Goal: Task Accomplishment & Management: Use online tool/utility

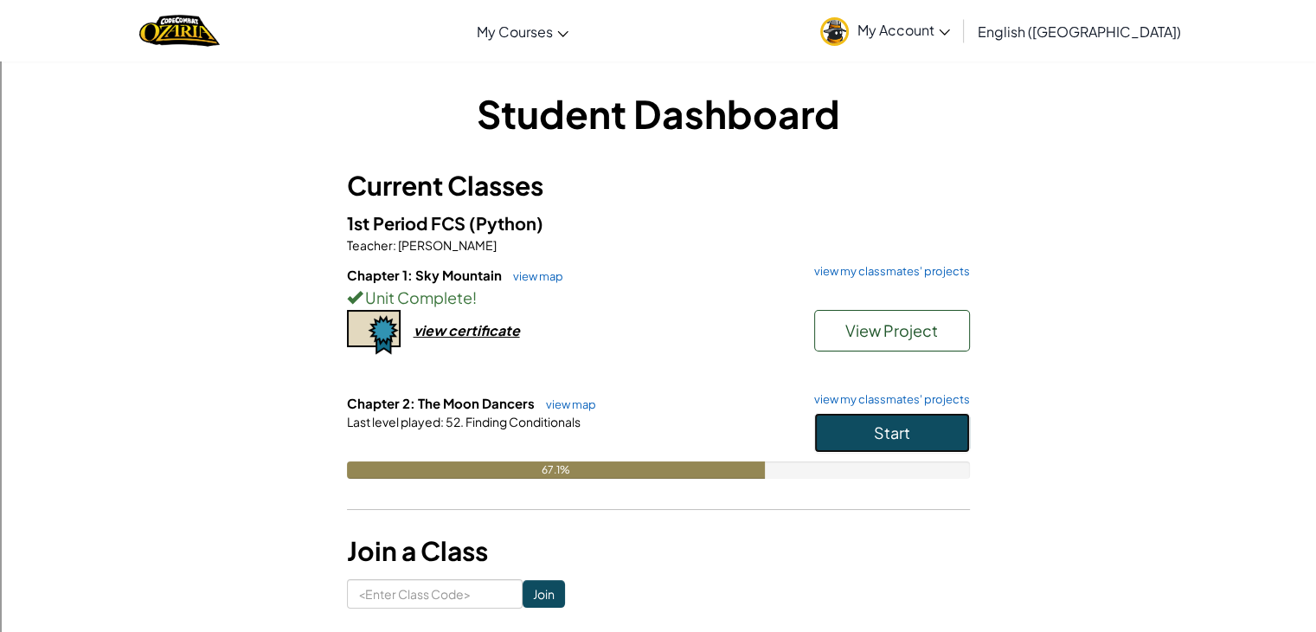
click at [855, 415] on button "Start" at bounding box center [892, 433] width 156 height 40
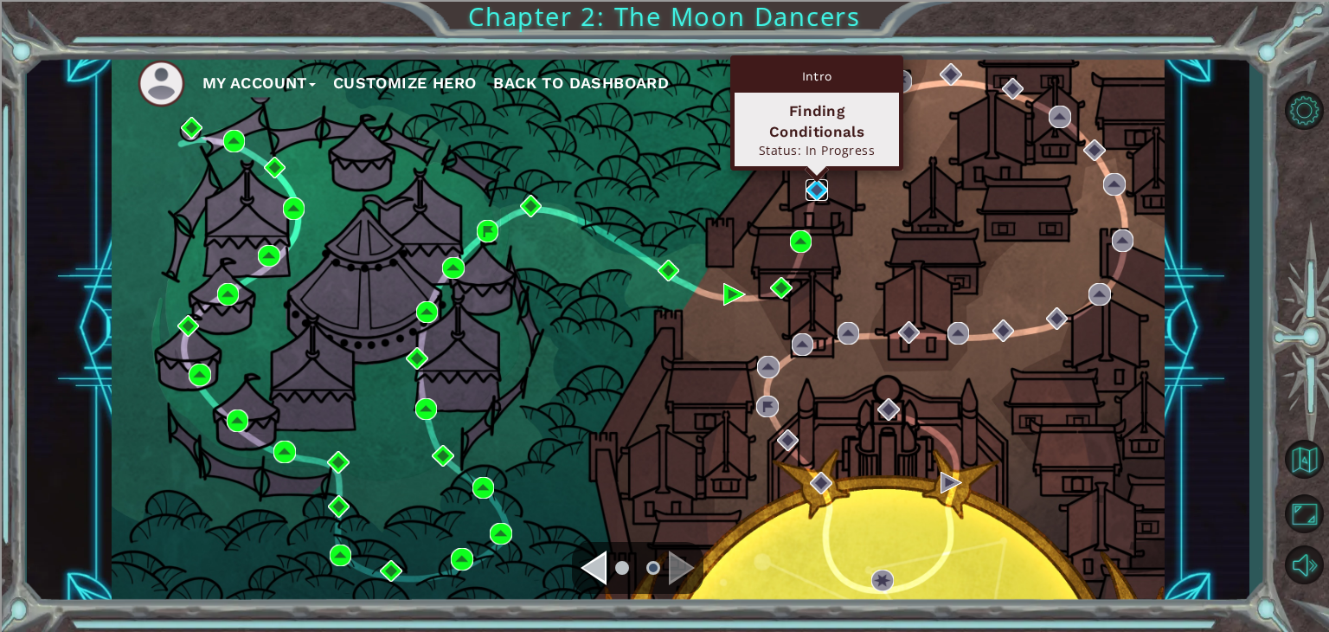
click at [812, 200] on img at bounding box center [817, 190] width 23 height 23
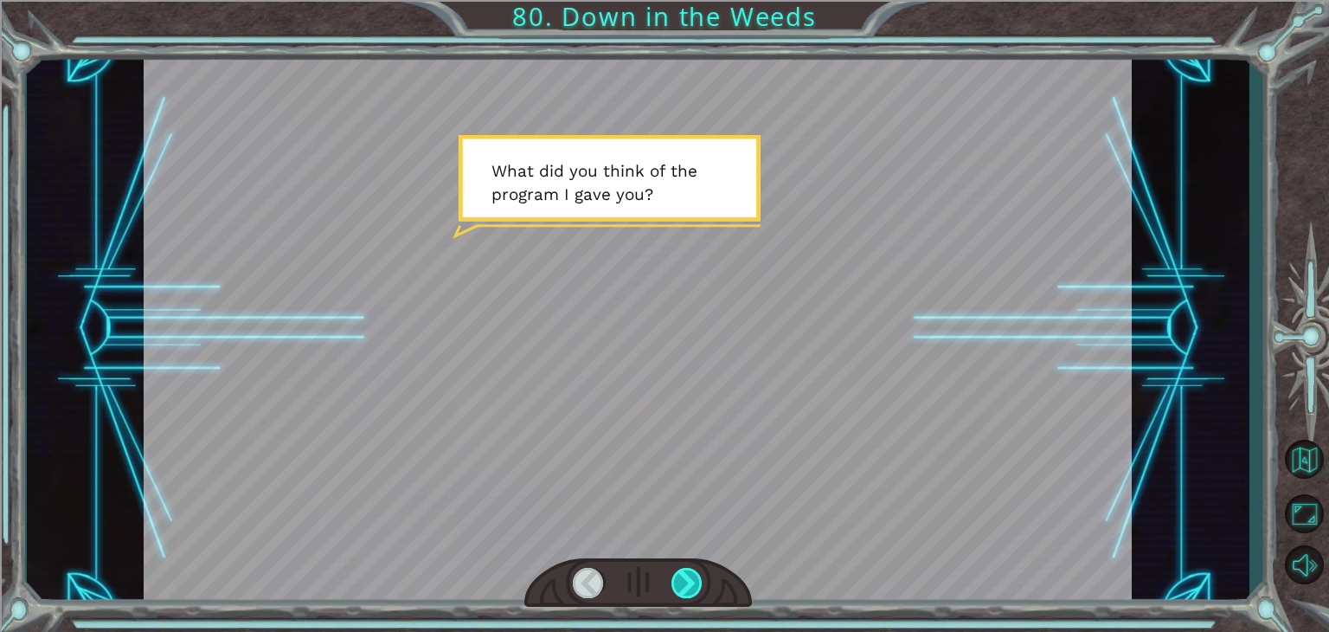
click at [690, 571] on div at bounding box center [687, 583] width 31 height 30
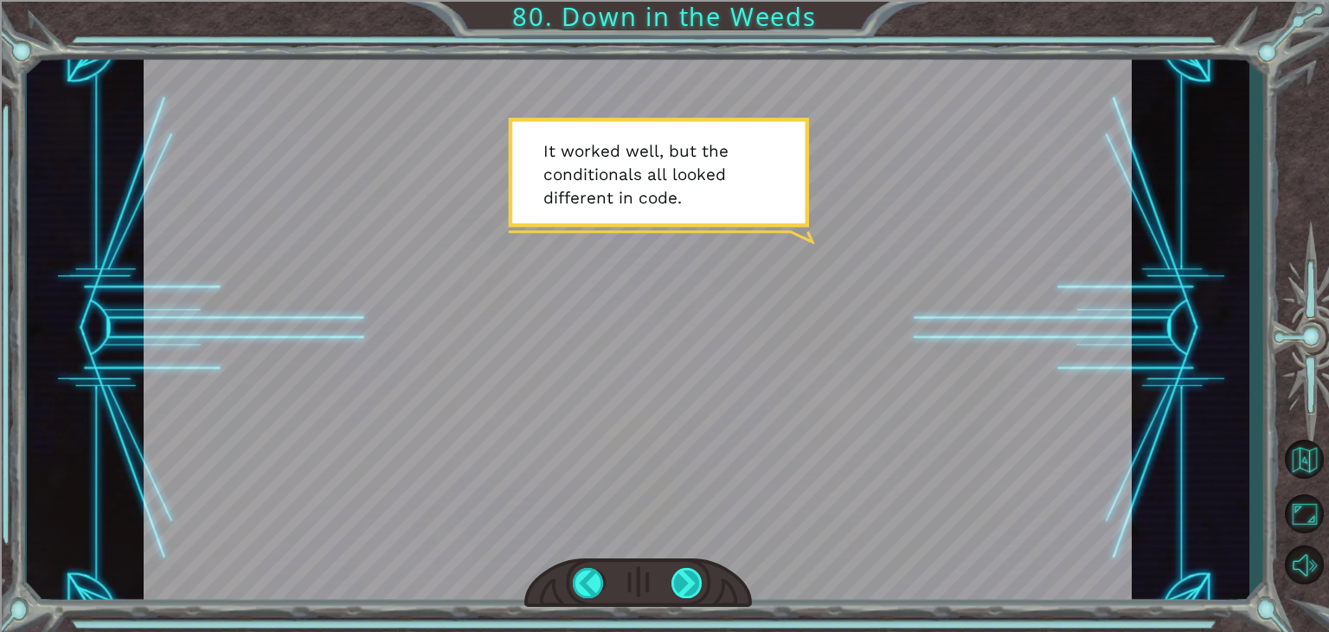
drag, startPoint x: 690, startPoint y: 571, endPoint x: 673, endPoint y: 574, distance: 16.6
click at [673, 574] on div at bounding box center [687, 583] width 31 height 30
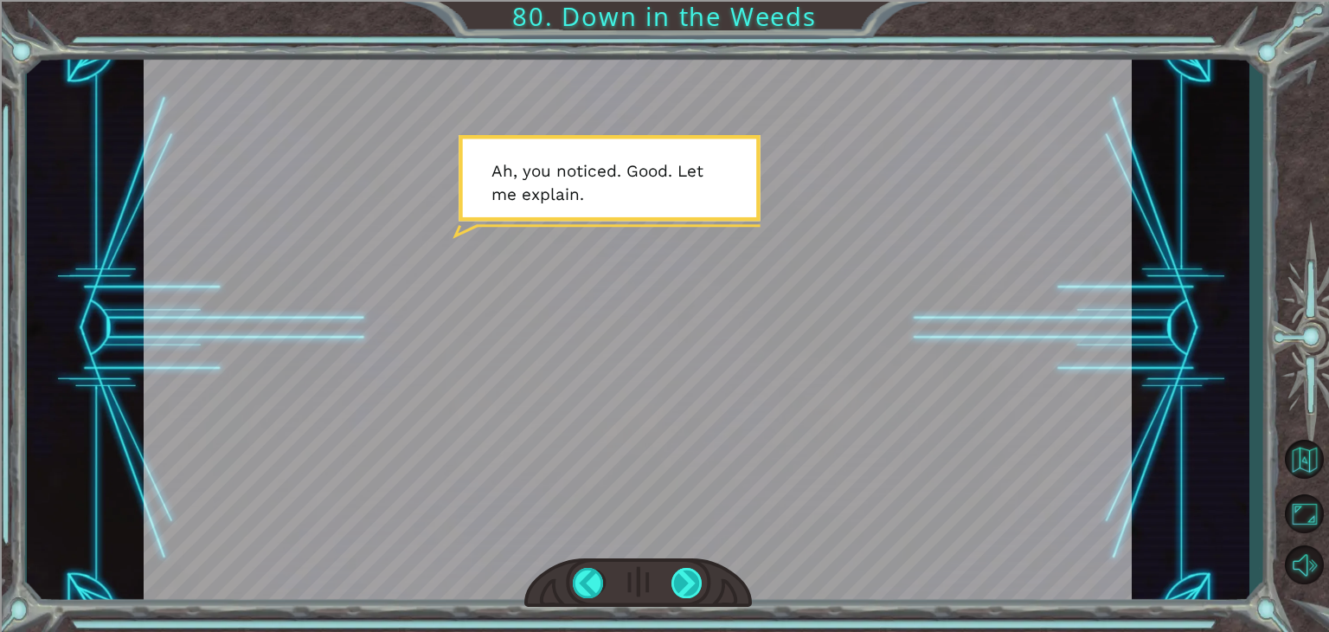
click at [673, 574] on div at bounding box center [687, 583] width 31 height 30
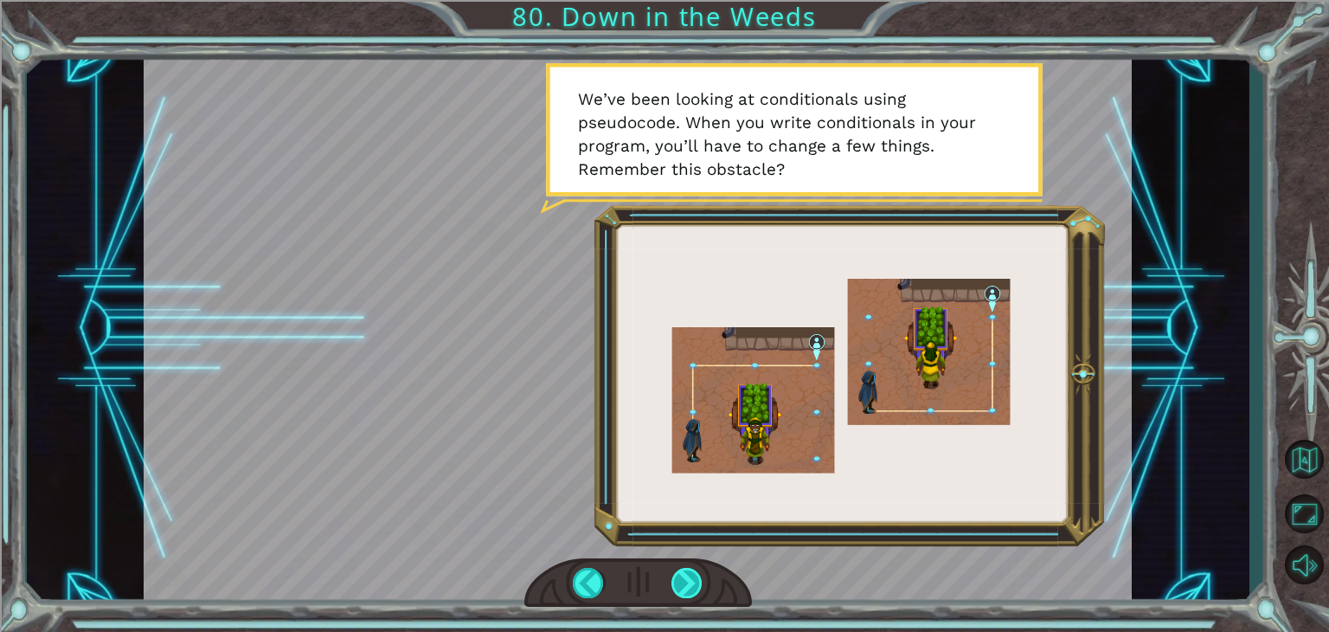
click at [673, 574] on div at bounding box center [687, 583] width 31 height 30
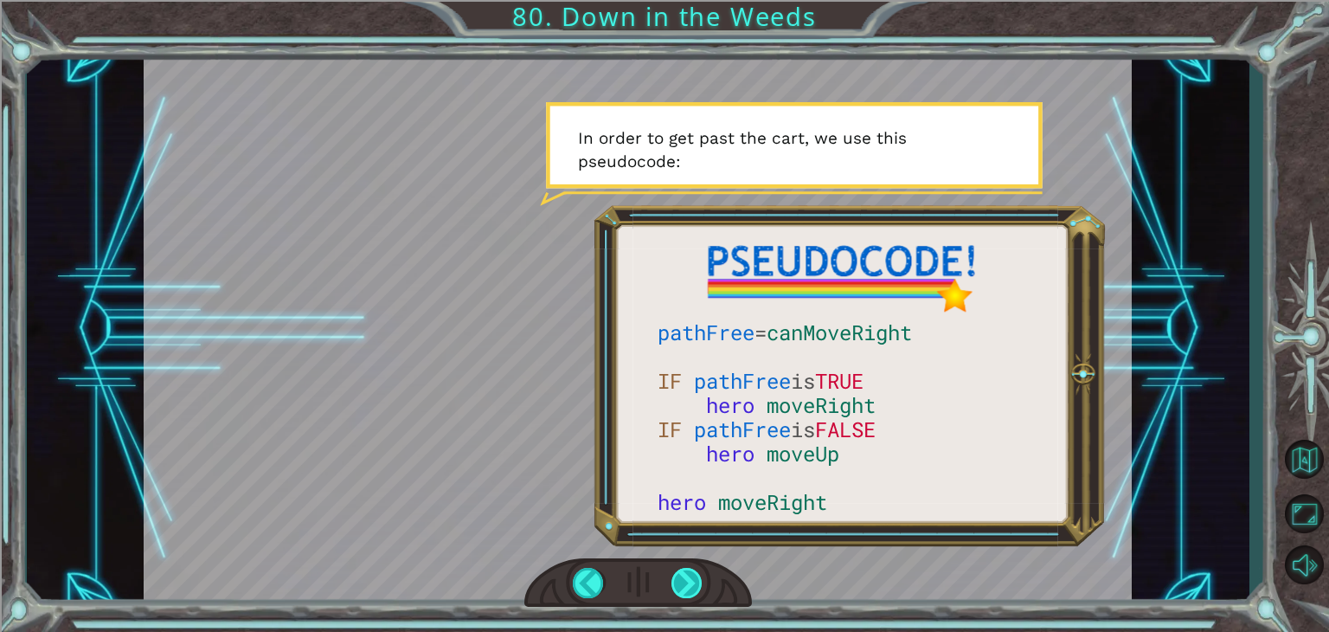
click at [673, 574] on div at bounding box center [687, 583] width 31 height 30
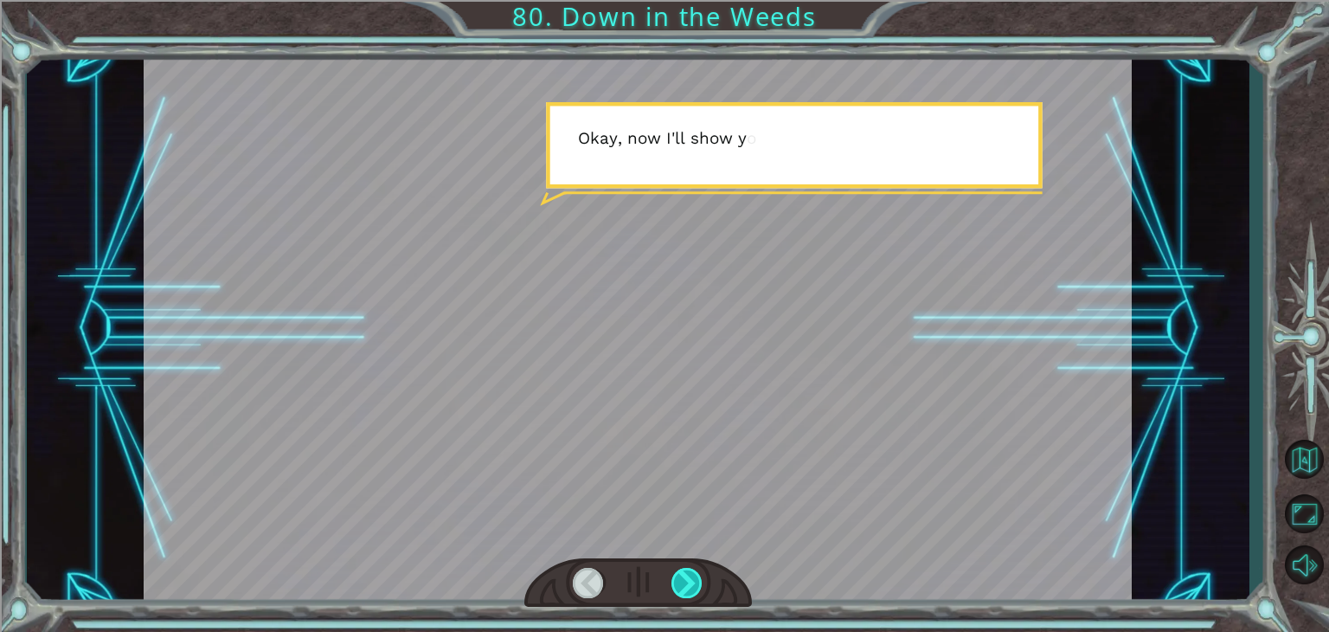
click at [673, 574] on div at bounding box center [687, 583] width 31 height 30
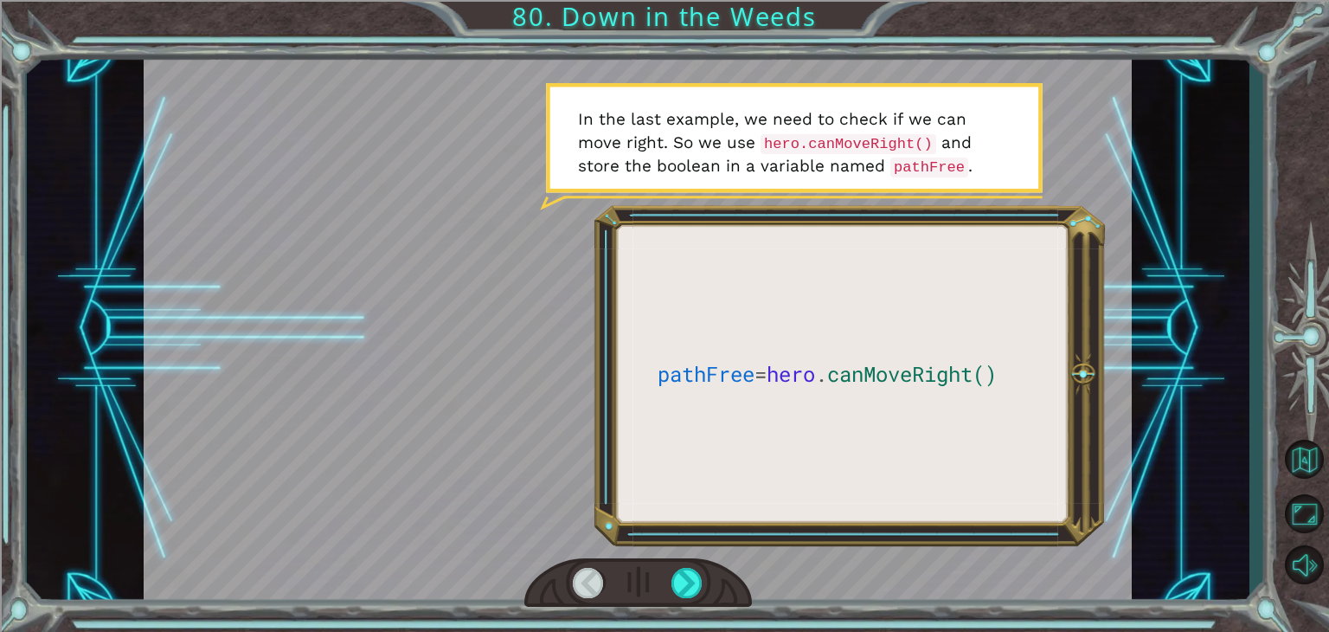
drag, startPoint x: 583, startPoint y: 587, endPoint x: 575, endPoint y: 579, distance: 11.6
click at [575, 579] on div at bounding box center [588, 583] width 31 height 30
click at [595, 584] on div at bounding box center [588, 583] width 31 height 30
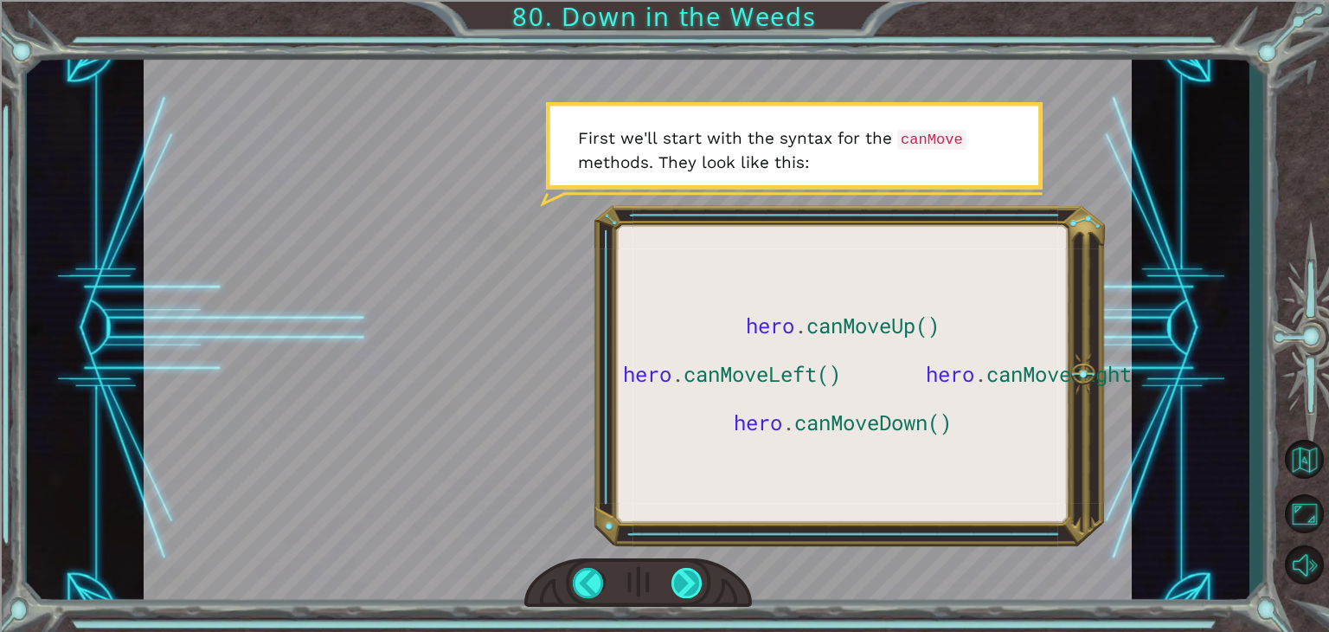
click at [698, 576] on div at bounding box center [687, 583] width 31 height 30
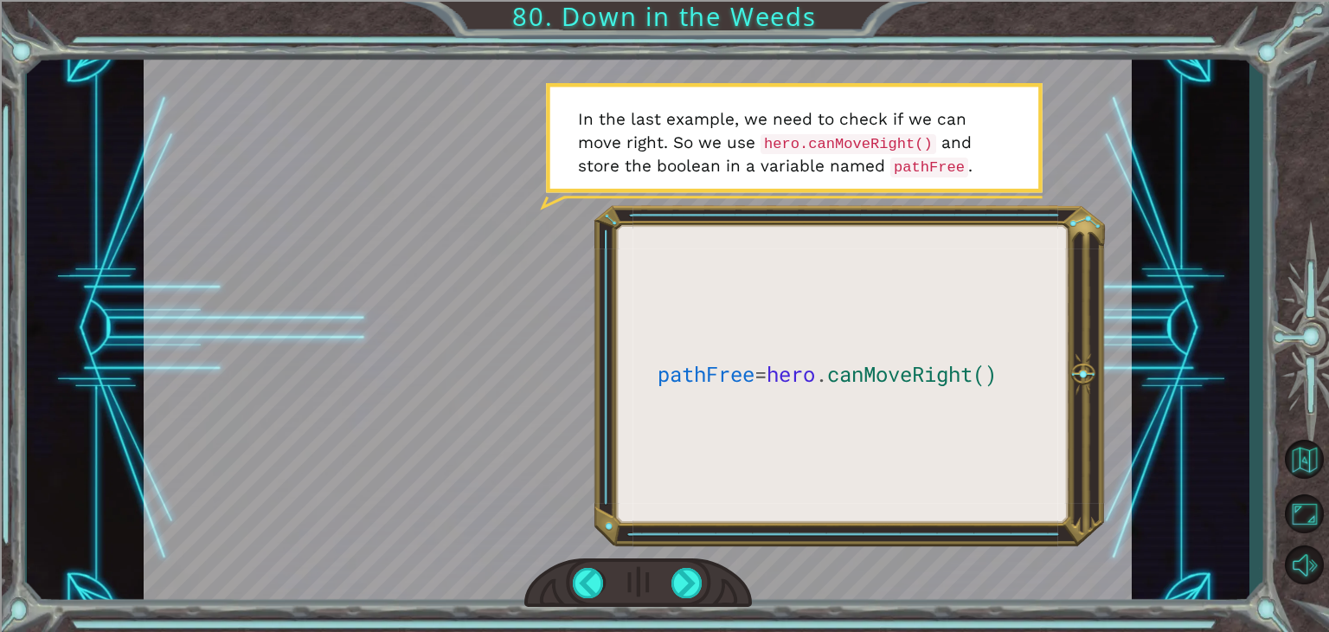
drag, startPoint x: 698, startPoint y: 576, endPoint x: 717, endPoint y: 562, distance: 22.9
click at [717, 562] on div at bounding box center [639, 583] width 228 height 50
click at [685, 572] on div at bounding box center [687, 583] width 31 height 30
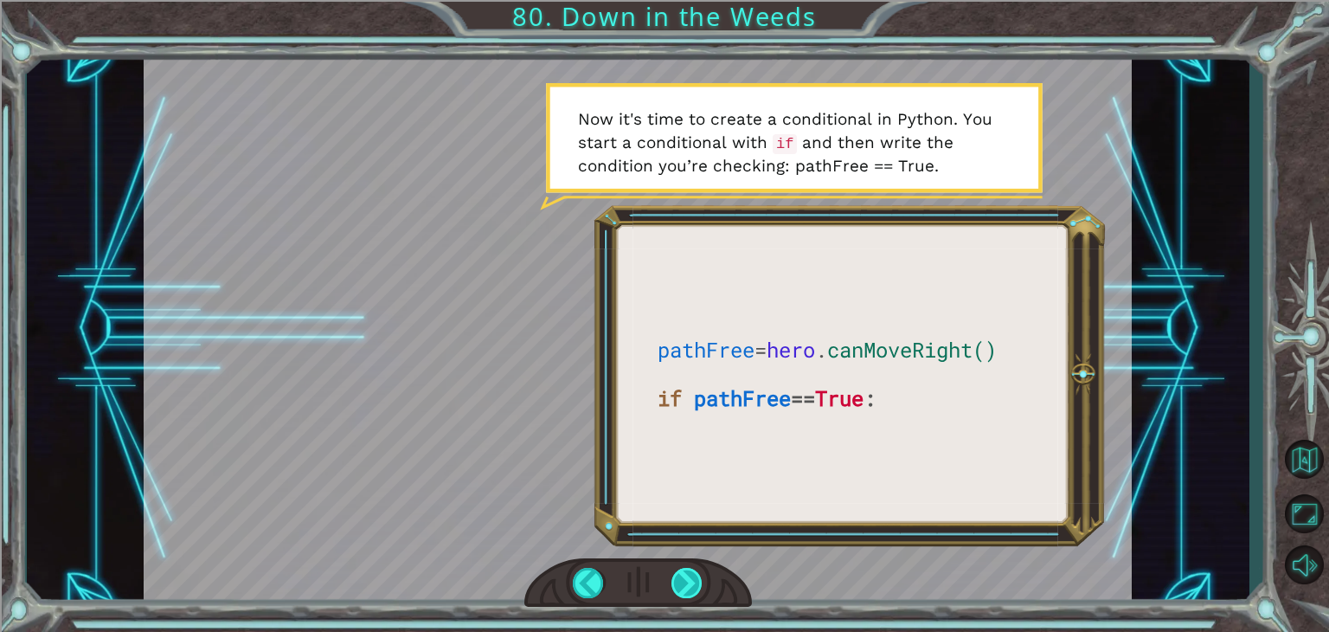
click at [678, 570] on div at bounding box center [687, 583] width 31 height 30
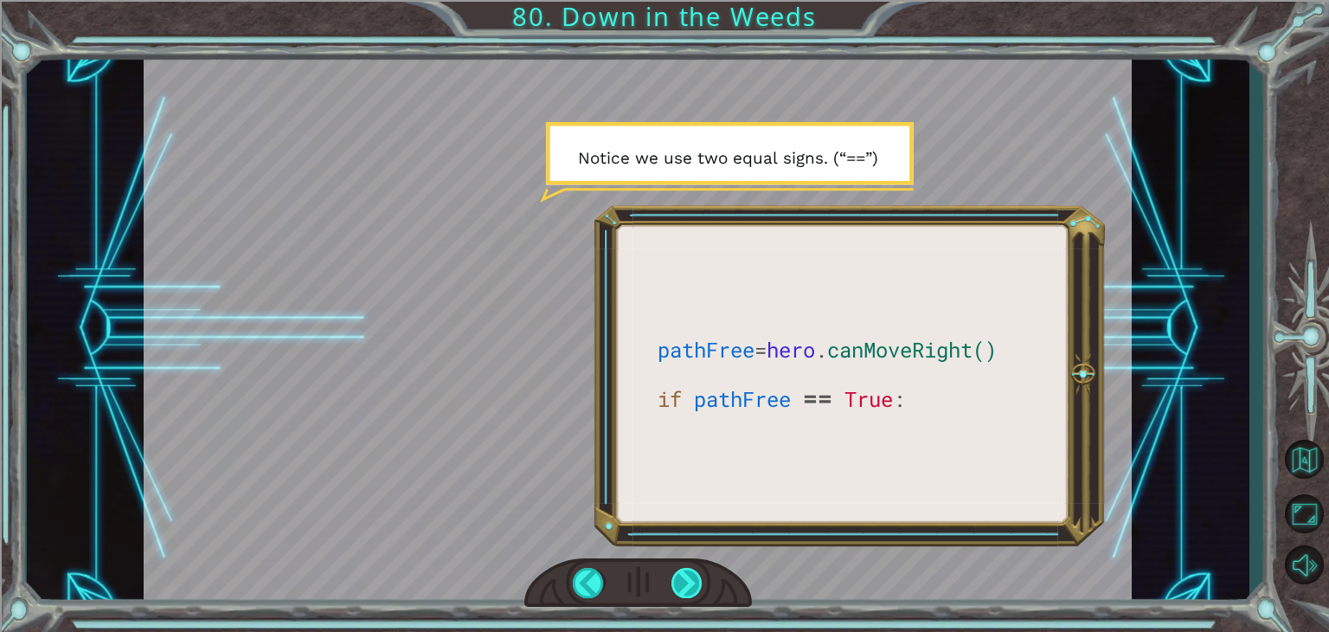
click at [678, 570] on div at bounding box center [687, 583] width 31 height 30
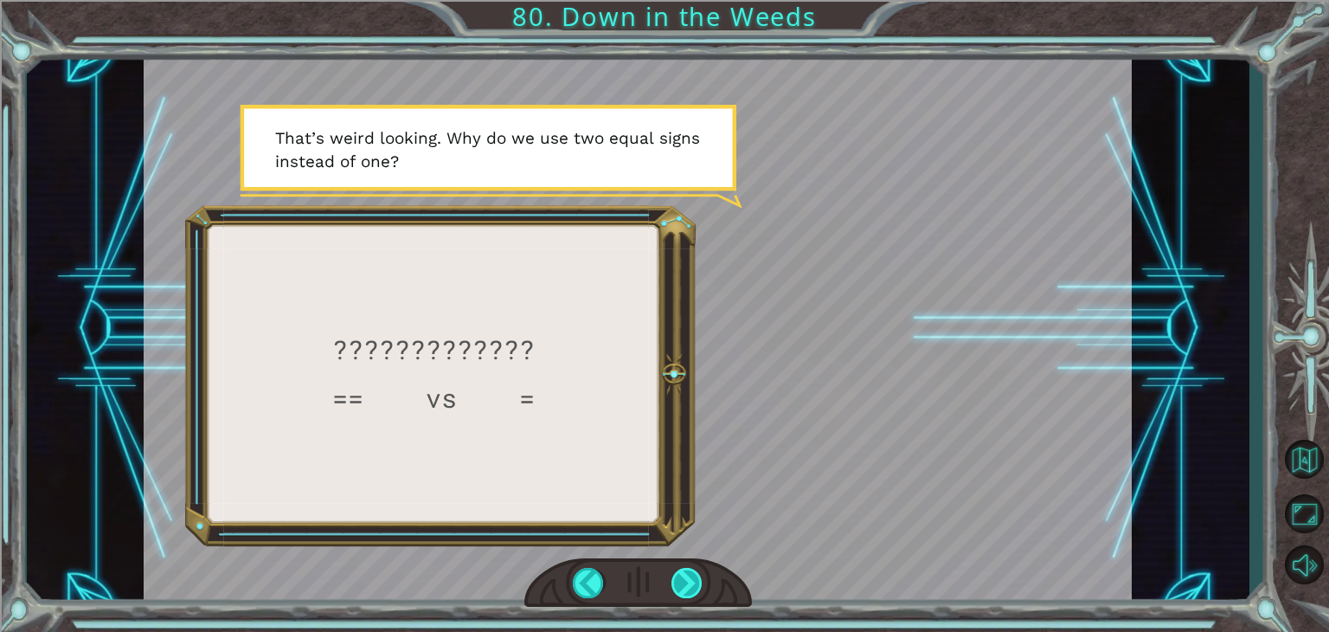
click at [678, 570] on div at bounding box center [687, 583] width 31 height 30
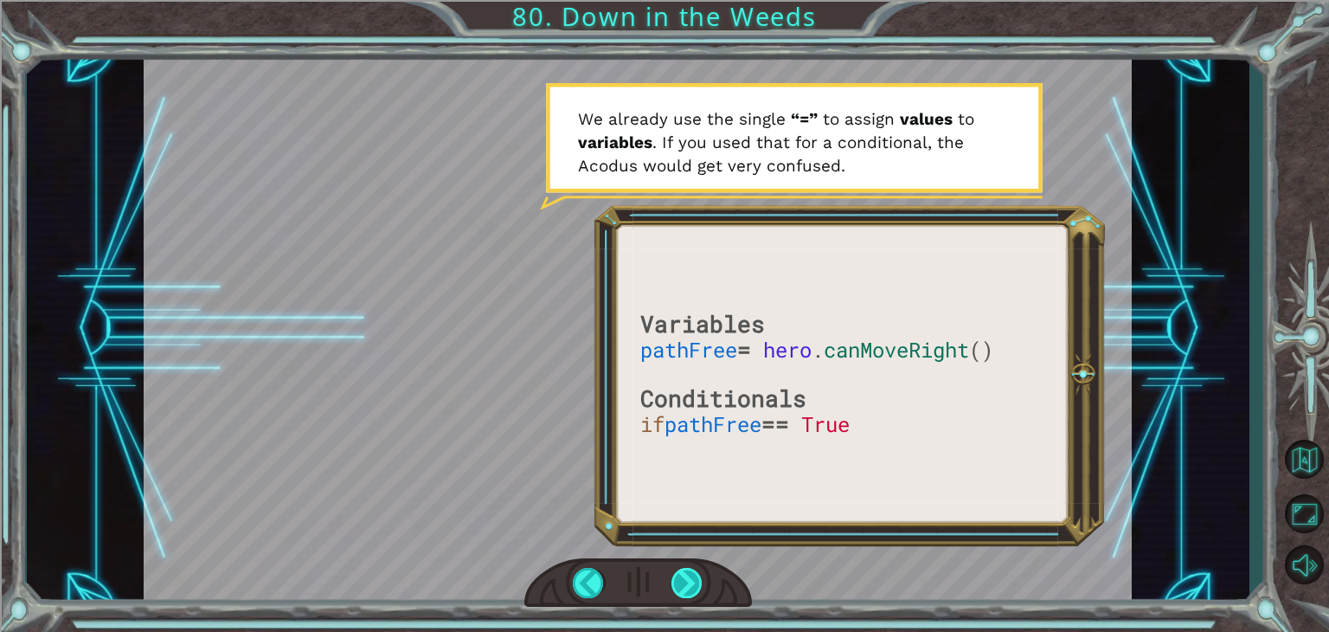
click at [678, 570] on div at bounding box center [687, 583] width 31 height 30
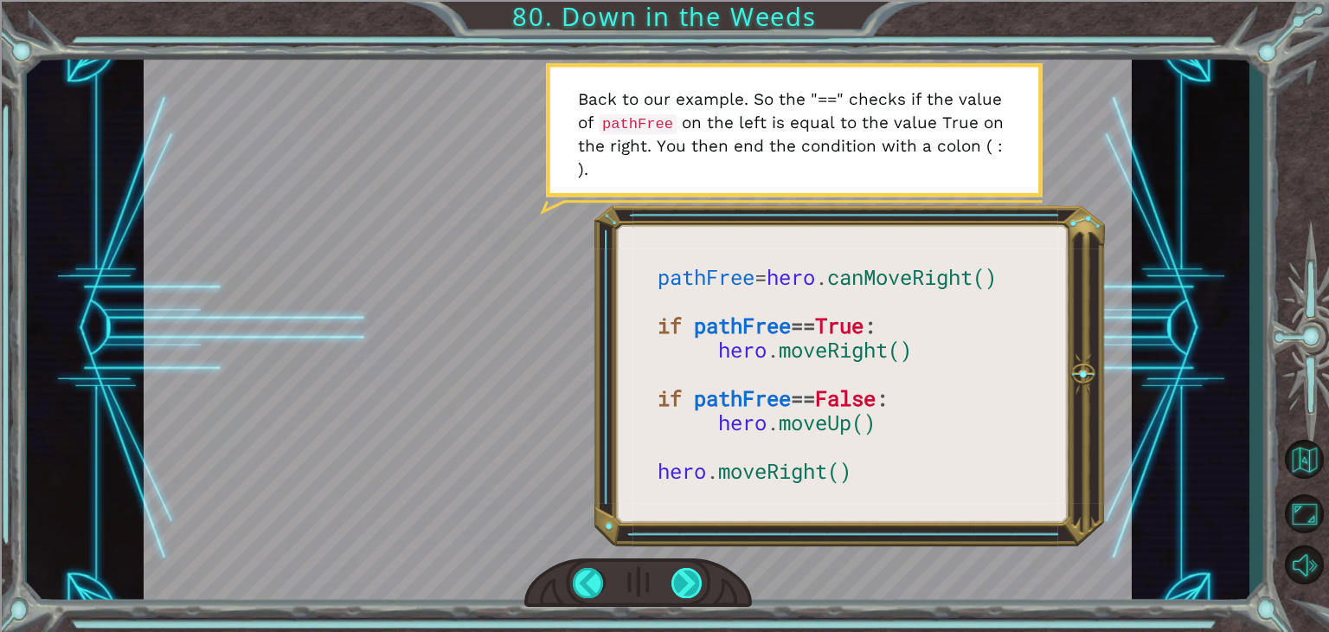
click at [678, 570] on div at bounding box center [687, 583] width 31 height 30
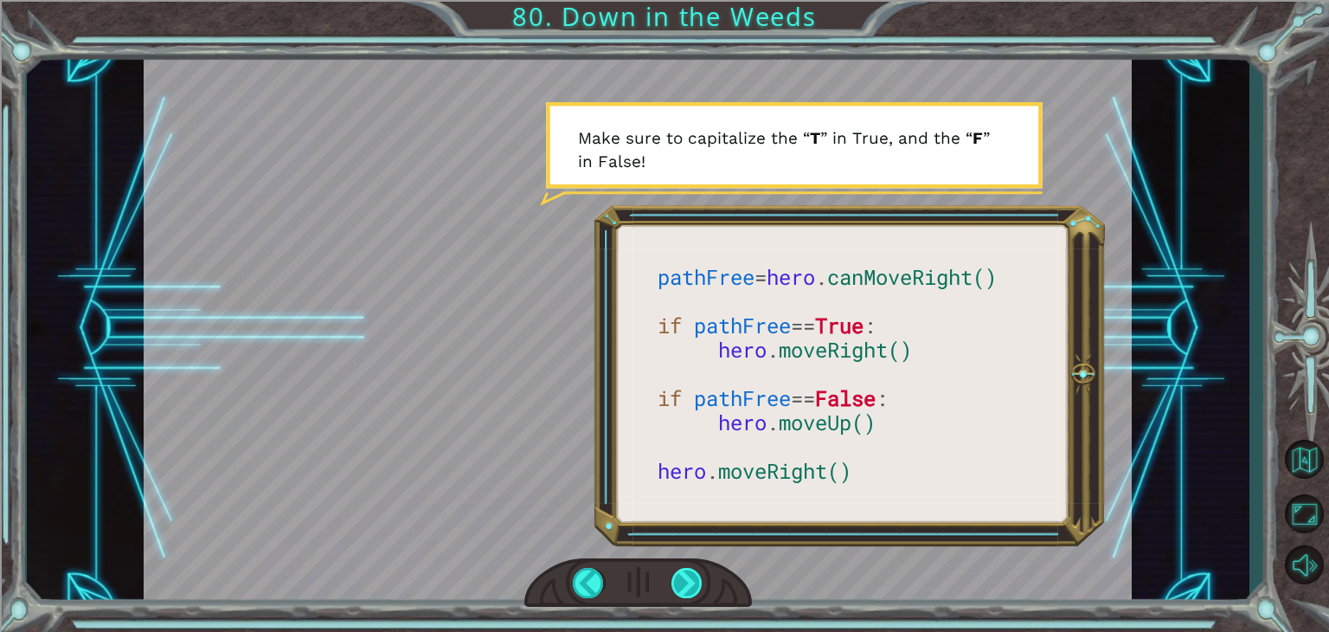
click at [678, 570] on div at bounding box center [687, 583] width 31 height 30
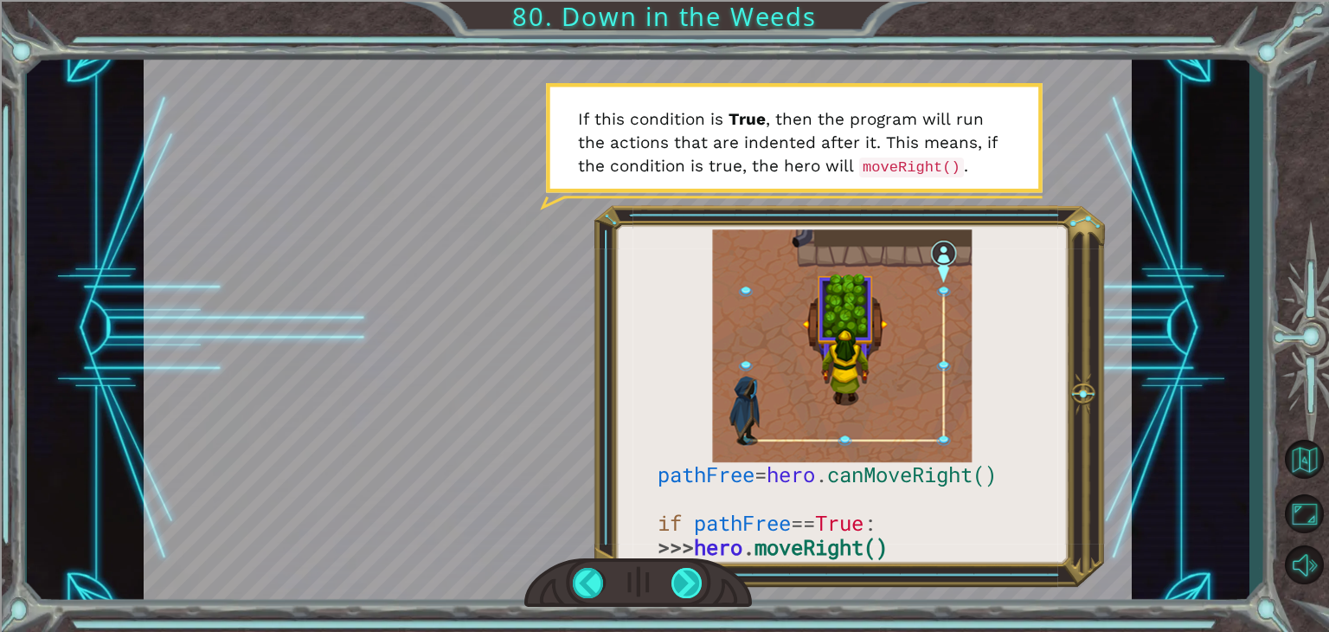
click at [678, 570] on div at bounding box center [687, 583] width 31 height 30
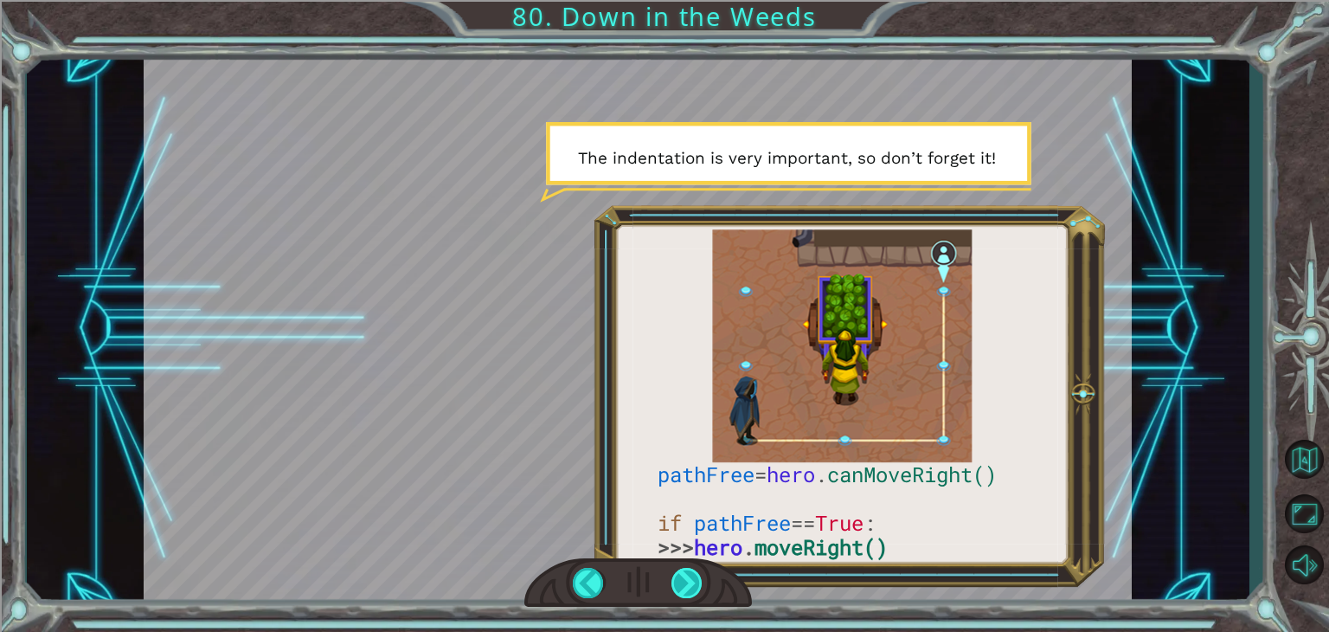
click at [678, 570] on div at bounding box center [687, 583] width 31 height 30
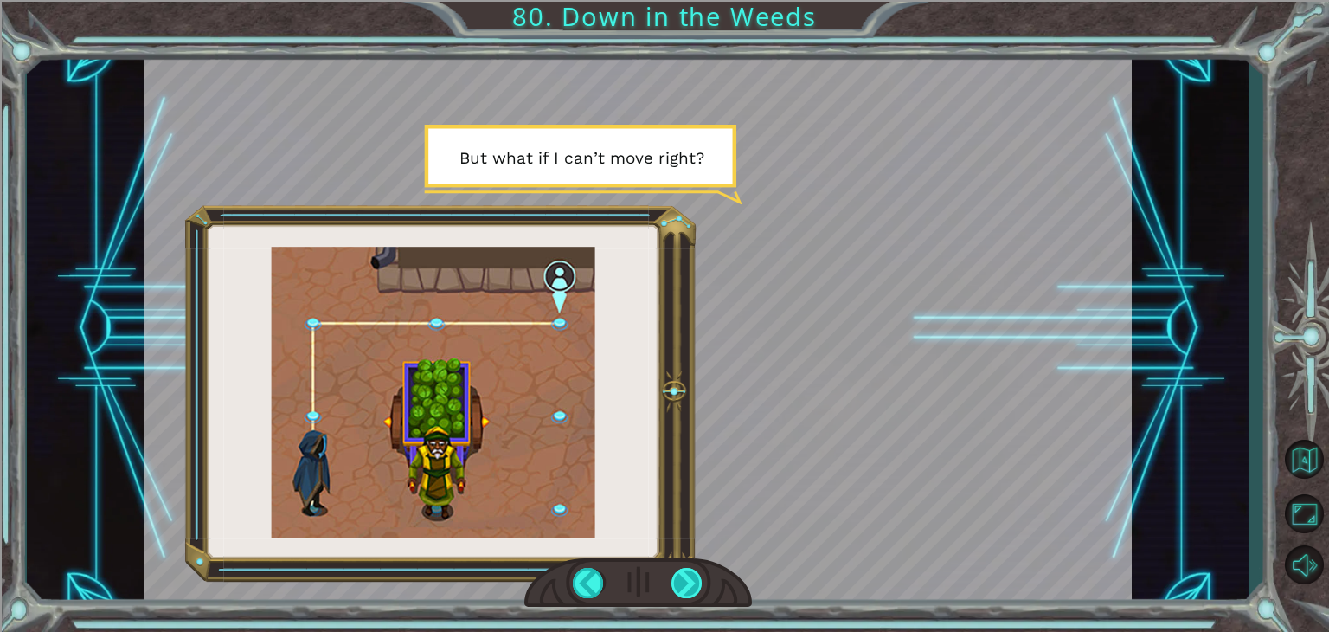
click at [678, 570] on div at bounding box center [687, 583] width 31 height 30
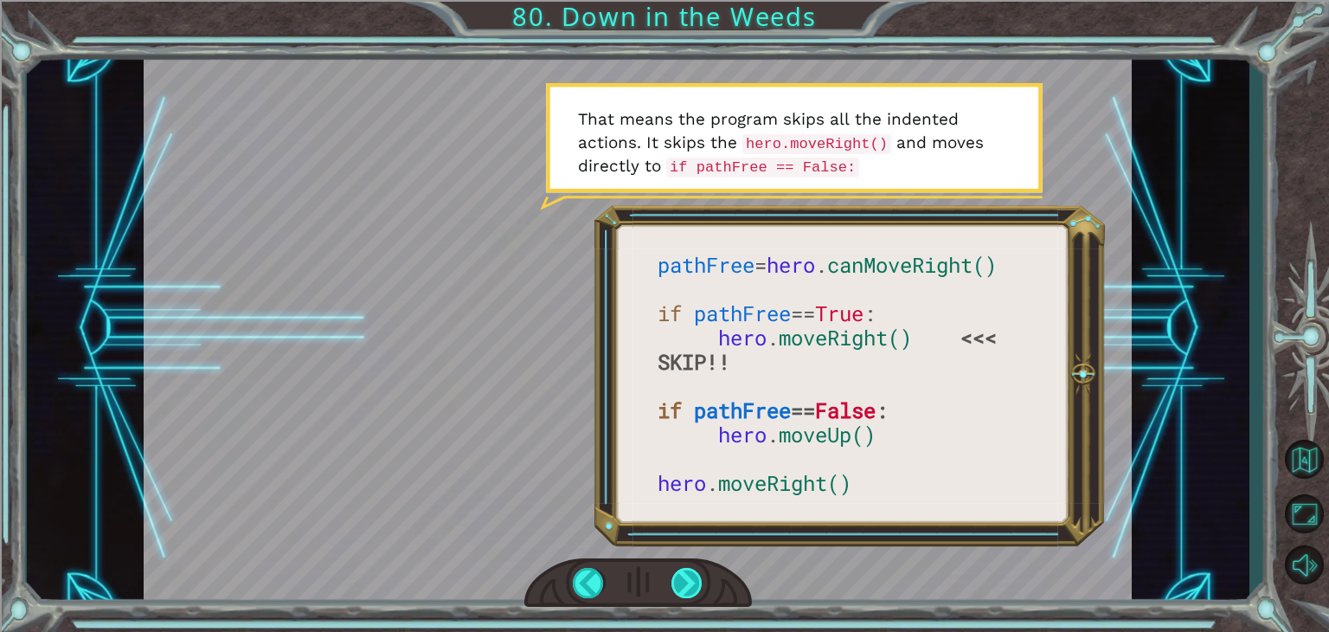
click at [678, 570] on div at bounding box center [687, 583] width 31 height 30
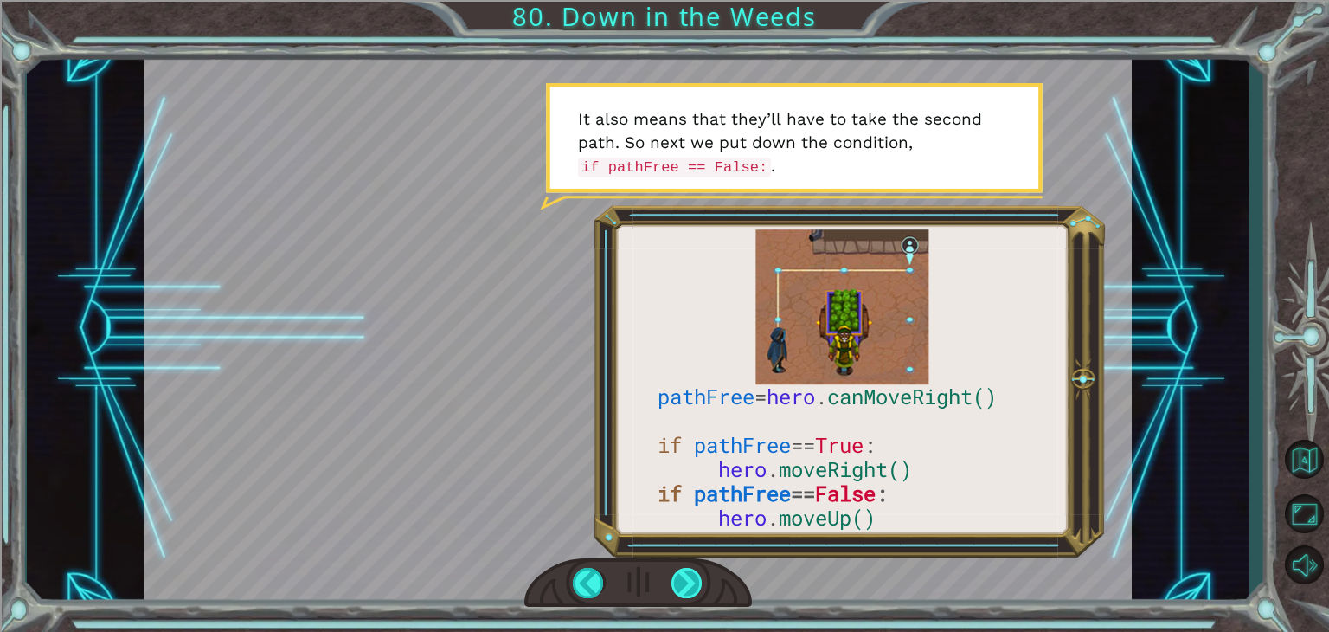
click at [678, 570] on div at bounding box center [687, 583] width 31 height 30
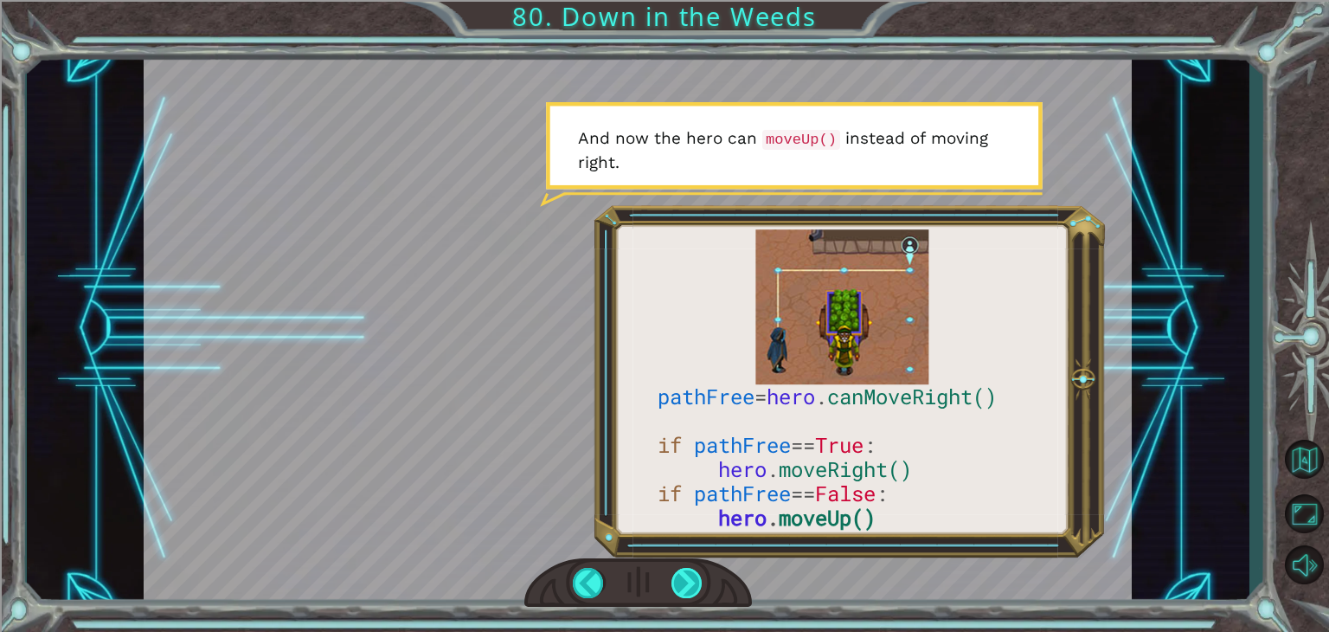
click at [678, 570] on div at bounding box center [687, 583] width 31 height 30
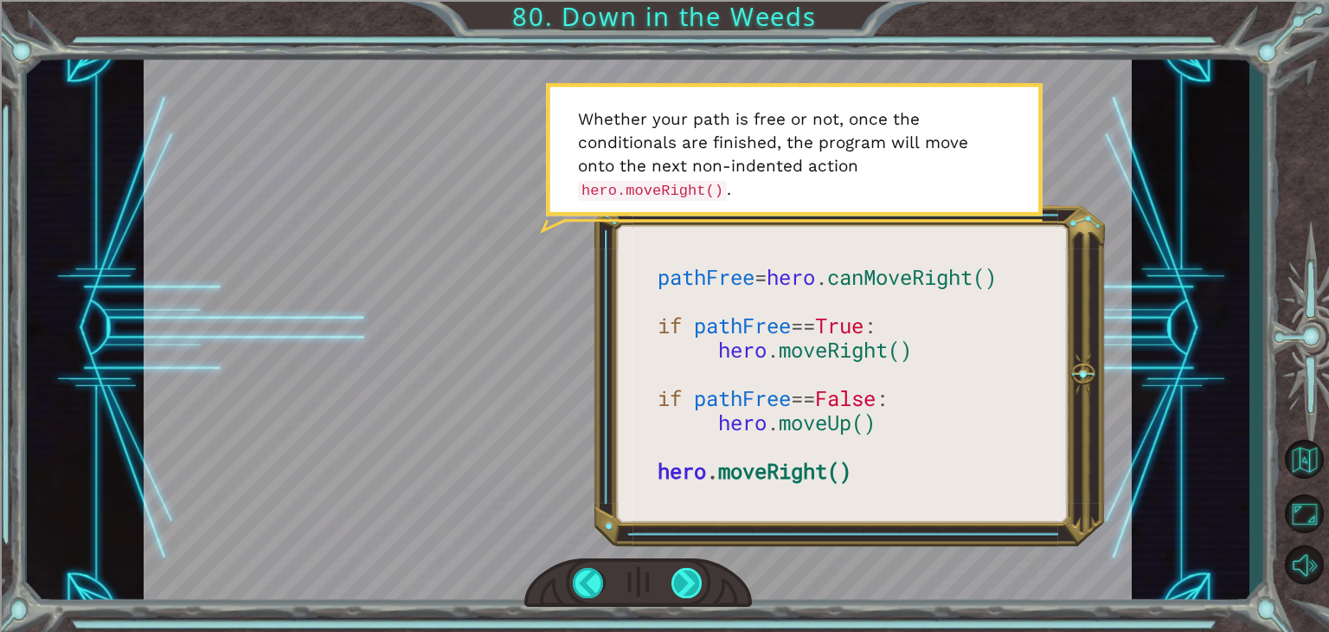
click at [678, 570] on div at bounding box center [687, 583] width 31 height 30
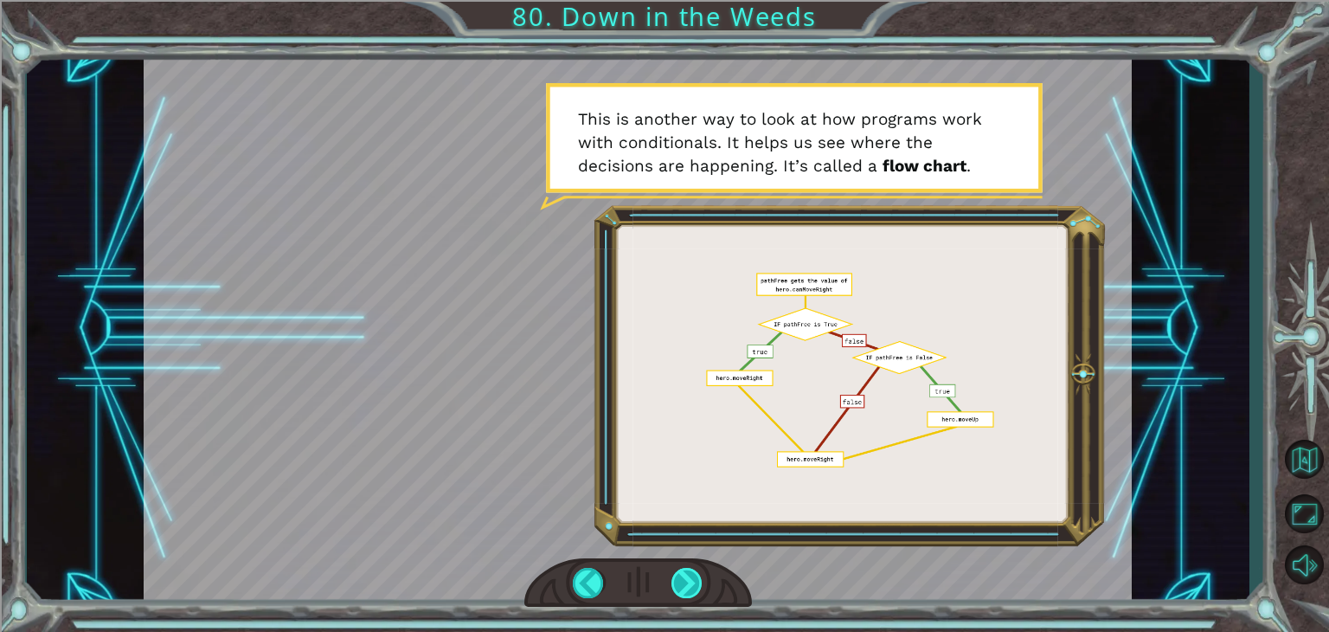
click at [678, 570] on div at bounding box center [687, 583] width 31 height 30
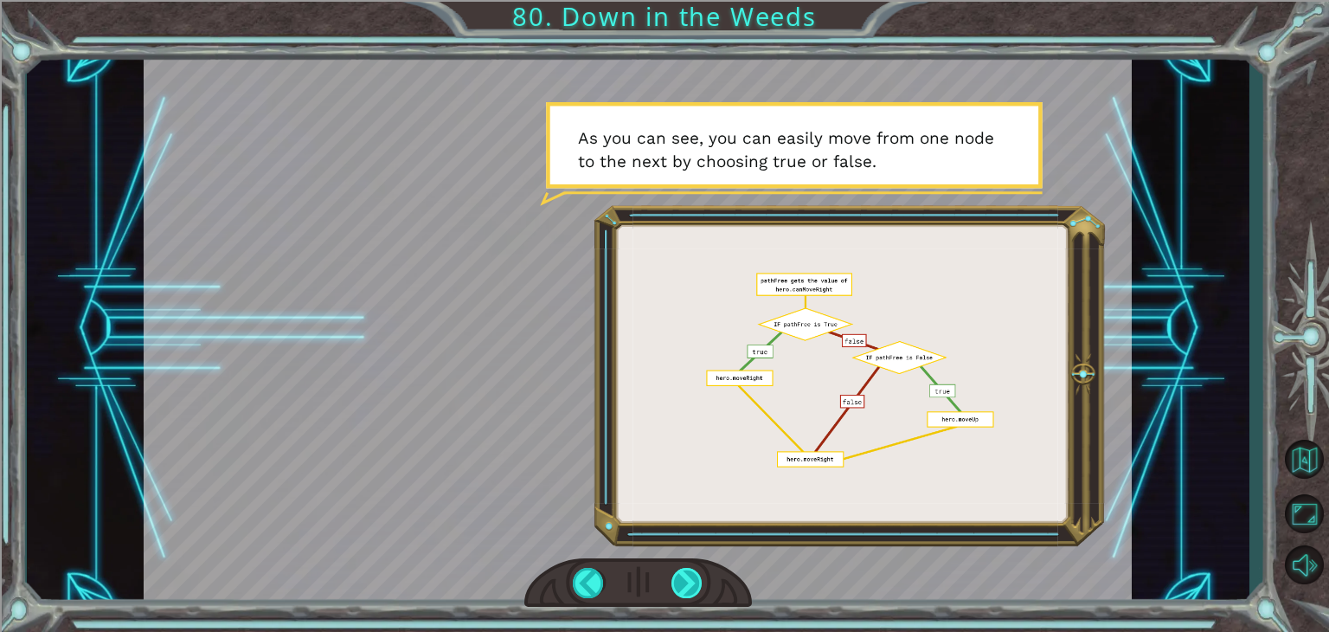
click at [678, 570] on div at bounding box center [687, 583] width 31 height 30
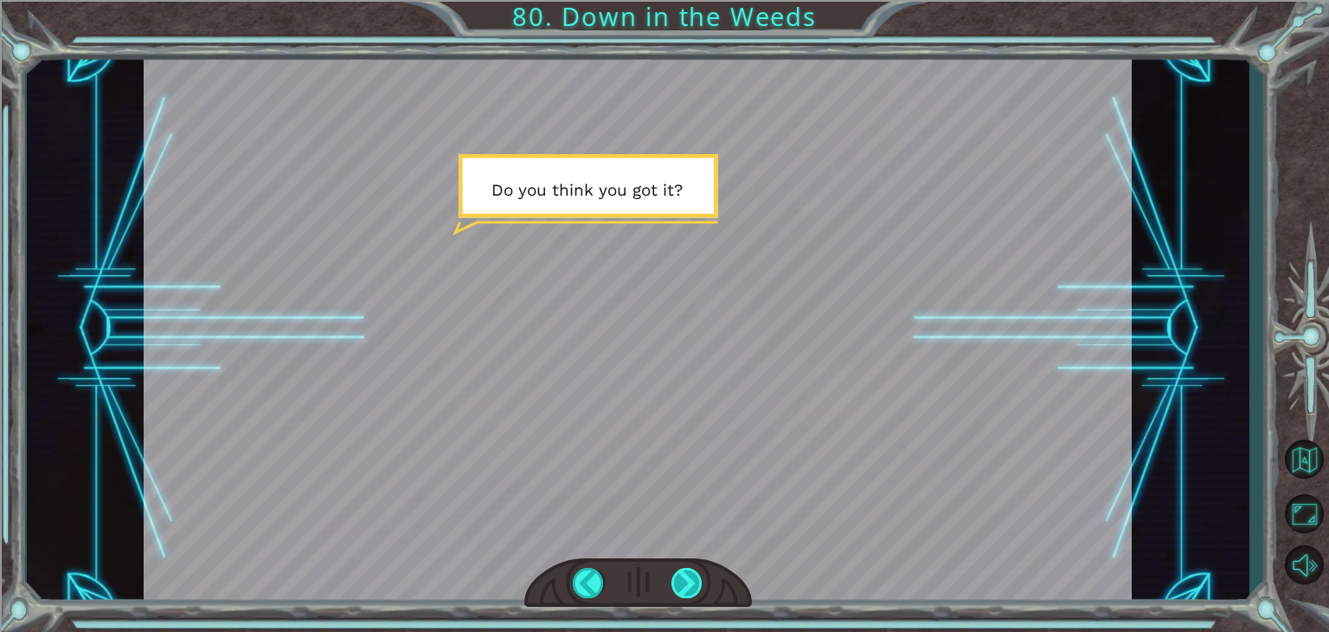
click at [678, 570] on div at bounding box center [687, 583] width 31 height 30
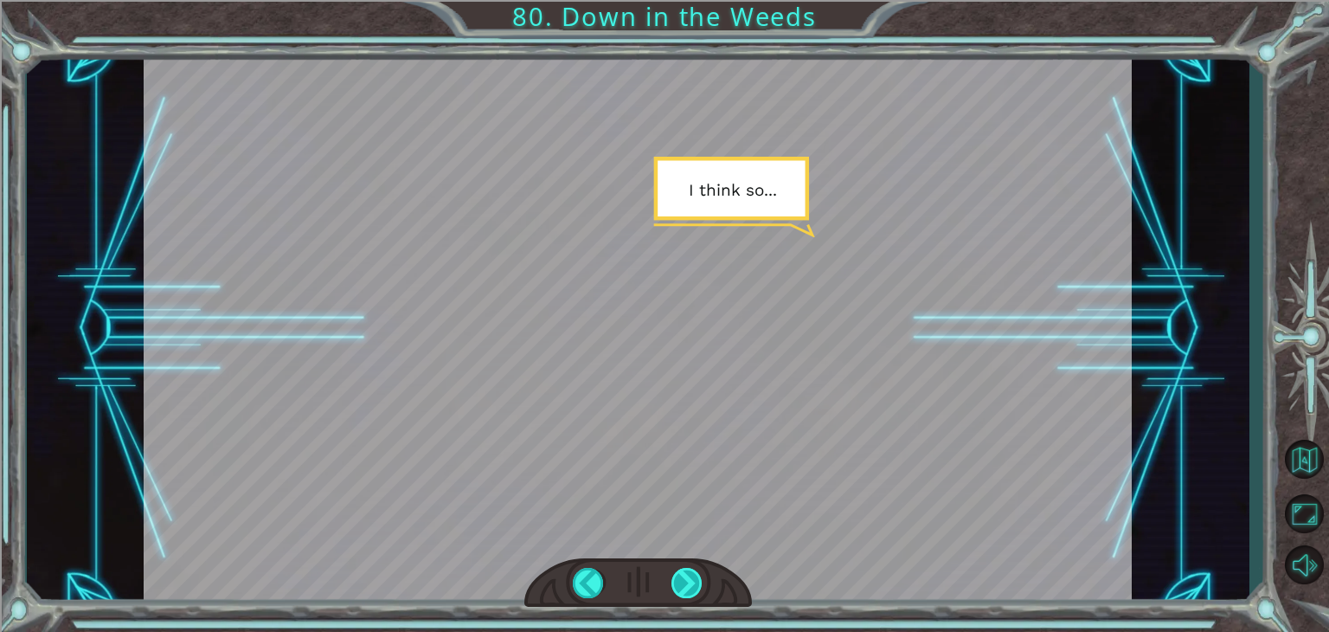
click at [678, 570] on div at bounding box center [687, 583] width 31 height 30
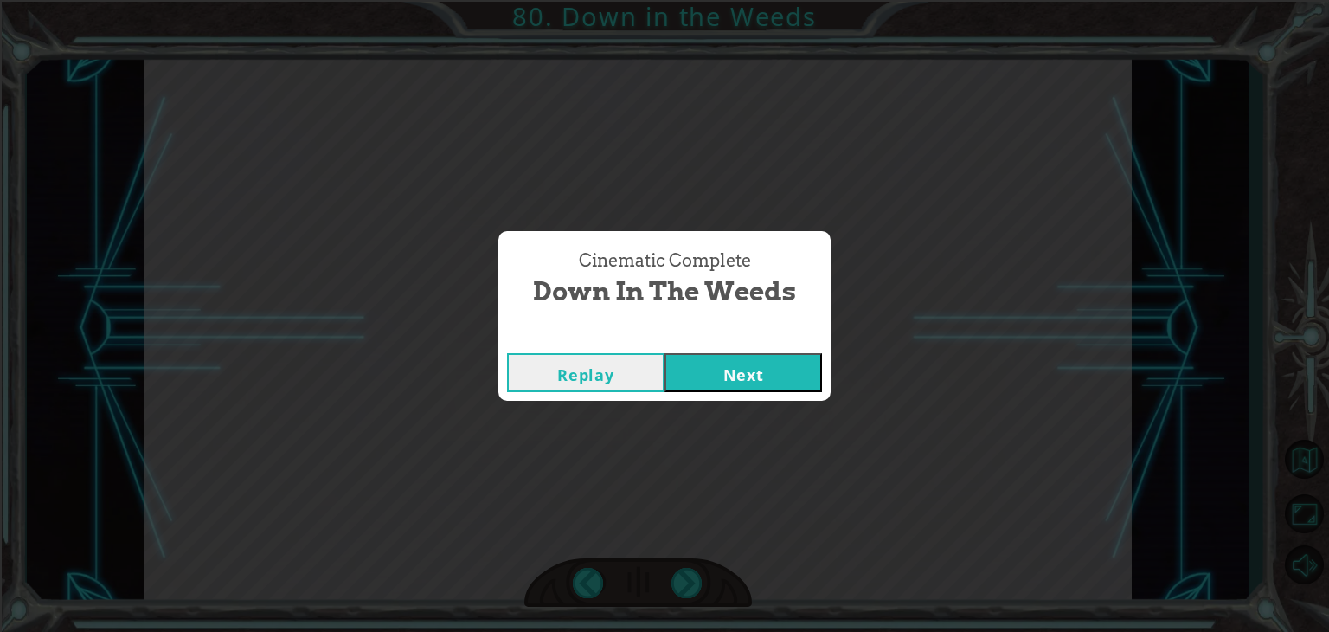
click at [721, 388] on button "Next" at bounding box center [744, 372] width 158 height 39
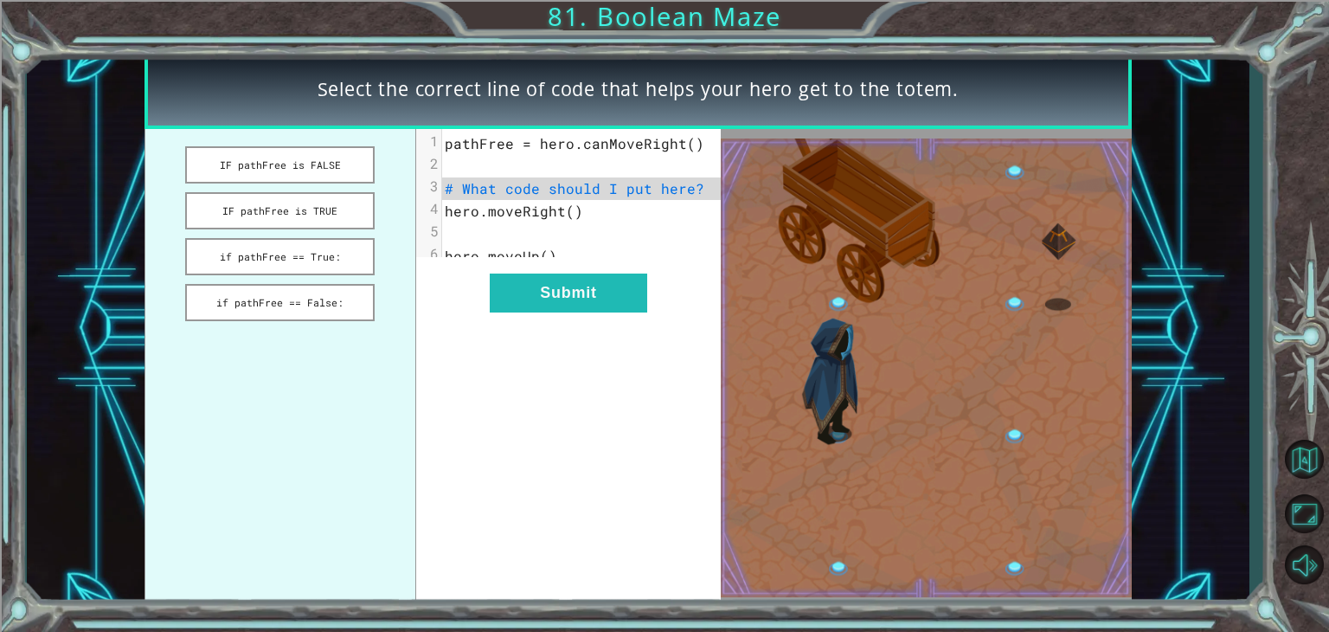
click at [715, 438] on div "xxxxxxxxxx 6 1 pathFree = hero.canMoveRight() 2 ​ 3 # What code should I put he…" at bounding box center [568, 368] width 305 height 478
click at [293, 158] on button "IF pathFree is FALSE" at bounding box center [280, 164] width 190 height 37
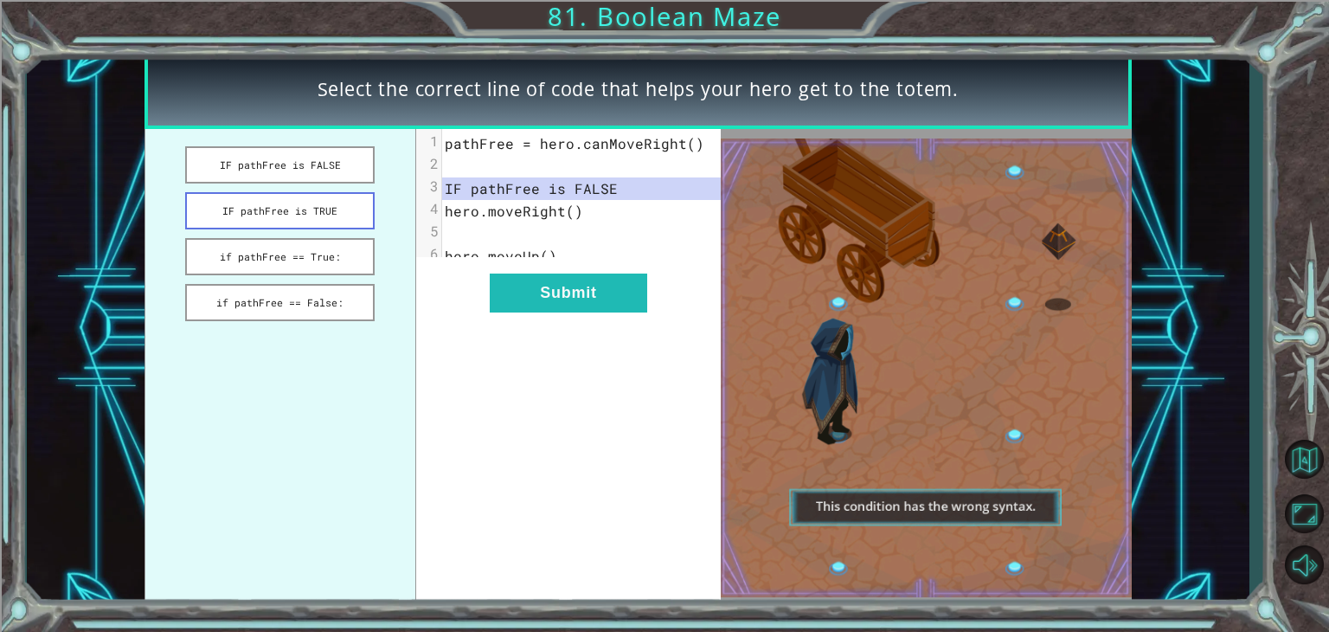
drag, startPoint x: 336, startPoint y: 225, endPoint x: 327, endPoint y: 205, distance: 21.7
click at [335, 223] on button "IF pathFree is TRUE" at bounding box center [280, 210] width 190 height 37
click at [327, 210] on button "IF pathFree is TRUE" at bounding box center [280, 210] width 190 height 37
click at [329, 255] on button "if pathFree == True:" at bounding box center [280, 256] width 190 height 37
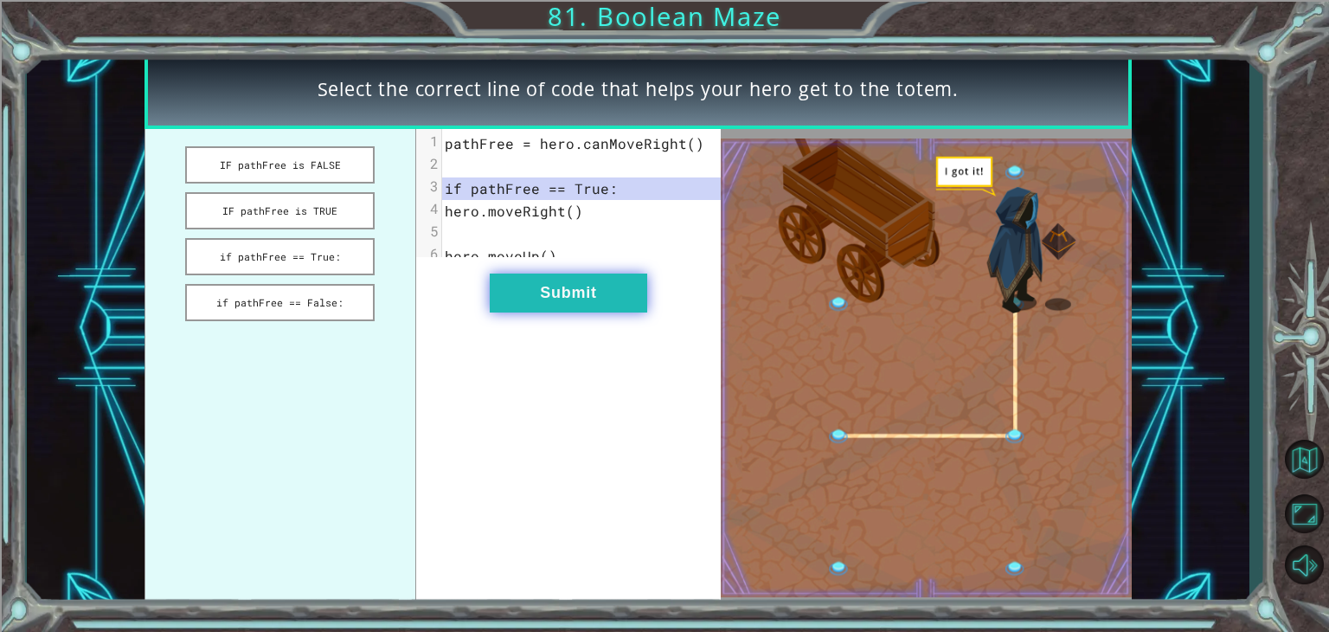
click at [566, 293] on button "Submit" at bounding box center [569, 293] width 158 height 39
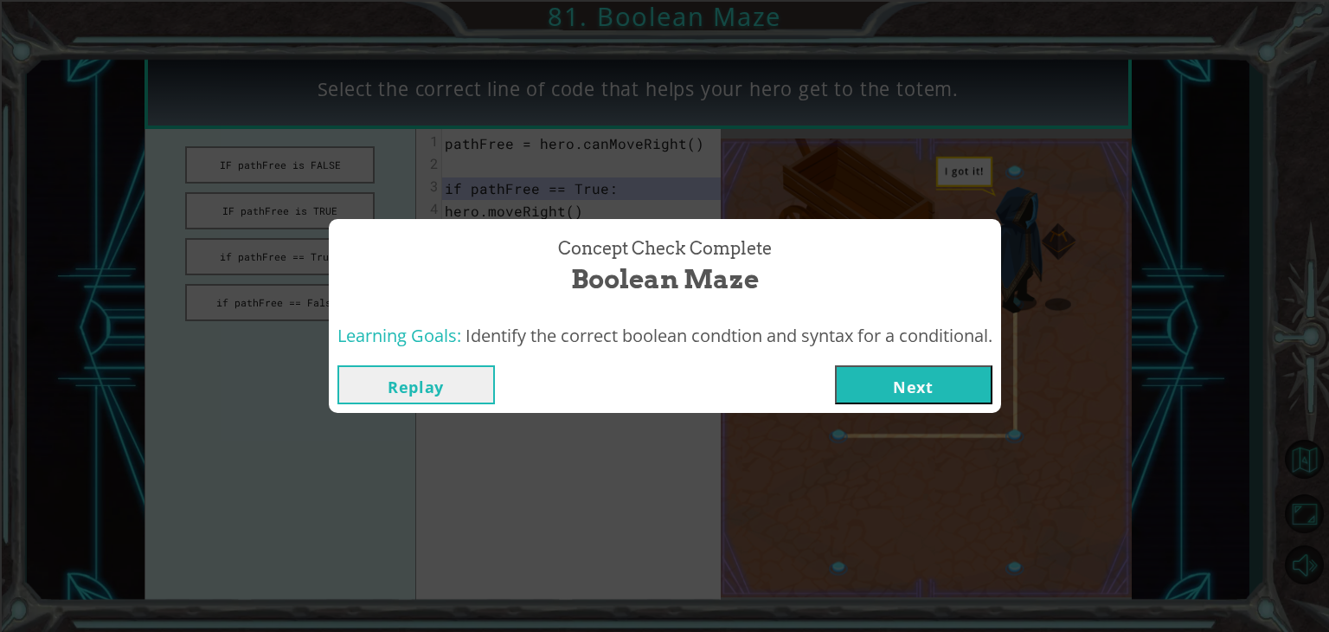
click at [931, 366] on button "Next" at bounding box center [914, 384] width 158 height 39
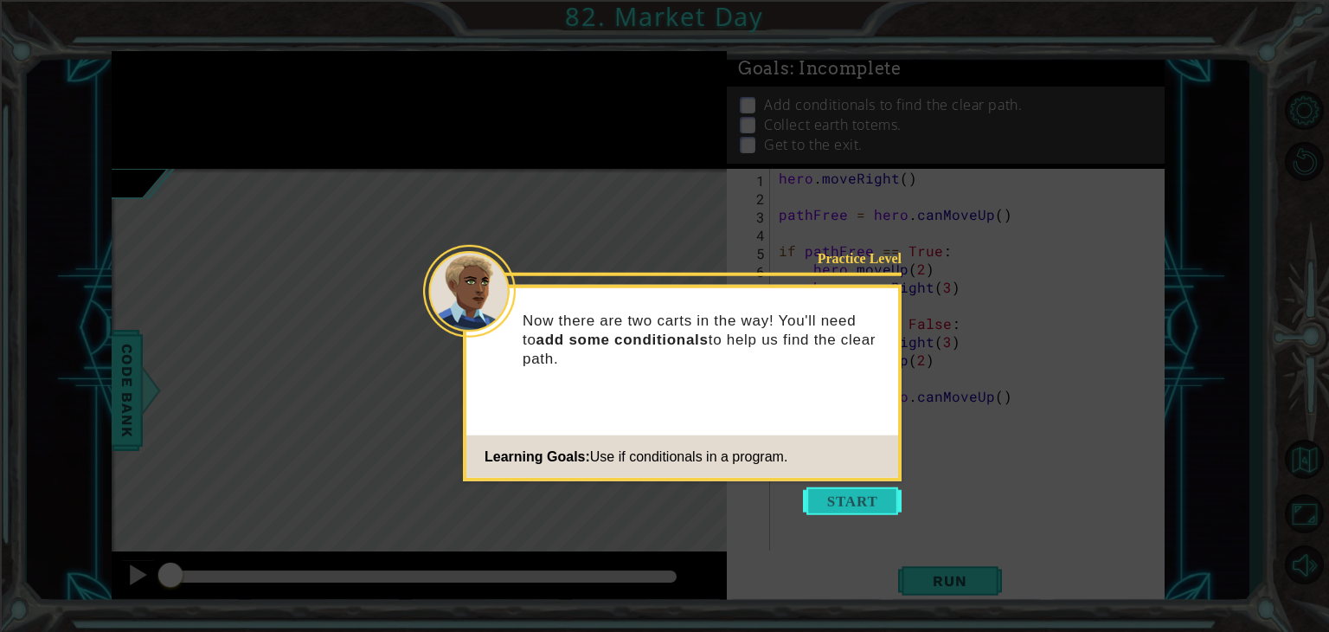
click at [833, 500] on button "Start" at bounding box center [852, 501] width 99 height 28
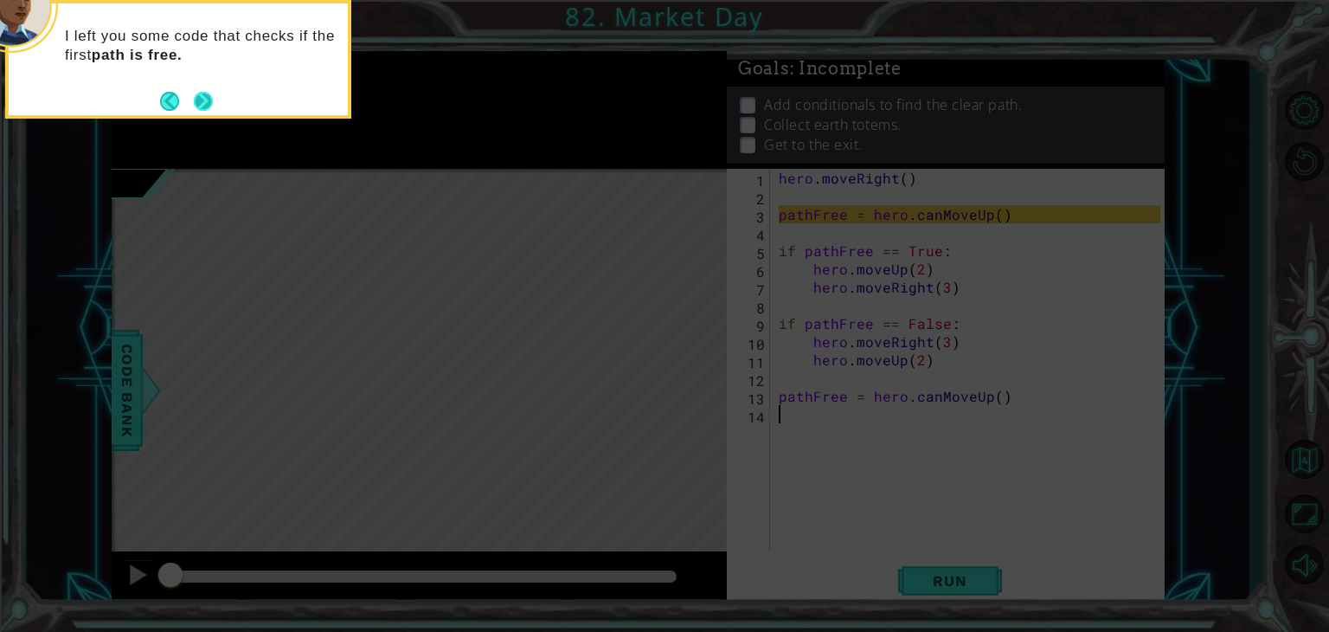
click at [204, 92] on button "Next" at bounding box center [203, 101] width 19 height 19
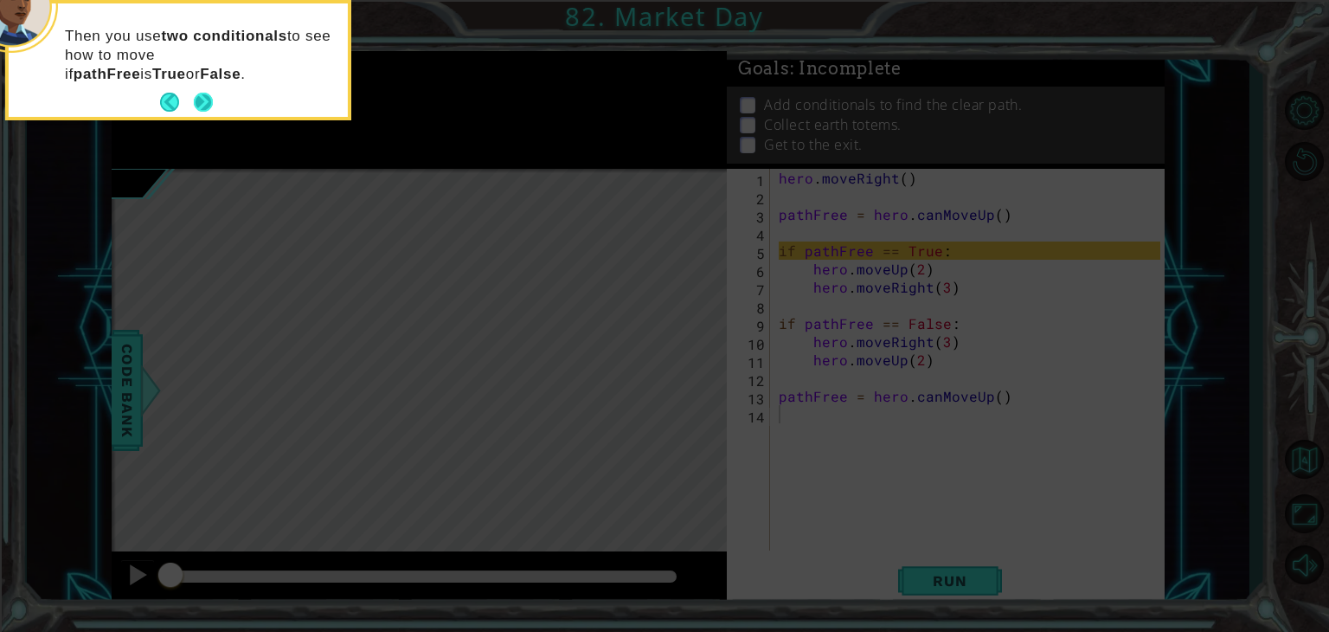
click at [195, 93] on button "Next" at bounding box center [203, 102] width 19 height 19
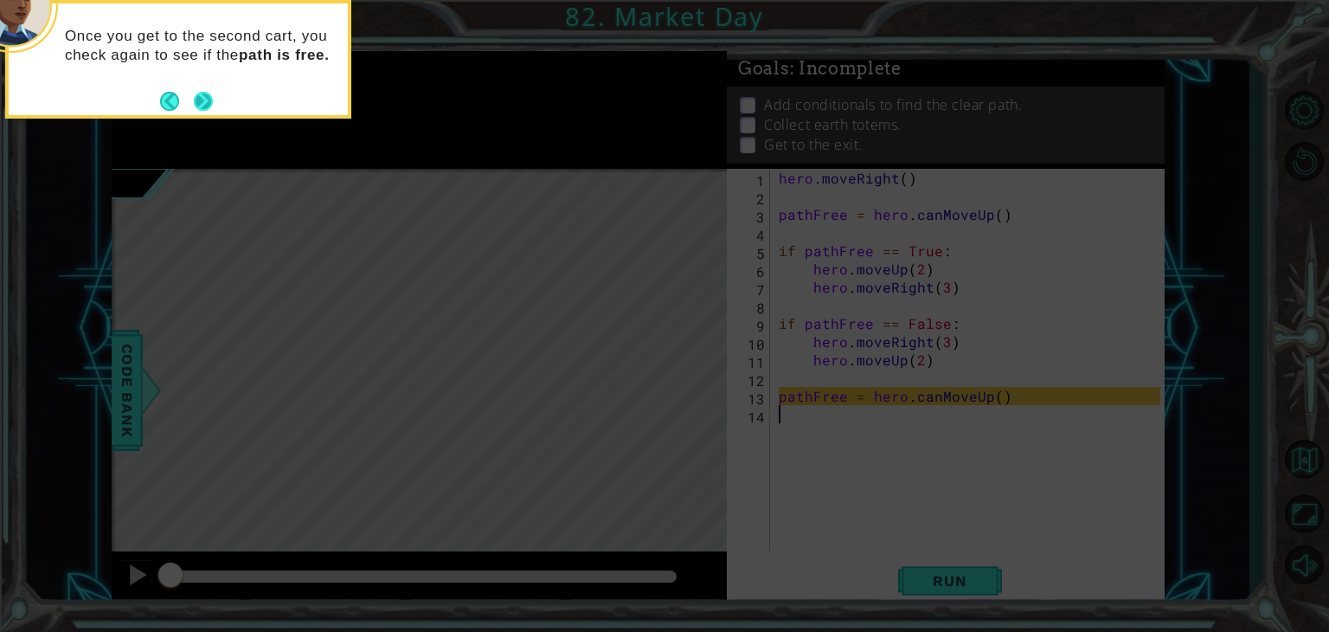
click at [211, 94] on button "Next" at bounding box center [203, 101] width 19 height 19
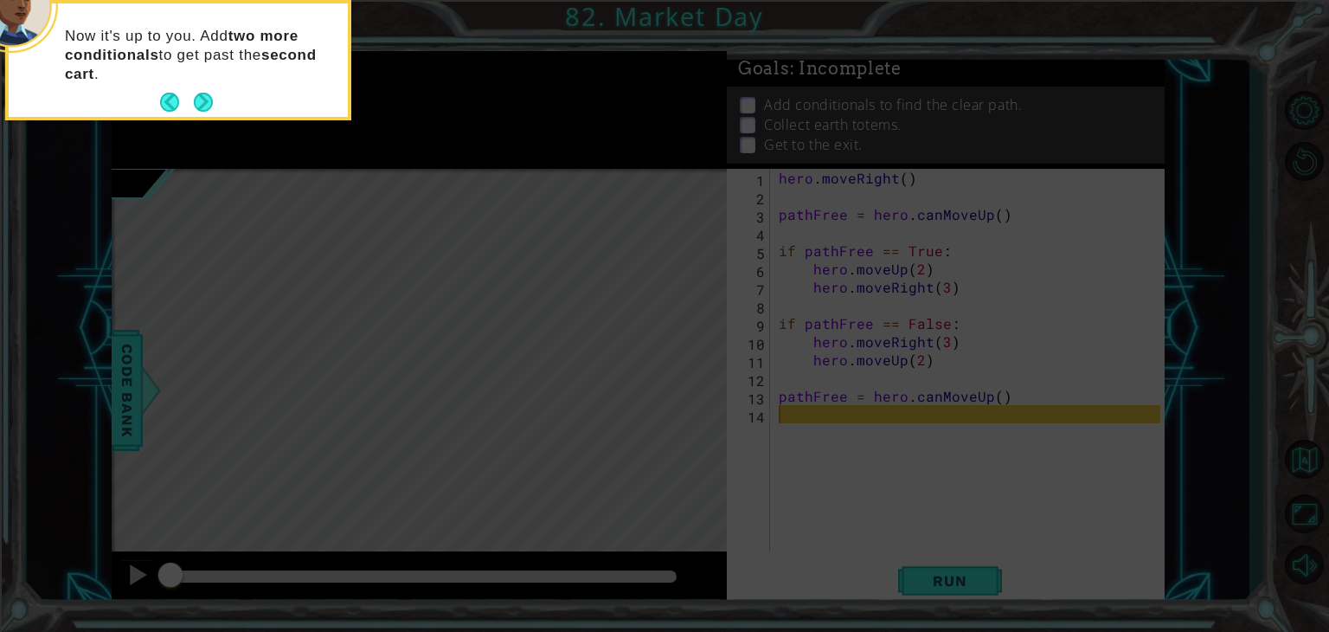
click at [211, 94] on button "Next" at bounding box center [203, 102] width 19 height 19
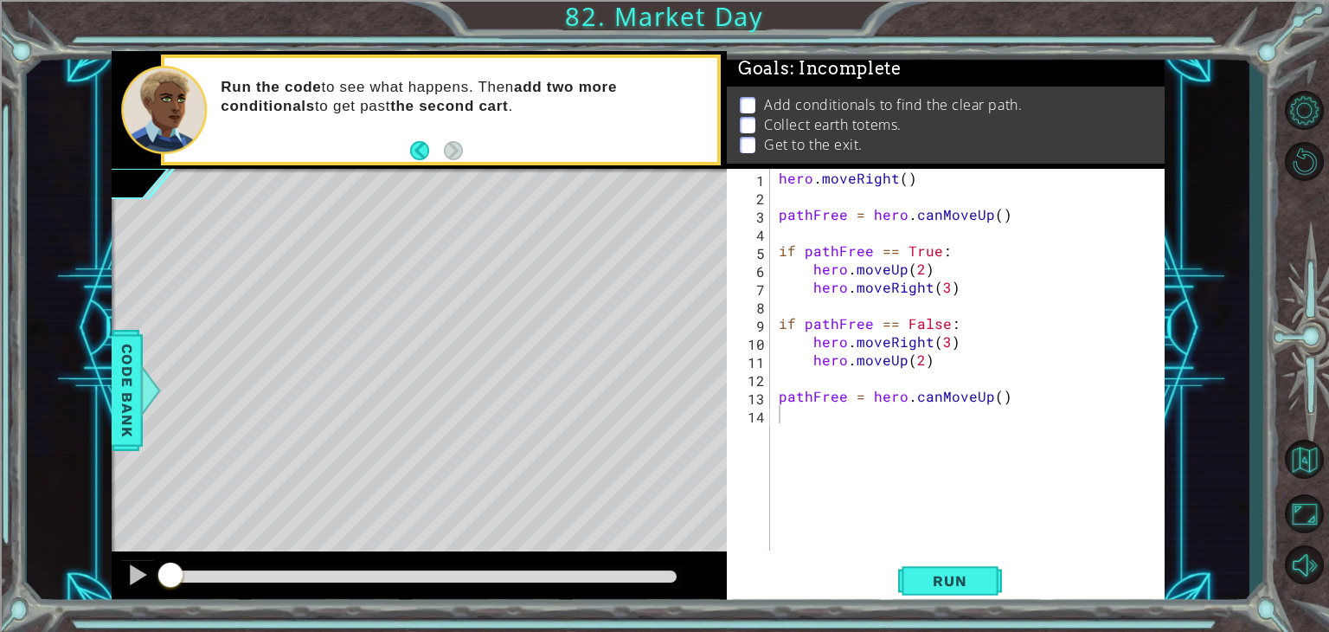
click at [1203, 105] on div "1 ההההההההההההההההההההההההההההההההההההההההההההההההההההההההההההההההההההההההההההה…" at bounding box center [638, 328] width 1223 height 556
click at [928, 589] on span "Run" at bounding box center [950, 580] width 68 height 17
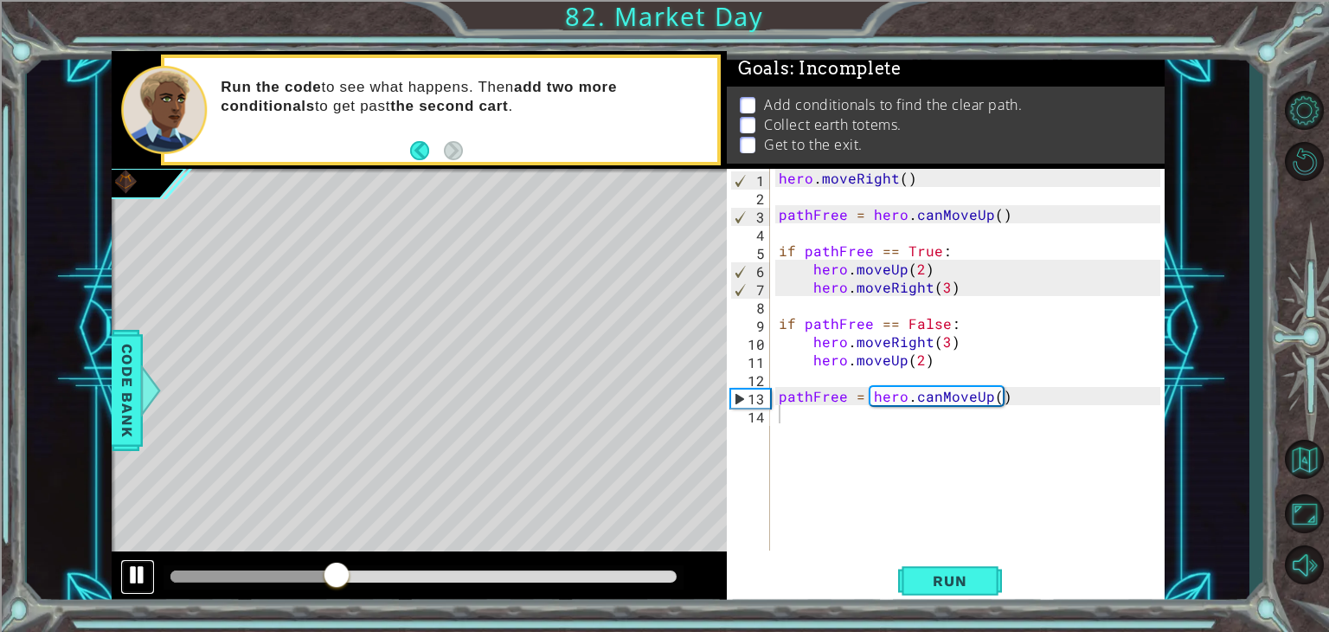
click at [122, 585] on button at bounding box center [137, 576] width 35 height 35
click at [885, 445] on div "hero . moveRight ( ) pathFree = hero . canMoveUp ( ) if pathFree == True : hero…" at bounding box center [973, 378] width 394 height 418
click at [953, 274] on div "hero . moveRight ( ) pathFree = hero . canMoveUp ( ) if pathFree == True : hero…" at bounding box center [973, 378] width 394 height 418
click at [958, 282] on div "hero . moveRight ( ) pathFree = hero . canMoveUp ( ) if pathFree == True : hero…" at bounding box center [973, 378] width 394 height 418
type textarea "hero.moveRight(3)"
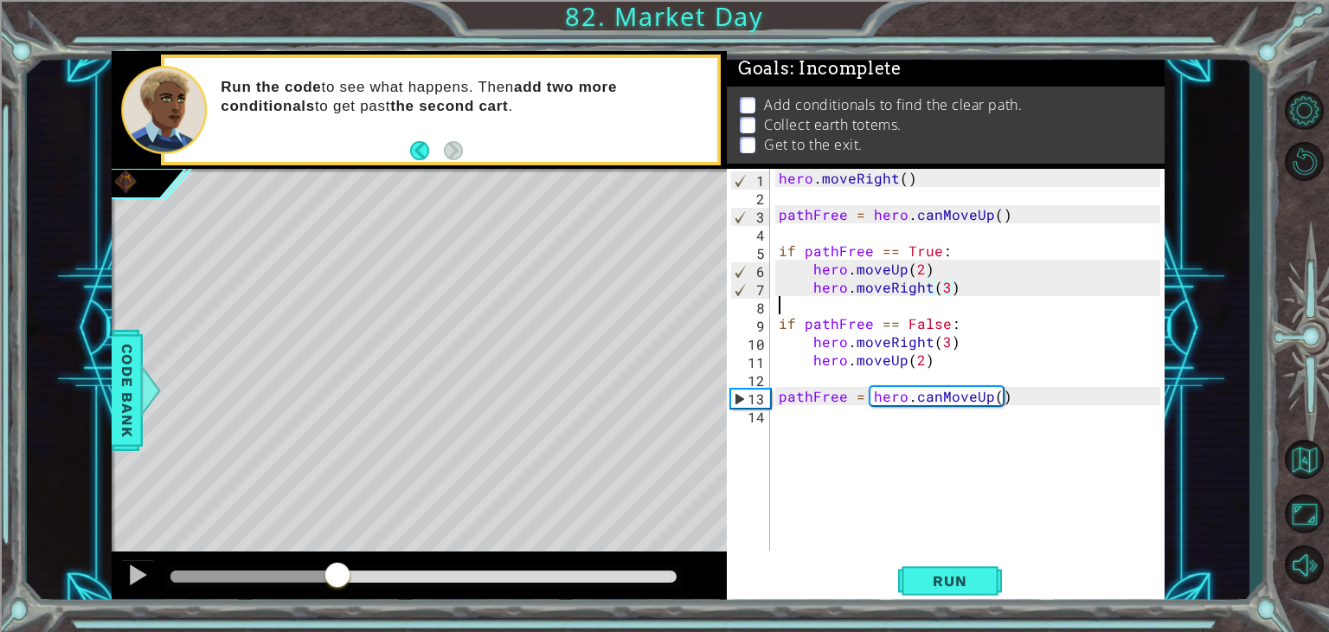
click at [990, 299] on div "hero . moveRight ( ) pathFree = hero . canMoveUp ( ) if pathFree == True : hero…" at bounding box center [973, 378] width 394 height 418
click at [955, 215] on div "hero . moveRight ( ) pathFree = hero . canMoveUp ( ) if pathFree == True : hero…" at bounding box center [973, 378] width 394 height 418
drag, startPoint x: 1039, startPoint y: 196, endPoint x: 1035, endPoint y: 185, distance: 11.8
click at [1035, 185] on div "hero . moveRight ( ) pathFree = hero . canMoveUp ( ) if pathFree == True : hero…" at bounding box center [973, 378] width 394 height 418
click at [1027, 207] on div "hero . moveRight ( ) pathFree = hero . canMoveUp ( ) if pathFree == True : hero…" at bounding box center [973, 378] width 394 height 418
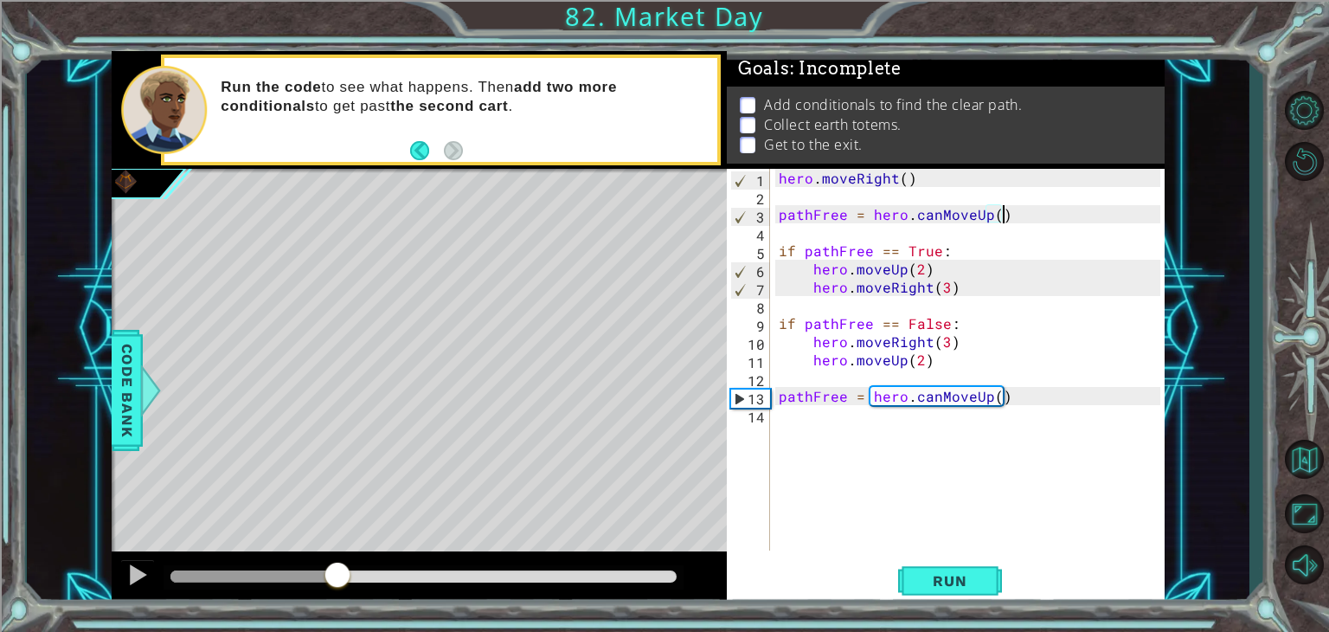
type textarea "pathFree = hero.canMoveUp()"
click at [1001, 233] on div "hero . moveRight ( ) pathFree = hero . canMoveUp ( ) if pathFree == True : hero…" at bounding box center [973, 378] width 394 height 418
click at [995, 248] on div "hero . moveRight ( ) pathFree = hero . canMoveUp ( ) if pathFree == True : hero…" at bounding box center [973, 378] width 394 height 418
click at [989, 216] on div "hero . moveRight ( ) pathFree = hero . canMoveUp ( ) if pathFree == True : hero…" at bounding box center [973, 378] width 394 height 418
type textarea "pathFree = hero.canMoveUp()"
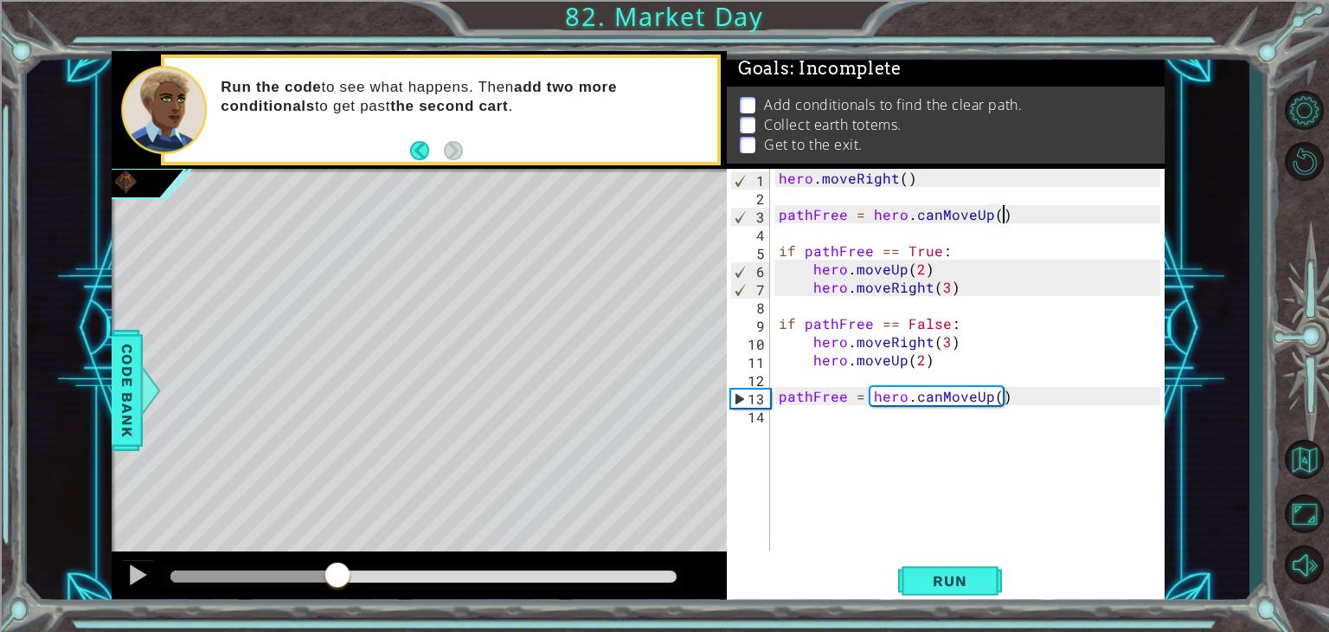
click at [1070, 219] on div "hero . moveRight ( ) pathFree = hero . canMoveUp ( ) if pathFree == True : hero…" at bounding box center [973, 378] width 394 height 418
click at [916, 569] on button "Run" at bounding box center [950, 581] width 104 height 44
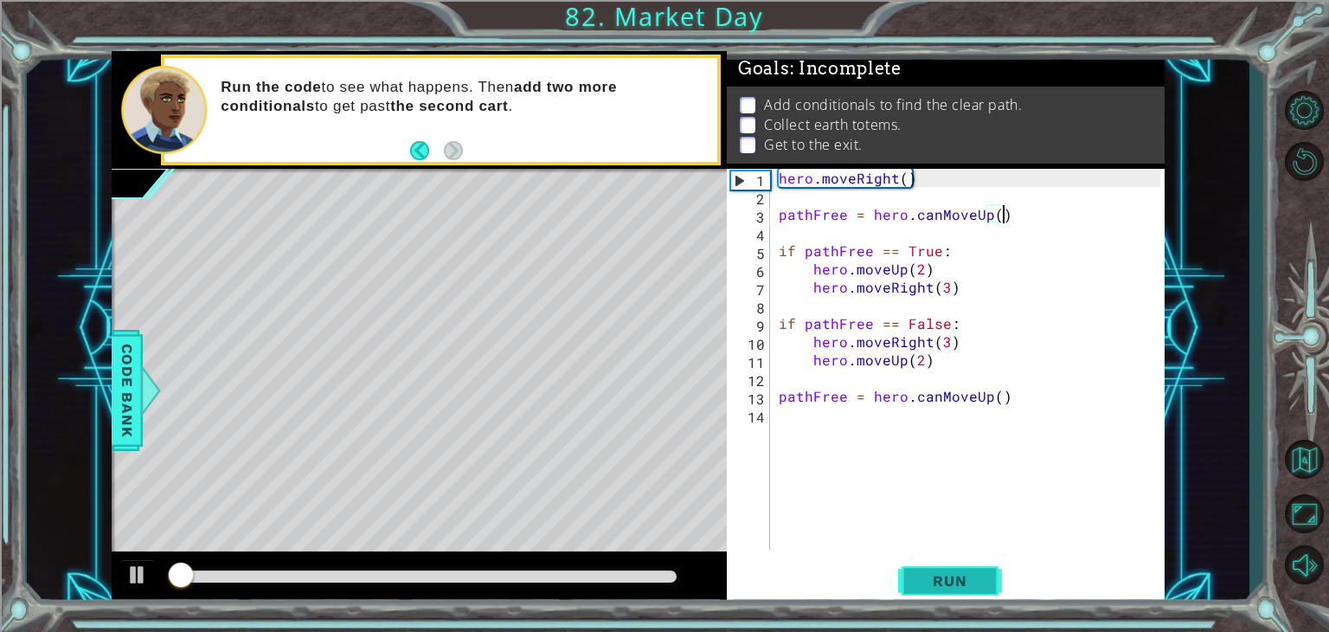
click at [923, 573] on span "Run" at bounding box center [950, 580] width 68 height 17
click at [923, 572] on span "Run" at bounding box center [950, 580] width 68 height 17
click at [924, 572] on span "Run" at bounding box center [950, 580] width 68 height 17
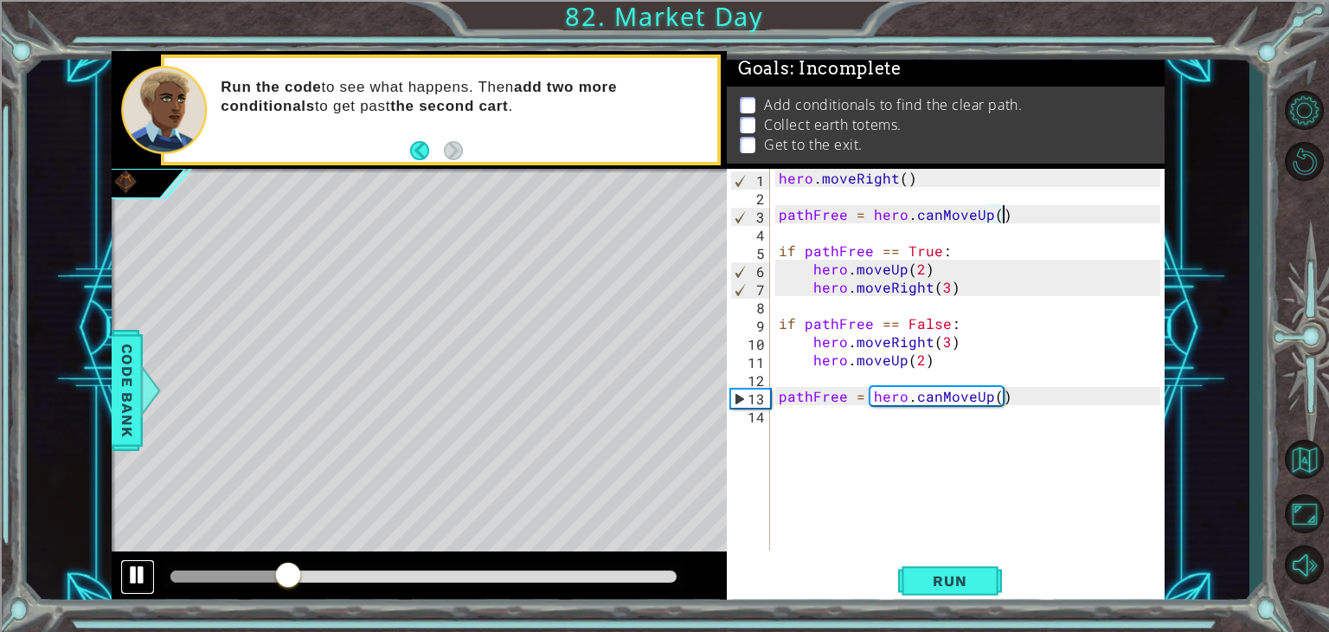
click at [132, 580] on div at bounding box center [137, 574] width 23 height 23
click at [902, 486] on div "hero . moveRight ( ) pathFree = hero . canMoveUp ( ) if pathFree == True : hero…" at bounding box center [973, 378] width 394 height 418
click at [859, 395] on div "hero . moveRight ( ) pathFree = hero . canMoveUp ( ) if pathFree == True : hero…" at bounding box center [973, 378] width 394 height 418
type textarea "pathFree = hero.canMoveUp()"
click at [806, 506] on div "hero . moveRight ( ) pathFree = hero . canMoveUp ( ) if pathFree == True : hero…" at bounding box center [973, 378] width 394 height 418
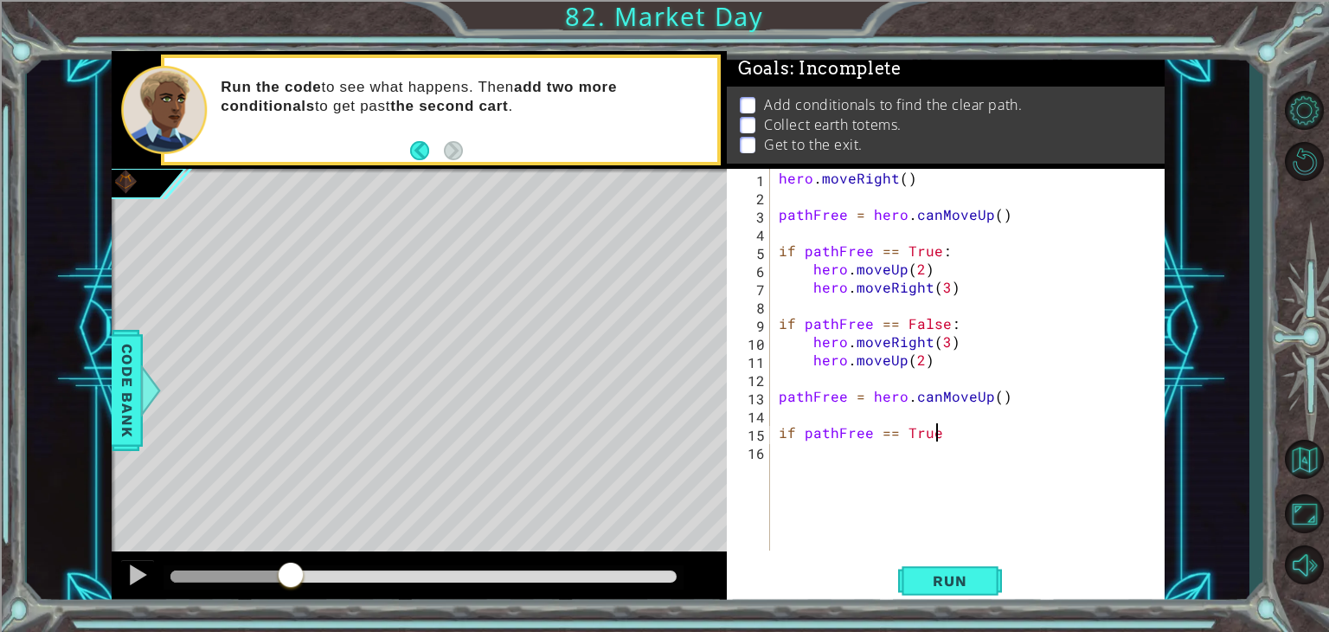
scroll to position [0, 9]
type textarea "if pathFree == True:"
click at [806, 506] on div "hero . moveRight ( ) pathFree = hero . canMoveUp ( ) if pathFree == True : hero…" at bounding box center [973, 378] width 394 height 418
click at [971, 587] on span "Run" at bounding box center [950, 580] width 68 height 17
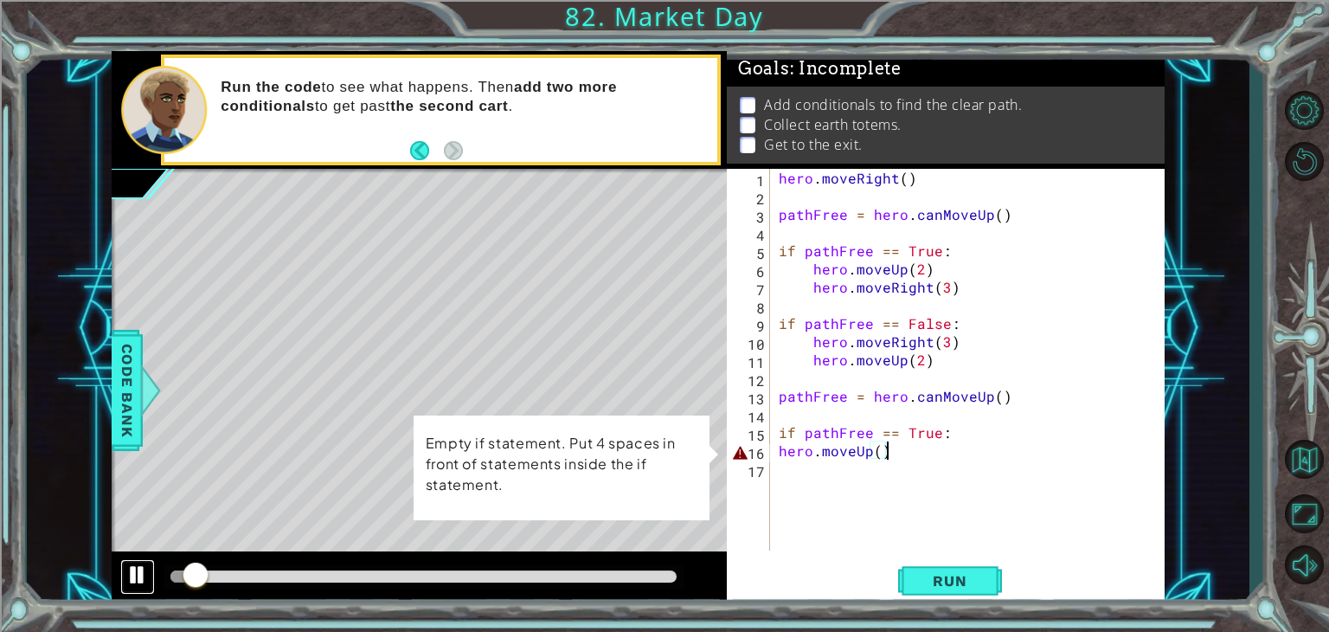
click at [126, 579] on div at bounding box center [137, 574] width 23 height 23
click at [776, 459] on div "hero . moveRight ( ) pathFree = hero . canMoveUp ( ) if pathFree == True : hero…" at bounding box center [973, 378] width 394 height 418
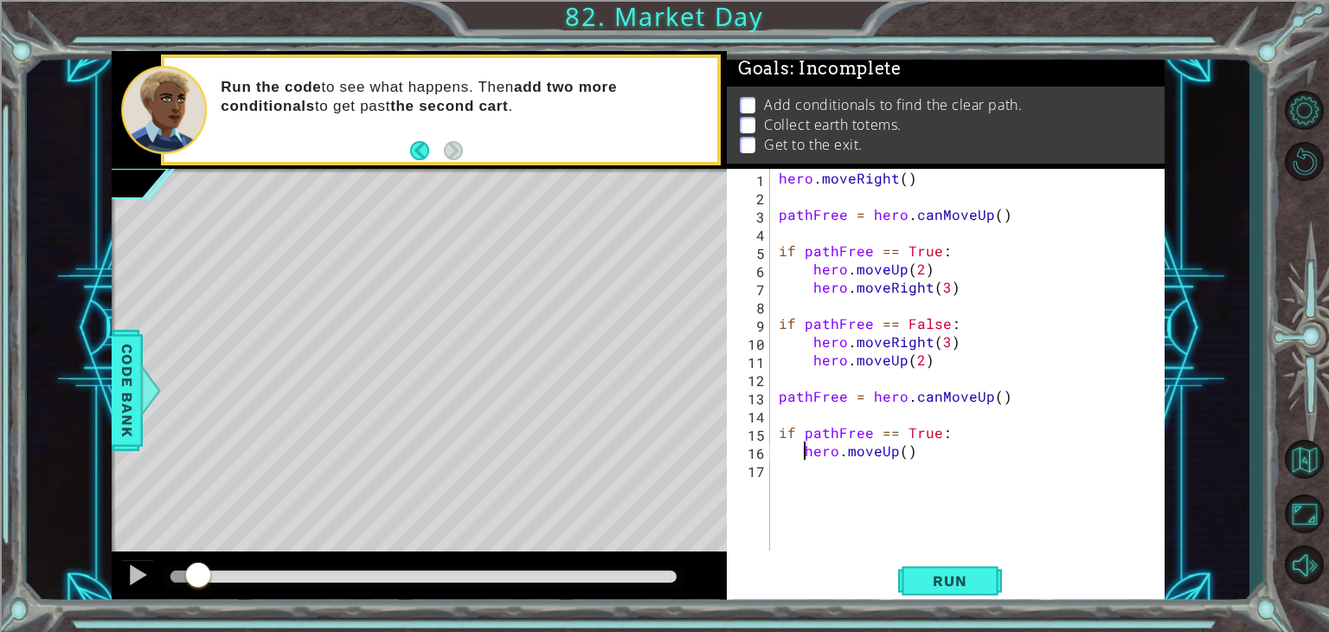
type textarea "hero.moveUp()"
click at [938, 588] on span "Run" at bounding box center [950, 580] width 68 height 17
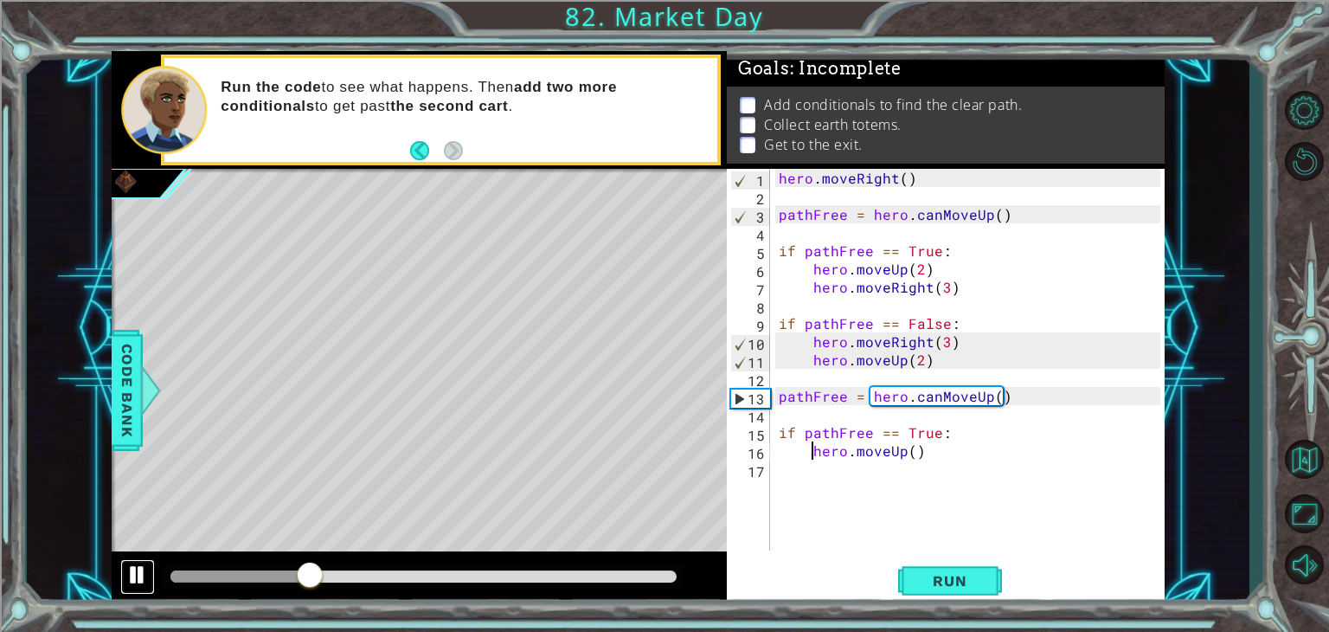
click at [125, 574] on button at bounding box center [137, 576] width 35 height 35
click at [898, 499] on div "hero . moveRight ( ) pathFree = hero . canMoveUp ( ) if pathFree == True : hero…" at bounding box center [973, 378] width 394 height 418
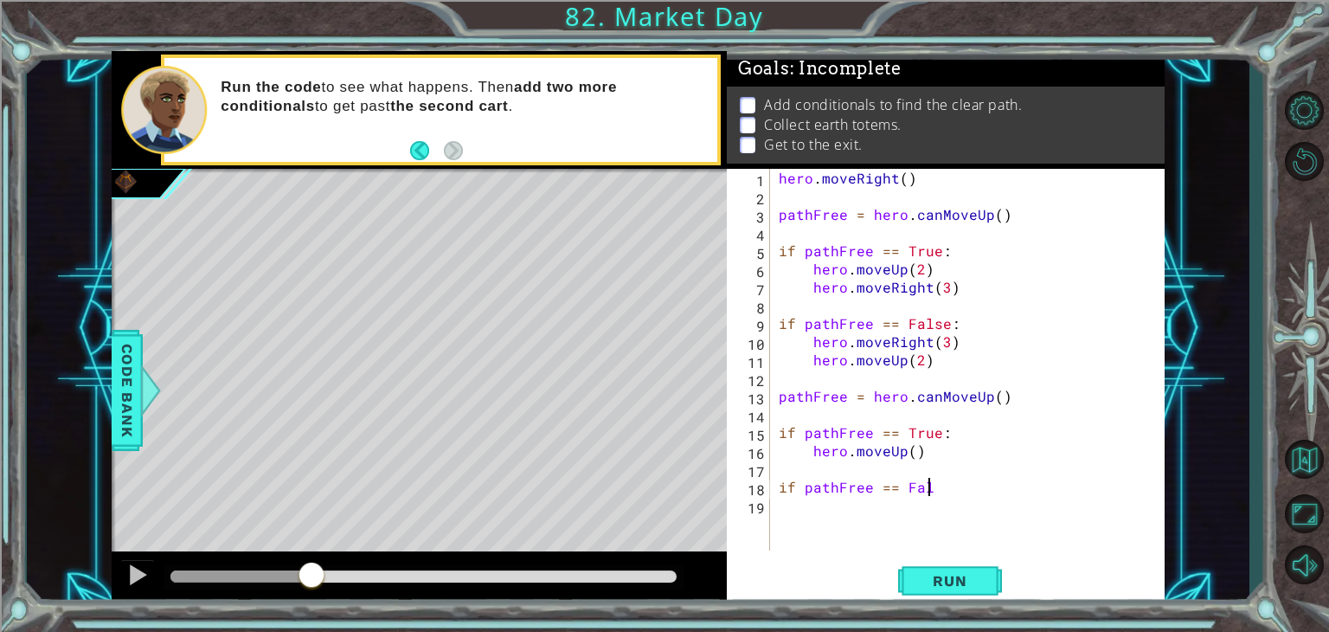
scroll to position [0, 9]
type textarea "if pathFree == False:"
click at [900, 513] on div "hero . moveRight ( ) pathFree = hero . canMoveUp ( ) if pathFree == True : hero…" at bounding box center [973, 378] width 394 height 418
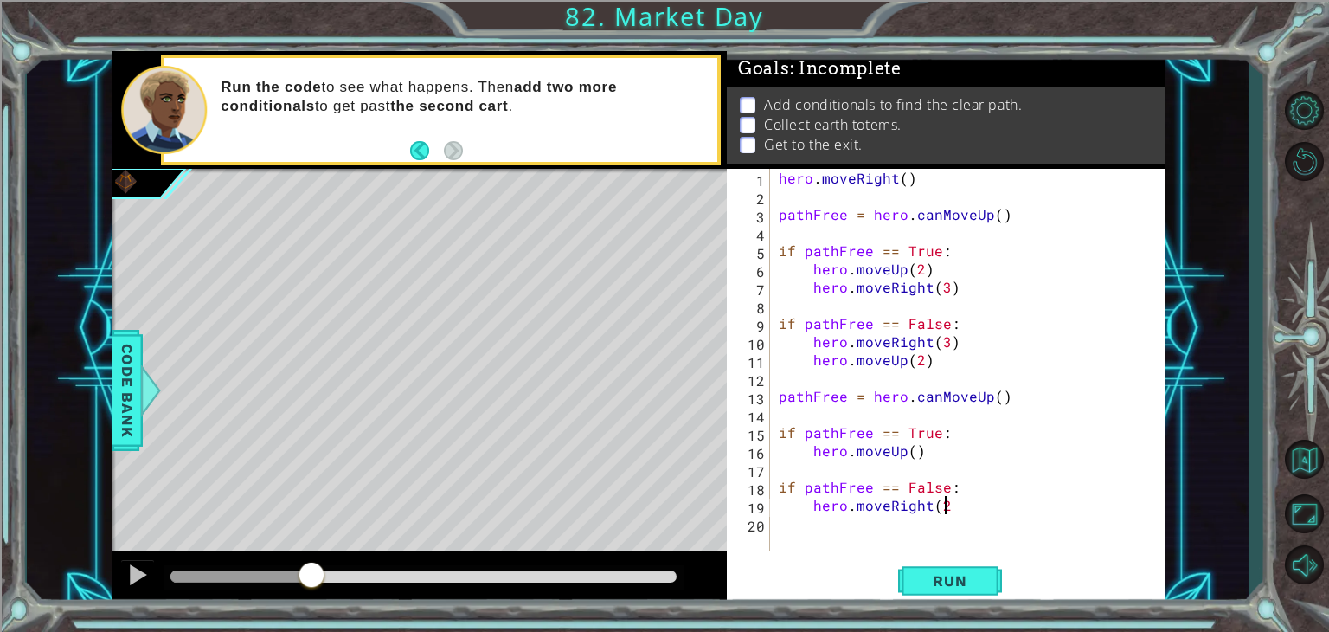
type textarea "hero.moveRight(2)"
click at [900, 513] on div "hero . moveRight ( ) pathFree = hero . canMoveUp ( ) if pathFree == True : hero…" at bounding box center [973, 378] width 394 height 418
click at [883, 527] on div "hero . moveRight ( ) pathFree = hero . canMoveUp ( ) if pathFree == True : hero…" at bounding box center [973, 378] width 394 height 418
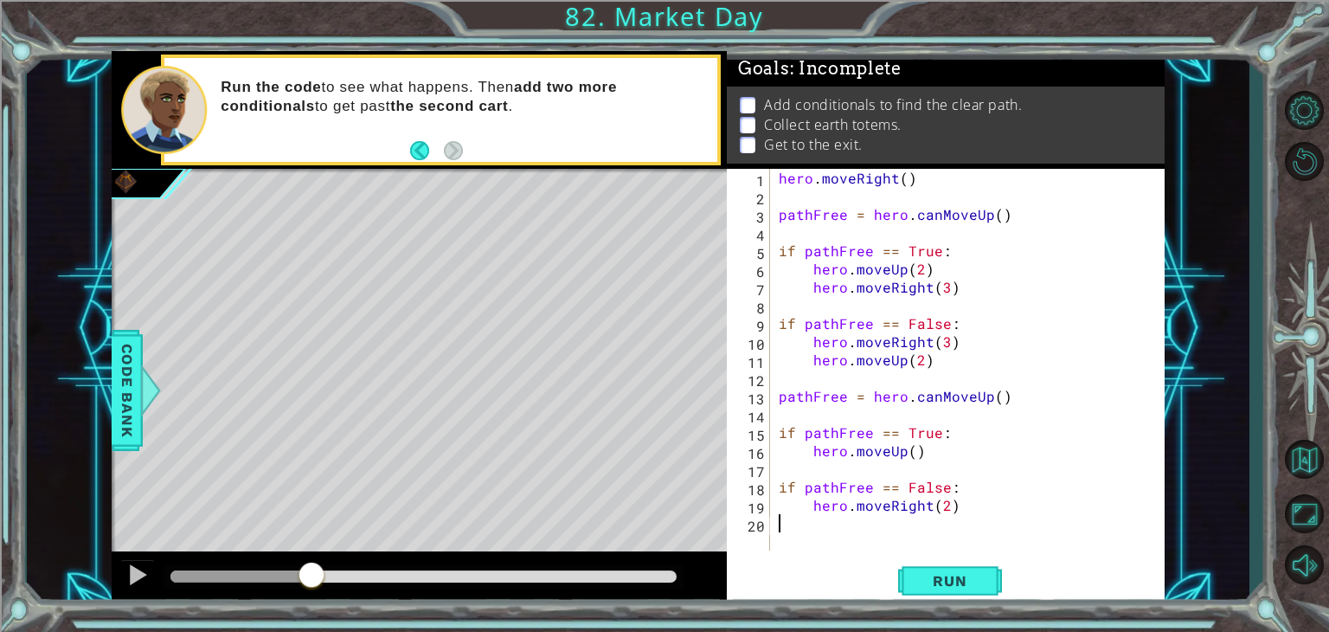
click at [883, 527] on div "hero . moveRight ( ) pathFree = hero . canMoveUp ( ) if pathFree == True : hero…" at bounding box center [973, 378] width 394 height 418
click at [997, 518] on div "hero . moveRight ( ) pathFree = hero . canMoveUp ( ) if pathFree == True : hero…" at bounding box center [973, 378] width 394 height 418
click at [997, 503] on div "hero . moveRight ( ) pathFree = hero . canMoveUp ( ) if pathFree == True : hero…" at bounding box center [973, 378] width 394 height 418
click at [997, 507] on div "hero . moveRight ( ) pathFree = hero . canMoveUp ( ) if pathFree == True : hero…" at bounding box center [968, 360] width 385 height 382
type textarea "hero.moveRight(2)"
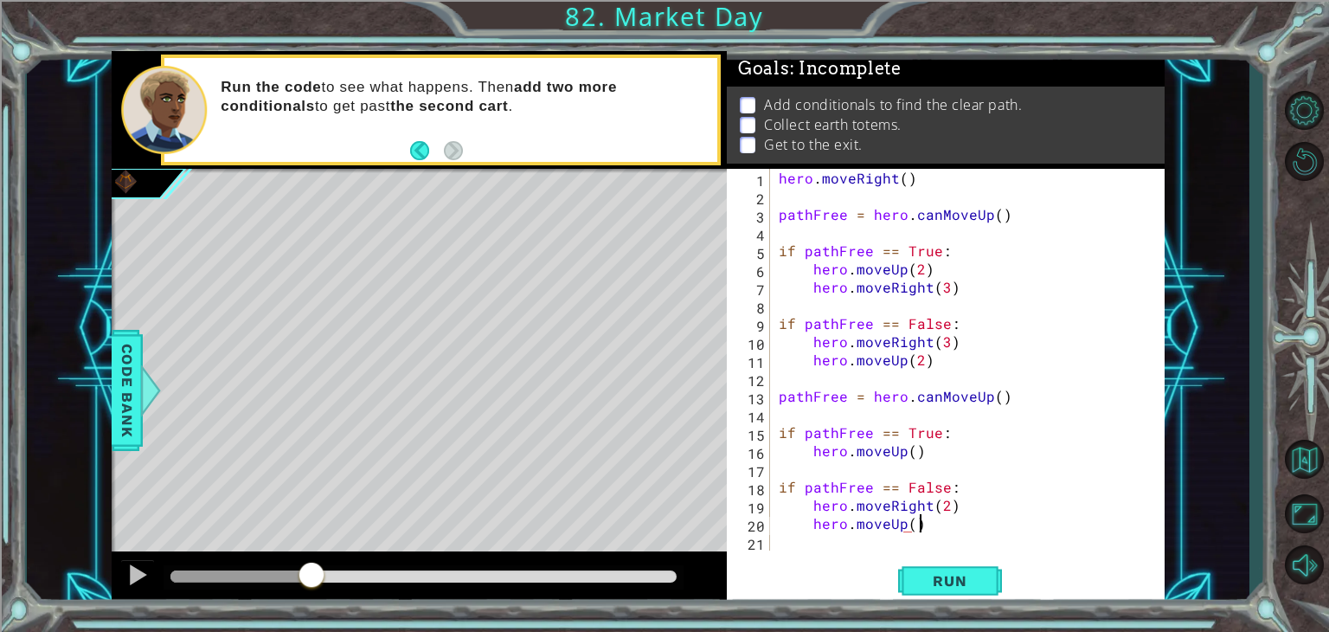
scroll to position [0, 7]
click at [910, 527] on div "hero . moveRight ( ) pathFree = hero . canMoveUp ( ) if pathFree == True : hero…" at bounding box center [973, 378] width 394 height 418
click at [910, 454] on div "hero . moveRight ( ) pathFree = hero . canMoveUp ( ) if pathFree == True : hero…" at bounding box center [973, 378] width 394 height 418
type textarea "hero.moveUp(2)"
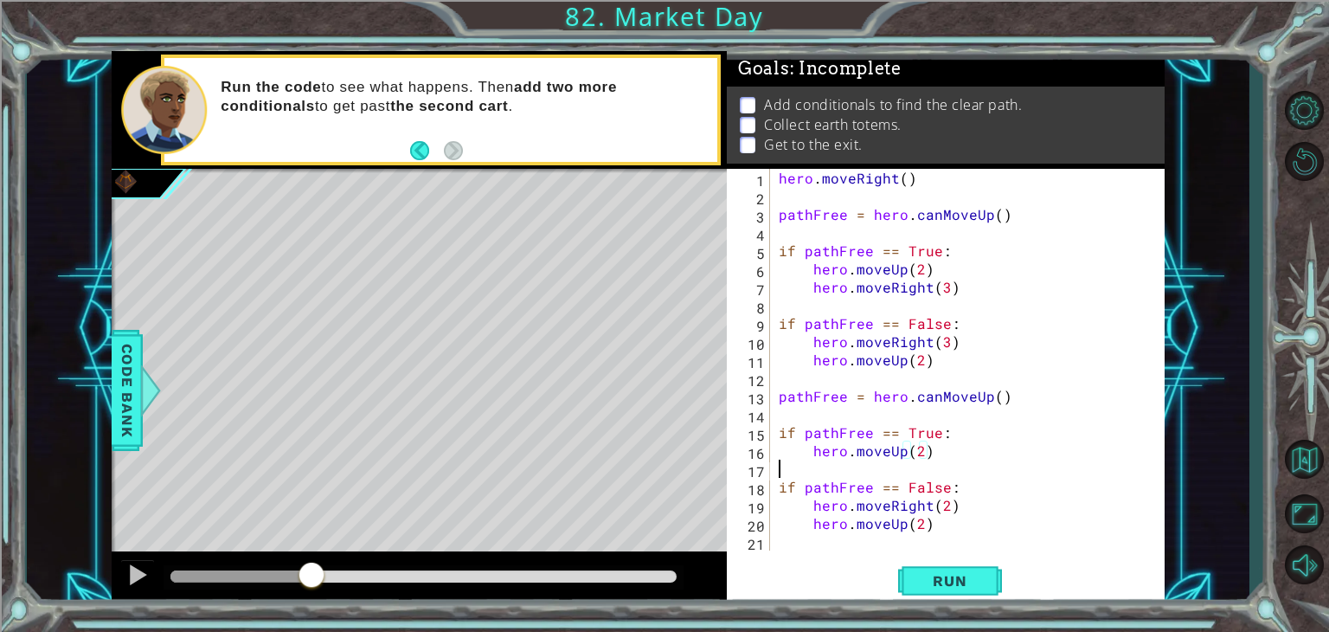
click at [888, 461] on div "hero . moveRight ( ) pathFree = hero . canMoveUp ( ) if pathFree == True : hero…" at bounding box center [973, 378] width 394 height 418
click at [961, 461] on div "hero . moveRight ( ) pathFree = hero . canMoveUp ( ) if pathFree == True : hero…" at bounding box center [973, 378] width 394 height 418
click at [959, 457] on div "hero . moveRight ( ) pathFree = hero . canMoveUp ( ) if pathFree == True : hero…" at bounding box center [973, 378] width 394 height 418
type textarea "hero.moveUp(2)"
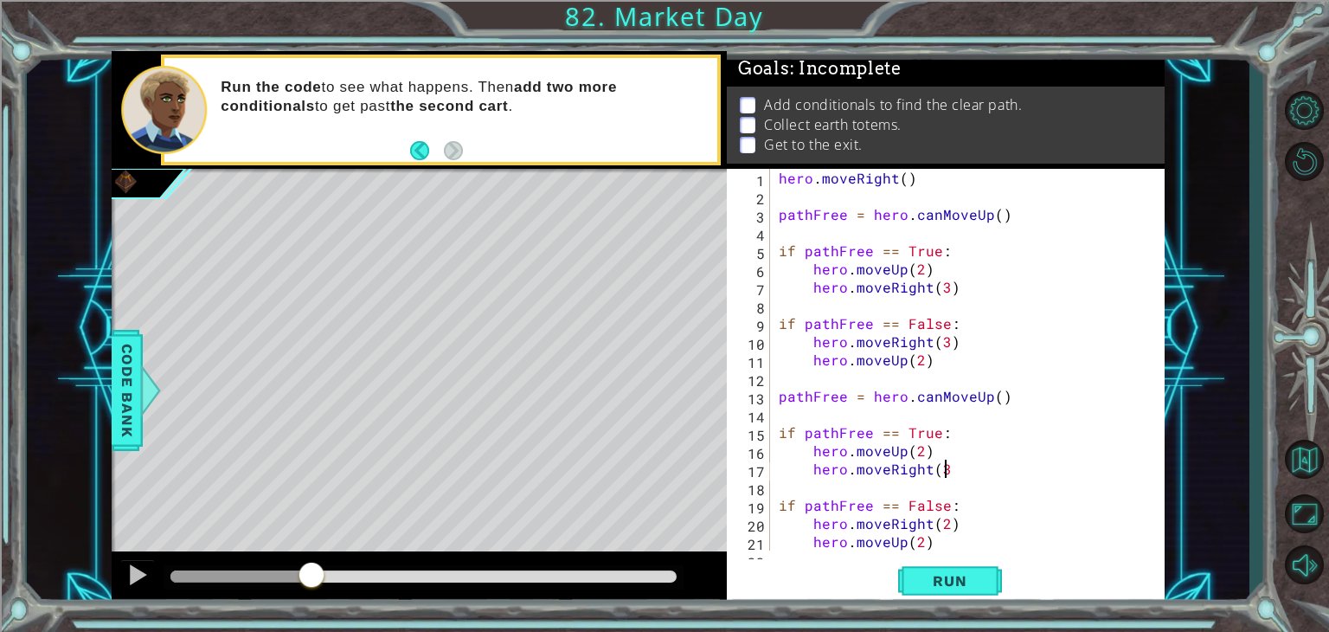
scroll to position [0, 10]
click at [942, 534] on div "hero . moveRight ( ) pathFree = hero . canMoveUp ( ) if pathFree == True : hero…" at bounding box center [966, 378] width 381 height 418
type textarea "hero.moveUp(2)"
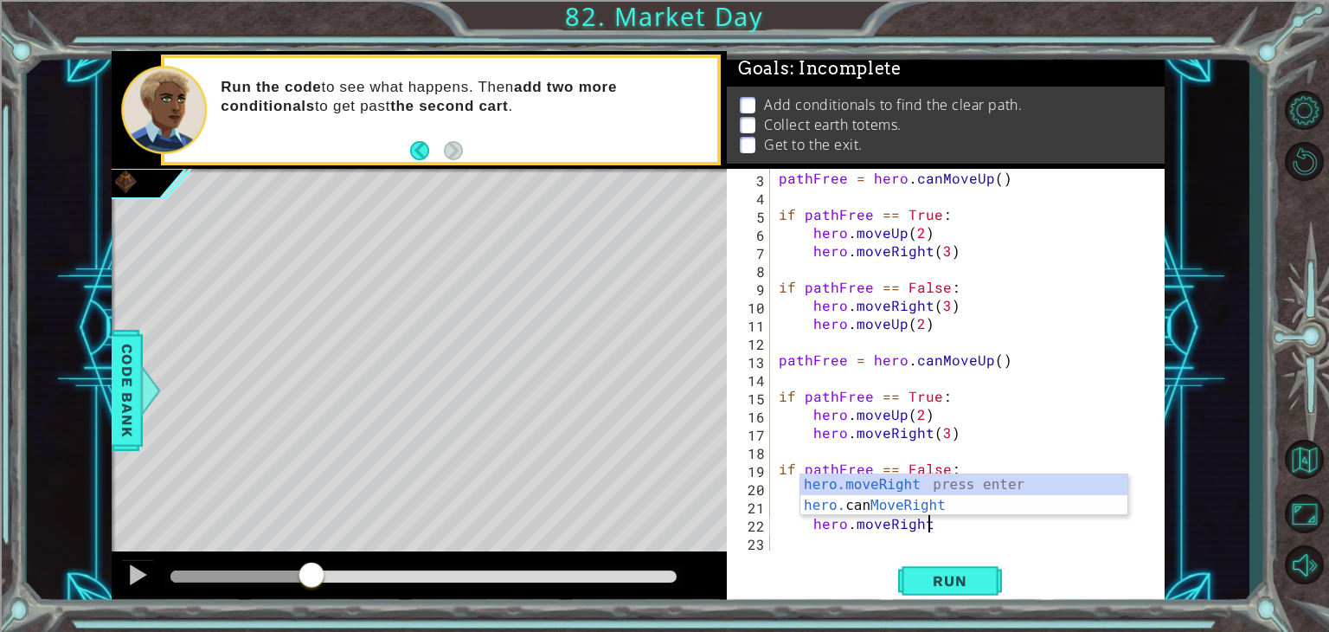
scroll to position [0, 9]
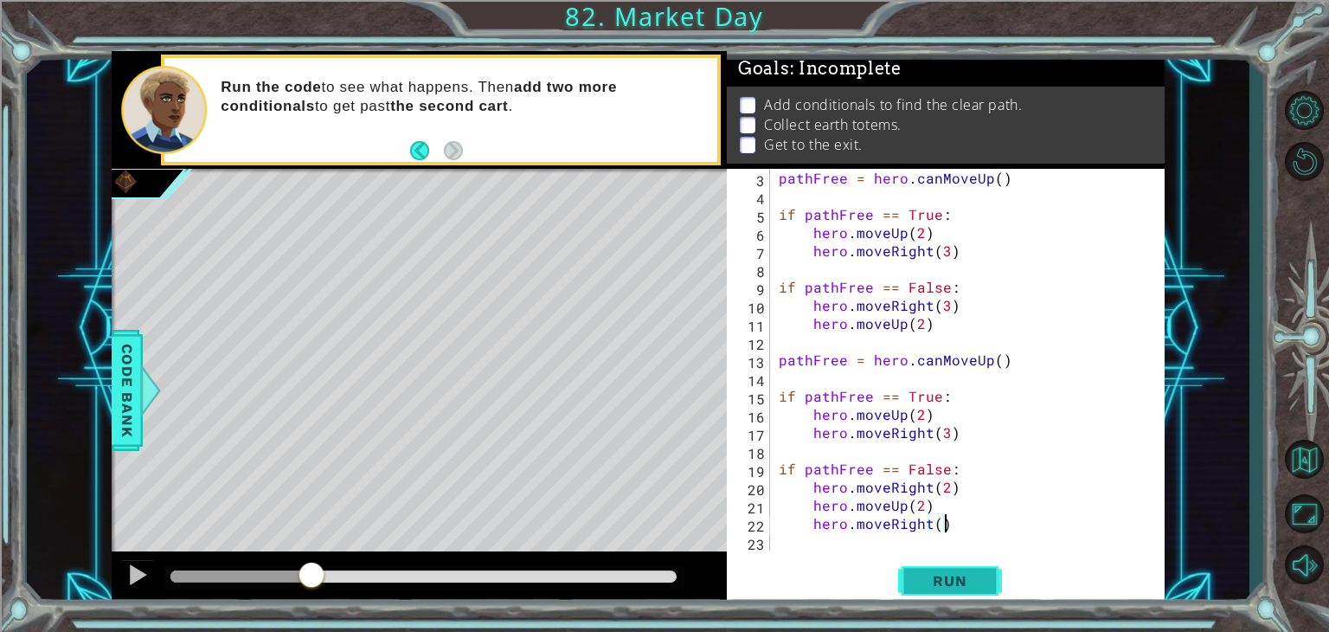
type textarea "hero.moveRight()"
click at [939, 561] on button "Run" at bounding box center [950, 581] width 104 height 44
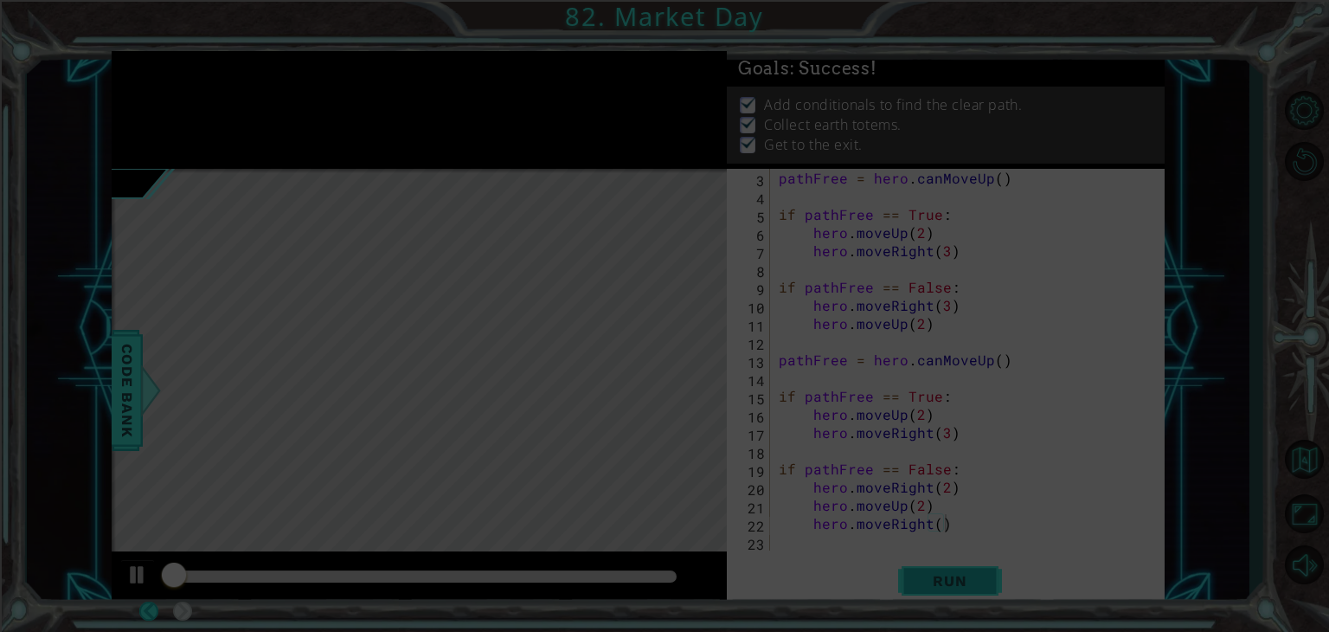
scroll to position [0, 0]
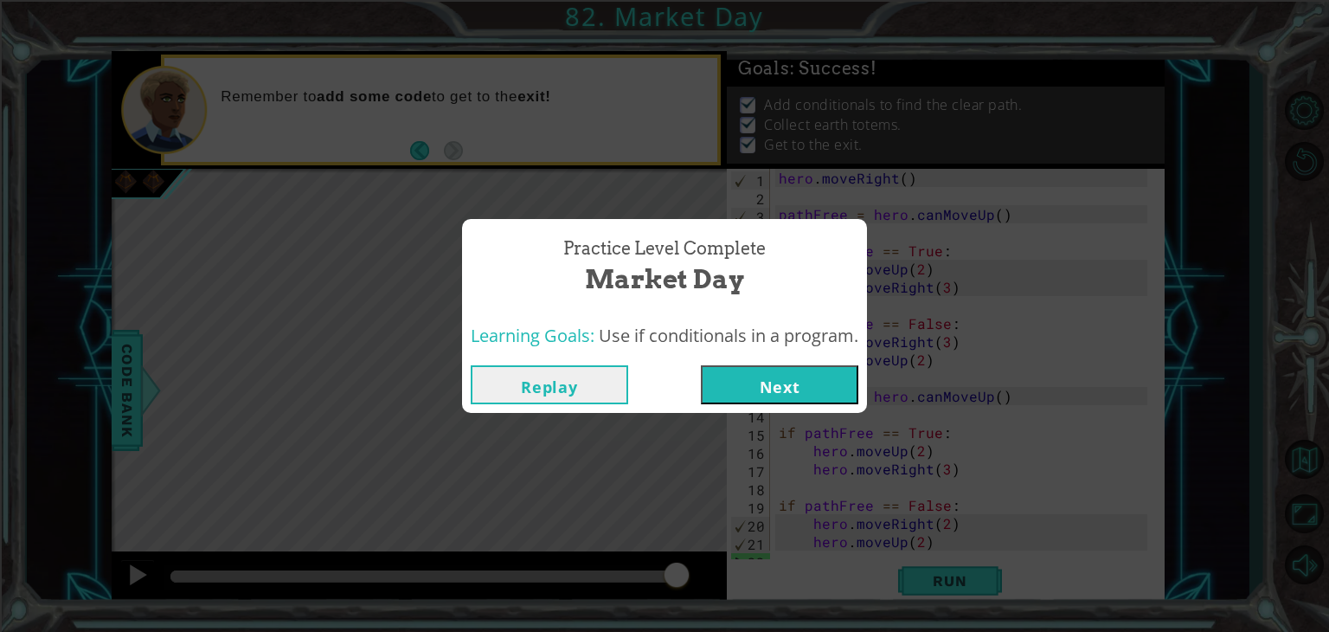
click at [741, 381] on button "Next" at bounding box center [780, 384] width 158 height 39
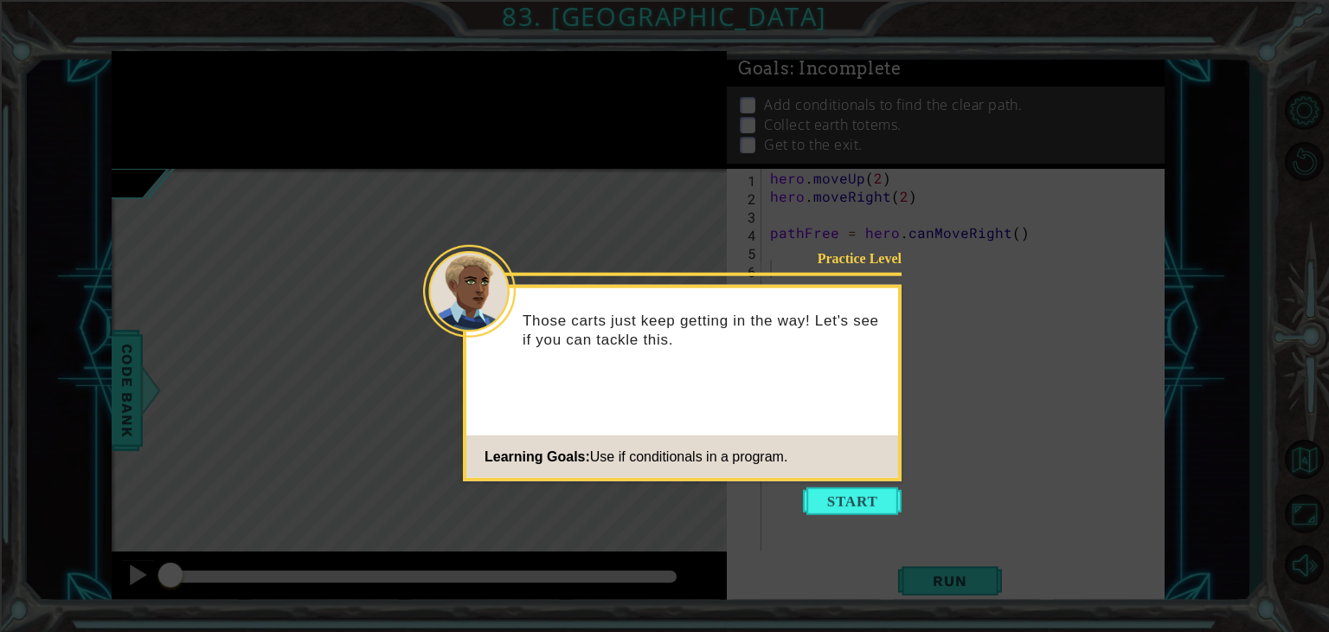
click at [848, 527] on icon at bounding box center [664, 316] width 1329 height 632
click at [838, 505] on button "Start" at bounding box center [852, 501] width 99 height 28
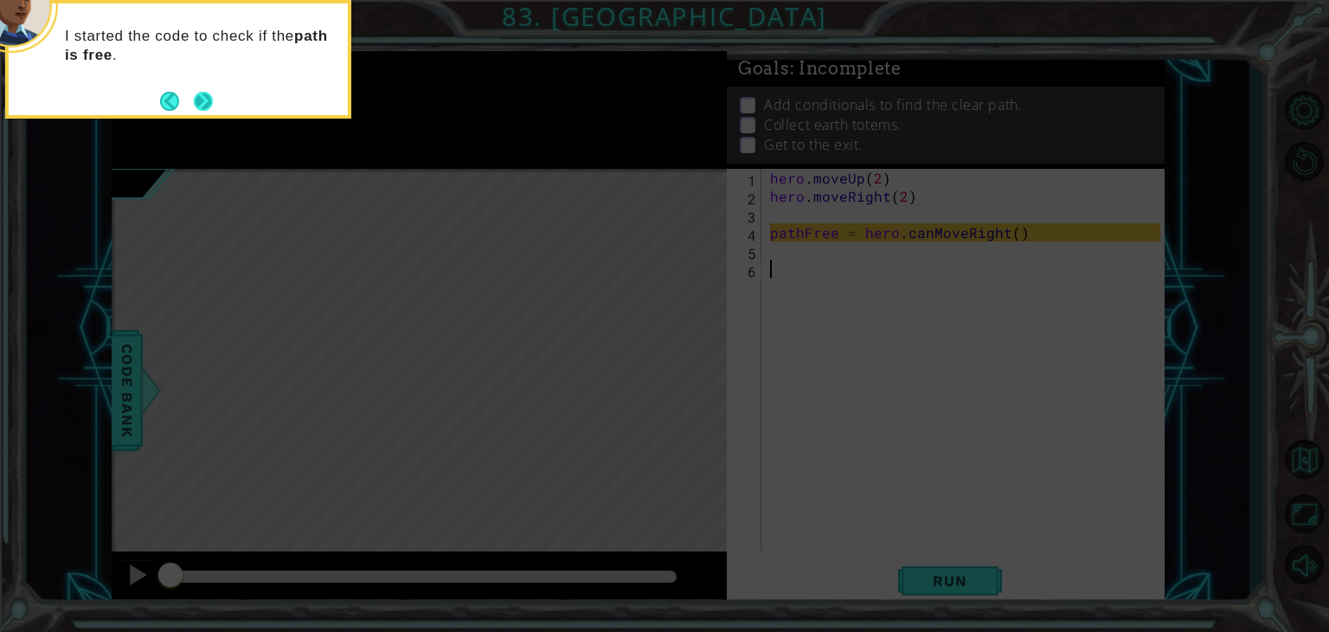
click at [203, 98] on button "Next" at bounding box center [203, 101] width 19 height 19
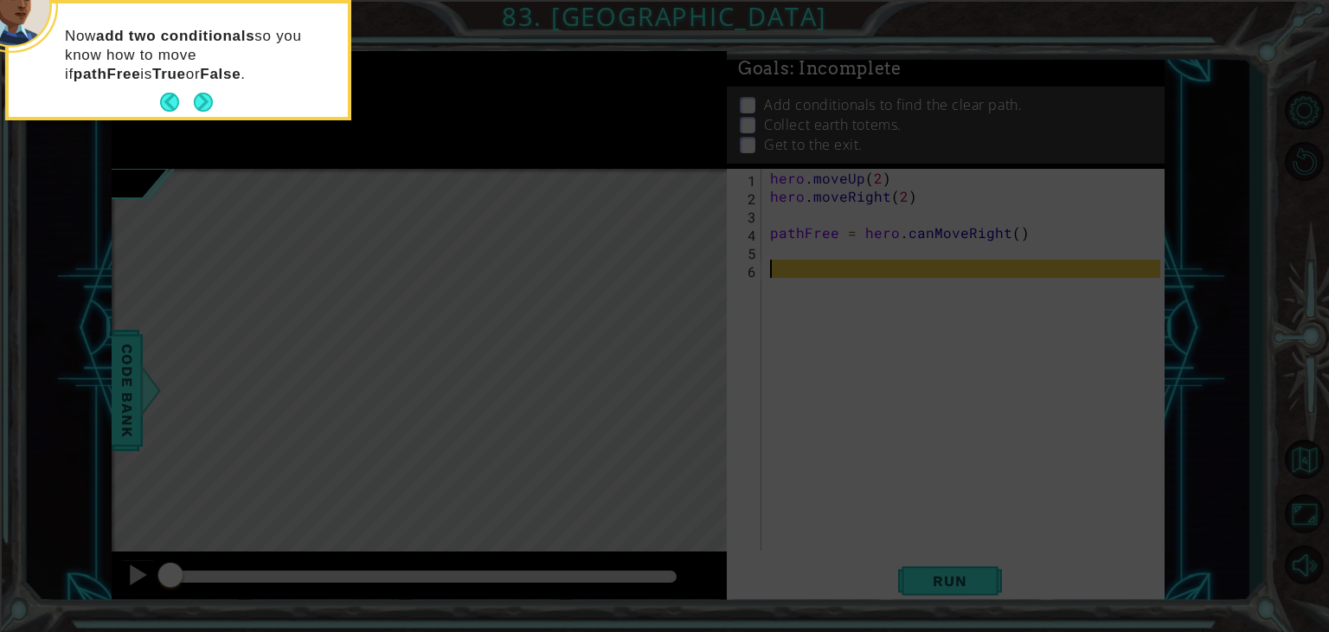
click at [203, 98] on button "Next" at bounding box center [203, 102] width 19 height 19
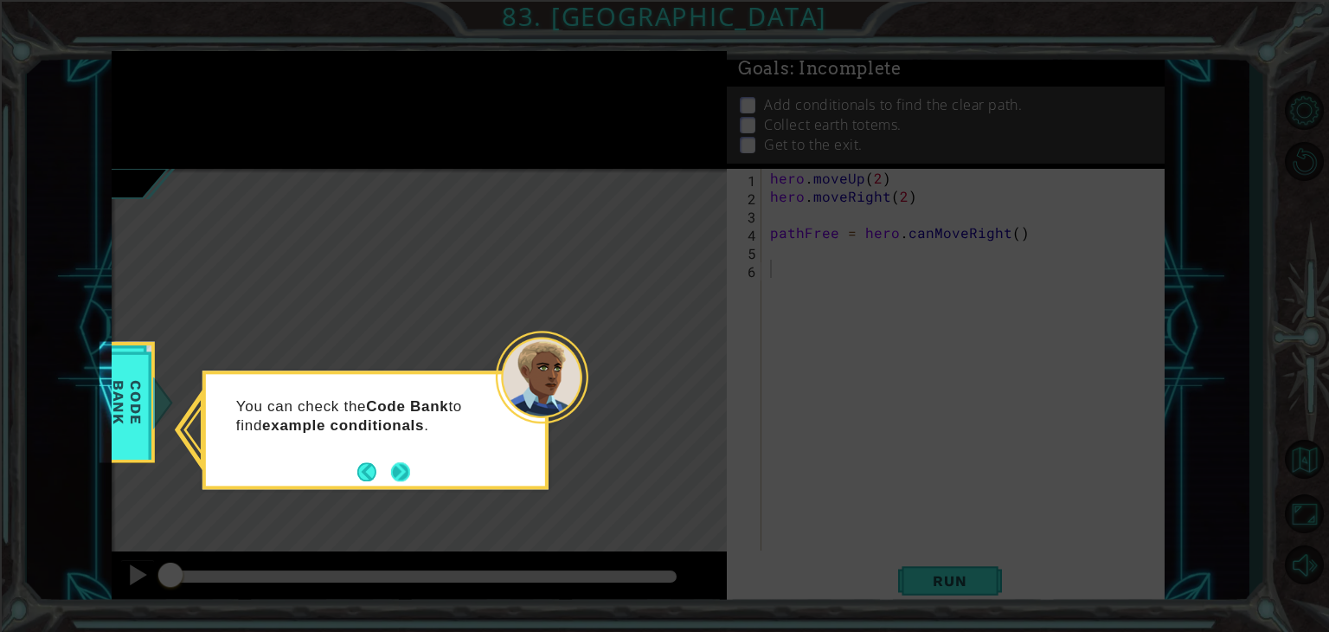
click at [399, 470] on button "Next" at bounding box center [400, 471] width 19 height 19
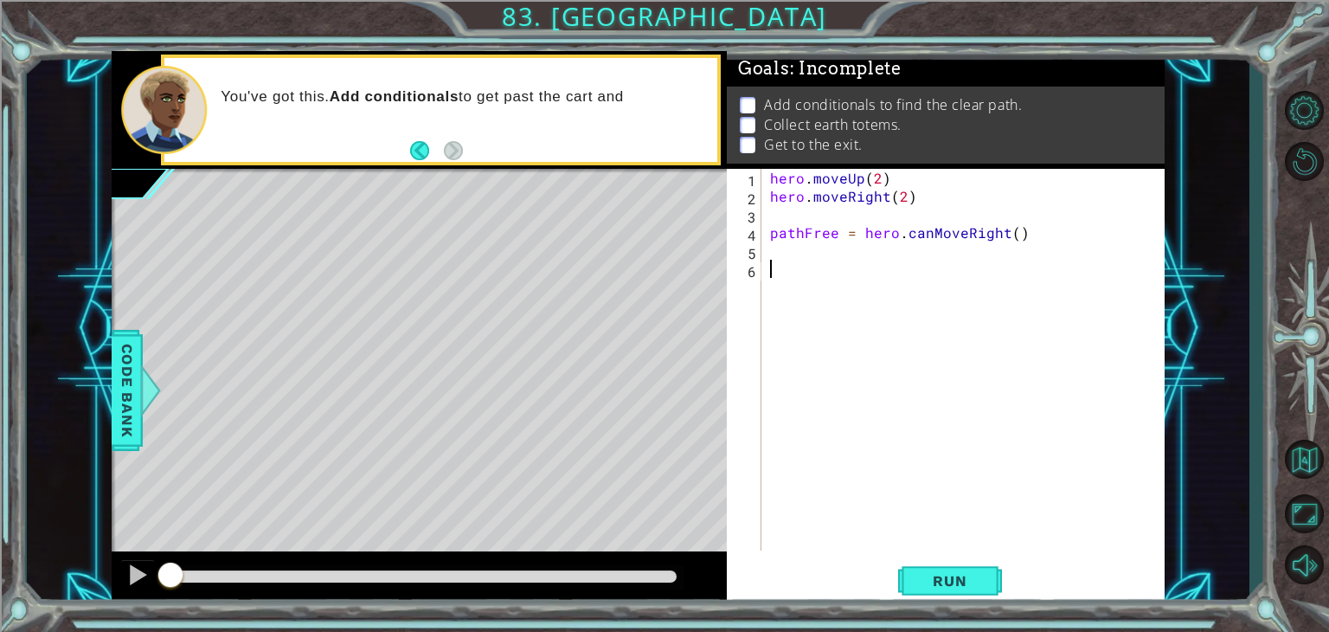
click at [869, 273] on div "hero . moveUp ( 2 ) hero . moveRight ( 2 ) pathFree = hero . canMoveRight ( )" at bounding box center [968, 378] width 402 height 418
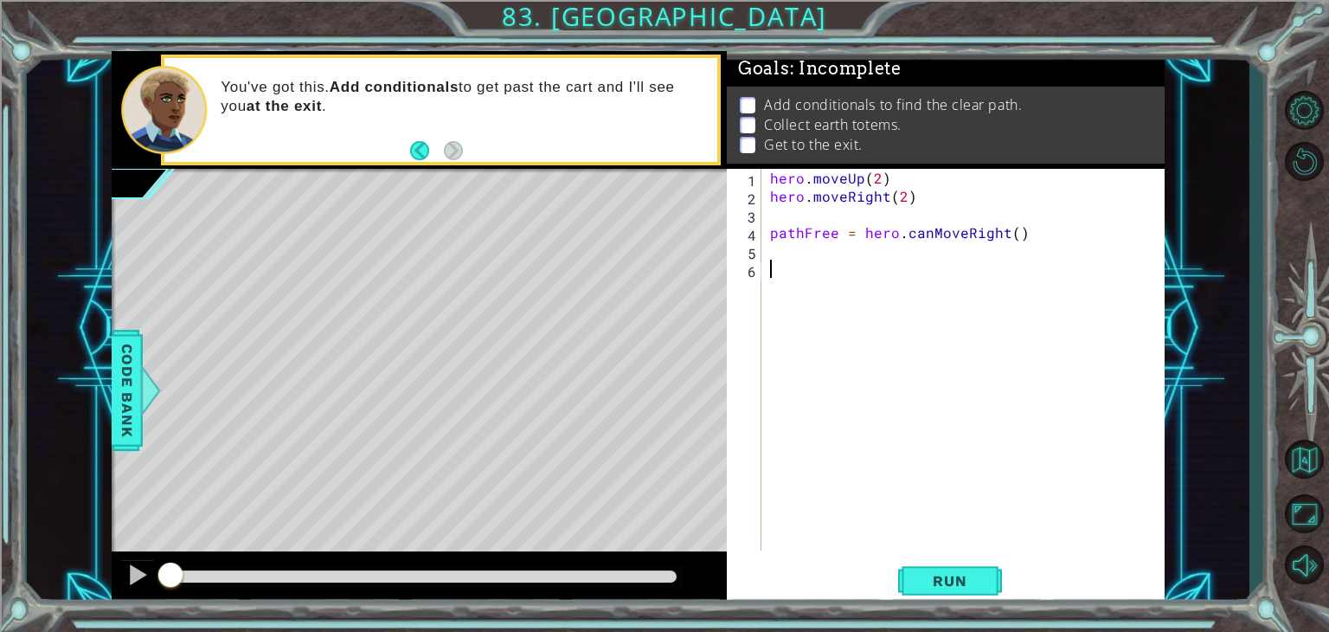
drag, startPoint x: 848, startPoint y: 262, endPoint x: 817, endPoint y: 281, distance: 36.5
click at [817, 281] on div "hero . moveUp ( 2 ) hero . moveRight ( 2 ) pathFree = hero . canMoveRight ( )" at bounding box center [968, 378] width 402 height 418
click at [857, 278] on div "hero . moveUp ( 2 ) hero . moveRight ( 2 ) pathFree = hero . canMoveRight ( ) i…" at bounding box center [968, 378] width 402 height 418
click at [857, 271] on div "hero . moveUp ( 2 ) hero . moveRight ( 2 ) pathFree = hero . canMoveRight ( ) i…" at bounding box center [968, 378] width 402 height 418
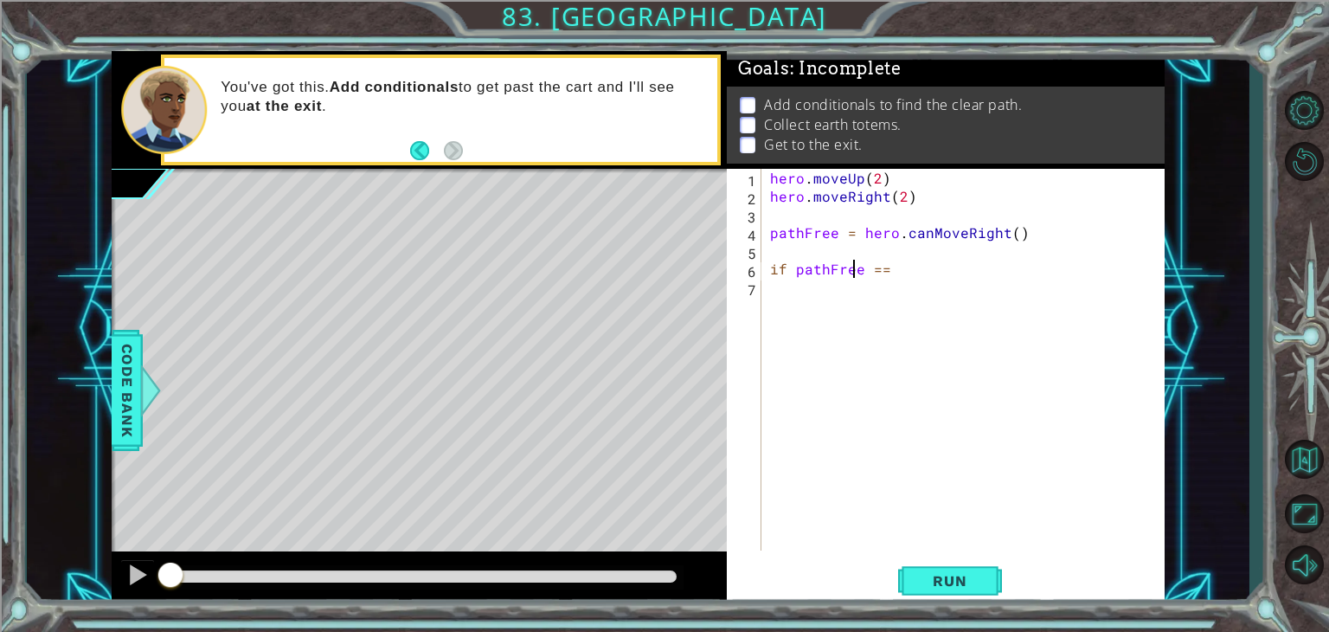
click at [857, 271] on div "hero . moveUp ( 2 ) hero . moveRight ( 2 ) pathFree = hero . canMoveRight ( ) i…" at bounding box center [968, 378] width 402 height 418
type textarea "if pathFree =="
click at [139, 406] on div at bounding box center [150, 390] width 22 height 52
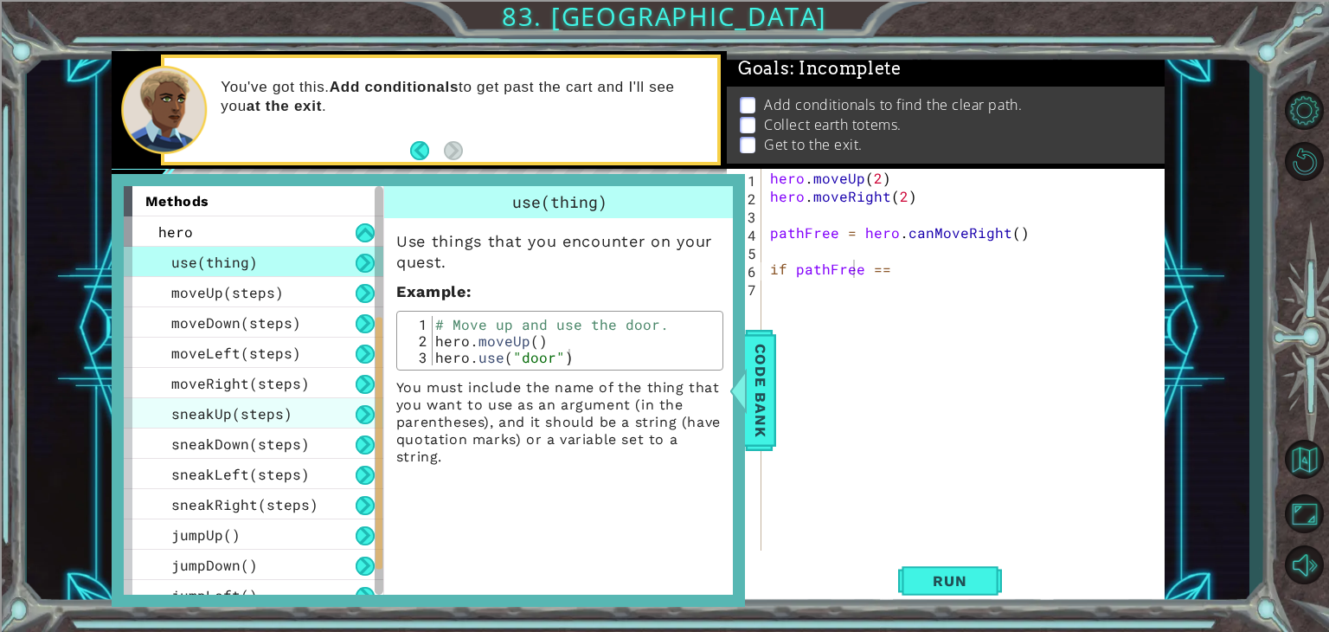
scroll to position [318, 0]
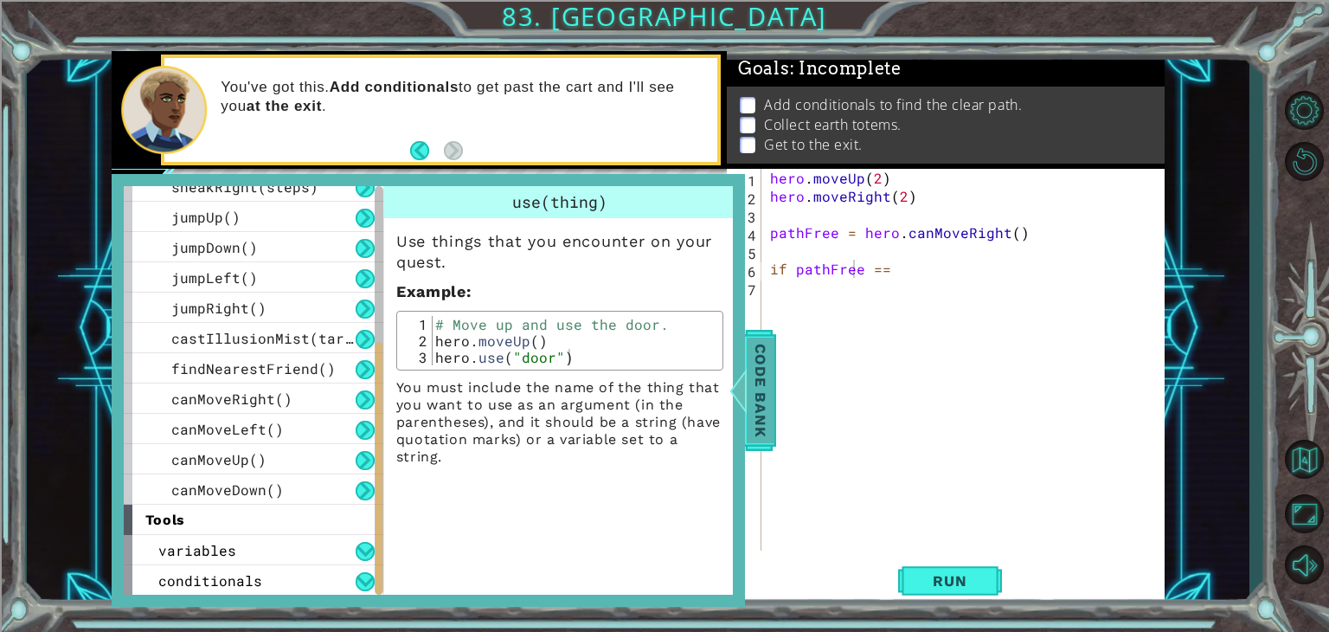
click at [767, 382] on span "Code Bank" at bounding box center [761, 391] width 28 height 106
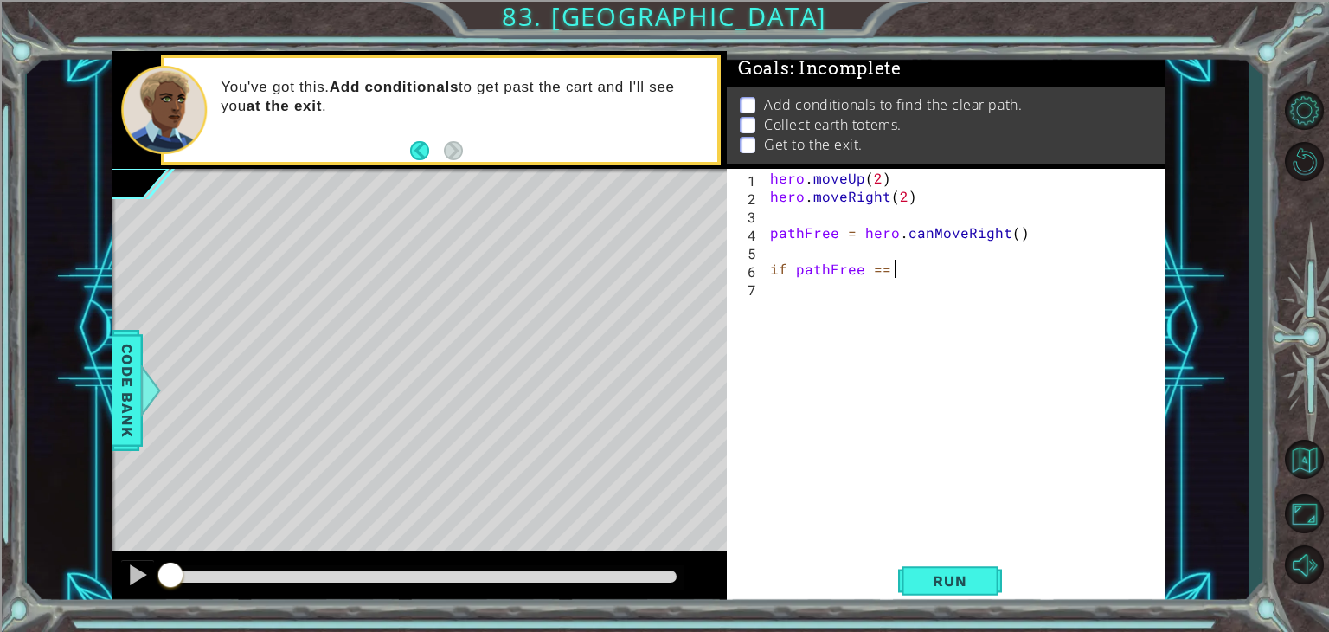
click at [939, 274] on div "hero . moveUp ( 2 ) hero . moveRight ( 2 ) pathFree = hero . canMoveRight ( ) i…" at bounding box center [968, 378] width 402 height 418
click at [120, 385] on span "Code Bank" at bounding box center [127, 391] width 28 height 106
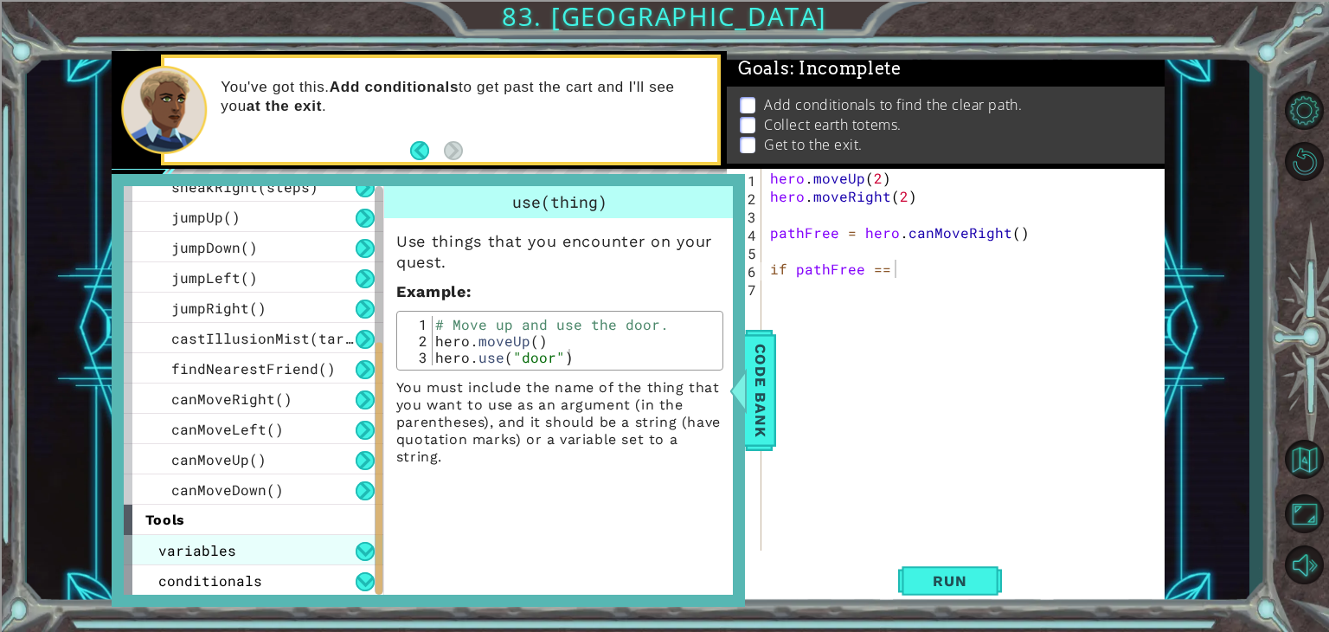
click at [237, 538] on div "variables" at bounding box center [254, 550] width 260 height 30
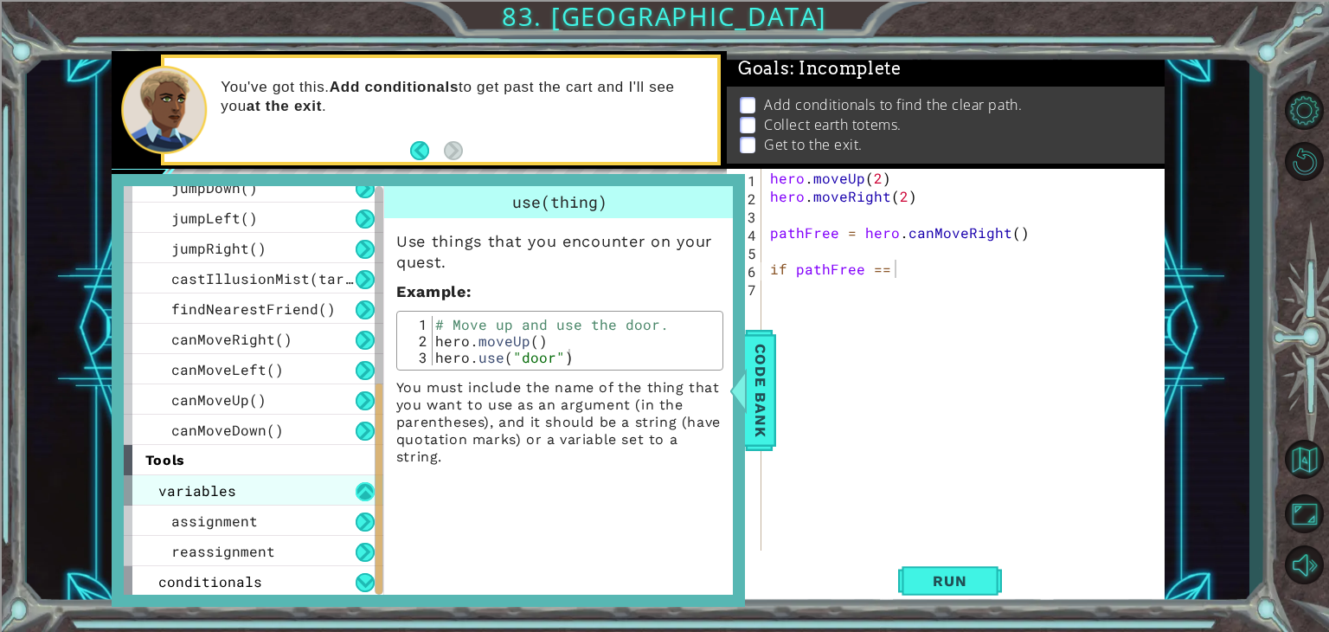
click at [370, 493] on button at bounding box center [365, 491] width 19 height 19
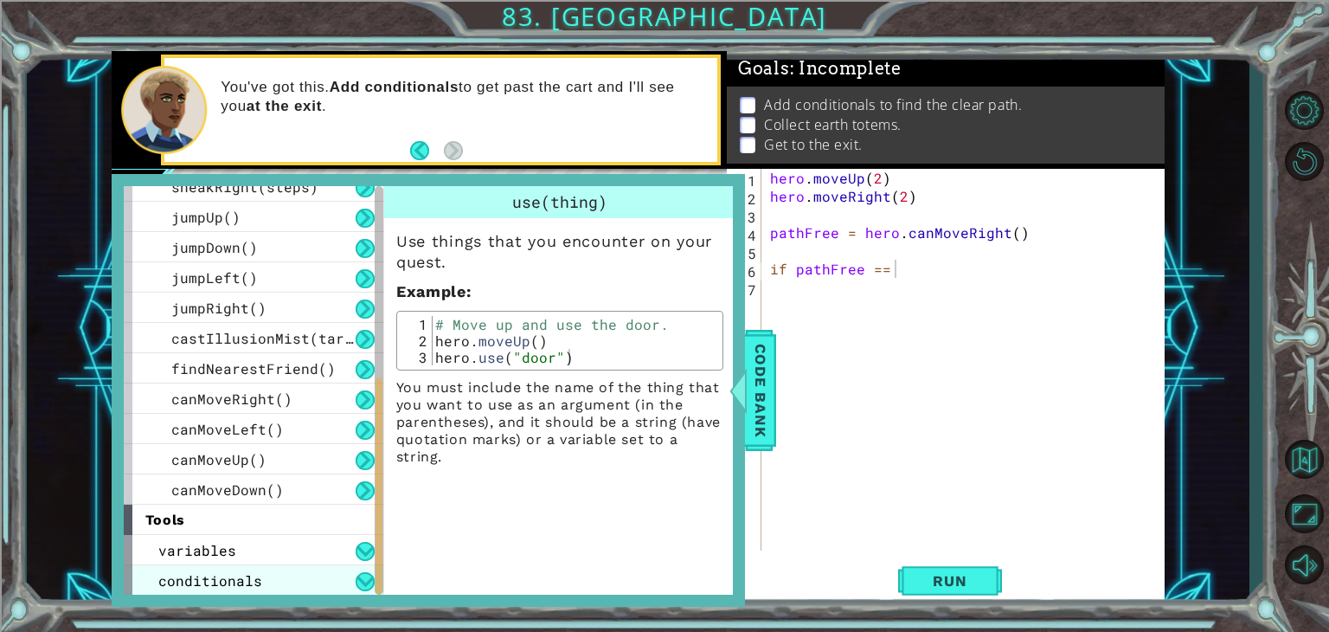
click at [353, 578] on div "conditionals" at bounding box center [254, 580] width 260 height 30
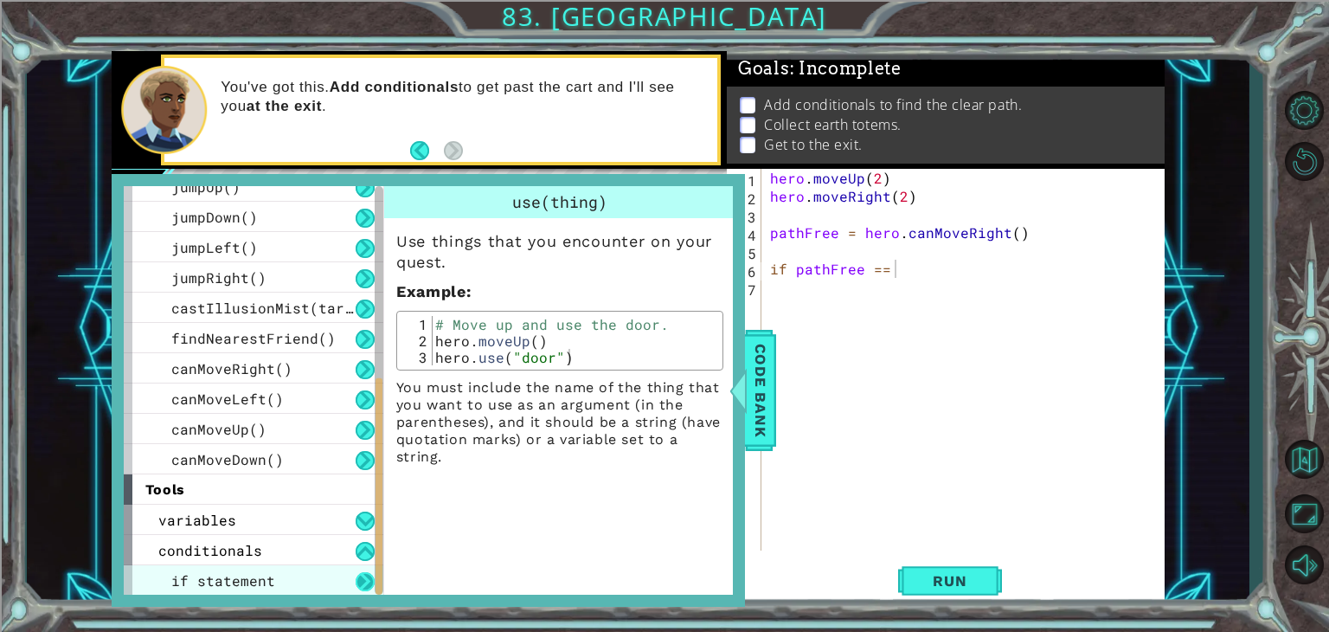
click at [365, 587] on button at bounding box center [365, 581] width 19 height 19
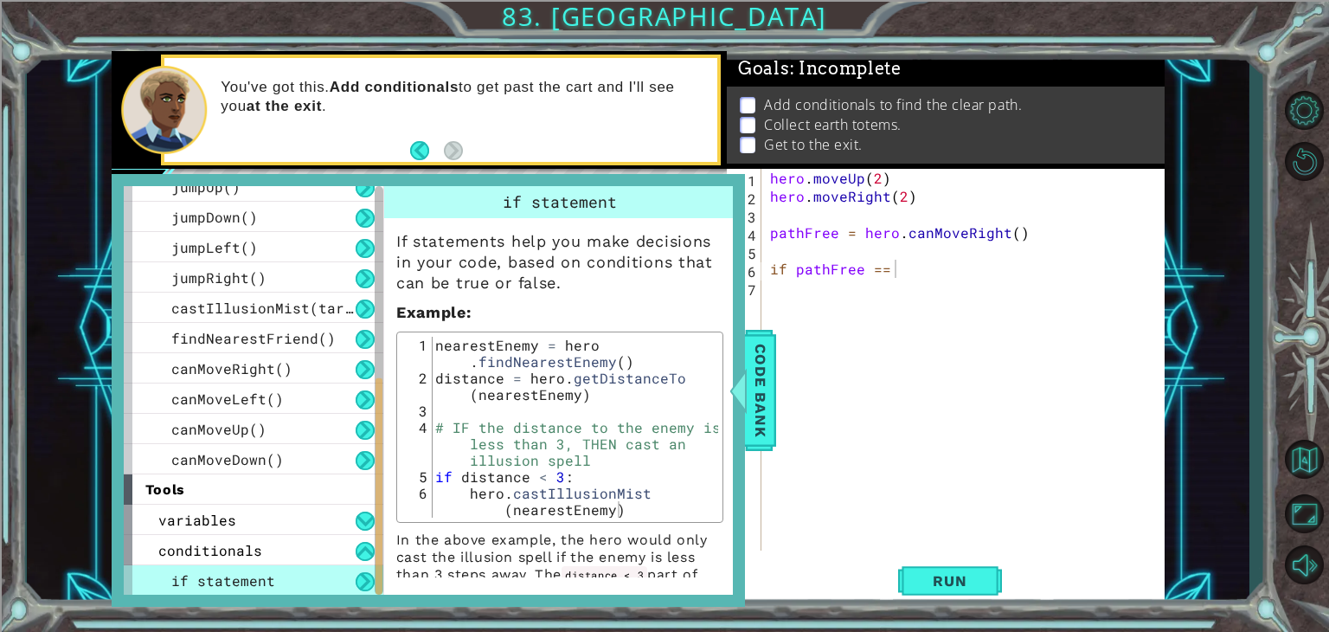
click at [364, 578] on button at bounding box center [365, 581] width 19 height 19
click at [367, 577] on button at bounding box center [365, 581] width 19 height 19
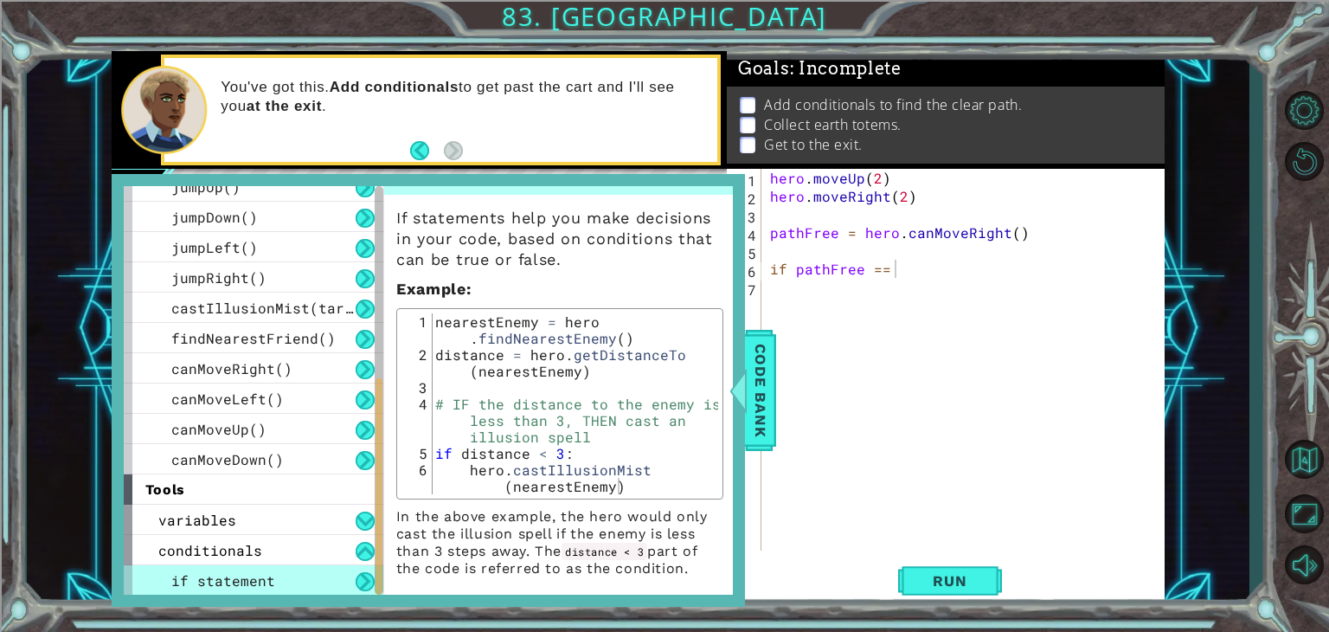
scroll to position [31, 0]
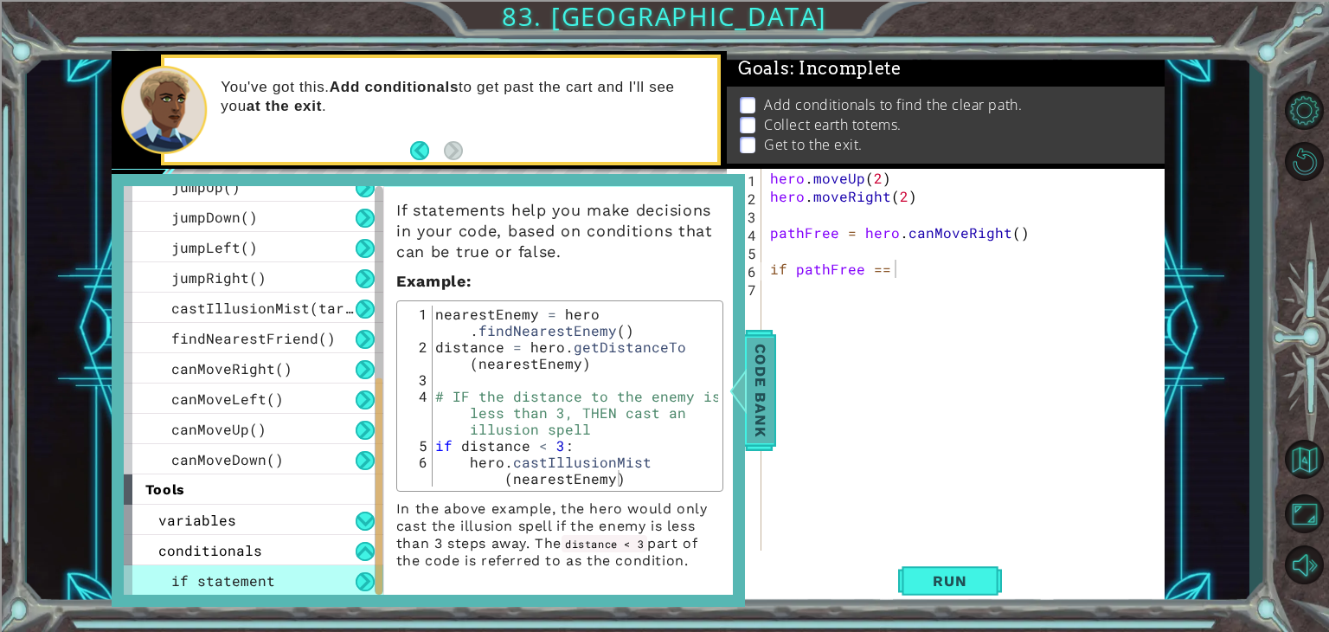
click at [755, 410] on span "Code Bank" at bounding box center [761, 391] width 28 height 106
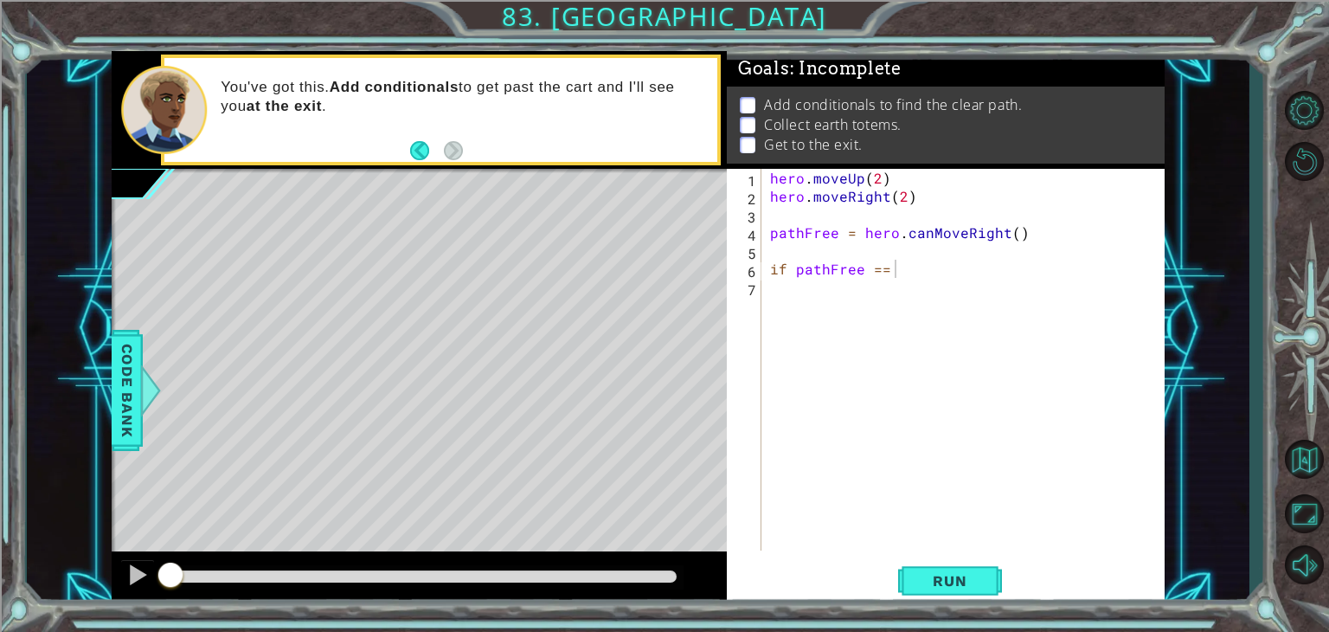
scroll to position [0, 0]
click at [938, 286] on div "hero . moveUp ( 2 ) hero . moveRight ( 2 ) pathFree = hero . canMoveRight ( ) i…" at bounding box center [968, 378] width 402 height 418
click at [936, 264] on div "hero . moveUp ( 2 ) hero . moveRight ( 2 ) pathFree = hero . canMoveRight ( ) i…" at bounding box center [968, 378] width 402 height 418
type textarea "if pathFree == True:"
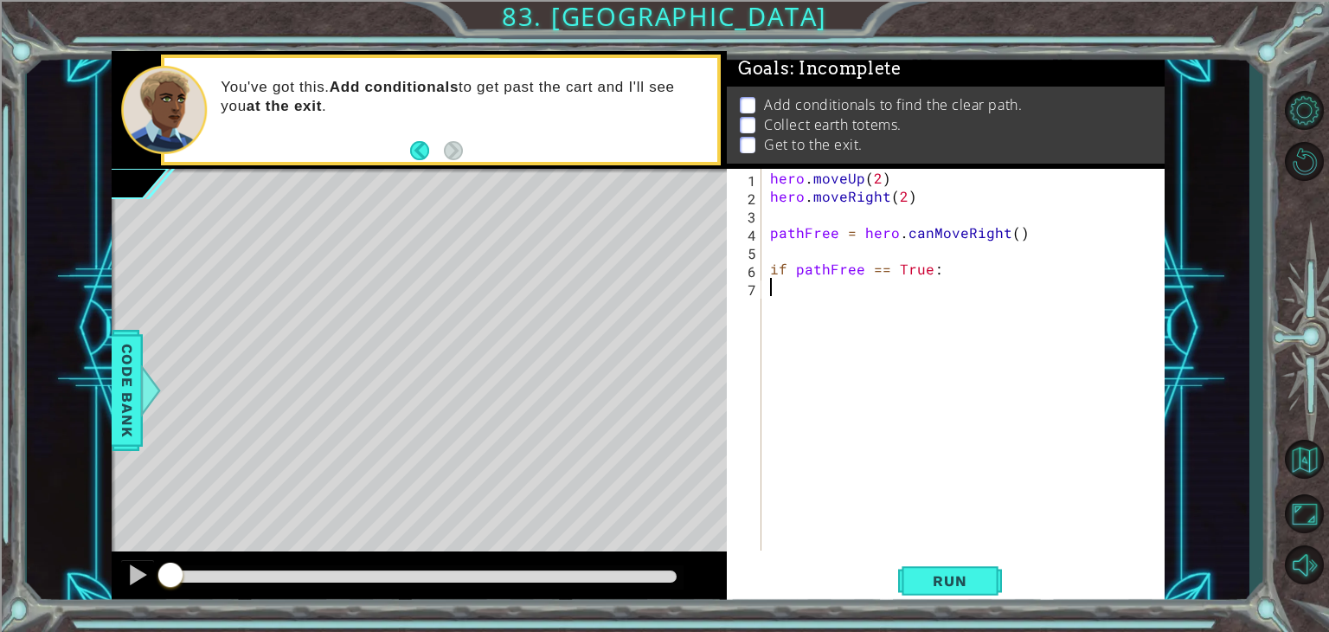
click at [941, 285] on div "hero . moveUp ( 2 ) hero . moveRight ( 2 ) pathFree = hero . canMoveRight ( ) i…" at bounding box center [968, 378] width 402 height 418
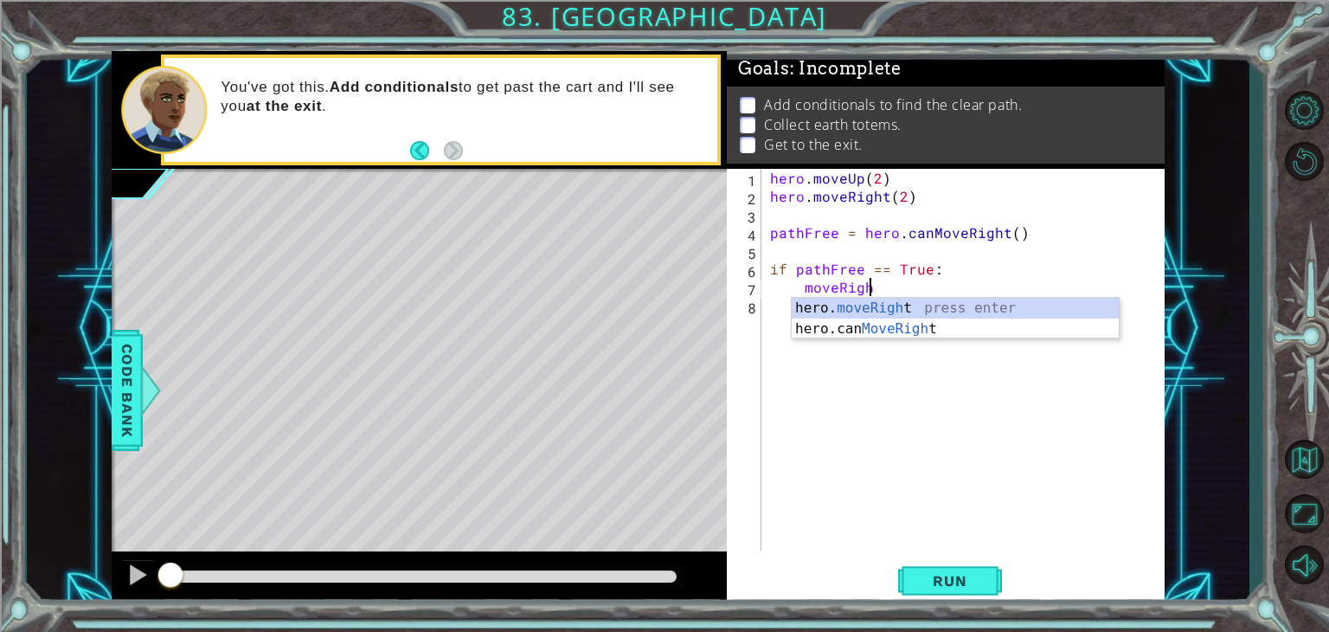
scroll to position [0, 5]
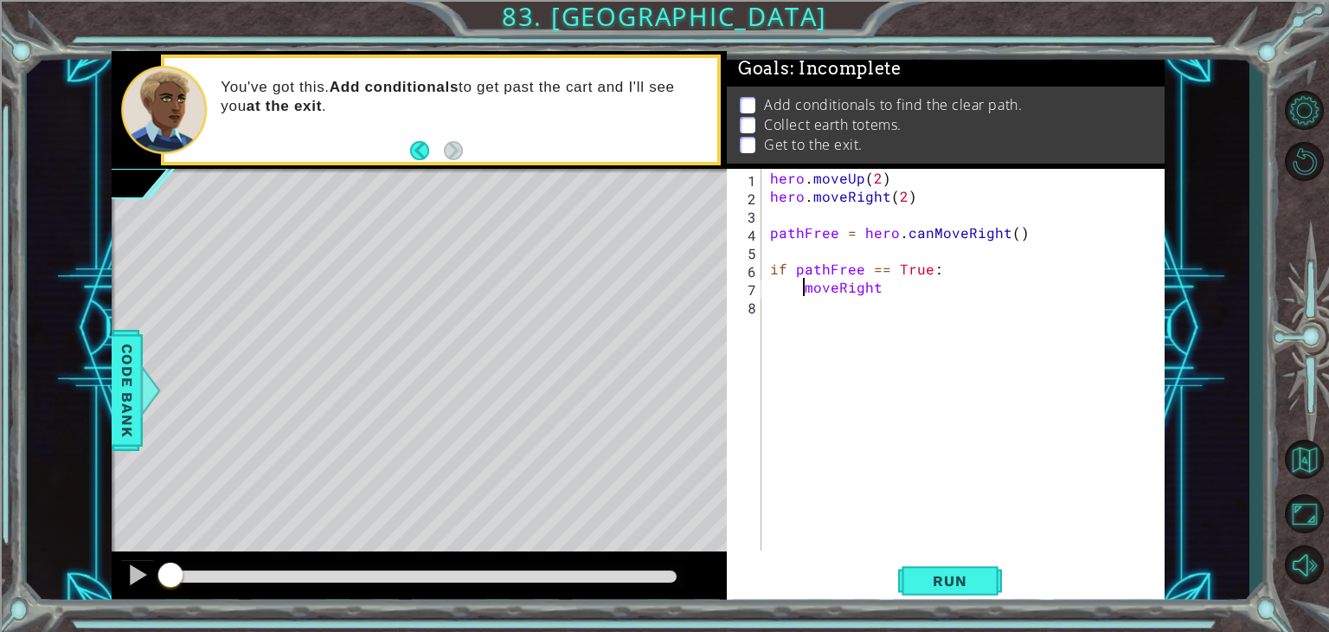
click at [805, 283] on div "hero . moveUp ( 2 ) hero . moveRight ( 2 ) pathFree = hero . canMoveRight ( ) i…" at bounding box center [968, 378] width 402 height 418
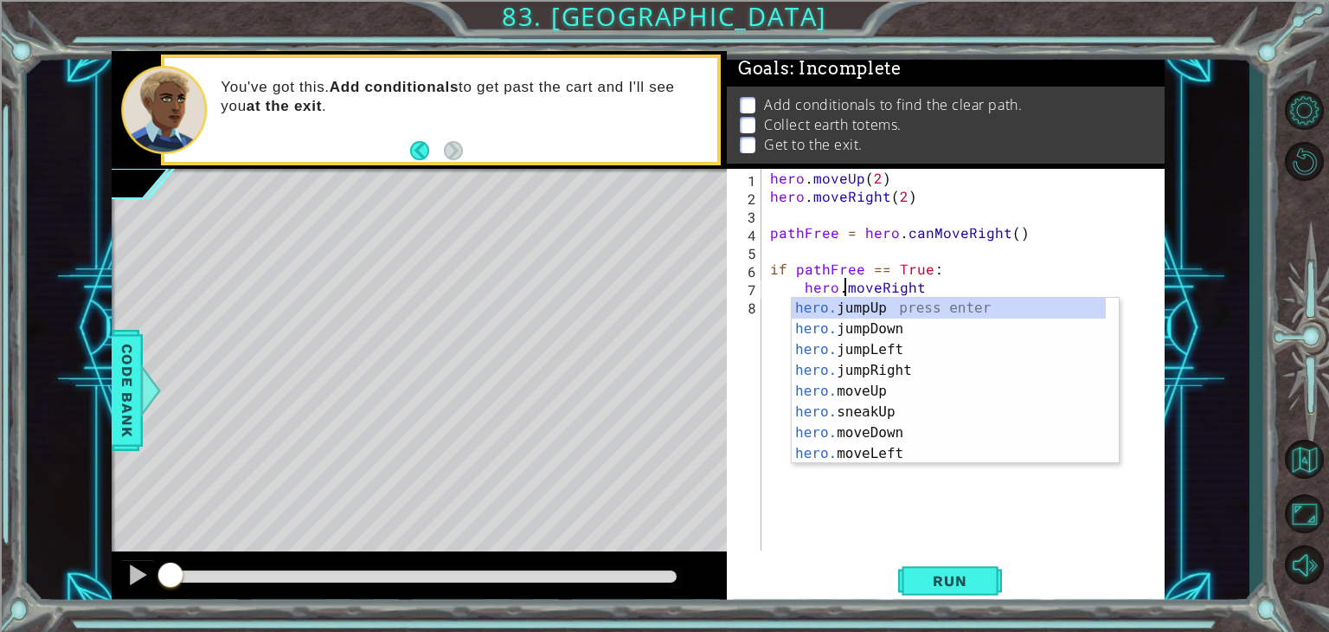
scroll to position [0, 3]
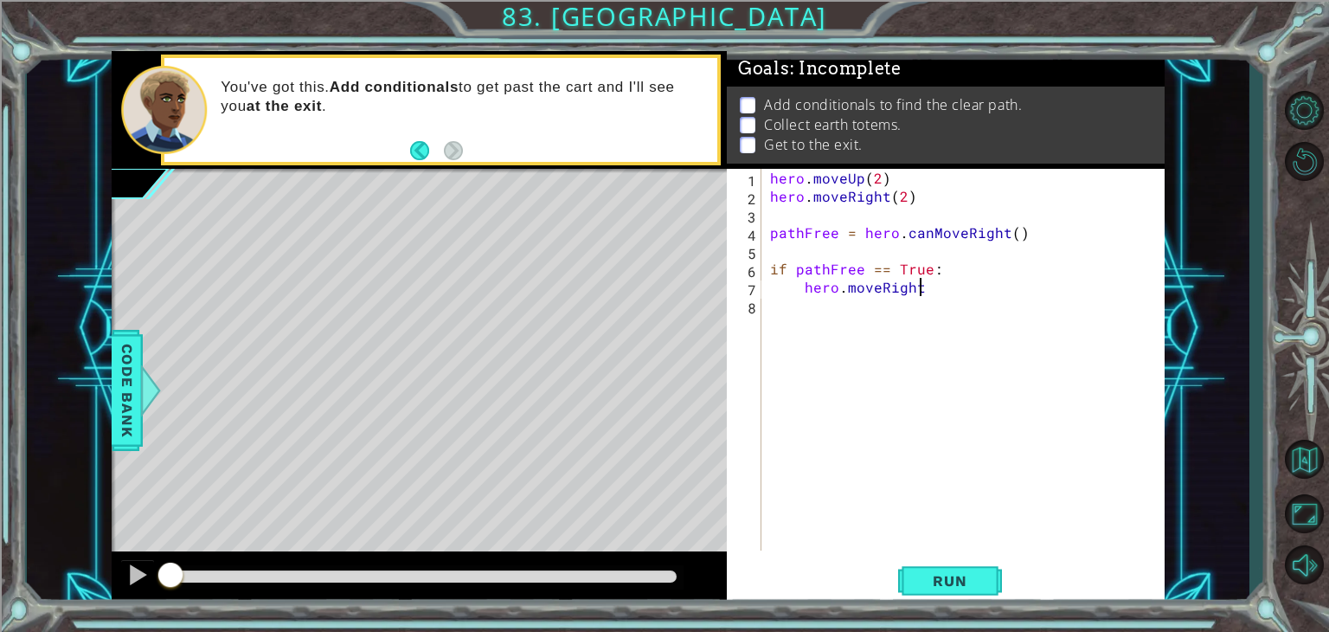
click at [940, 282] on div "hero . moveUp ( 2 ) hero . moveRight ( 2 ) pathFree = hero . canMoveRight ( ) i…" at bounding box center [968, 378] width 402 height 418
type textarea "hero.moveRight(2)"
click at [889, 388] on div "hero . moveUp ( 2 ) hero . moveRight ( 2 ) pathFree = hero . canMoveRight ( ) i…" at bounding box center [968, 378] width 402 height 418
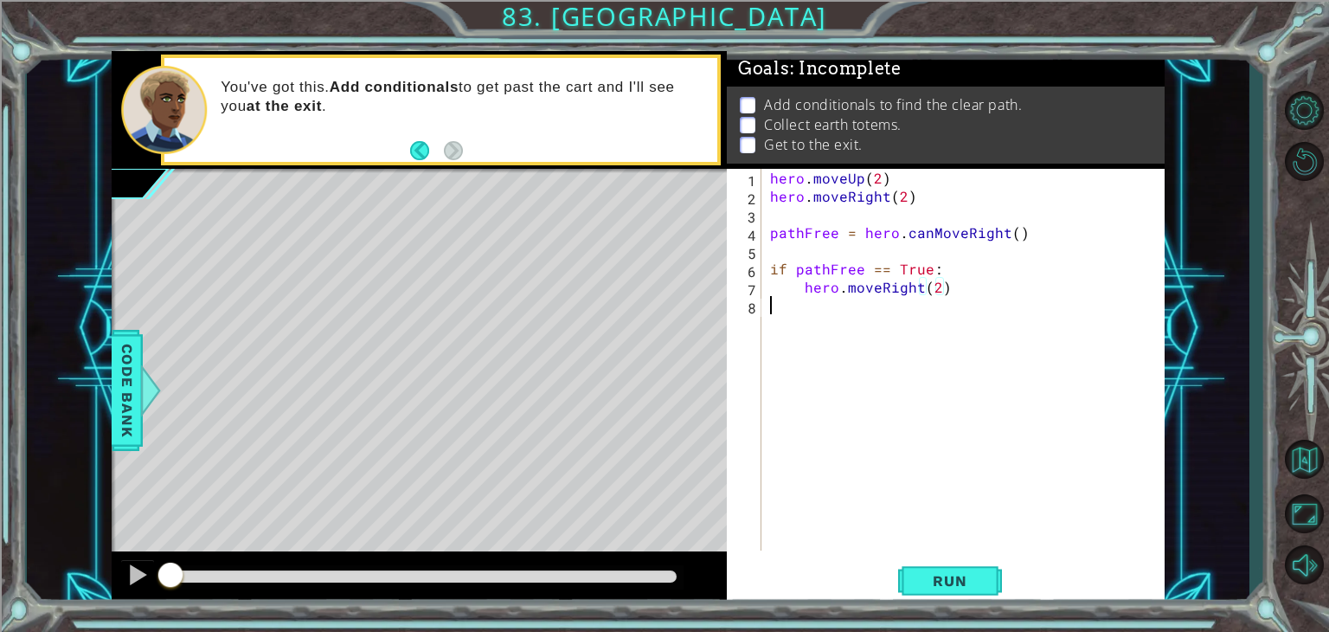
scroll to position [0, 0]
click at [984, 274] on div "hero . moveUp ( 2 ) hero . moveRight ( 2 ) pathFree = hero . canMoveRight ( ) i…" at bounding box center [968, 378] width 402 height 418
click at [983, 293] on div "hero . moveUp ( 2 ) hero . moveRight ( 2 ) pathFree = hero . canMoveRight ( ) i…" at bounding box center [968, 378] width 402 height 418
type textarea "hero.moveRight(2)"
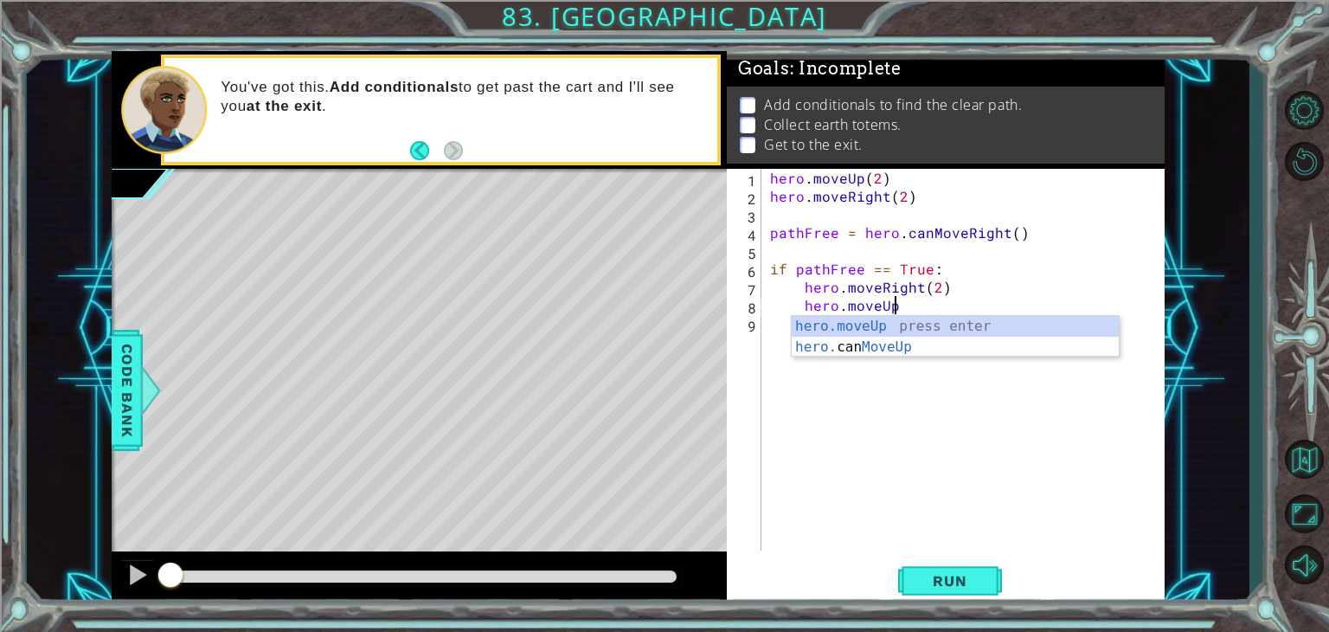
scroll to position [0, 7]
type textarea "hero.moveUp(2)"
click at [866, 383] on div "hero . moveUp ( 2 ) hero . moveRight ( 2 ) pathFree = hero . canMoveRight ( ) i…" at bounding box center [968, 378] width 402 height 418
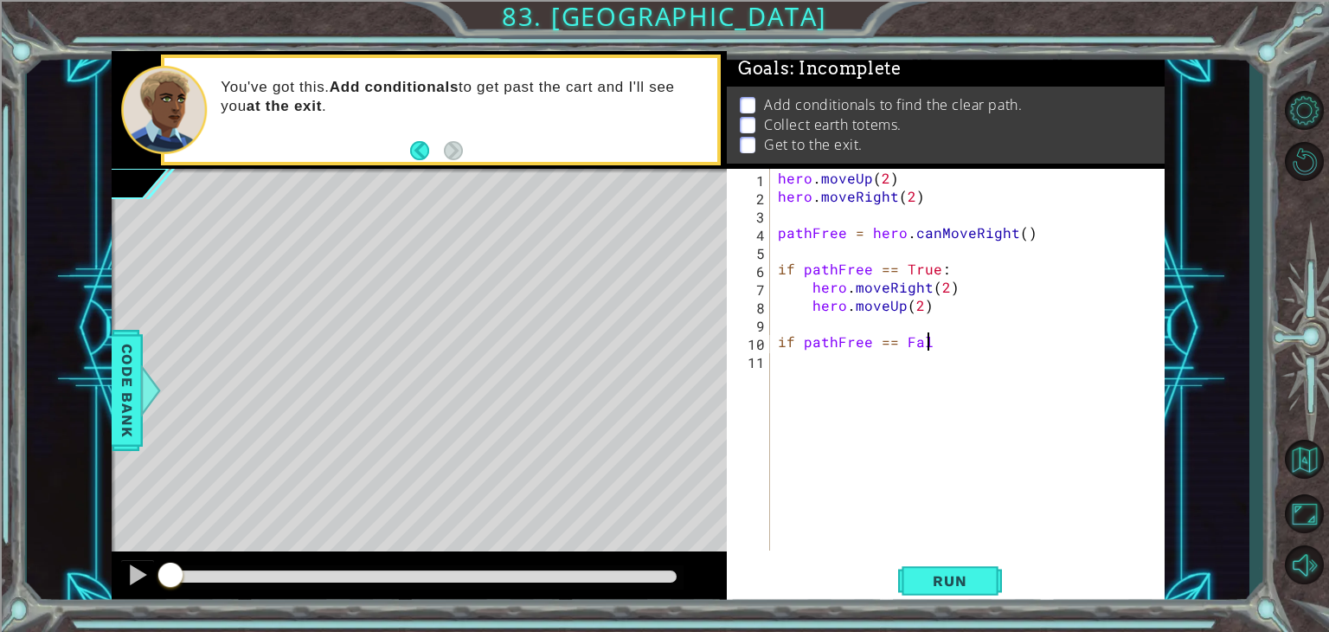
scroll to position [0, 9]
type textarea "if pathFree == False"
click at [905, 510] on div "hero . moveUp ( 2 ) hero . moveRight ( 2 ) pathFree = hero . canMoveRight ( ) i…" at bounding box center [972, 378] width 395 height 418
click at [978, 340] on div "hero . moveUp ( 2 ) hero . moveRight ( 2 ) pathFree = hero . canMoveRight ( ) i…" at bounding box center [972, 378] width 395 height 418
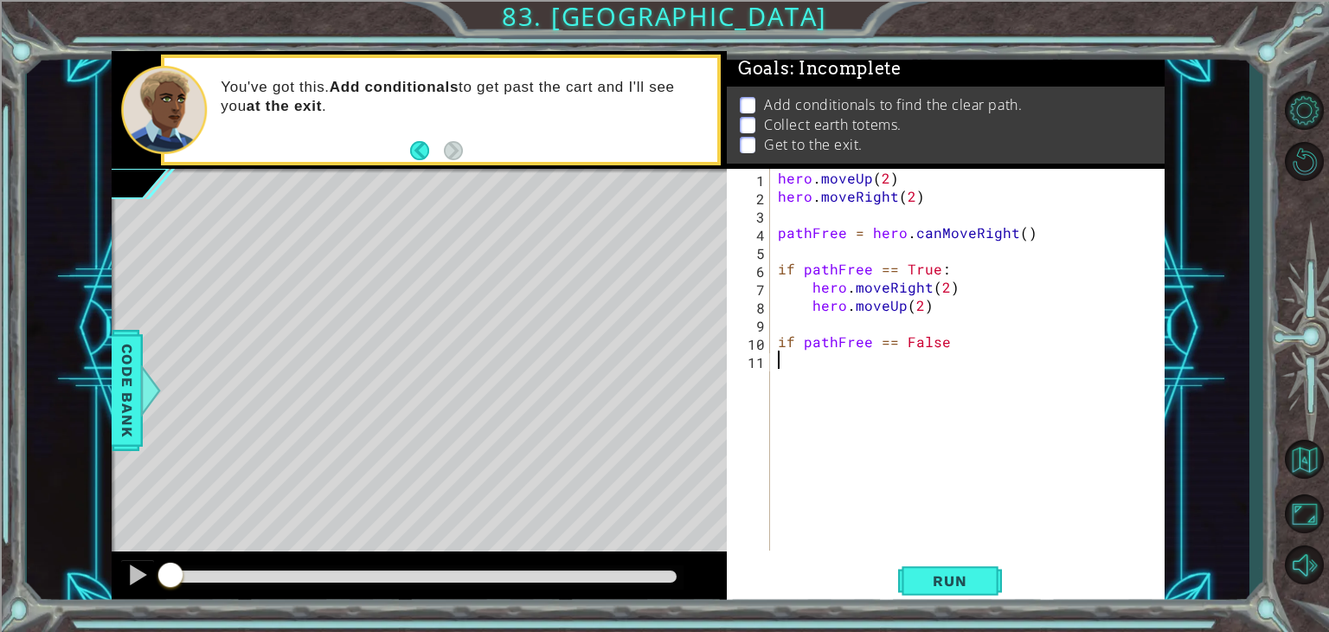
type textarea "if pathFree == False"
click at [869, 406] on div "hero . moveUp ( 2 ) hero . moveRight ( 2 ) pathFree = hero . canMoveRight ( ) i…" at bounding box center [972, 378] width 395 height 418
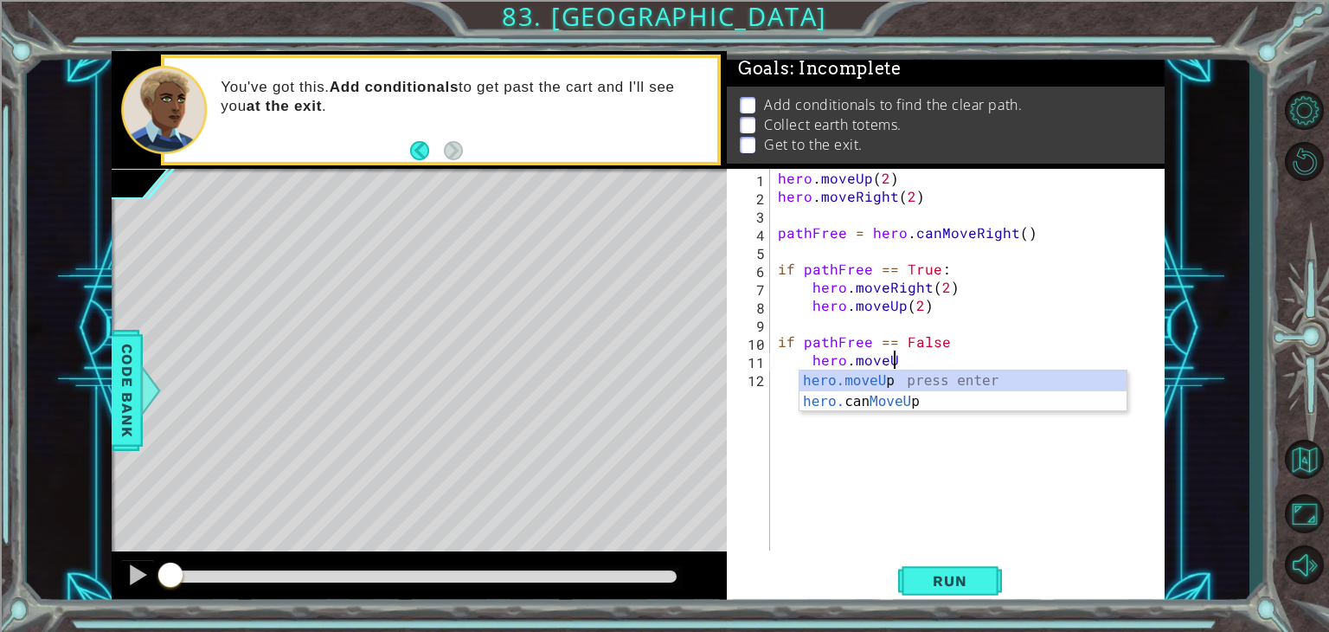
scroll to position [0, 7]
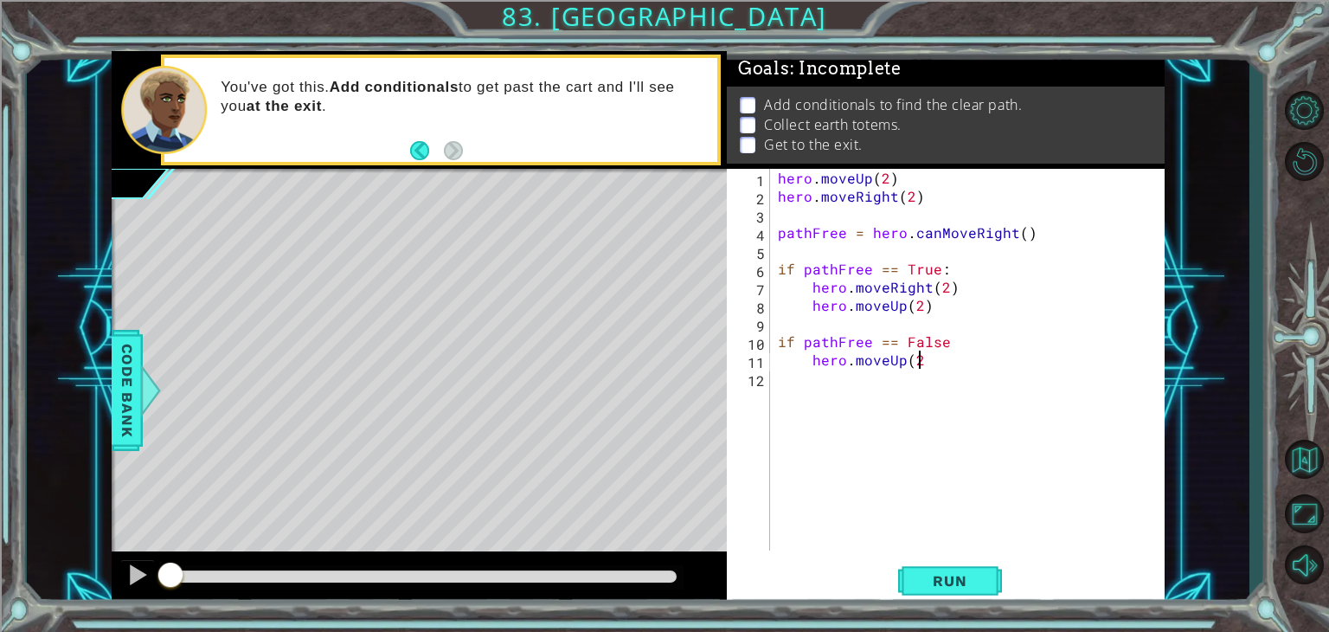
type textarea "hero.moveUp(2)"
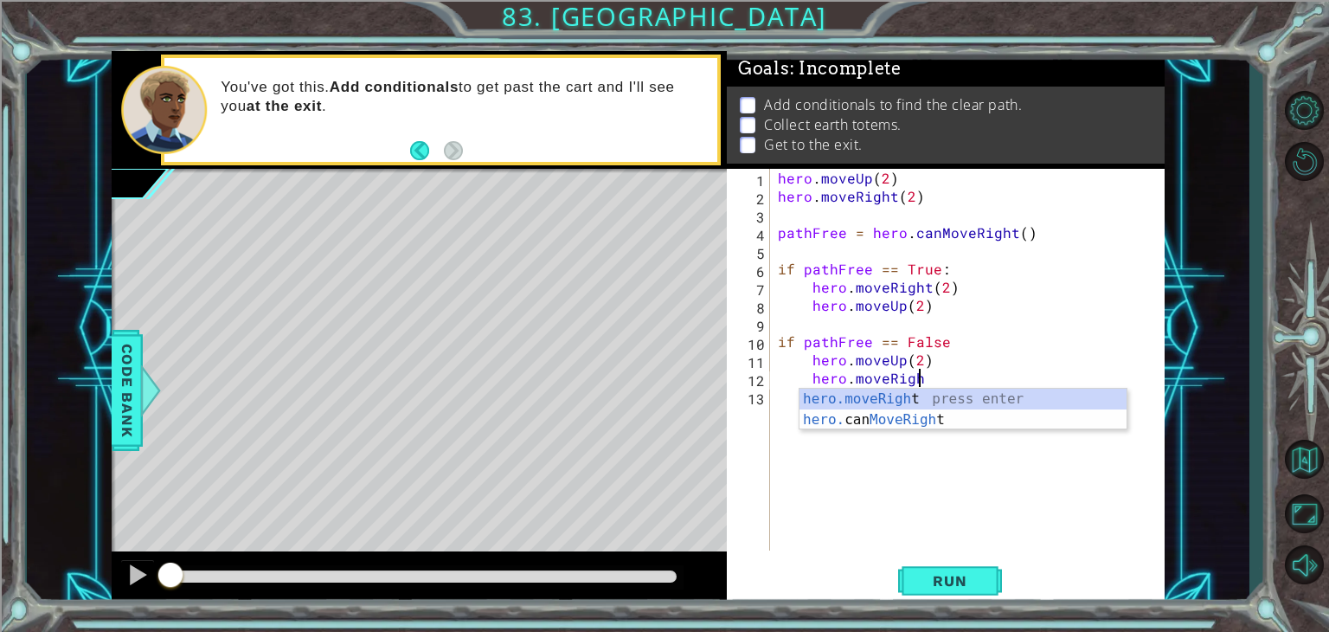
scroll to position [0, 8]
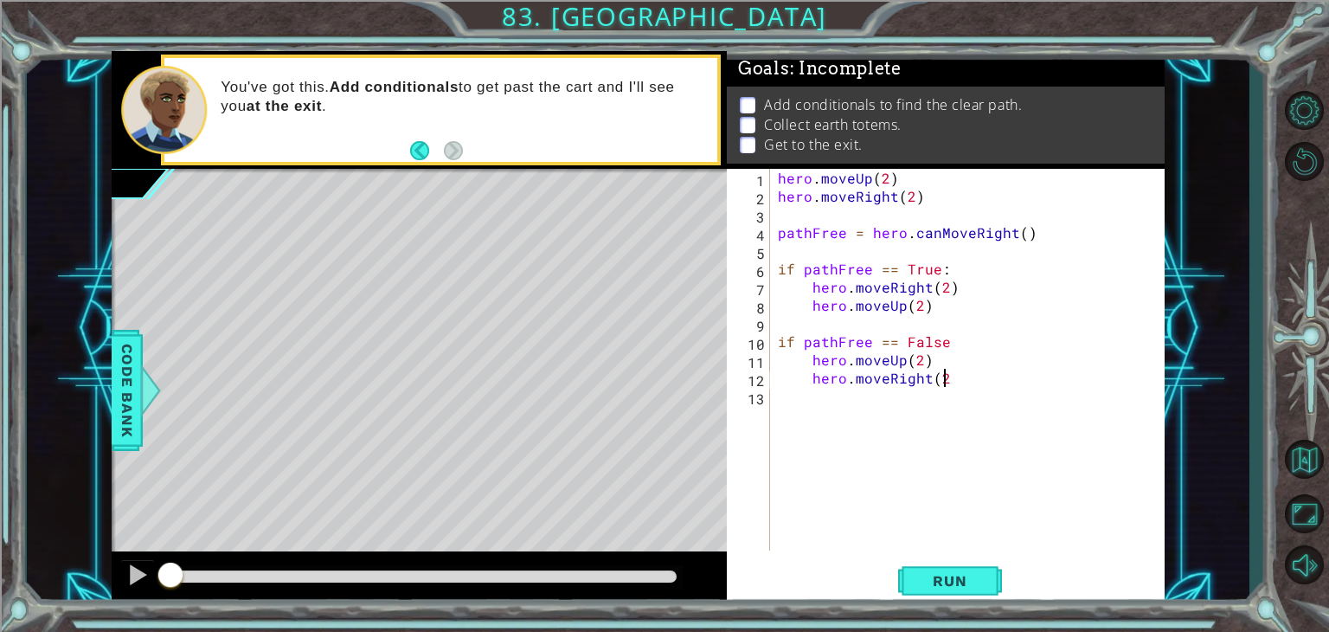
type textarea "hero.moveRight(2)"
click at [871, 458] on div "hero . moveUp ( 2 ) hero . moveRight ( 2 ) pathFree = hero . canMoveRight ( ) i…" at bounding box center [972, 378] width 395 height 418
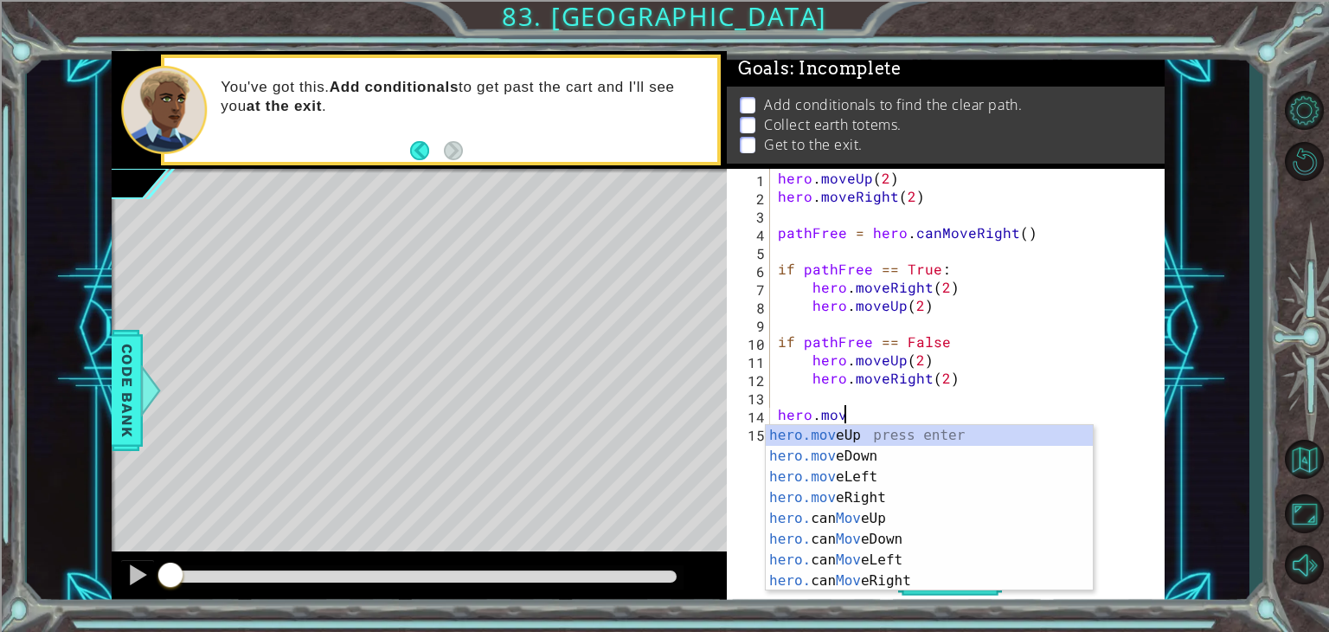
scroll to position [0, 3]
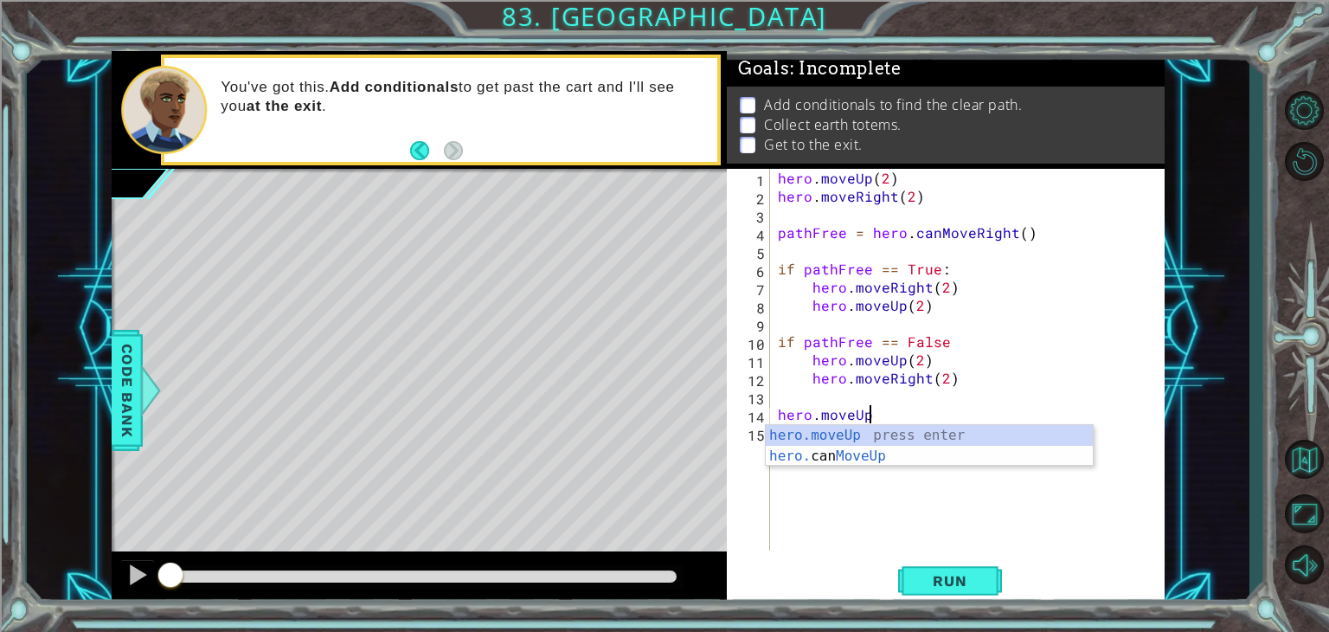
type textarea "hero.moveUp()"
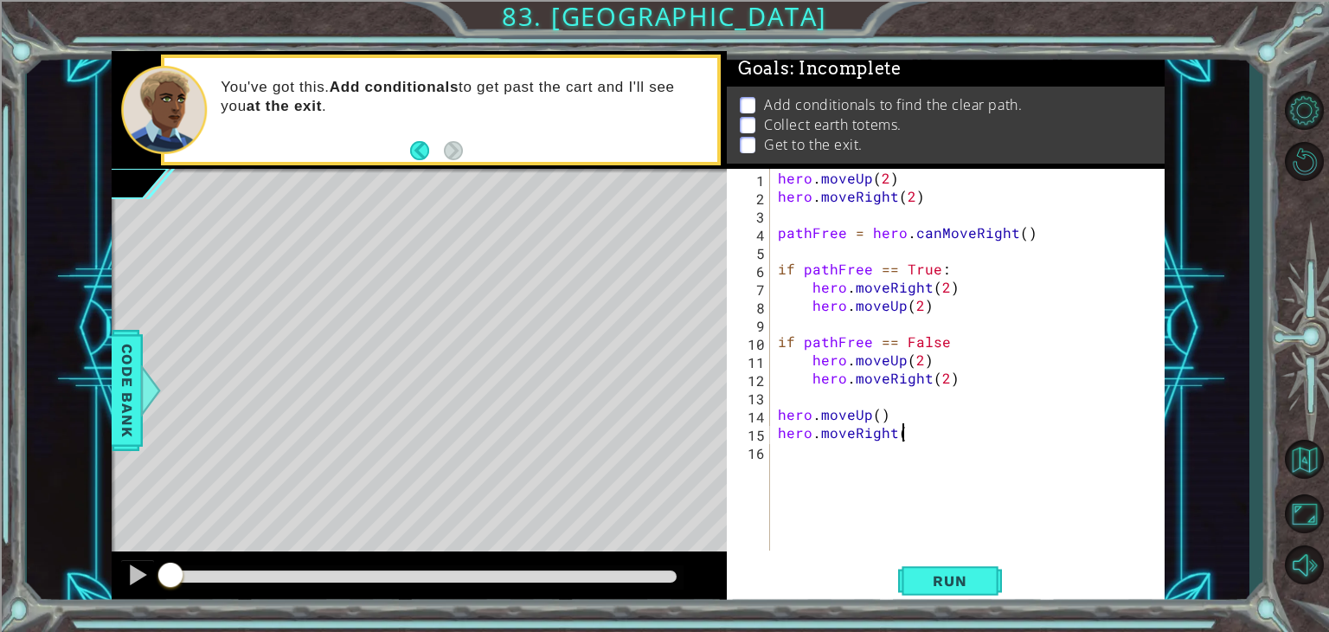
type textarea "hero.moveRight()"
click at [885, 503] on div "hero . moveUp ( 2 ) hero . moveRight ( 2 ) pathFree = hero . canMoveRight ( ) i…" at bounding box center [972, 378] width 395 height 418
click at [927, 593] on button "Run" at bounding box center [950, 581] width 104 height 44
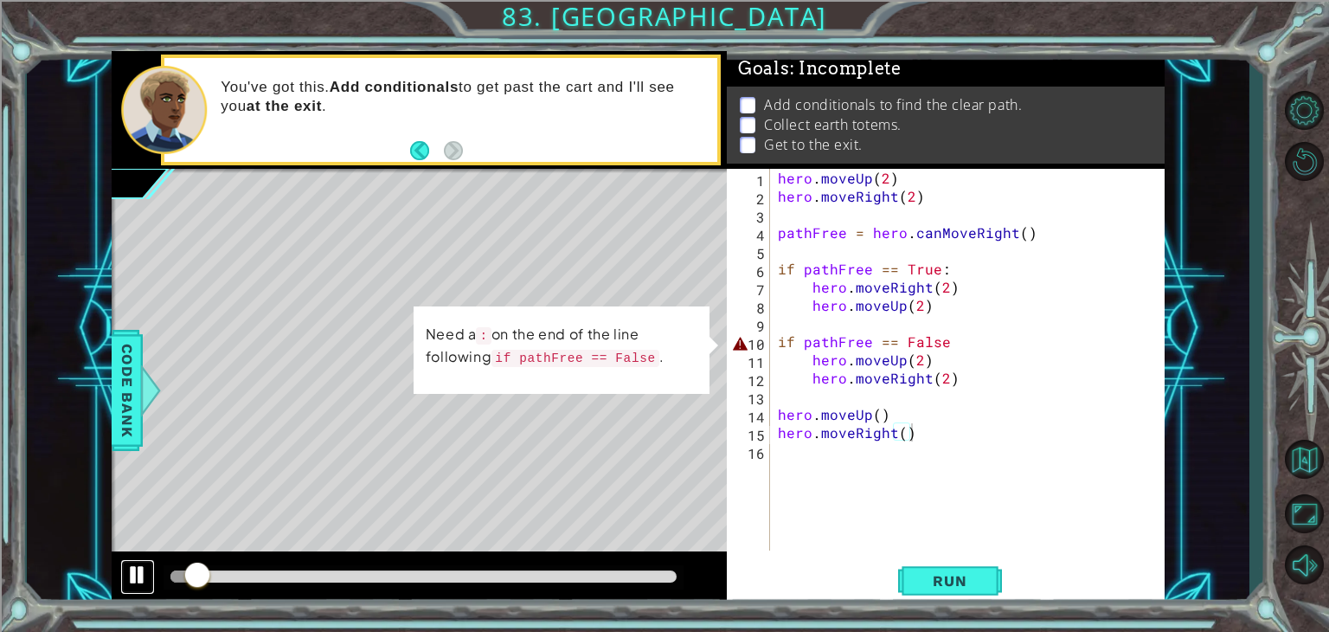
click at [145, 587] on button at bounding box center [137, 576] width 35 height 35
click at [851, 344] on div "hero . moveUp ( 2 ) hero . moveRight ( 2 ) pathFree = hero . canMoveRight ( ) i…" at bounding box center [972, 378] width 395 height 418
click at [956, 351] on div "hero . moveUp ( 2 ) hero . moveRight ( 2 ) pathFree = hero . canMoveRight ( ) i…" at bounding box center [972, 378] width 395 height 418
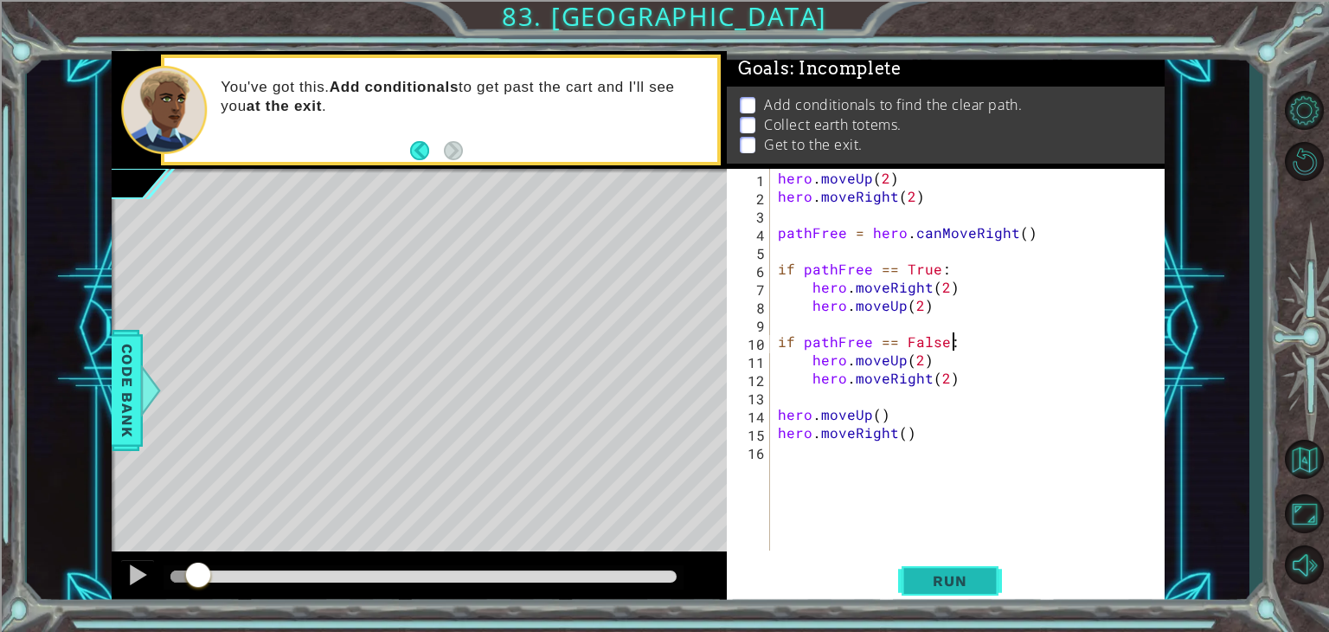
type textarea "if pathFree == False:"
click at [942, 574] on span "Run" at bounding box center [950, 580] width 68 height 17
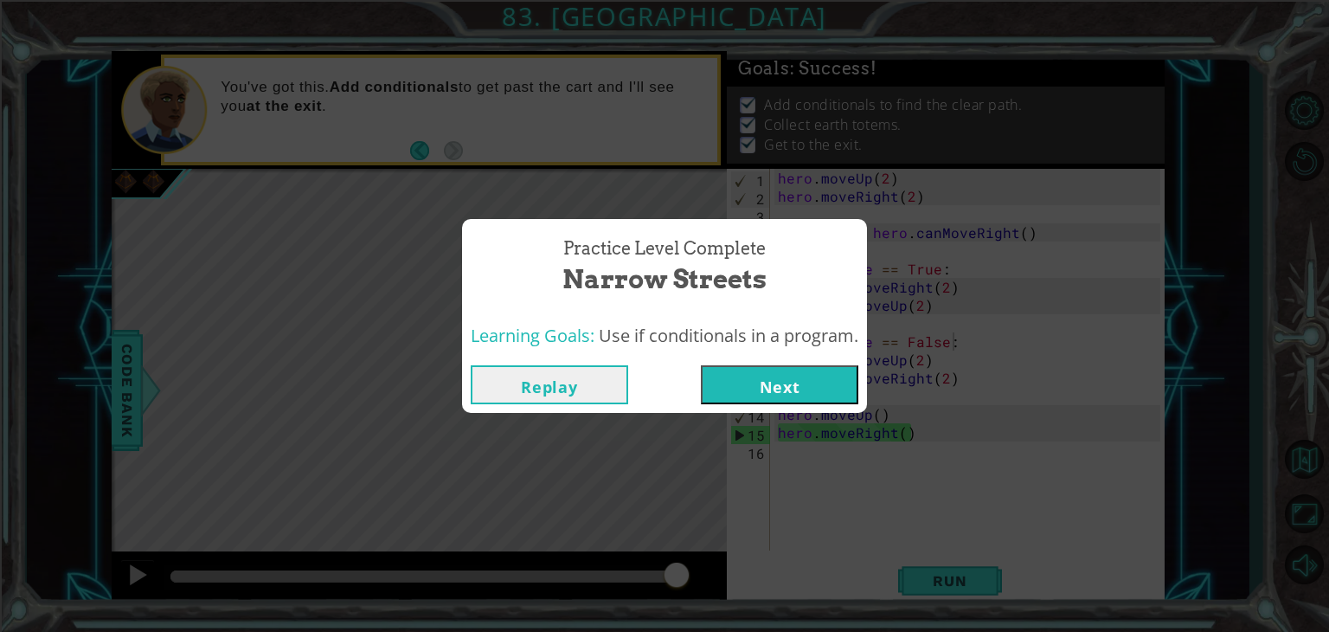
click at [745, 377] on button "Next" at bounding box center [780, 384] width 158 height 39
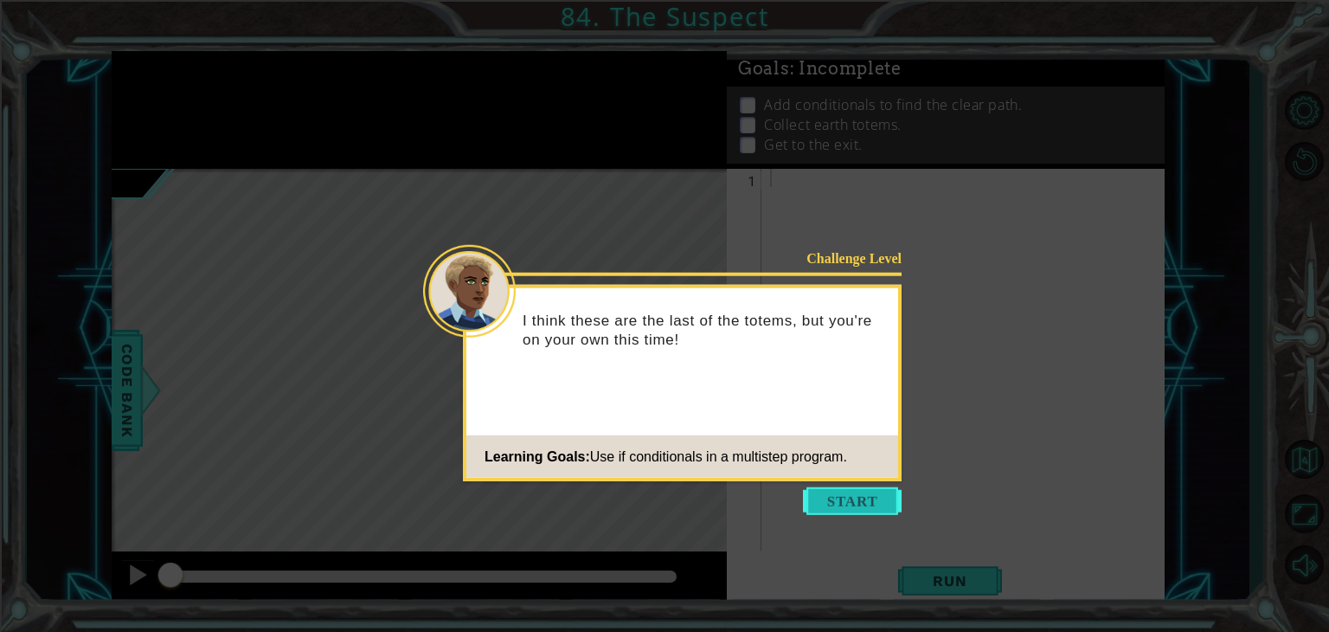
click at [839, 512] on button "Start" at bounding box center [852, 501] width 99 height 28
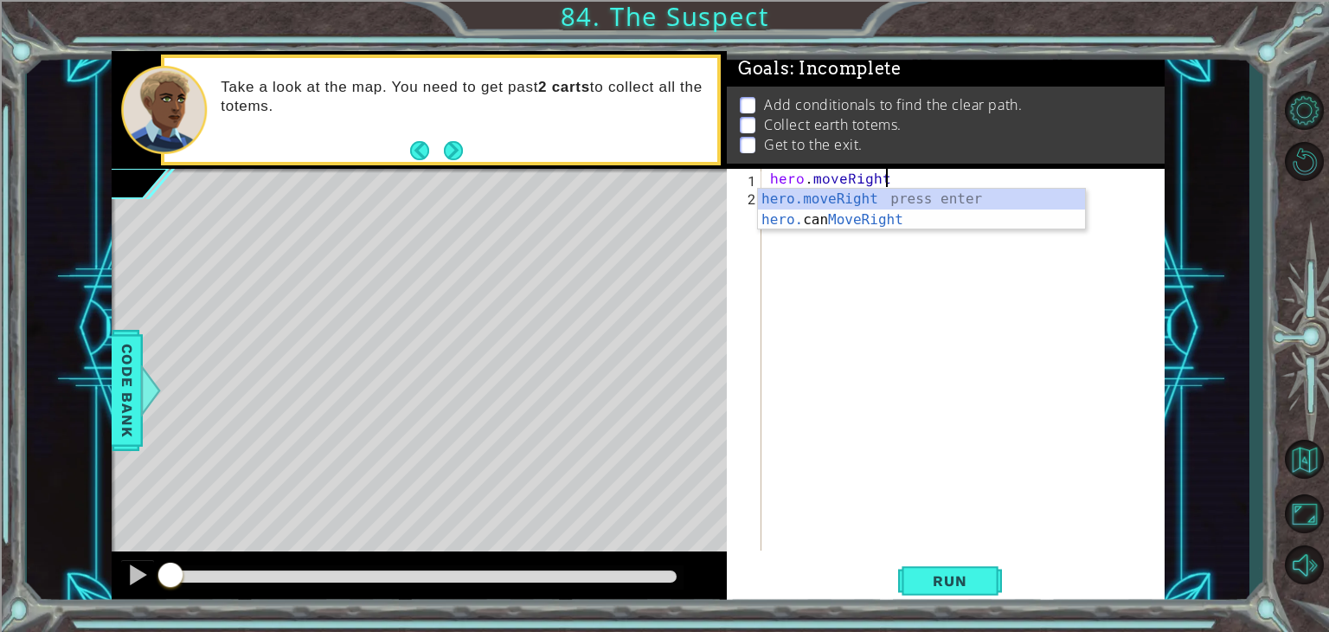
scroll to position [0, 7]
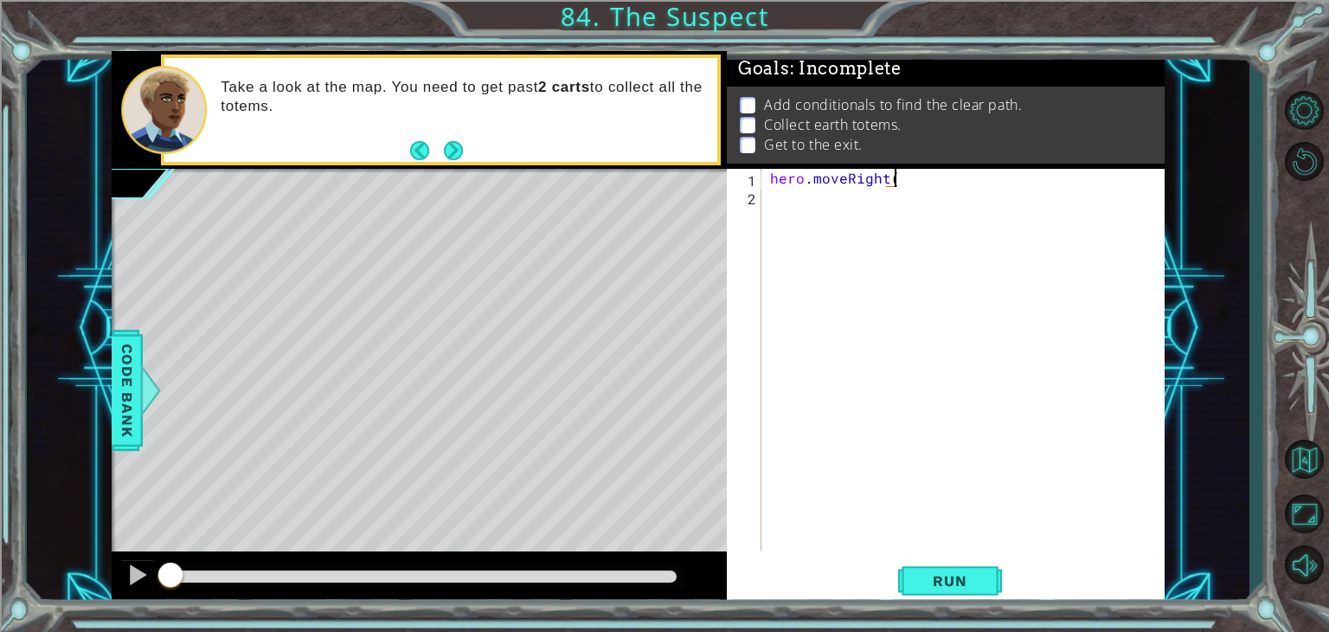
type textarea "hero.moveRight()"
click at [923, 191] on div "hero . moveRight ( )" at bounding box center [968, 378] width 402 height 418
click at [139, 389] on div at bounding box center [150, 390] width 22 height 52
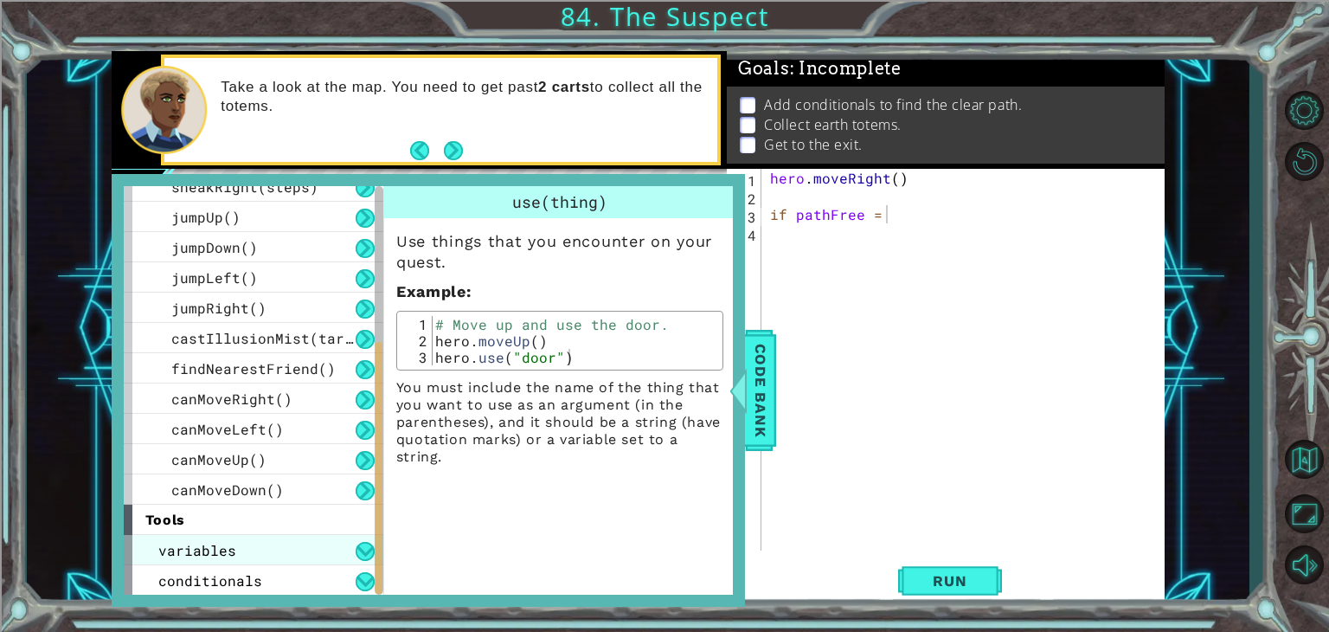
scroll to position [317, 0]
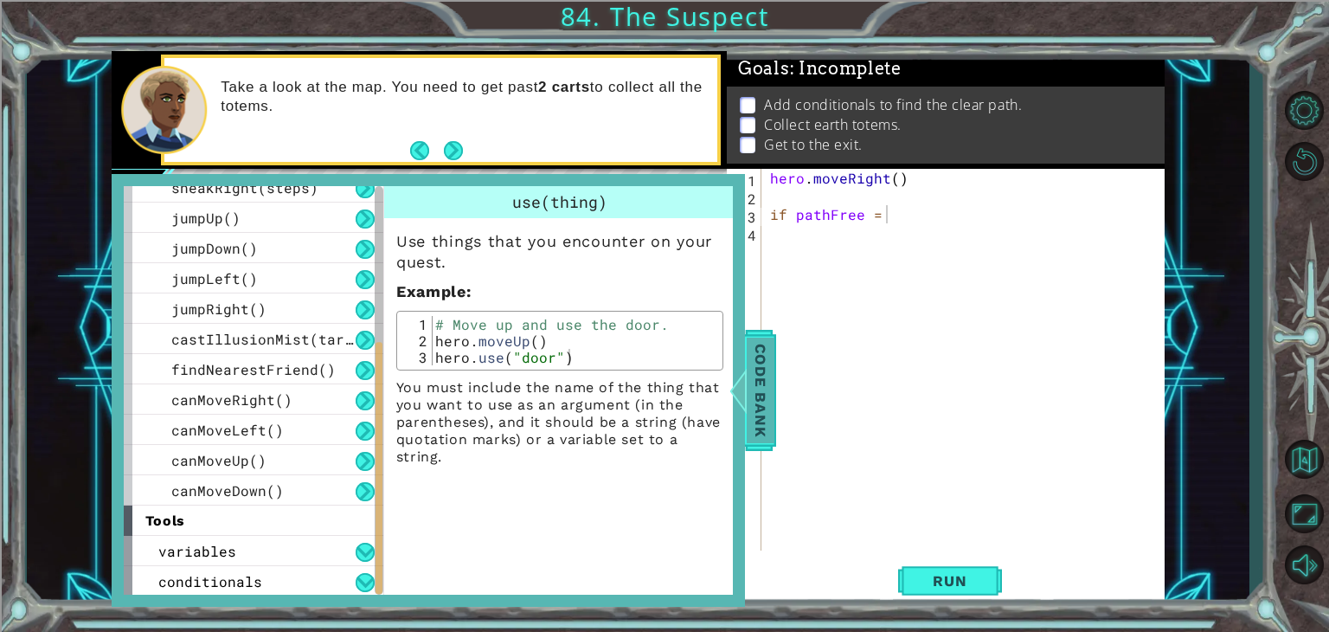
click at [754, 375] on span "Code Bank" at bounding box center [761, 391] width 28 height 106
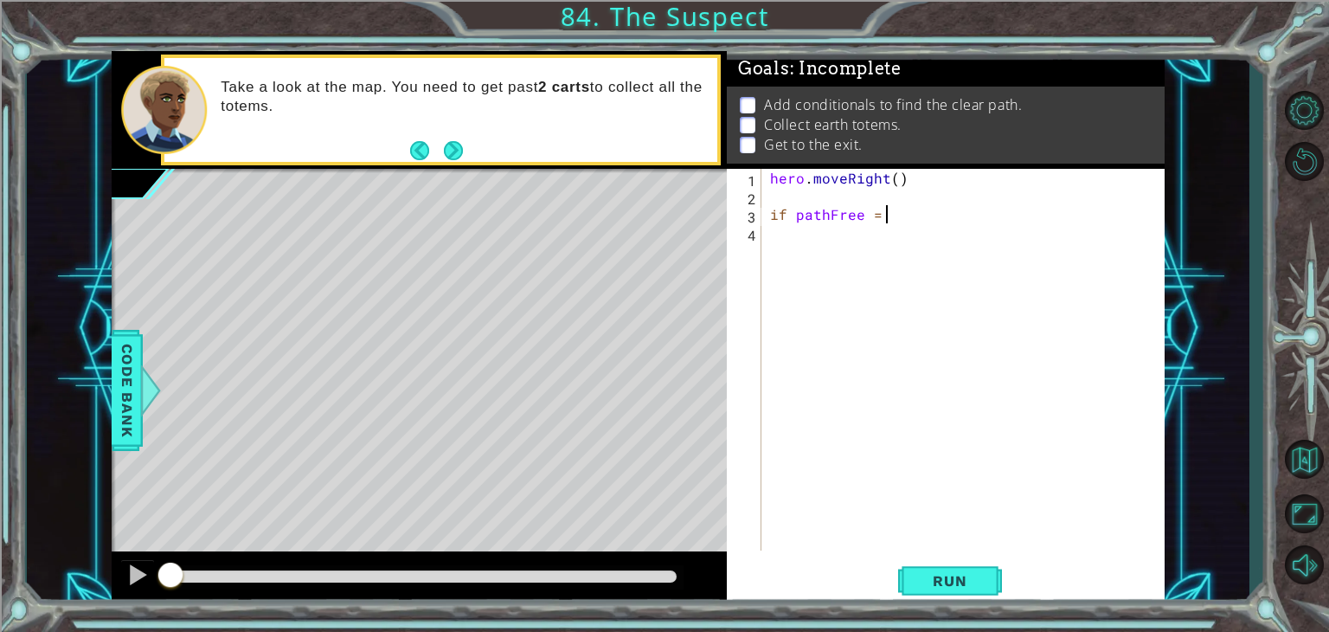
click at [912, 222] on div "hero . moveRight ( ) if pathFree =" at bounding box center [968, 378] width 402 height 418
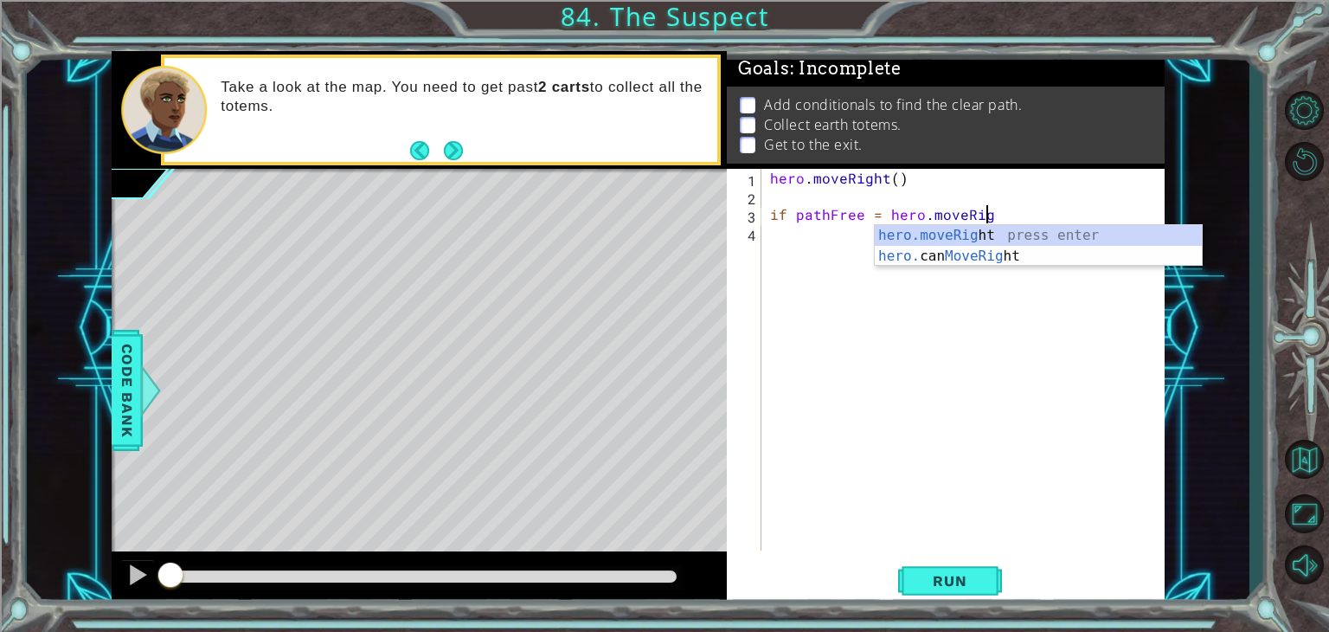
scroll to position [0, 13]
type textarea "if pathFree = hero.moveRight"
click at [875, 210] on div "hero . moveRight ( ) if pathFree = hero . moveRight" at bounding box center [968, 378] width 402 height 418
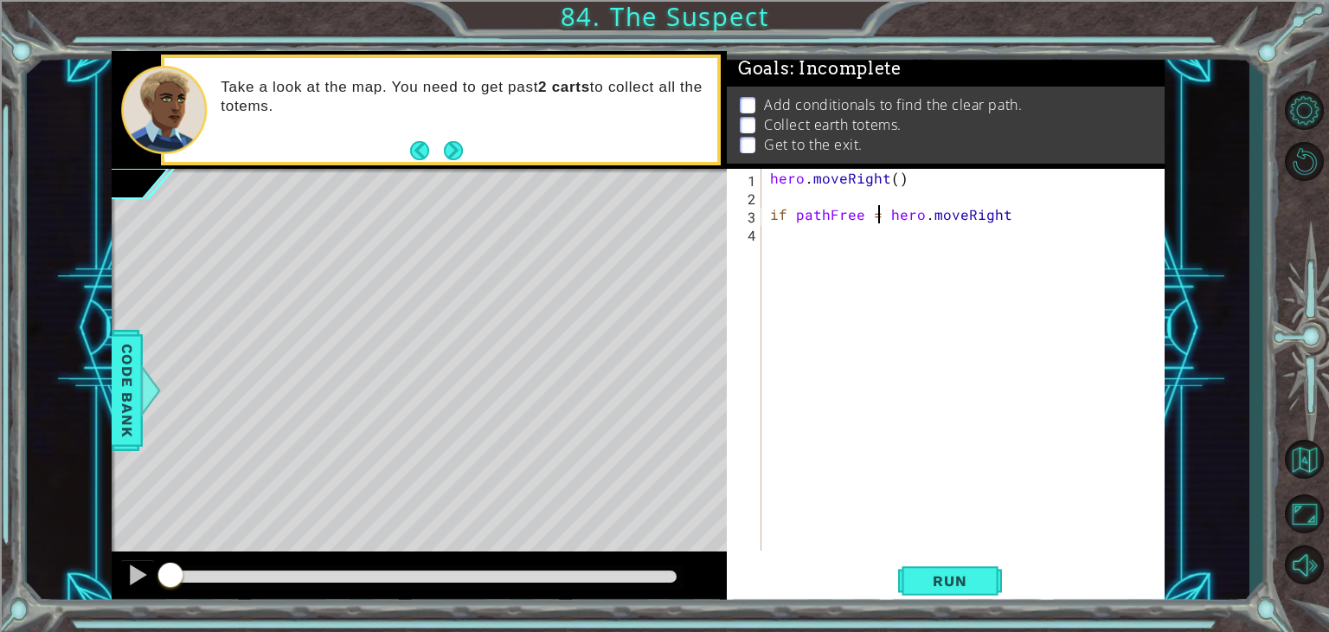
click at [872, 376] on div "hero . moveRight ( ) if pathFree = hero . moveRight" at bounding box center [968, 378] width 402 height 418
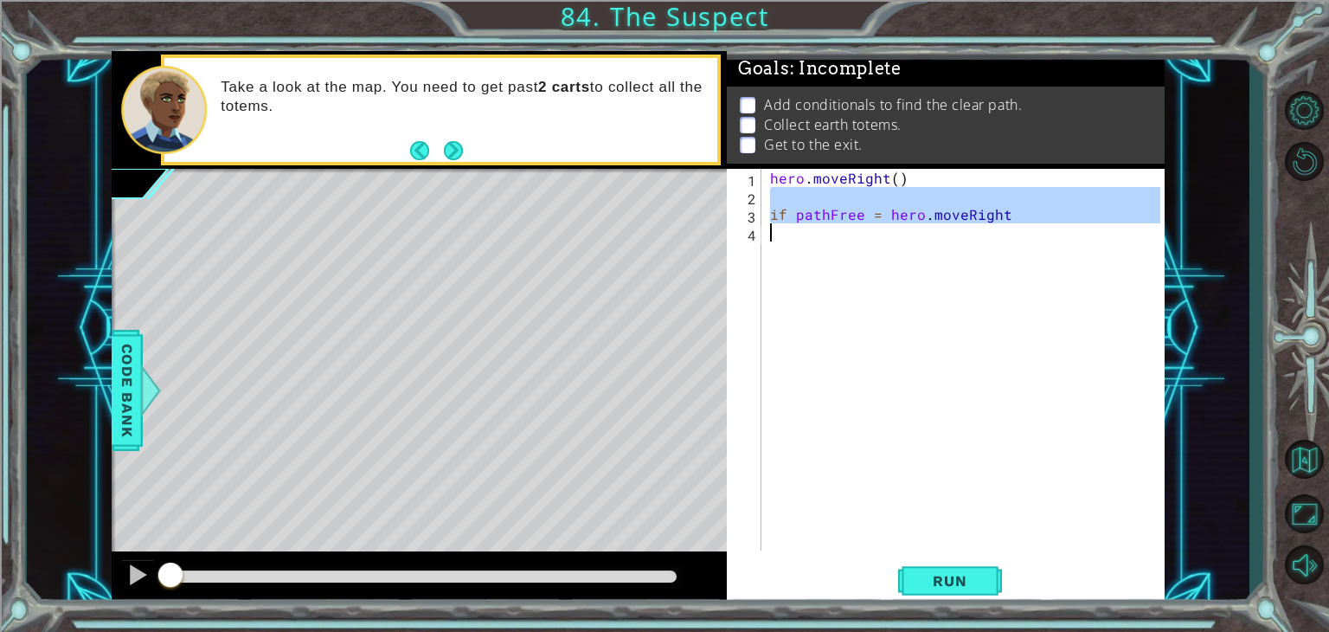
drag, startPoint x: 1018, startPoint y: 213, endPoint x: 953, endPoint y: 229, distance: 67.0
click at [922, 223] on div "hero . moveRight ( ) if pathFree = hero . moveRight" at bounding box center [968, 378] width 402 height 418
drag, startPoint x: 975, startPoint y: 220, endPoint x: 988, endPoint y: 217, distance: 13.2
click at [977, 219] on div "hero . moveRight ( ) if pathFree = hero . moveRight" at bounding box center [968, 378] width 402 height 418
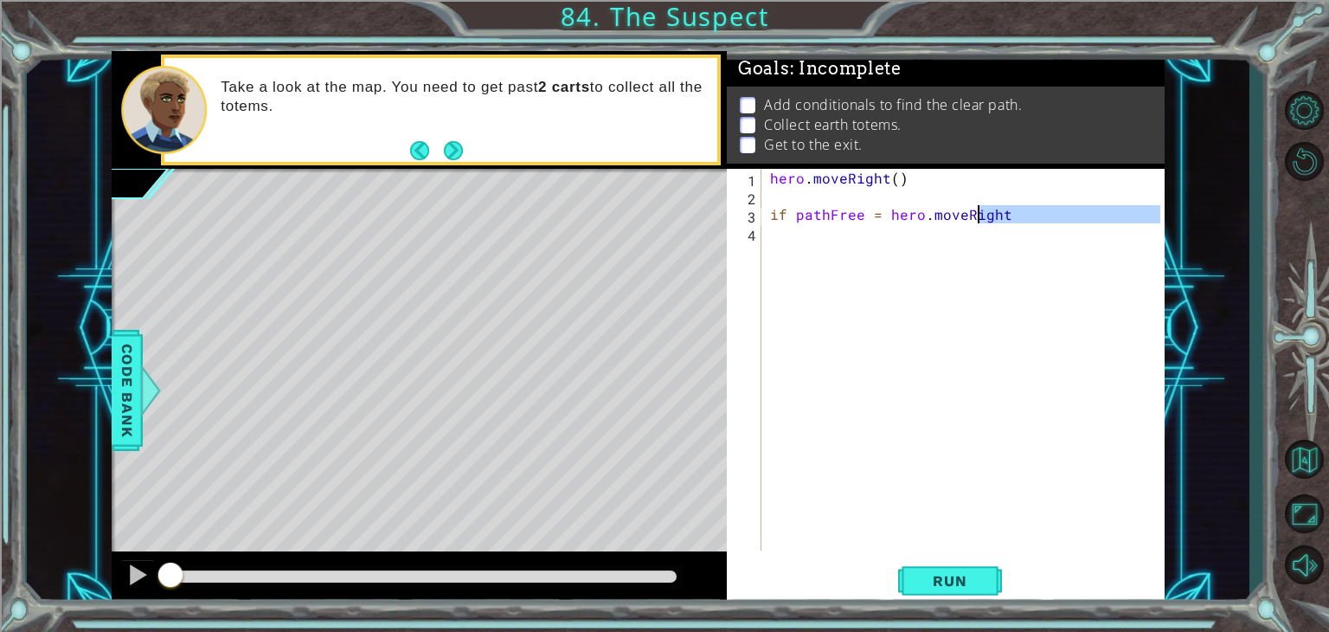
click at [1007, 216] on div "hero . moveRight ( ) if pathFree = hero . moveRight" at bounding box center [964, 360] width 394 height 382
drag, startPoint x: 1007, startPoint y: 216, endPoint x: 899, endPoint y: 226, distance: 107.7
click at [898, 226] on div "hero . moveRight ( ) if pathFree = hero . moveRight" at bounding box center [968, 378] width 402 height 418
drag, startPoint x: 902, startPoint y: 223, endPoint x: 893, endPoint y: 220, distance: 9.3
click at [902, 222] on div "hero . moveRight ( ) if pathFree = hero . moveRight" at bounding box center [964, 360] width 394 height 382
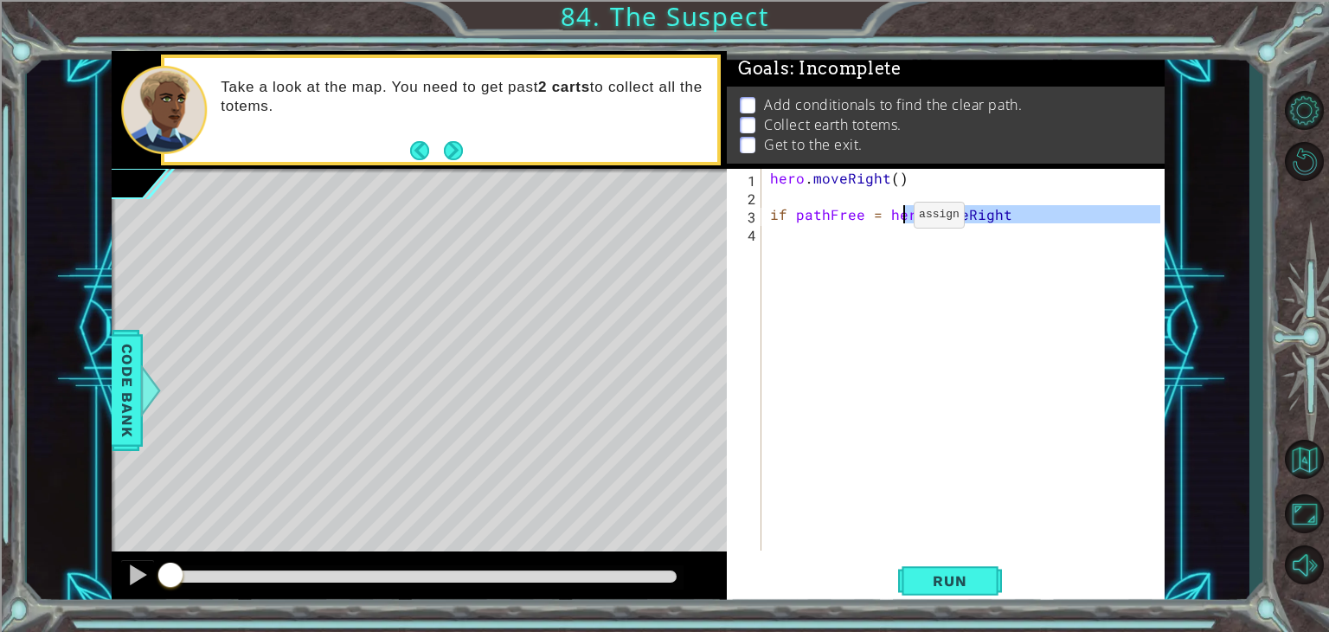
click at [886, 217] on div "hero . moveRight ( ) if pathFree = hero . moveRight" at bounding box center [968, 378] width 402 height 418
drag, startPoint x: 886, startPoint y: 217, endPoint x: 1001, endPoint y: 213, distance: 114.3
click at [1001, 213] on div "hero . moveRight ( ) if pathFree = hero . moveRight" at bounding box center [968, 378] width 402 height 418
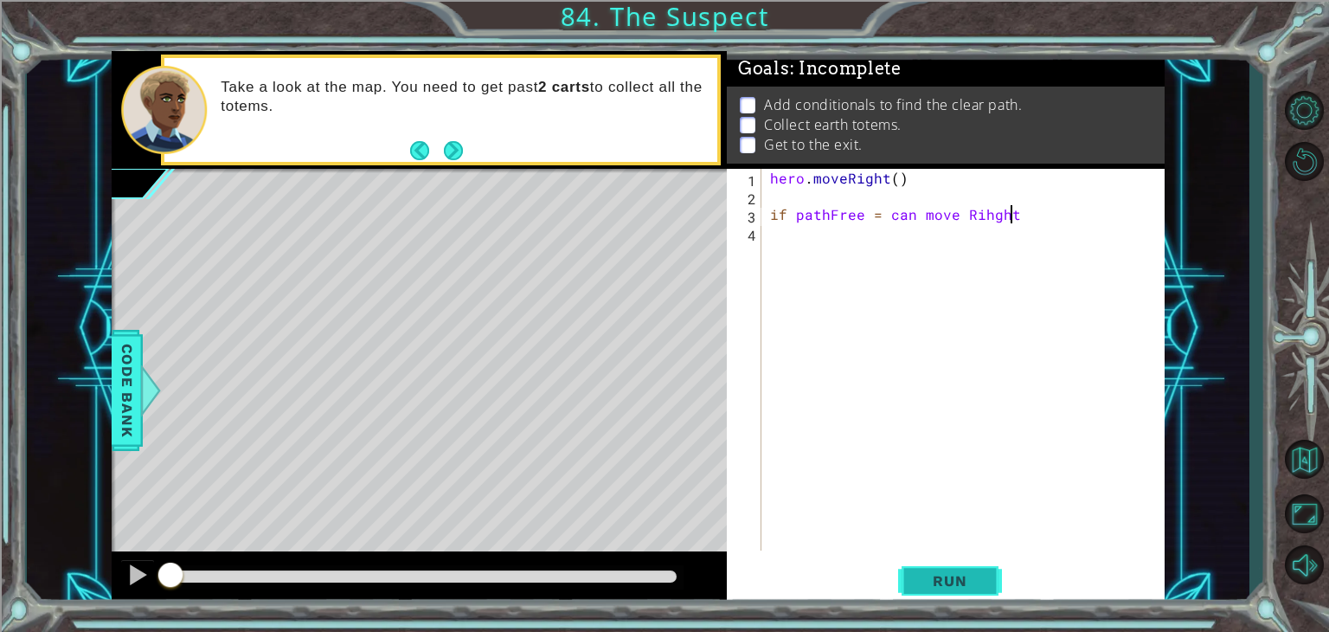
click at [965, 584] on span "Run" at bounding box center [950, 580] width 68 height 17
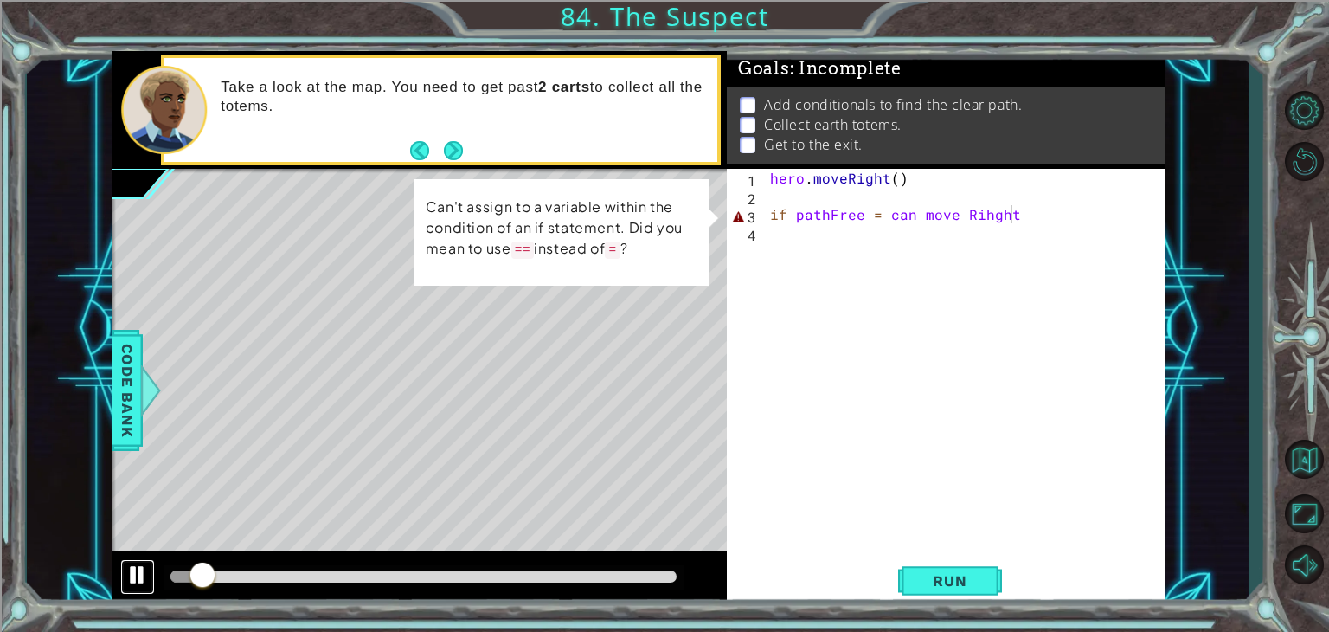
click at [141, 567] on div at bounding box center [137, 574] width 23 height 23
click at [878, 222] on div "hero . moveRight ( ) if pathFree = can move Rihght" at bounding box center [968, 378] width 402 height 418
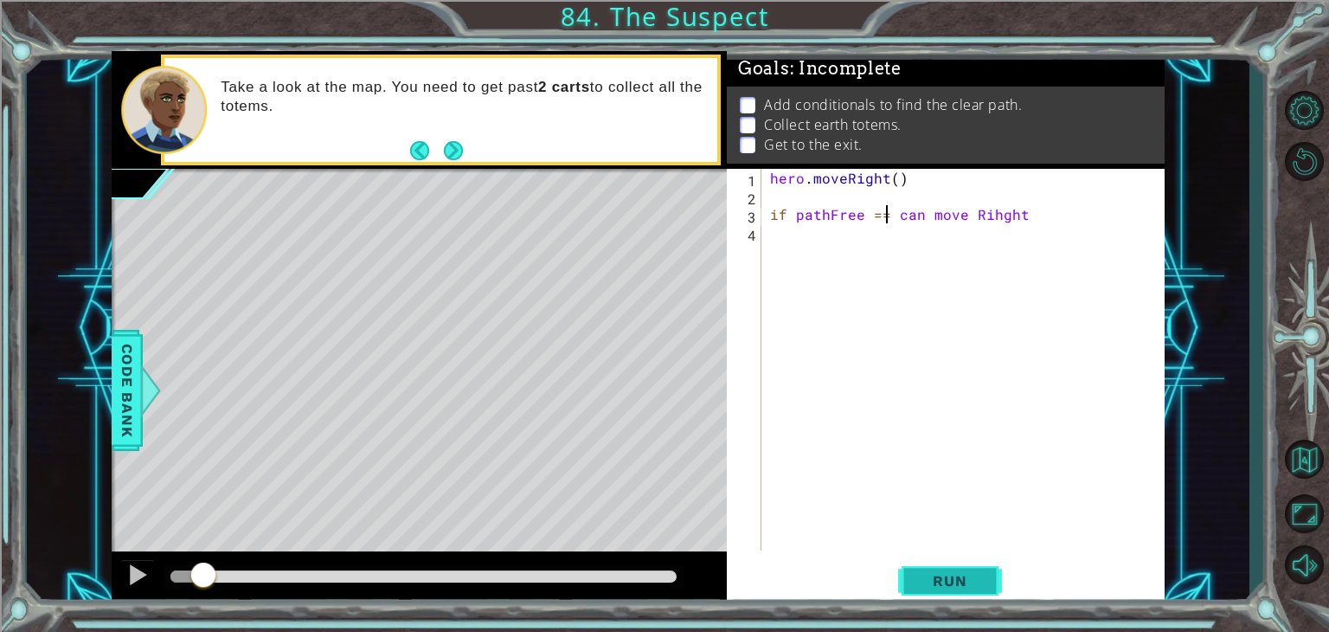
click at [956, 596] on button "Run" at bounding box center [950, 581] width 104 height 44
click at [132, 581] on div at bounding box center [137, 574] width 23 height 23
click at [956, 589] on span "Run" at bounding box center [950, 580] width 68 height 17
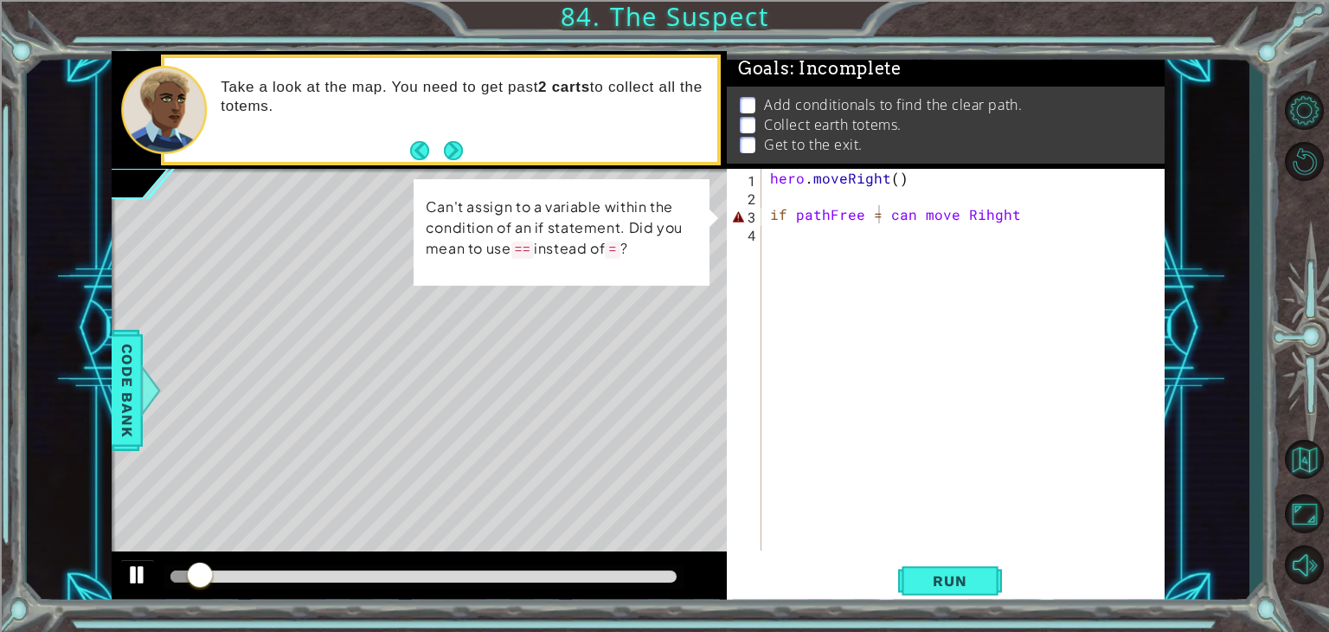
click at [118, 579] on div at bounding box center [419, 578] width 615 height 55
click at [132, 576] on div at bounding box center [137, 574] width 23 height 23
drag, startPoint x: 1026, startPoint y: 222, endPoint x: 1017, endPoint y: 220, distance: 9.0
click at [1017, 220] on div "hero . moveRight ( ) if pathFree = can move Rihght" at bounding box center [968, 378] width 402 height 418
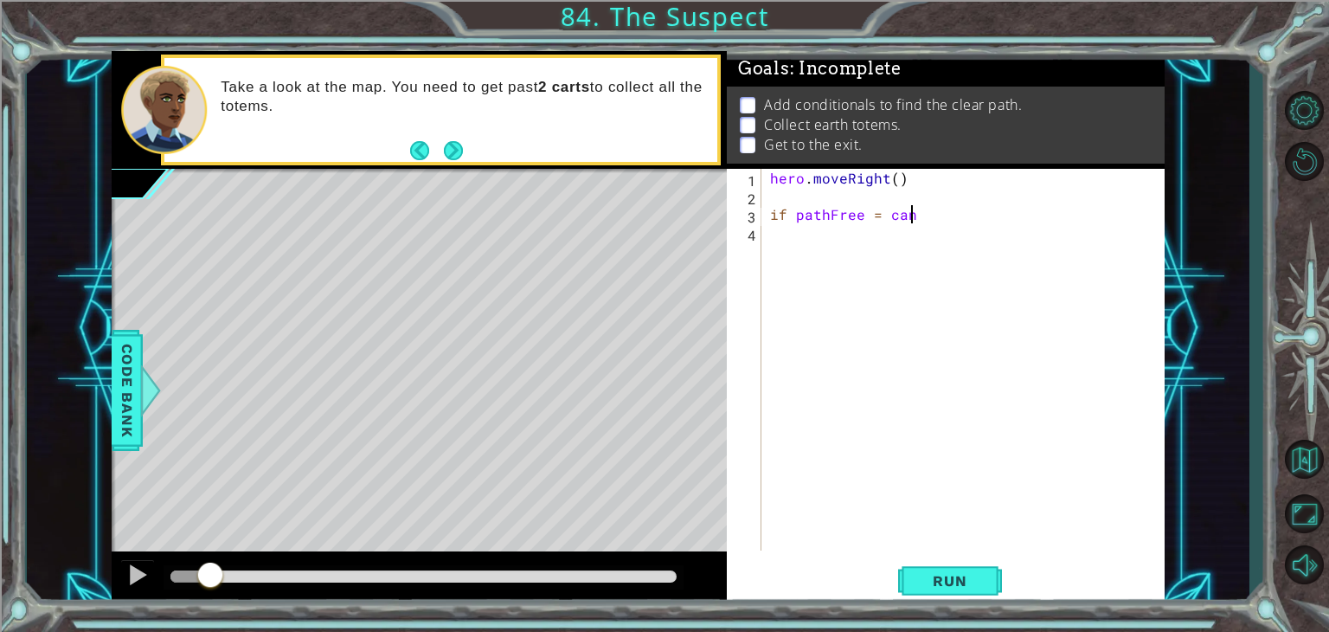
type textarea "if pathFree = hero.moveRight"
click at [934, 562] on button "Run" at bounding box center [950, 581] width 104 height 44
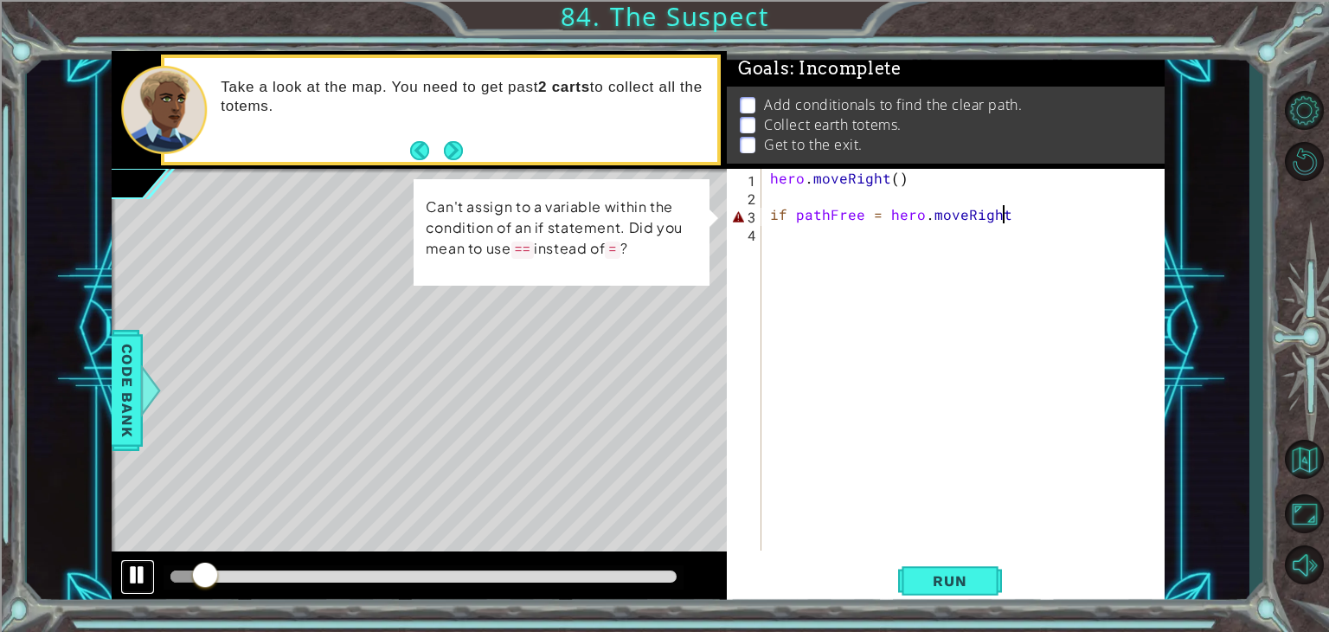
click at [138, 572] on div at bounding box center [137, 574] width 23 height 23
click at [121, 389] on span "Code Bank" at bounding box center [127, 391] width 28 height 106
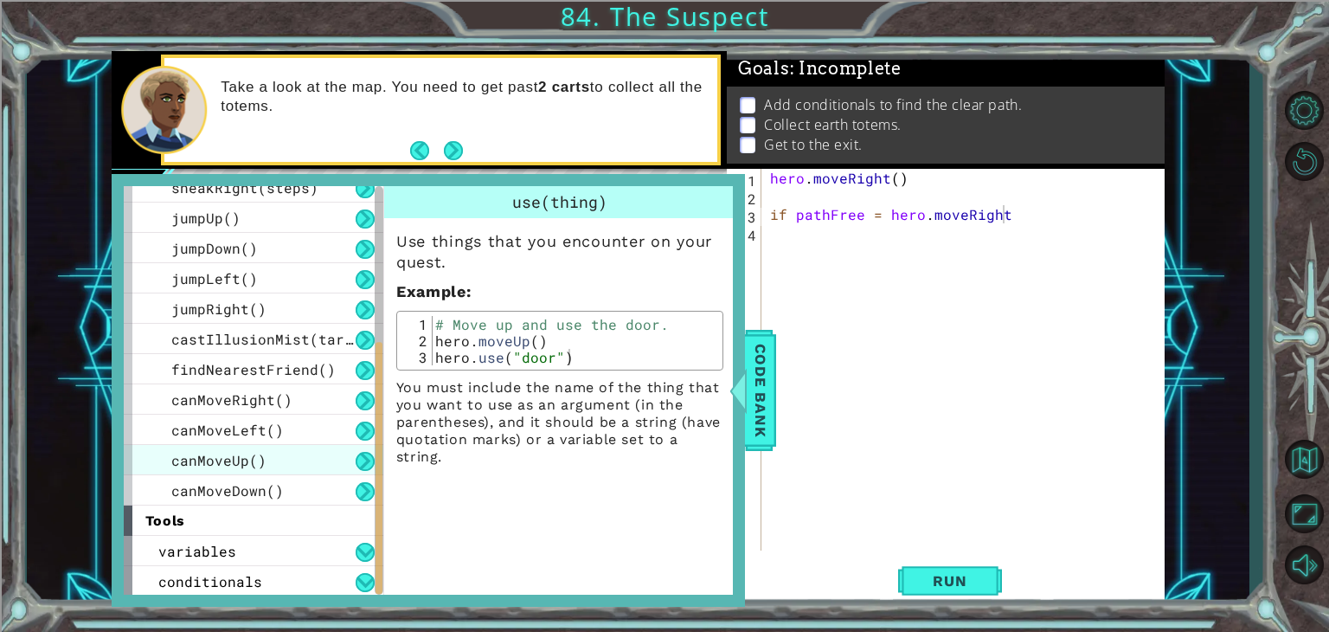
scroll to position [318, 0]
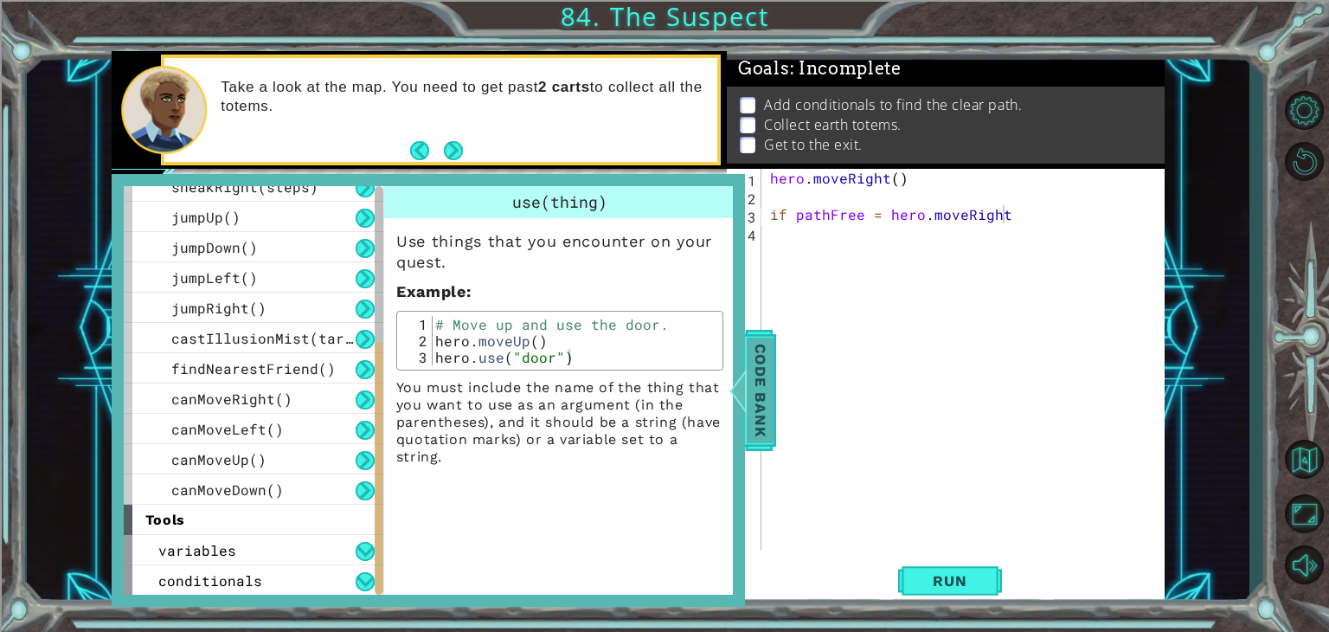
click at [766, 370] on span "Code Bank" at bounding box center [761, 391] width 28 height 106
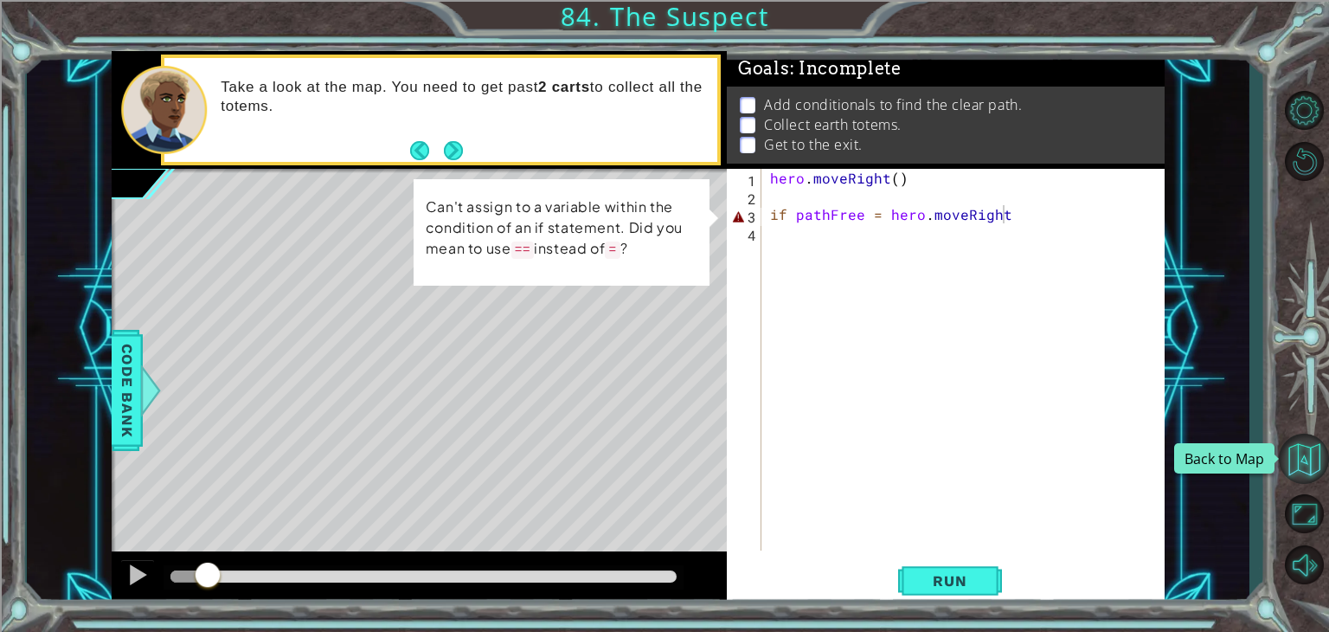
click at [1316, 465] on button "Back to Map" at bounding box center [1304, 459] width 50 height 50
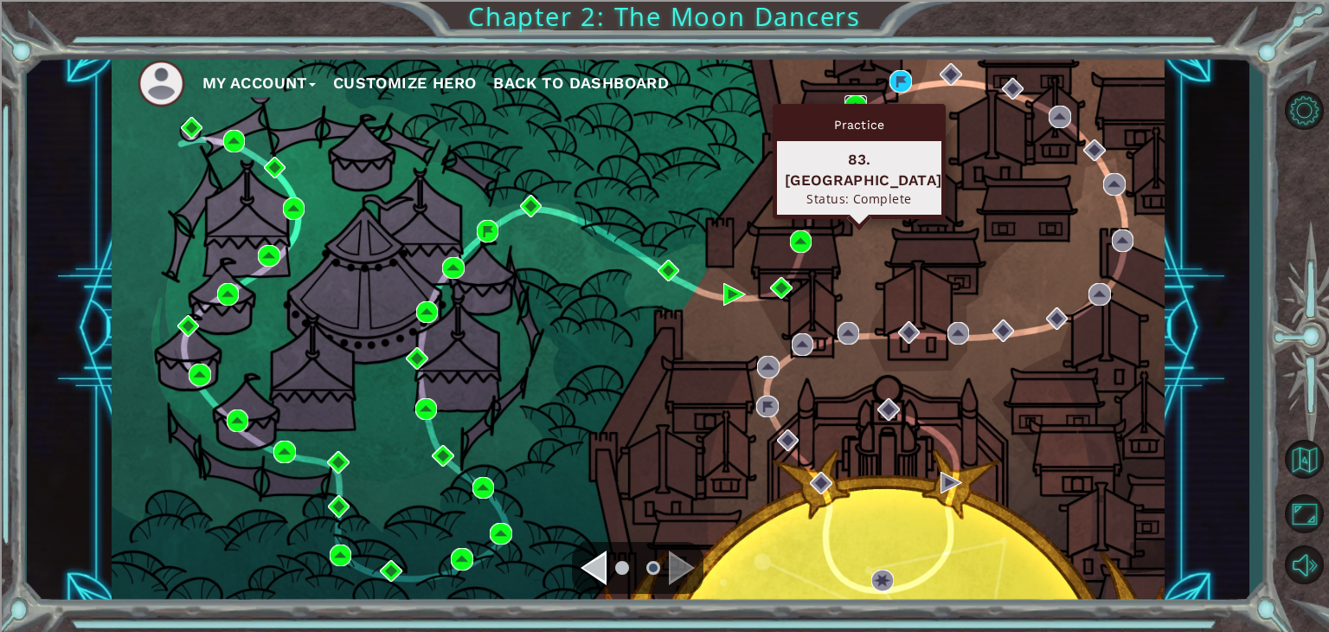
click at [862, 101] on img at bounding box center [856, 106] width 23 height 23
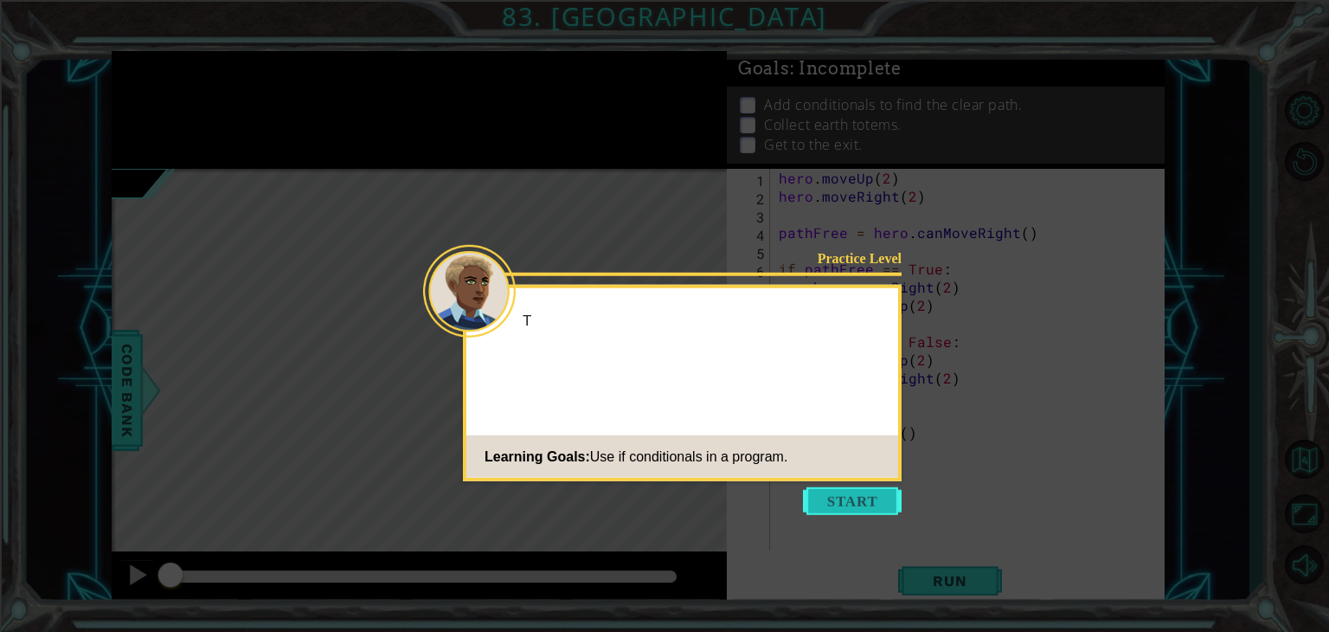
click at [836, 508] on button "Start" at bounding box center [852, 501] width 99 height 28
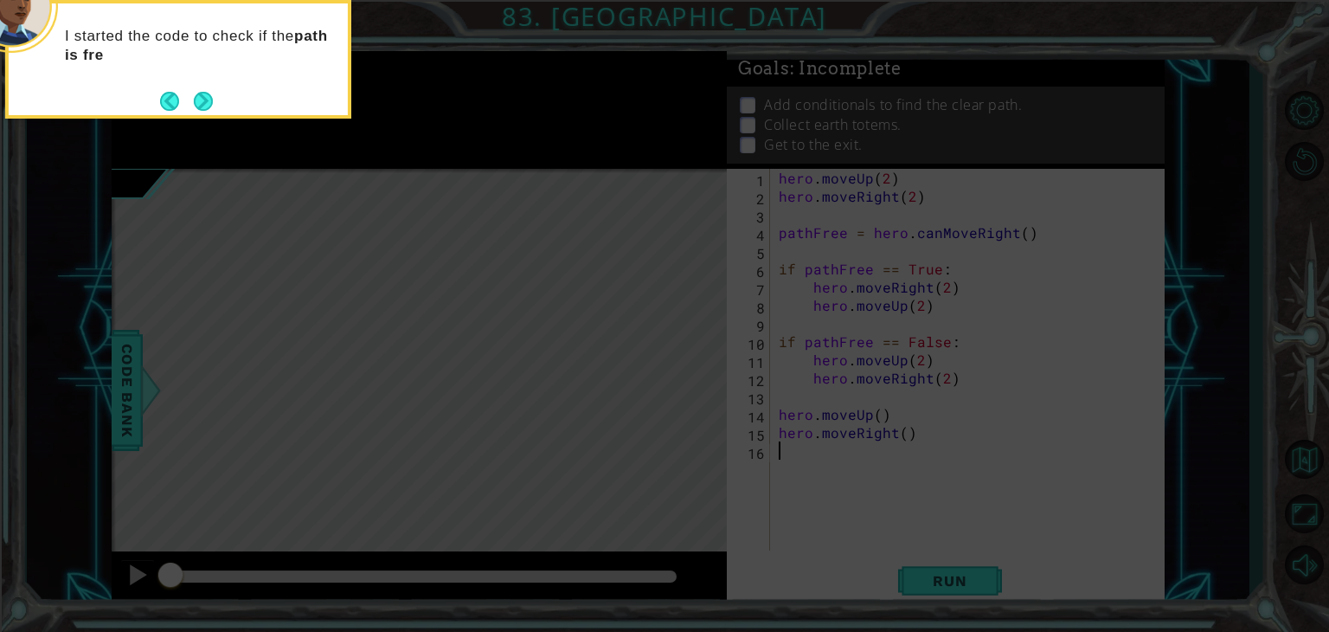
click at [220, 93] on div "I started the code to check if the path is fre" at bounding box center [178, 53] width 339 height 87
click at [197, 92] on button "Next" at bounding box center [203, 101] width 19 height 19
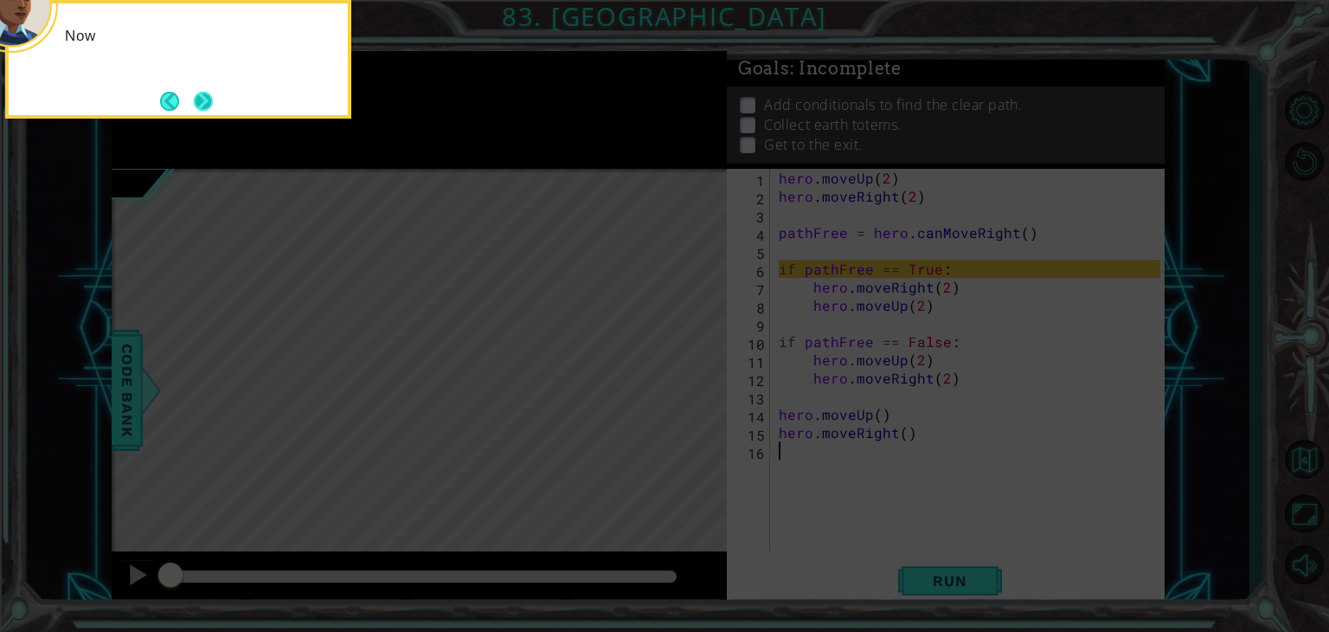
click at [218, 113] on div "Now" at bounding box center [178, 59] width 346 height 119
click at [213, 105] on button "Next" at bounding box center [203, 101] width 19 height 19
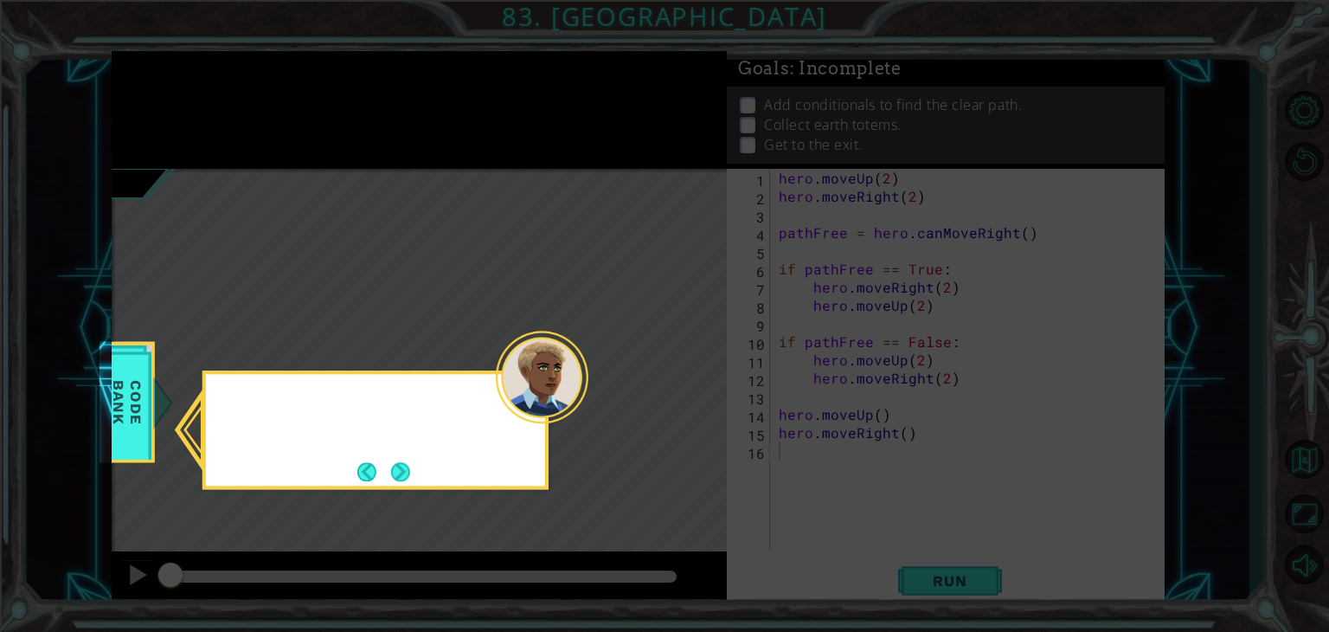
click at [212, 103] on icon at bounding box center [664, 316] width 1329 height 632
click at [399, 475] on button "Next" at bounding box center [400, 471] width 19 height 19
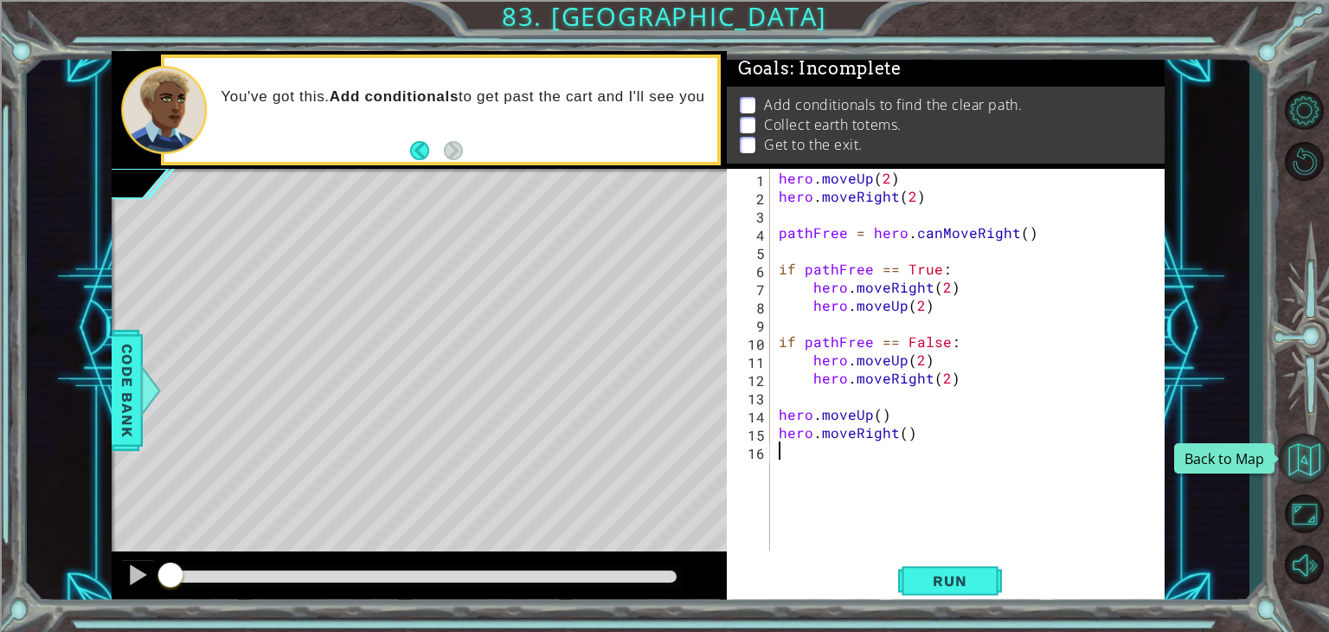
click at [1316, 451] on button "Back to Map" at bounding box center [1304, 459] width 50 height 50
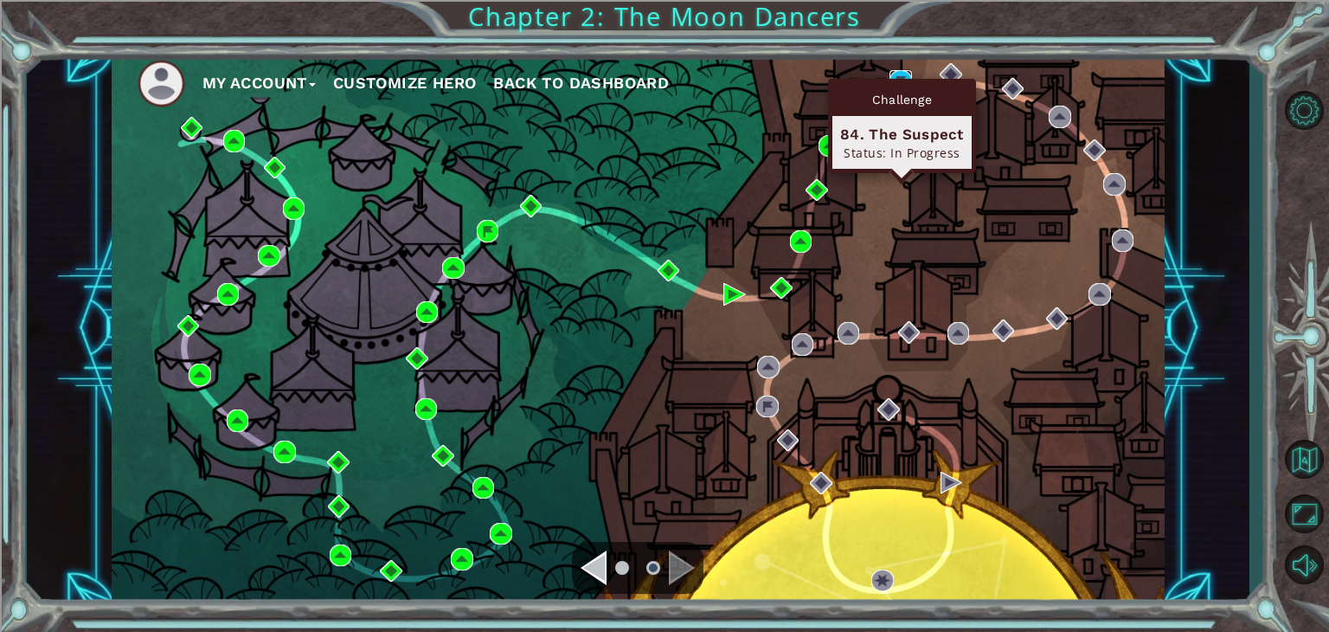
click at [901, 71] on img at bounding box center [901, 81] width 23 height 23
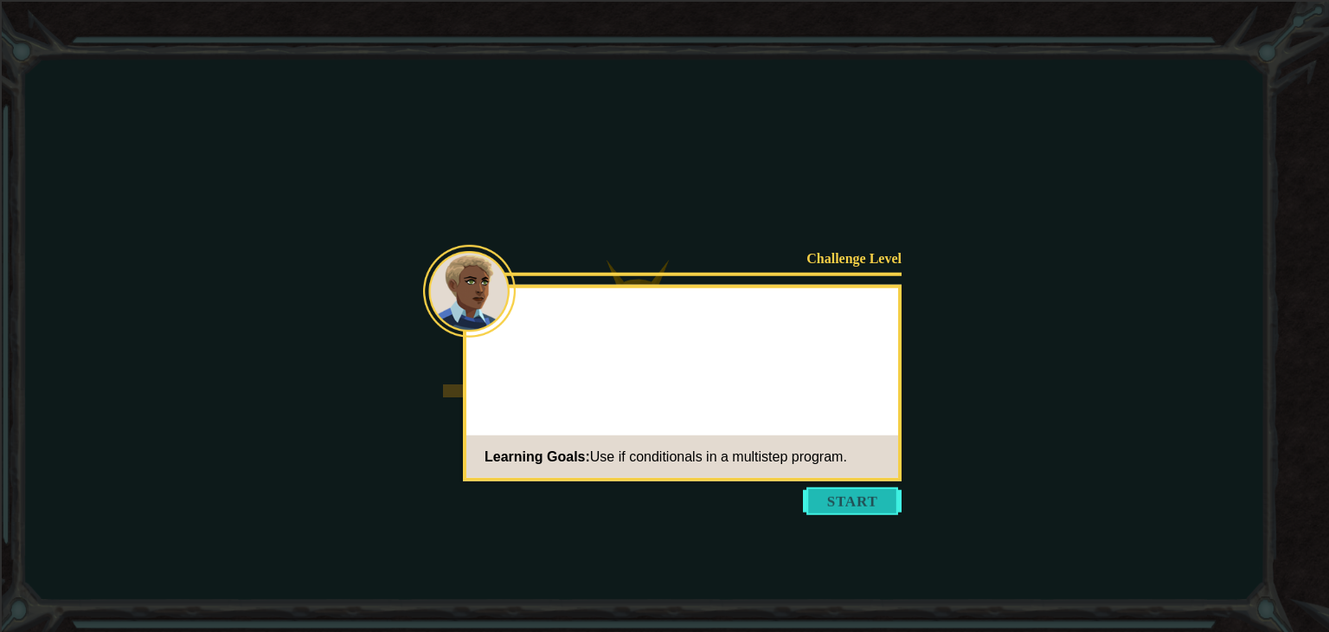
click at [845, 496] on button "Start" at bounding box center [852, 501] width 99 height 28
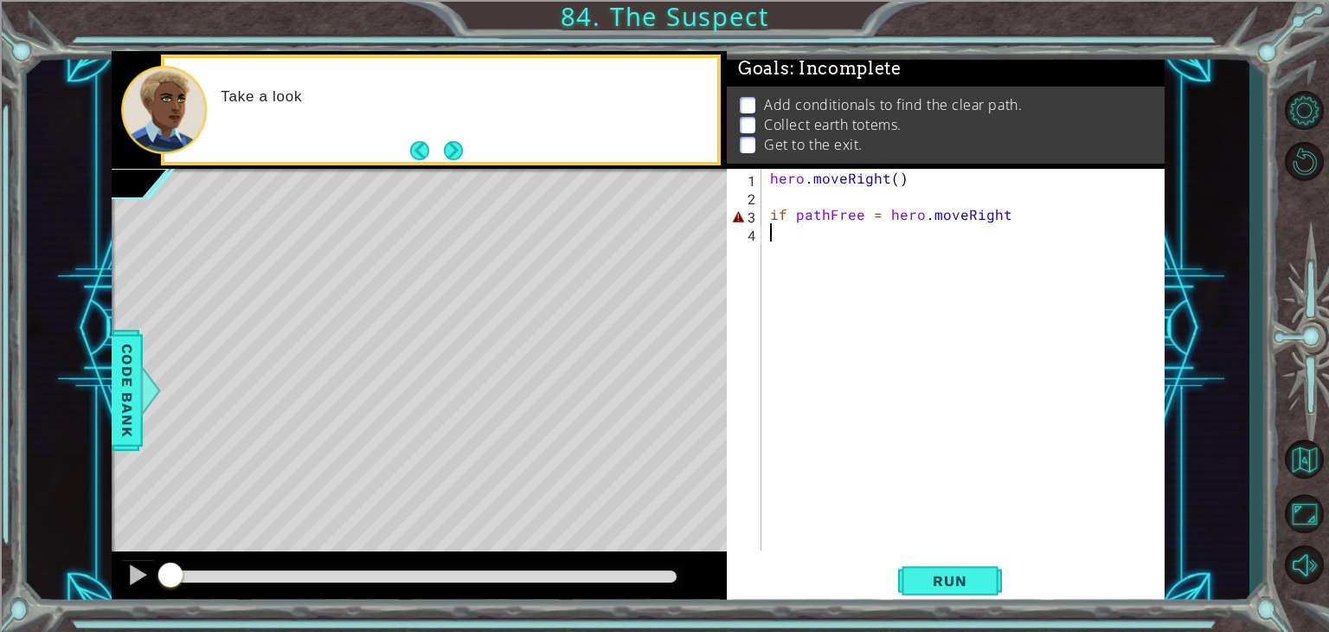
click at [463, 149] on button "Next" at bounding box center [453, 150] width 19 height 19
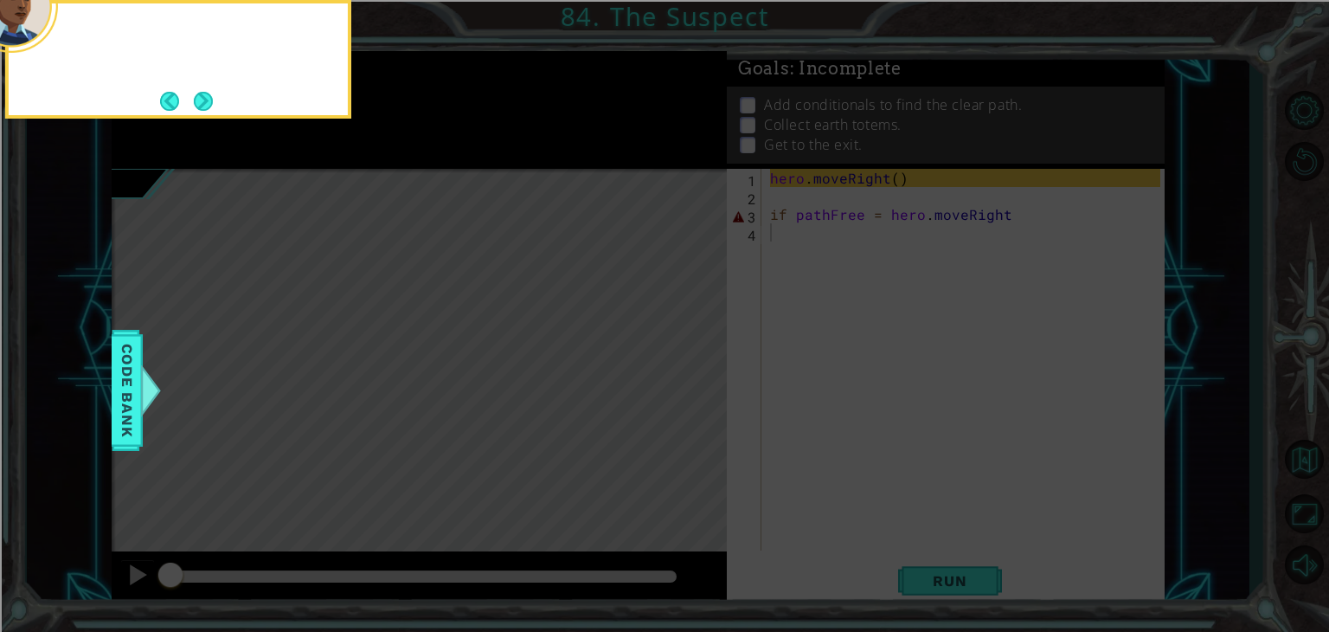
click at [463, 146] on icon at bounding box center [664, 95] width 1329 height 1074
click at [239, 98] on div "First focus o" at bounding box center [178, 59] width 346 height 119
click at [213, 104] on button "Next" at bounding box center [203, 101] width 19 height 19
drag, startPoint x: 222, startPoint y: 107, endPoint x: 214, endPoint y: 106, distance: 8.7
click at [222, 107] on div "Then add 2 condi" at bounding box center [178, 59] width 346 height 119
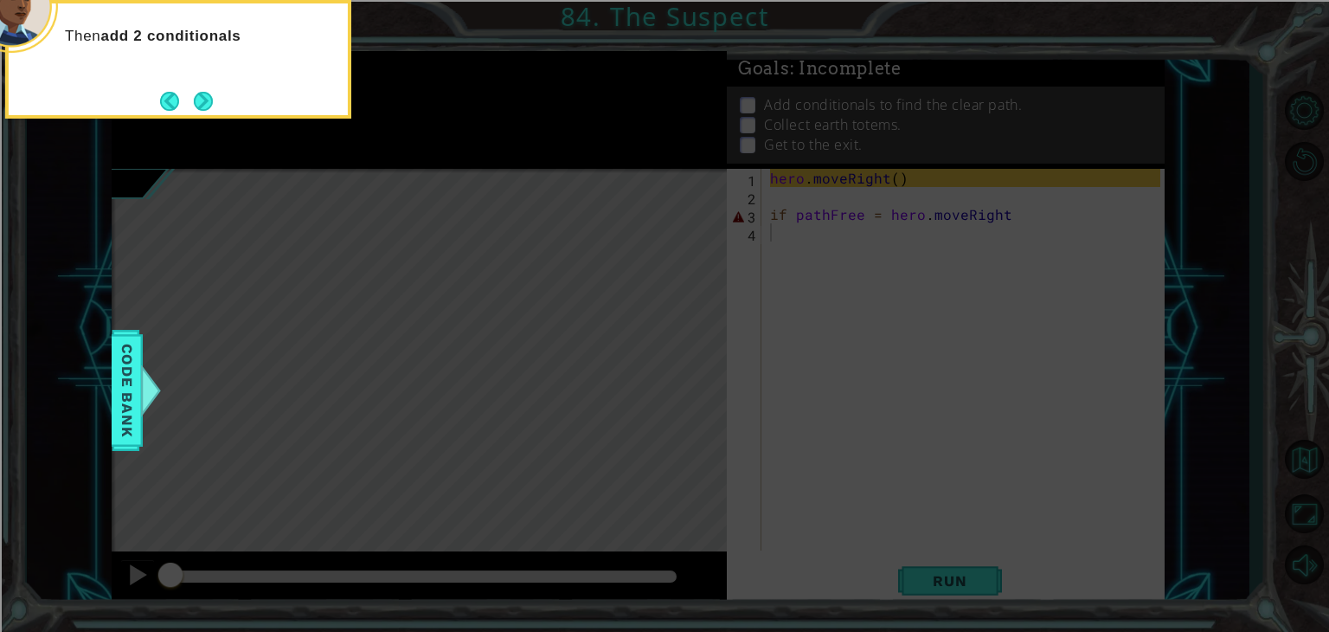
click at [204, 103] on button "Next" at bounding box center [203, 101] width 19 height 19
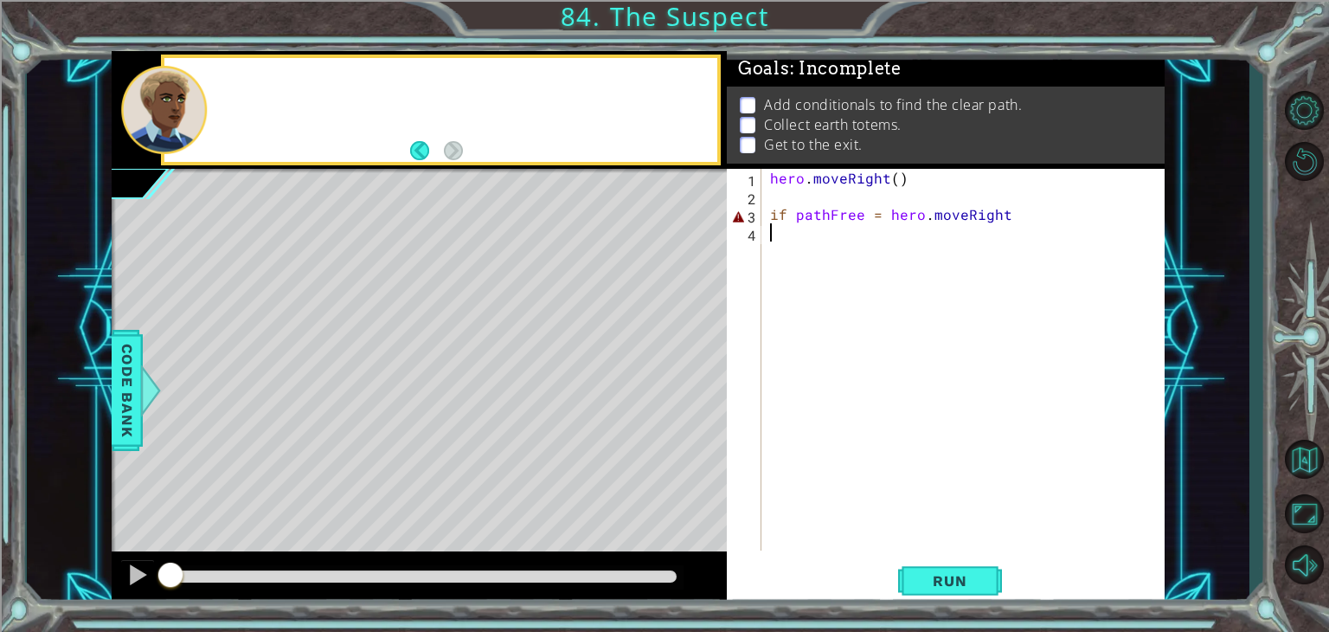
click at [208, 103] on div at bounding box center [440, 110] width 553 height 105
drag, startPoint x: 1063, startPoint y: 226, endPoint x: 971, endPoint y: 226, distance: 91.7
click at [971, 226] on div "hero . moveRight ( ) if pathFree = hero . moveRight" at bounding box center [968, 378] width 402 height 418
click at [974, 225] on div "hero . moveRight ( ) if pathFree = hero . moveRight" at bounding box center [968, 378] width 402 height 418
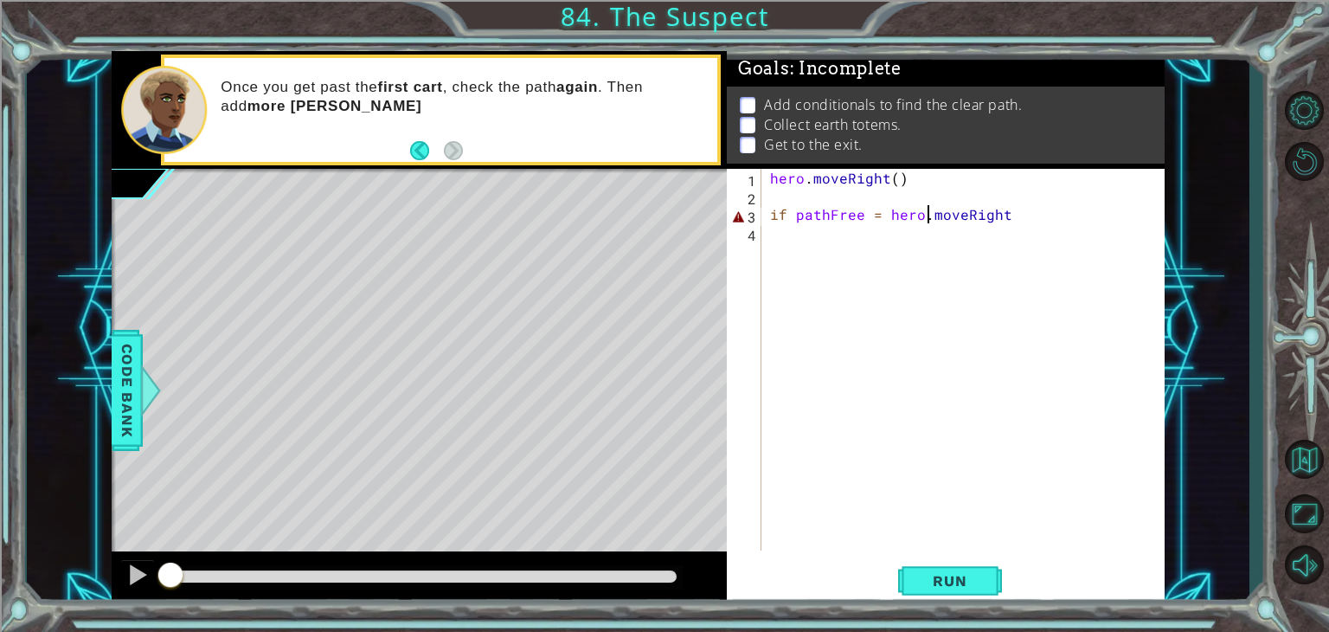
click at [931, 216] on div "hero . moveRight ( ) if pathFree = hero . moveRight" at bounding box center [968, 378] width 402 height 418
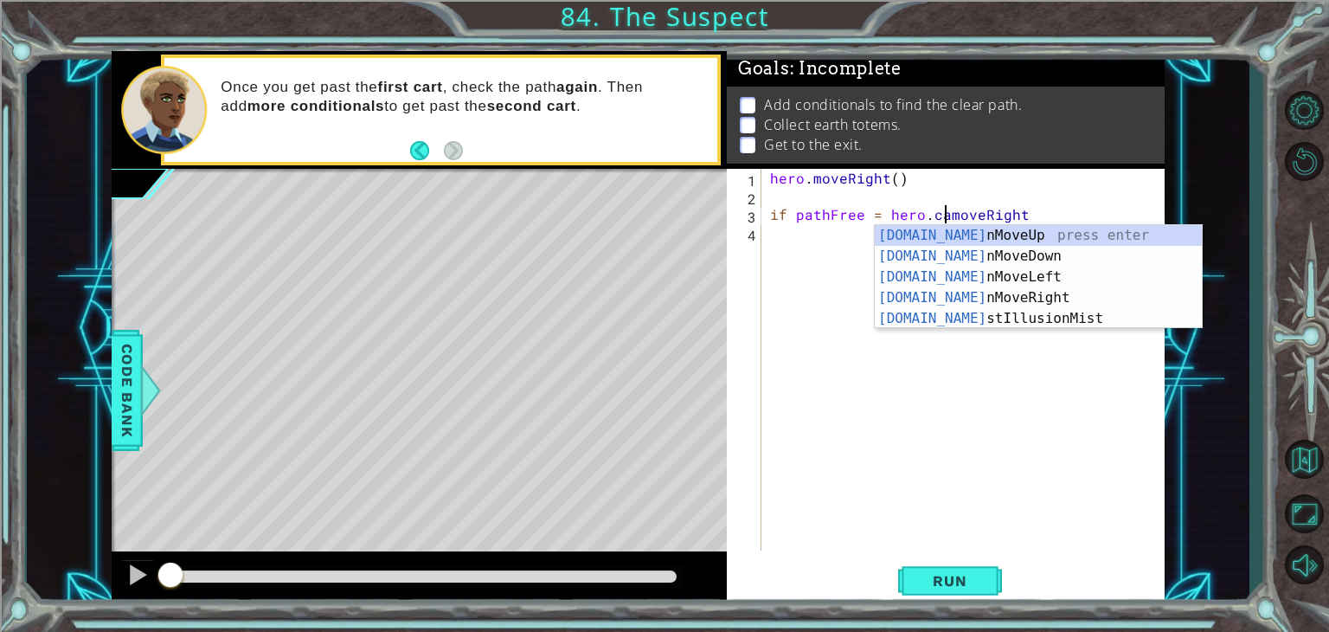
scroll to position [0, 10]
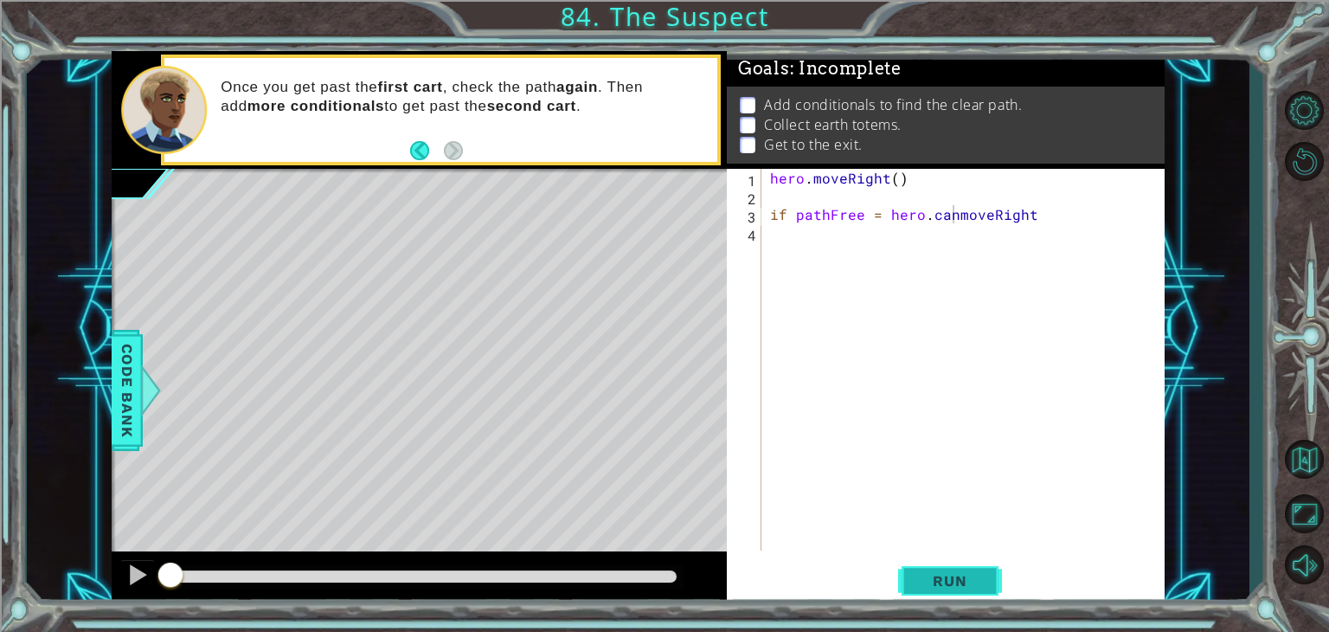
click at [931, 574] on span "Run" at bounding box center [950, 580] width 68 height 17
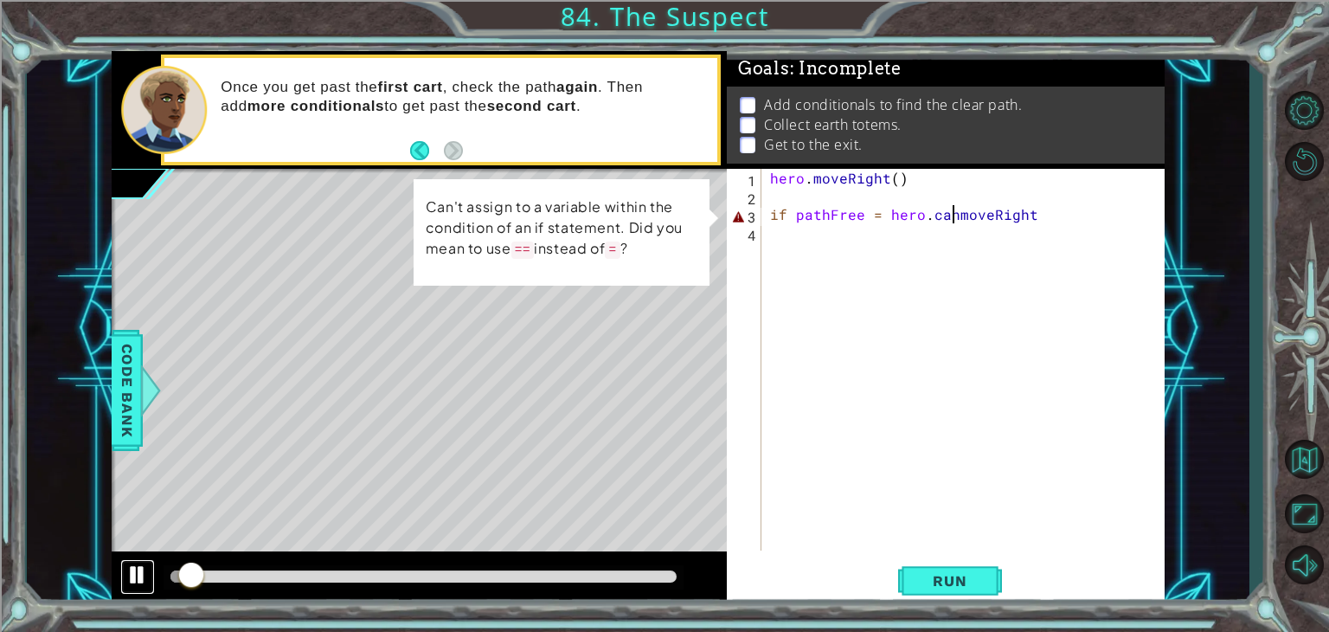
click at [129, 566] on div at bounding box center [137, 574] width 23 height 23
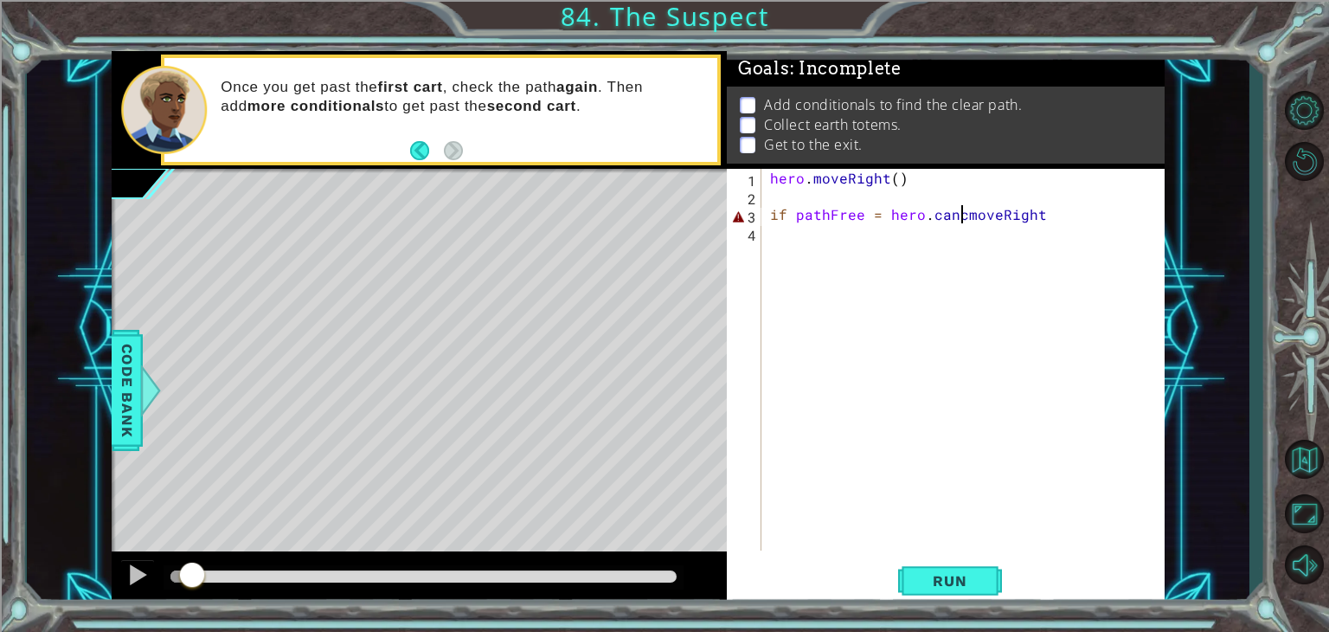
scroll to position [0, 11]
click at [947, 590] on button "Run" at bounding box center [950, 581] width 104 height 44
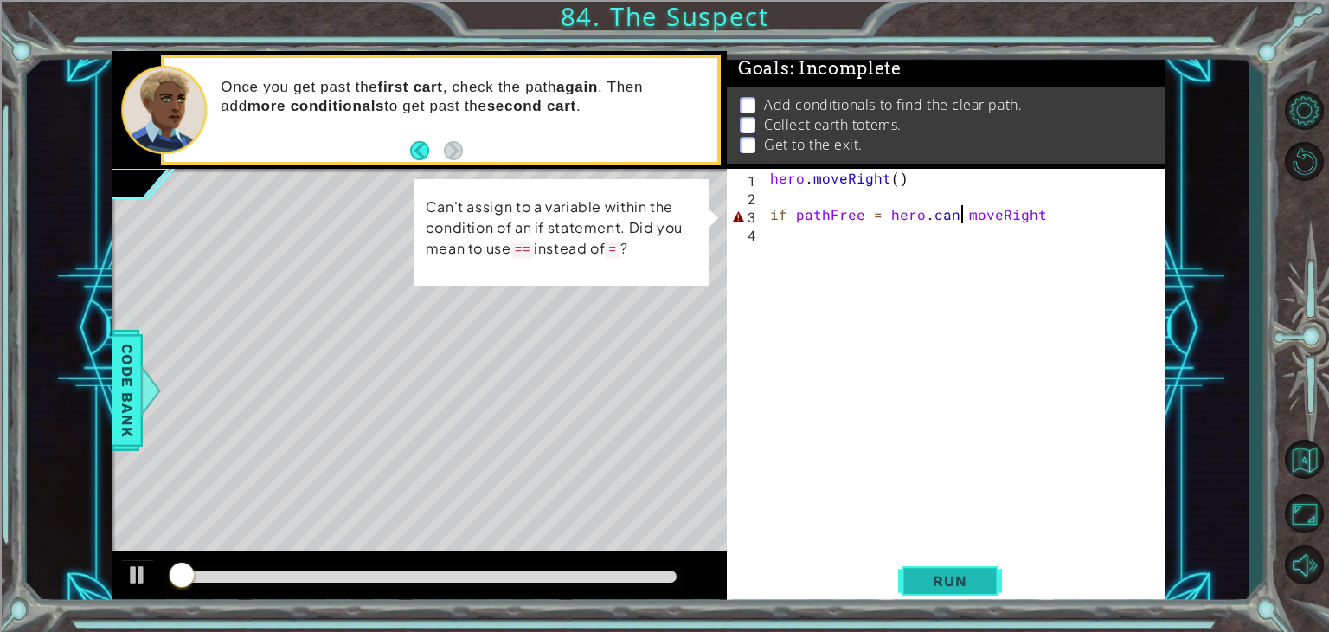
type textarea "if pathFree = hero.canmoveRight"
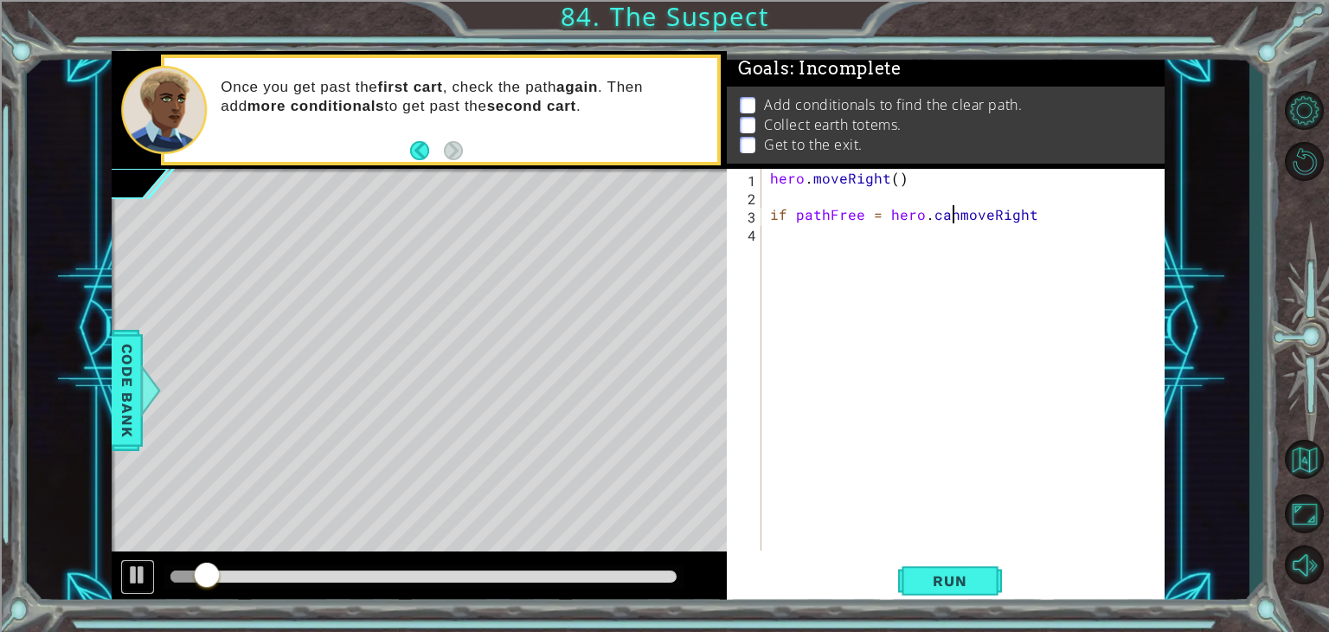
drag, startPoint x: 136, startPoint y: 574, endPoint x: 777, endPoint y: 429, distance: 657.4
click at [137, 574] on div at bounding box center [137, 574] width 23 height 23
click at [1307, 447] on button "Back to Map" at bounding box center [1304, 459] width 50 height 50
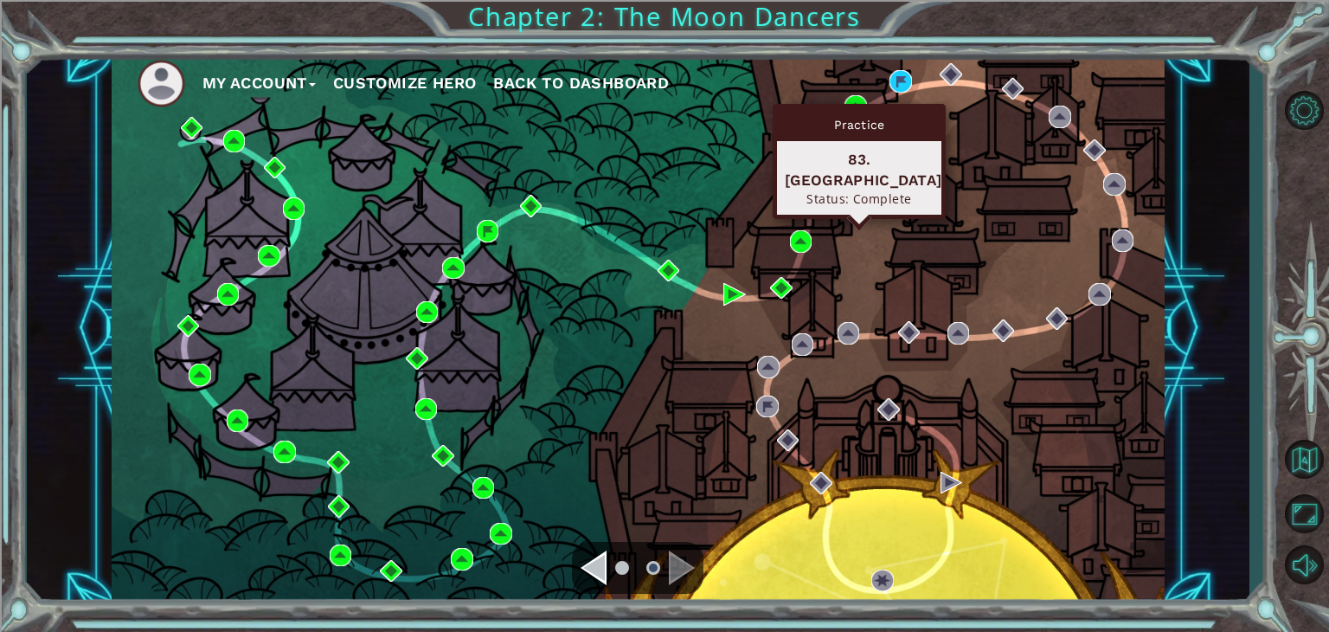
click at [851, 108] on div "Practice" at bounding box center [859, 124] width 164 height 33
click at [853, 108] on div "Practice" at bounding box center [859, 124] width 164 height 33
click at [852, 95] on img at bounding box center [856, 106] width 23 height 23
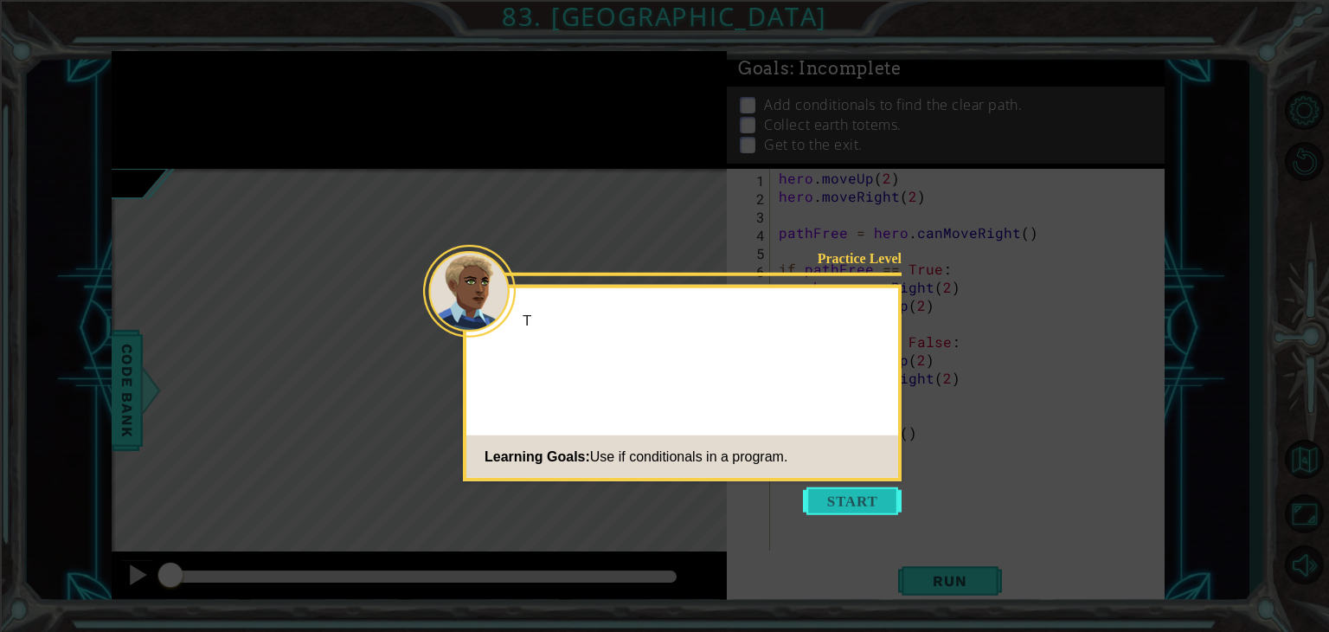
click at [859, 508] on button "Start" at bounding box center [852, 501] width 99 height 28
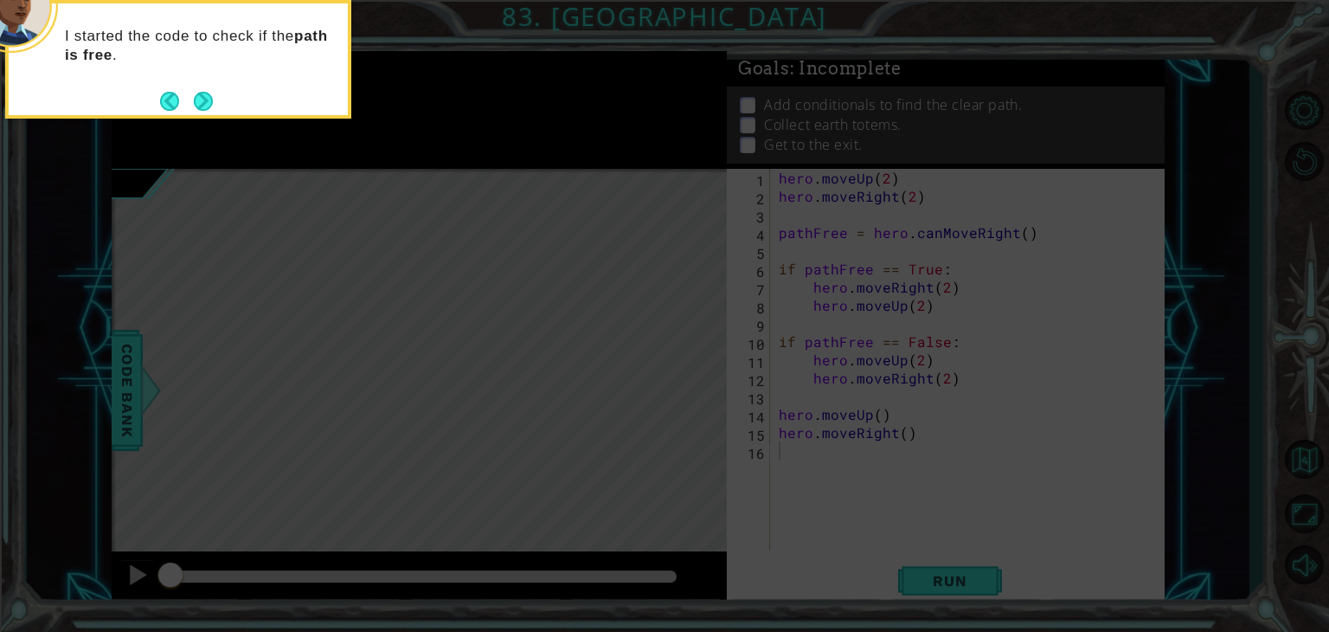
click at [208, 106] on button "Next" at bounding box center [203, 101] width 19 height 19
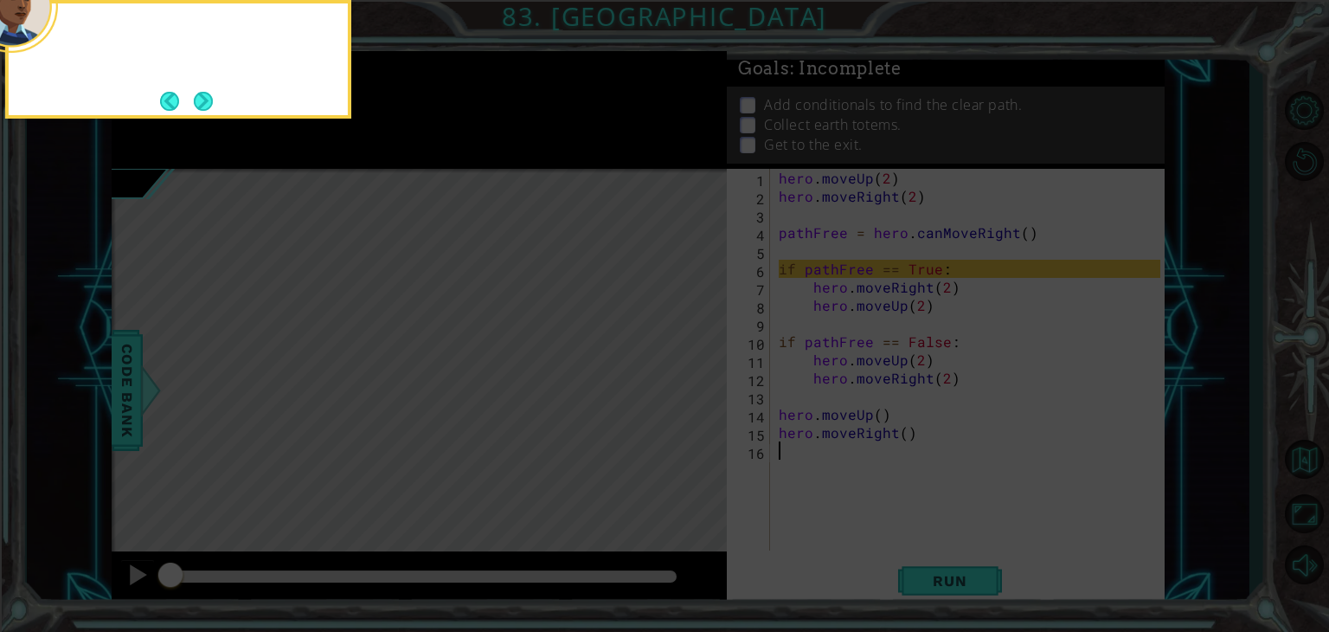
drag, startPoint x: 227, startPoint y: 105, endPoint x: 288, endPoint y: 108, distance: 61.5
click at [231, 105] on div at bounding box center [178, 59] width 346 height 119
click at [197, 103] on button "Next" at bounding box center [203, 101] width 19 height 19
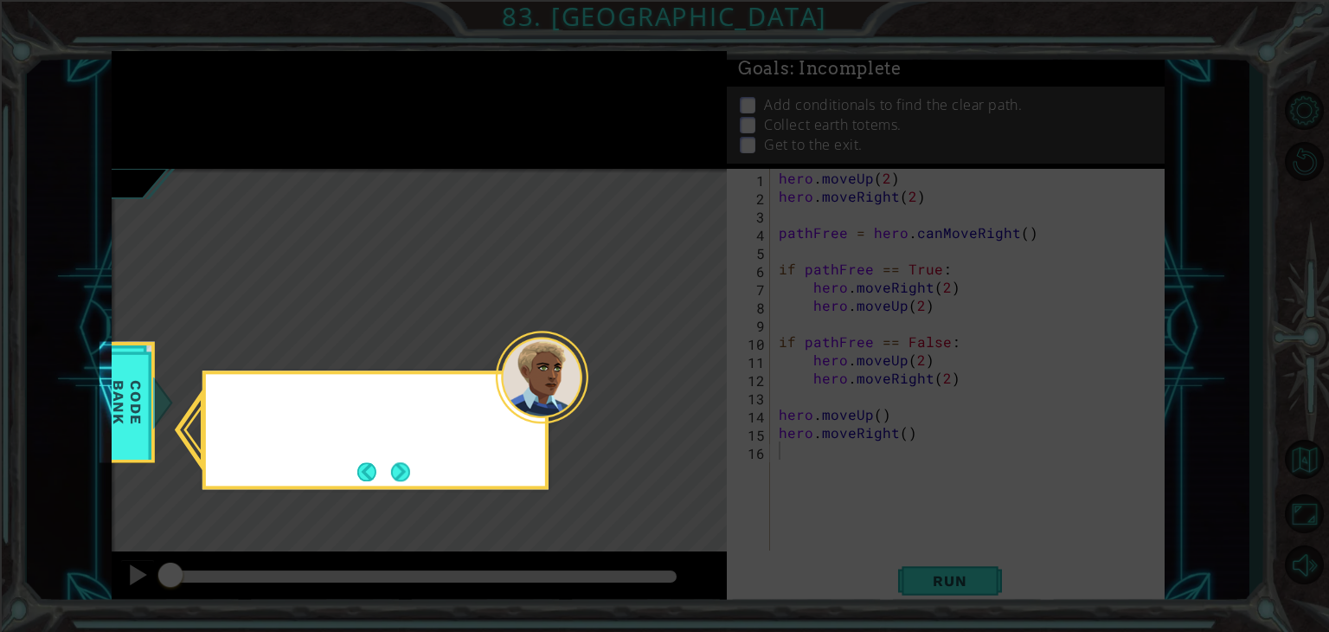
drag, startPoint x: 198, startPoint y: 103, endPoint x: 303, endPoint y: 261, distance: 189.2
click at [245, 136] on icon at bounding box center [664, 316] width 1329 height 632
click at [404, 475] on button "Next" at bounding box center [400, 471] width 19 height 19
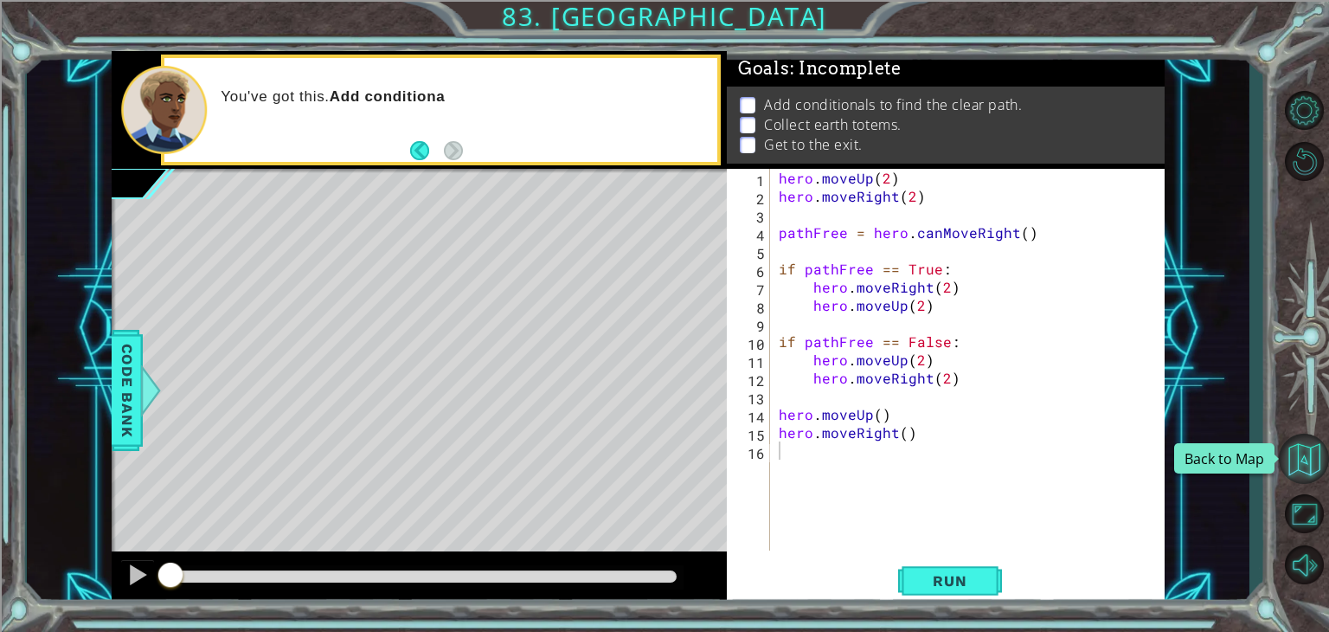
click at [1302, 466] on button "Back to Map" at bounding box center [1304, 459] width 50 height 50
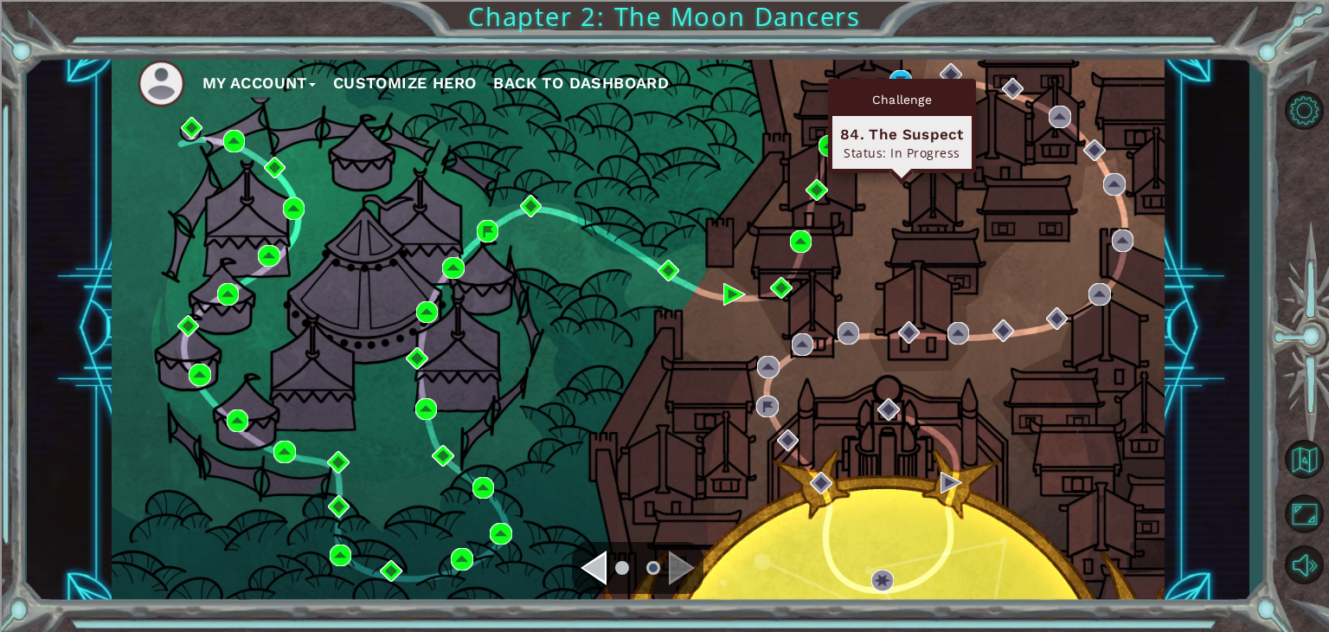
click at [914, 79] on div "Challenge 84. The Suspect Status: In Progress" at bounding box center [902, 126] width 148 height 94
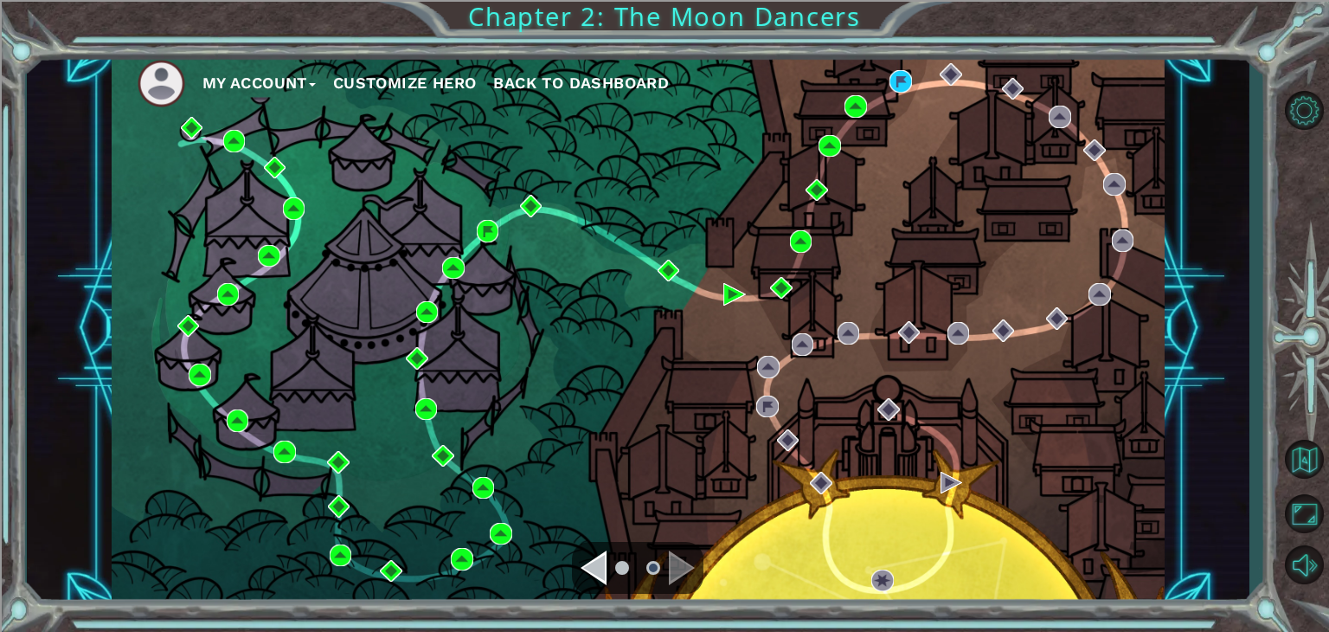
drag, startPoint x: 897, startPoint y: 62, endPoint x: 904, endPoint y: 84, distance: 23.0
click at [901, 68] on ul "My Account Customize Hero Back to Dashboard" at bounding box center [651, 84] width 1027 height 48
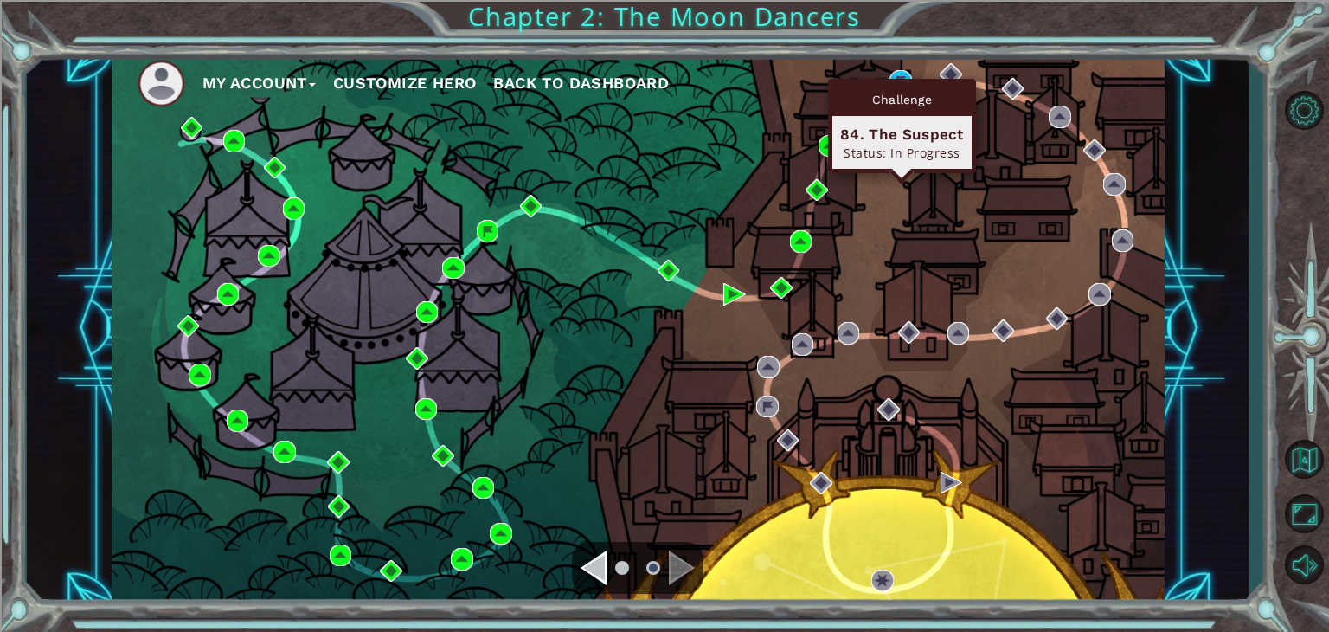
click at [904, 87] on div "Challenge" at bounding box center [902, 99] width 139 height 33
click at [899, 73] on img at bounding box center [901, 81] width 23 height 23
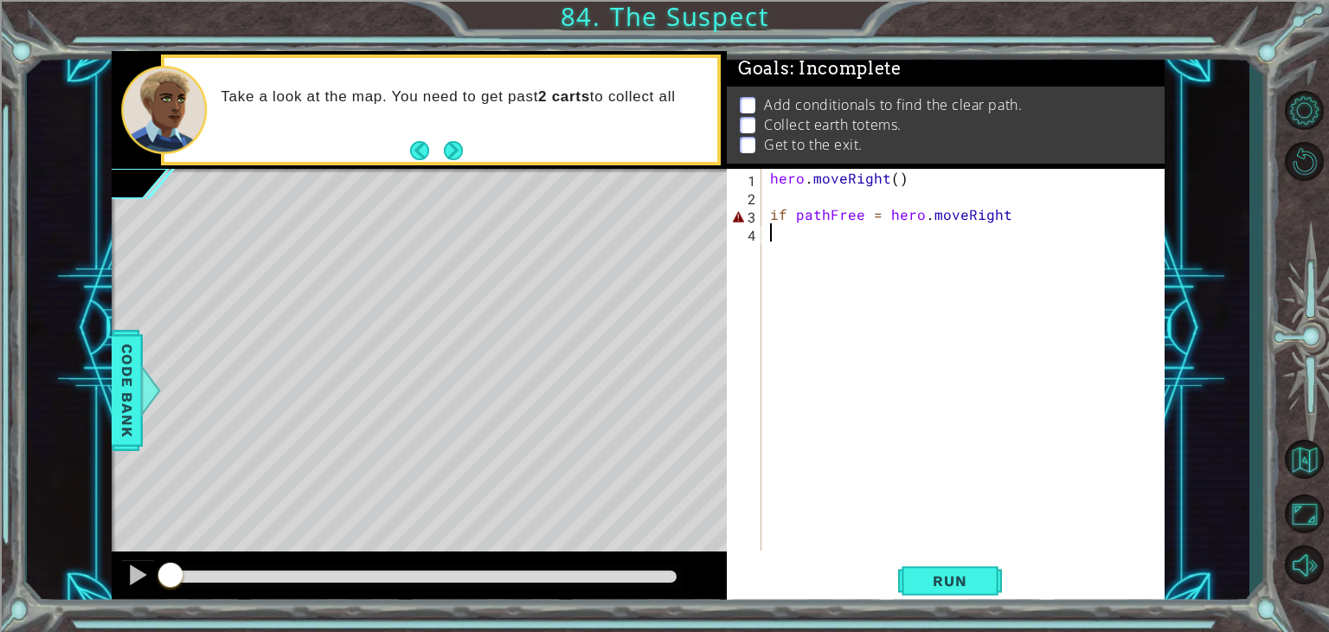
click at [1021, 222] on div "hero . moveRight ( ) if pathFree = hero . moveRight" at bounding box center [968, 378] width 402 height 418
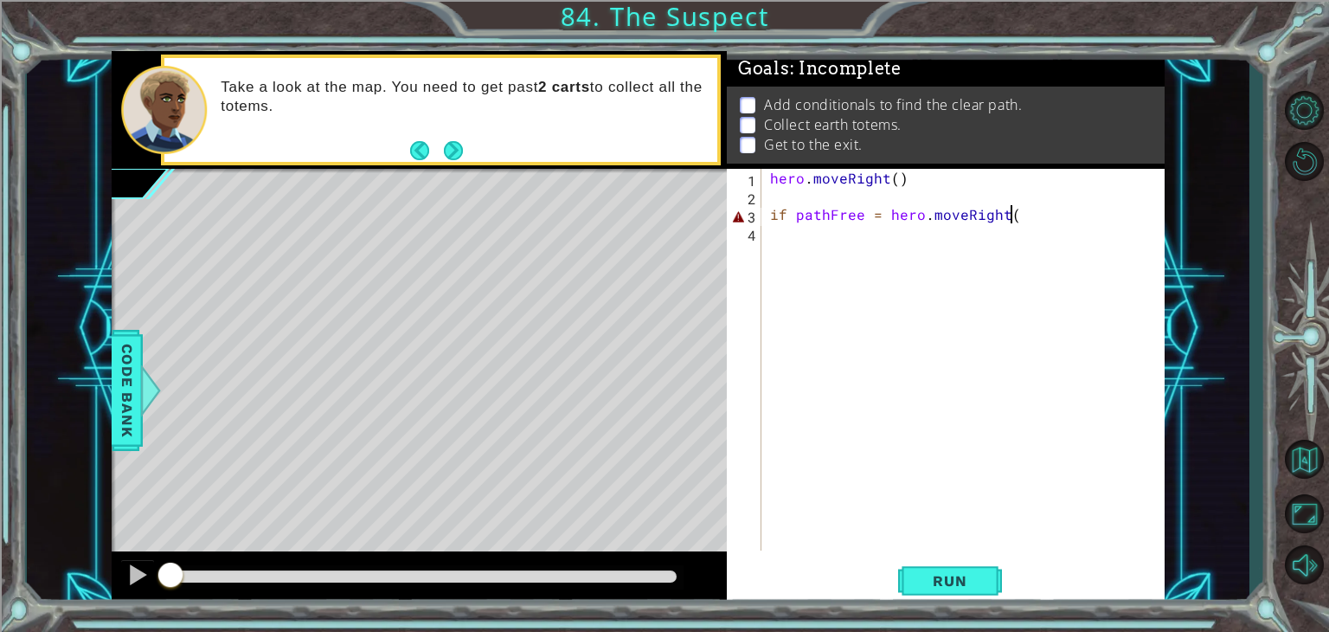
type textarea "if pathFree = hero.moveRight()"
click at [996, 278] on div "hero . moveRight ( ) if pathFree = hero . moveRight ( )" at bounding box center [968, 378] width 402 height 418
click at [459, 156] on button "Next" at bounding box center [453, 150] width 19 height 19
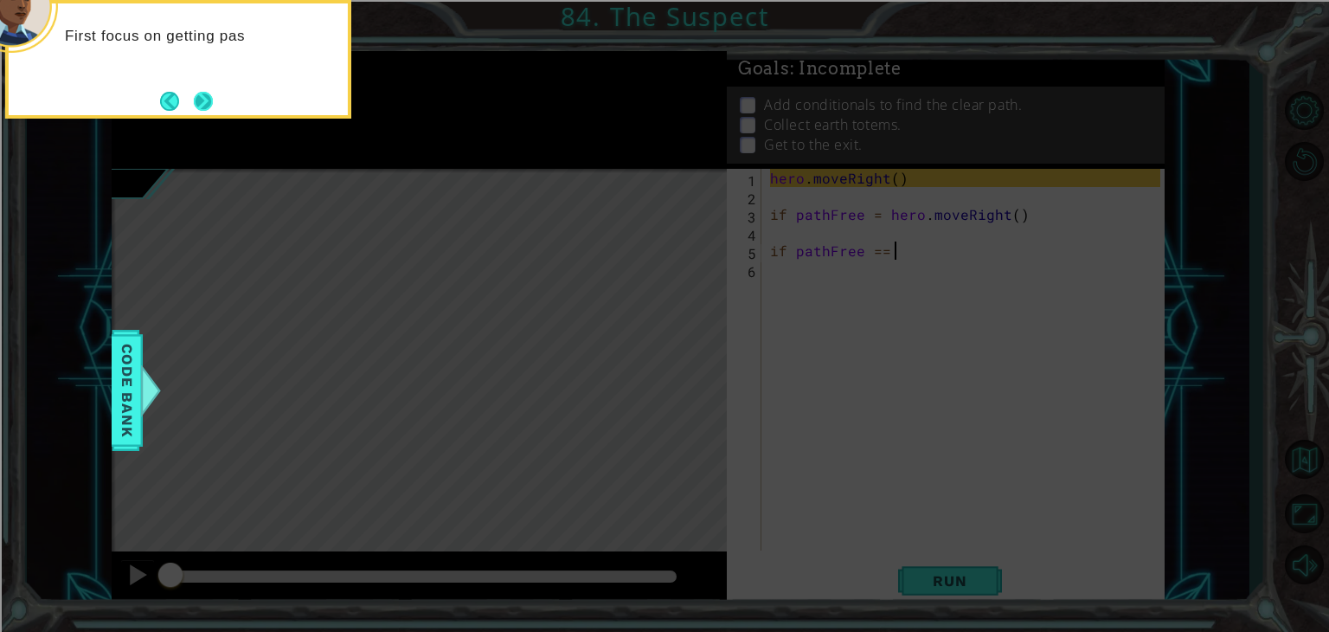
click at [213, 98] on button "Next" at bounding box center [203, 101] width 19 height 19
click at [204, 98] on button "Next" at bounding box center [203, 101] width 19 height 19
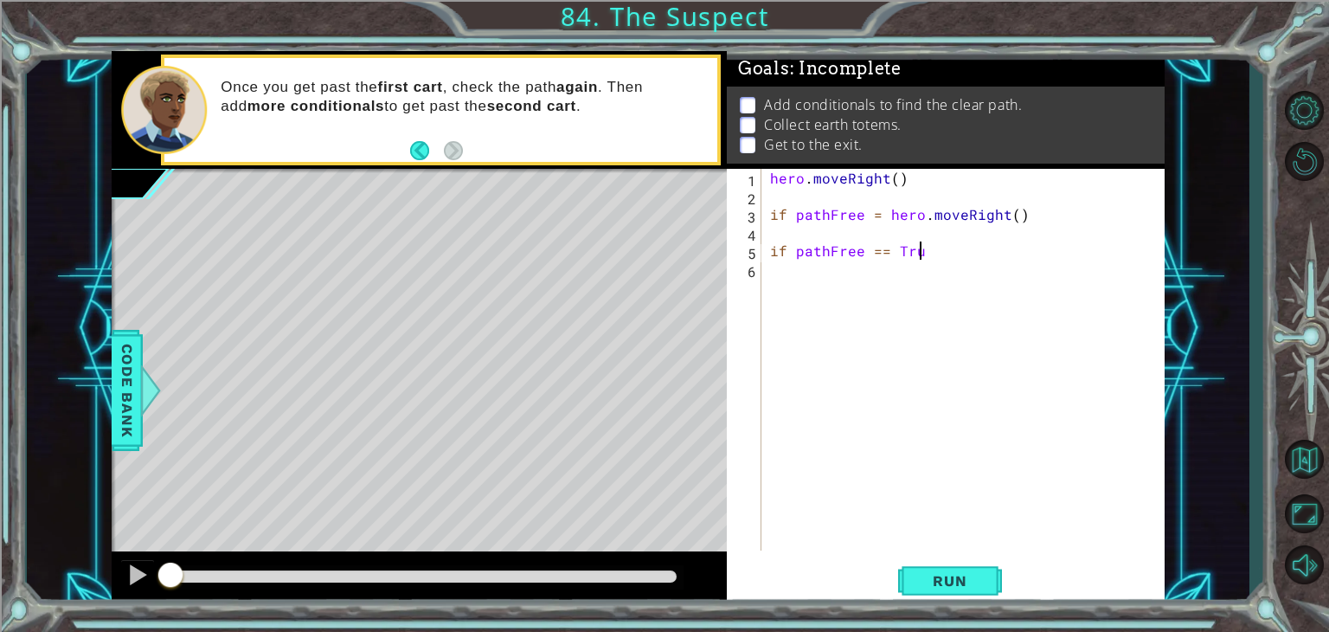
type textarea "if pathFree == True"
type textarea "h"
type textarea "hero.moveRight(3)"
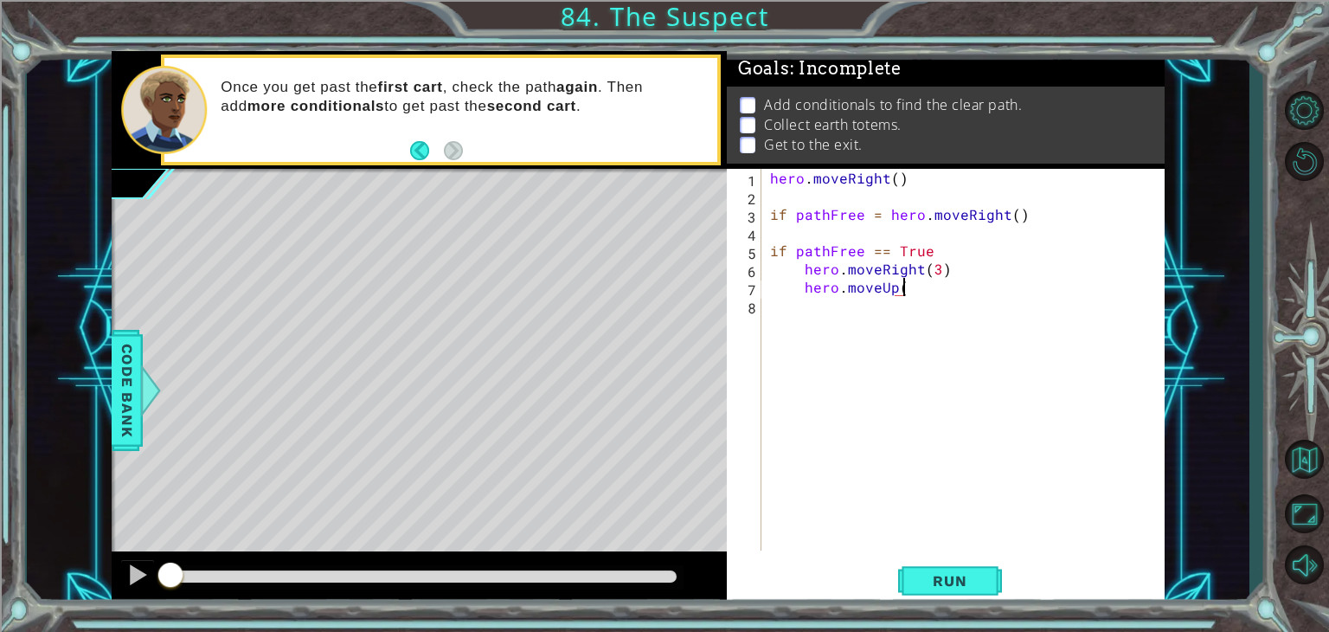
scroll to position [0, 7]
type textarea "hero.moveUp(2)"
click at [865, 330] on div "hero . moveRight ( ) if pathFree = hero . moveRight ( ) if pathFree == True her…" at bounding box center [968, 378] width 402 height 418
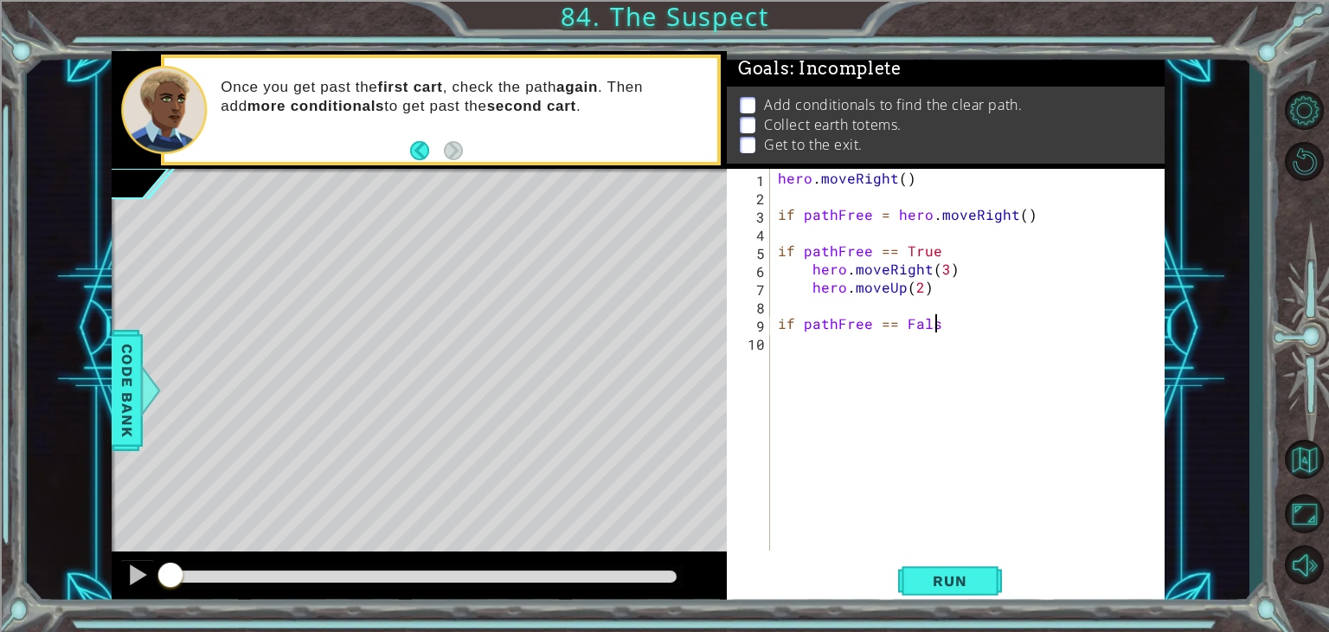
type textarea "if pathFree == False"
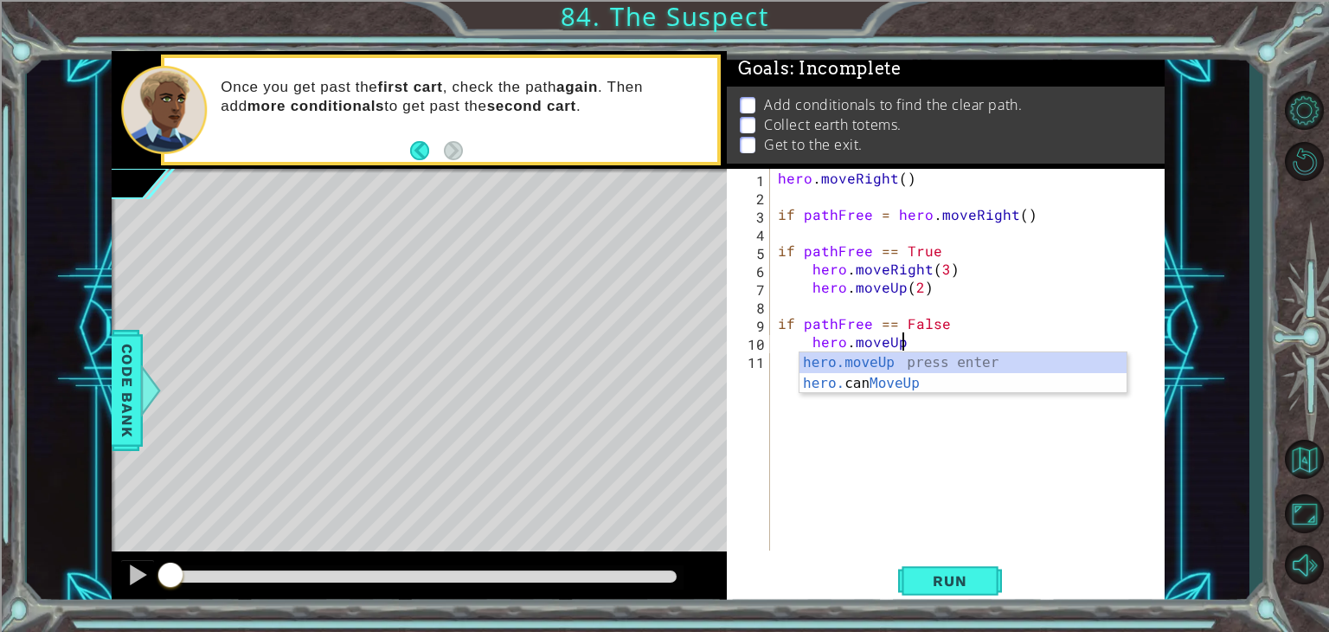
scroll to position [0, 7]
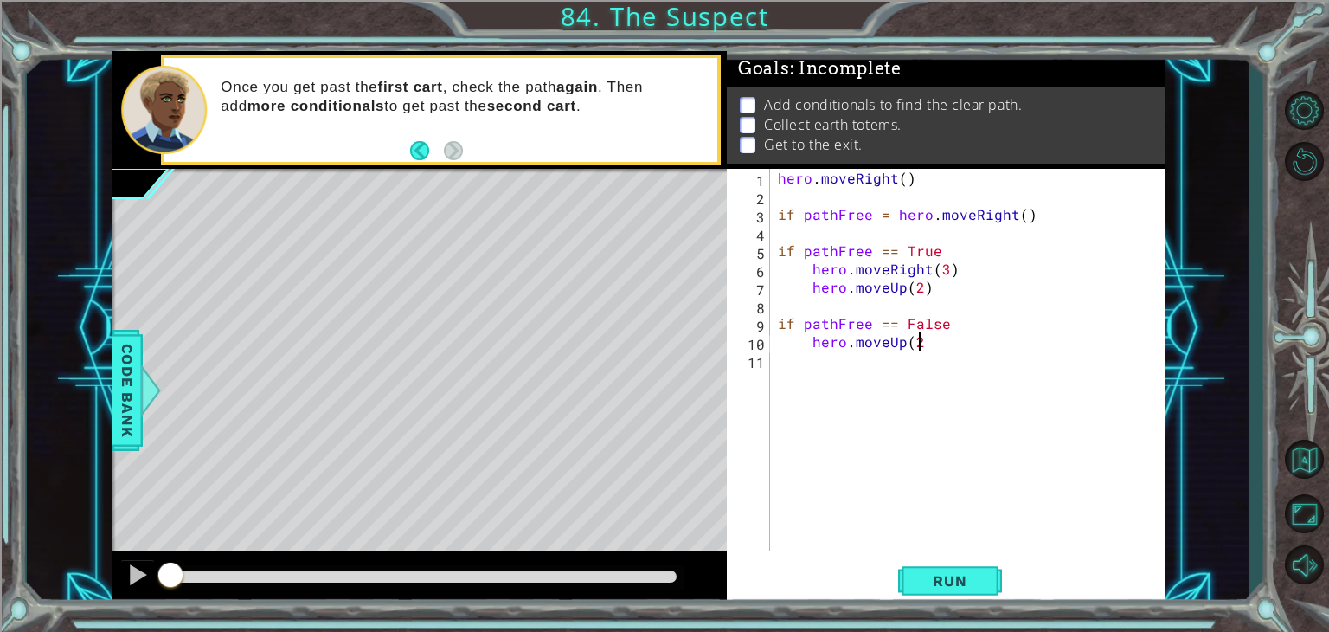
type textarea "hero.moveUp(2)"
type textarea "\"
type textarea "hero.moveUp(2)"
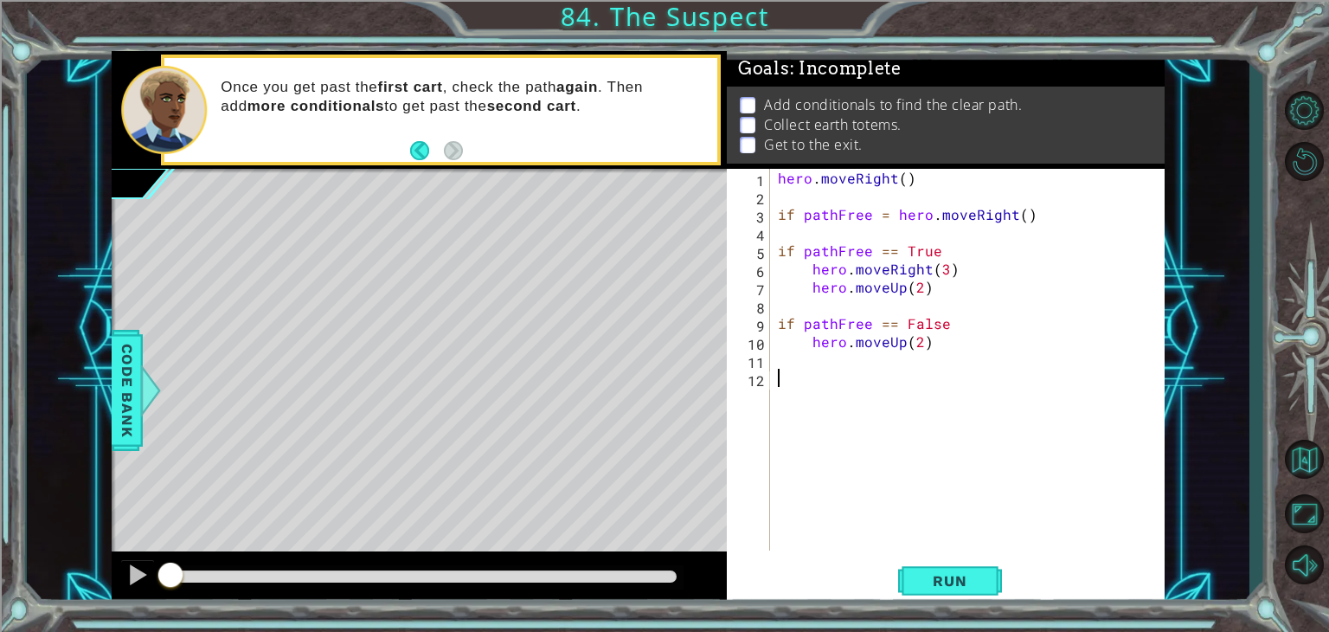
click at [868, 392] on div "hero . moveRight ( ) if pathFree = hero . moveRight ( ) if pathFree == True her…" at bounding box center [972, 378] width 395 height 418
click at [854, 369] on div "hero . moveRight ( ) if pathFree = hero . moveRight ( ) if pathFree == True her…" at bounding box center [972, 378] width 395 height 418
click at [941, 586] on span "Run" at bounding box center [950, 580] width 68 height 17
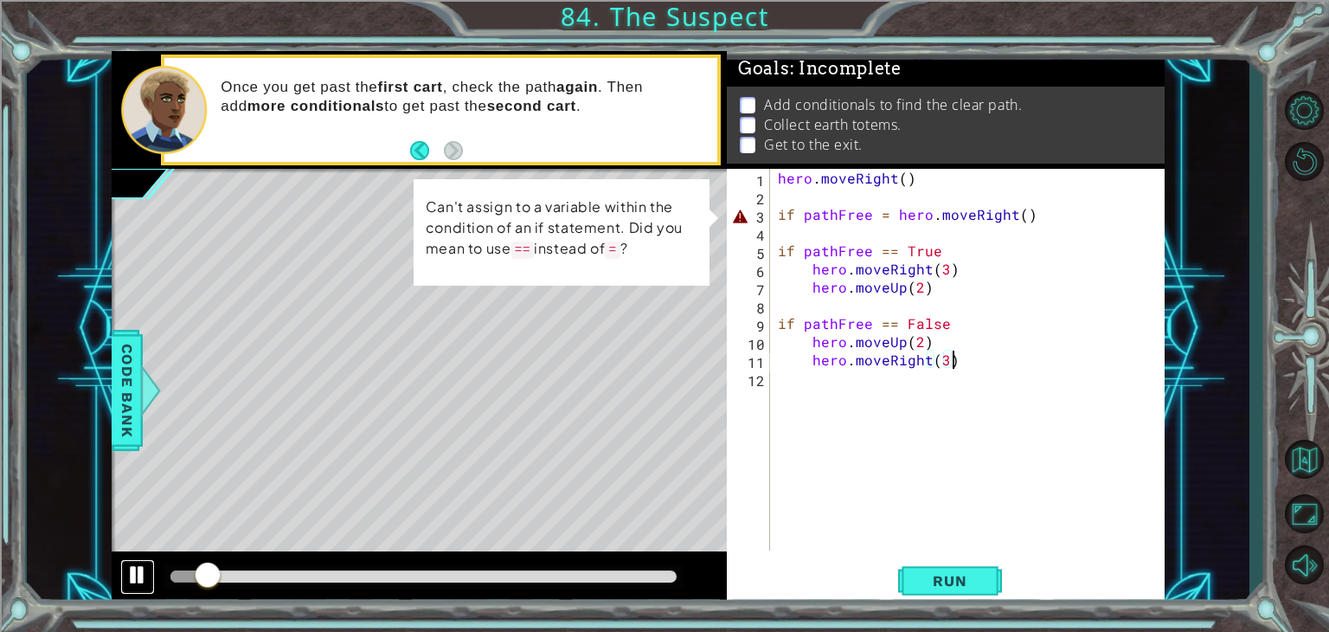
click at [132, 573] on div at bounding box center [137, 574] width 23 height 23
click at [890, 218] on div "hero . moveRight ( ) if pathFree = hero . moveRight ( ) if pathFree == True her…" at bounding box center [972, 378] width 395 height 418
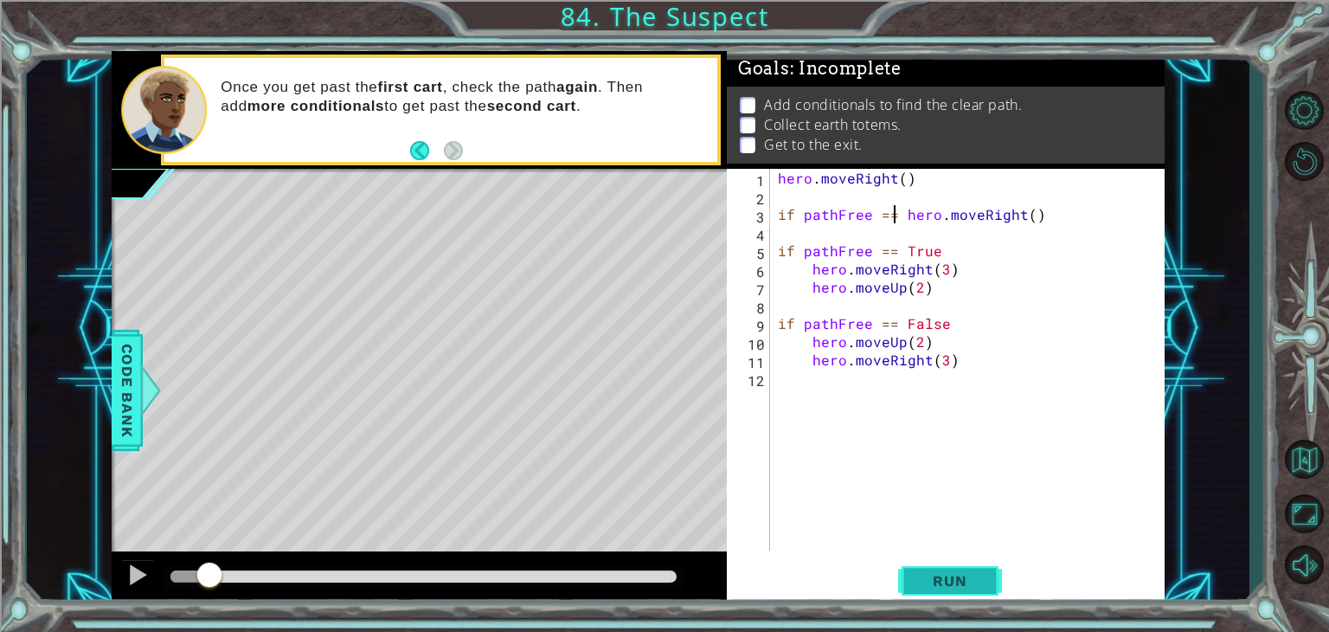
click at [927, 588] on span "Run" at bounding box center [950, 580] width 68 height 17
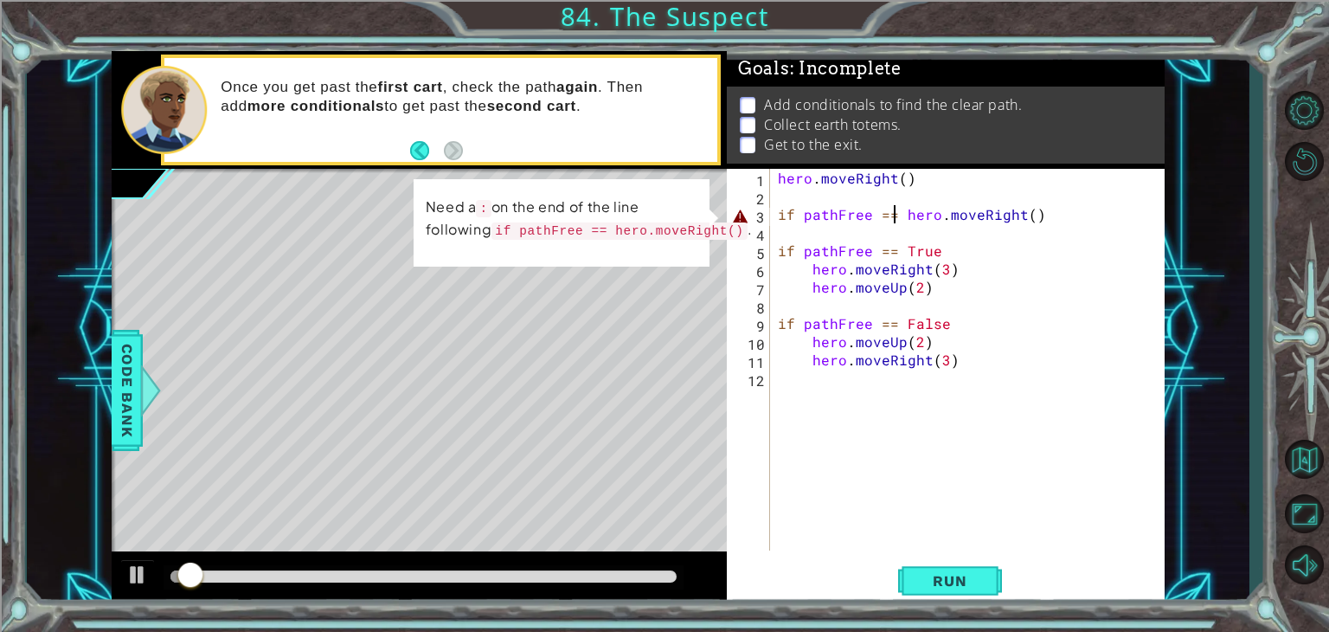
type textarea "if pathFree = hero.moveRight()"
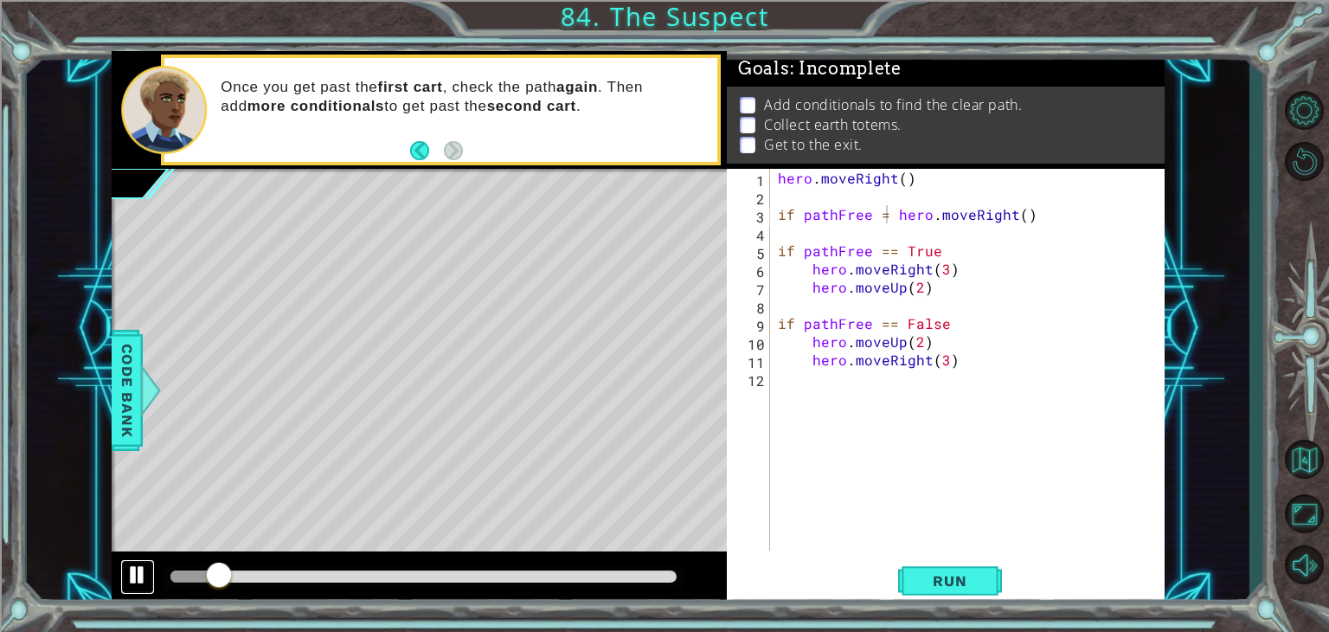
click at [127, 573] on div at bounding box center [137, 574] width 23 height 23
click at [1316, 482] on button "Back to Map" at bounding box center [1304, 459] width 50 height 50
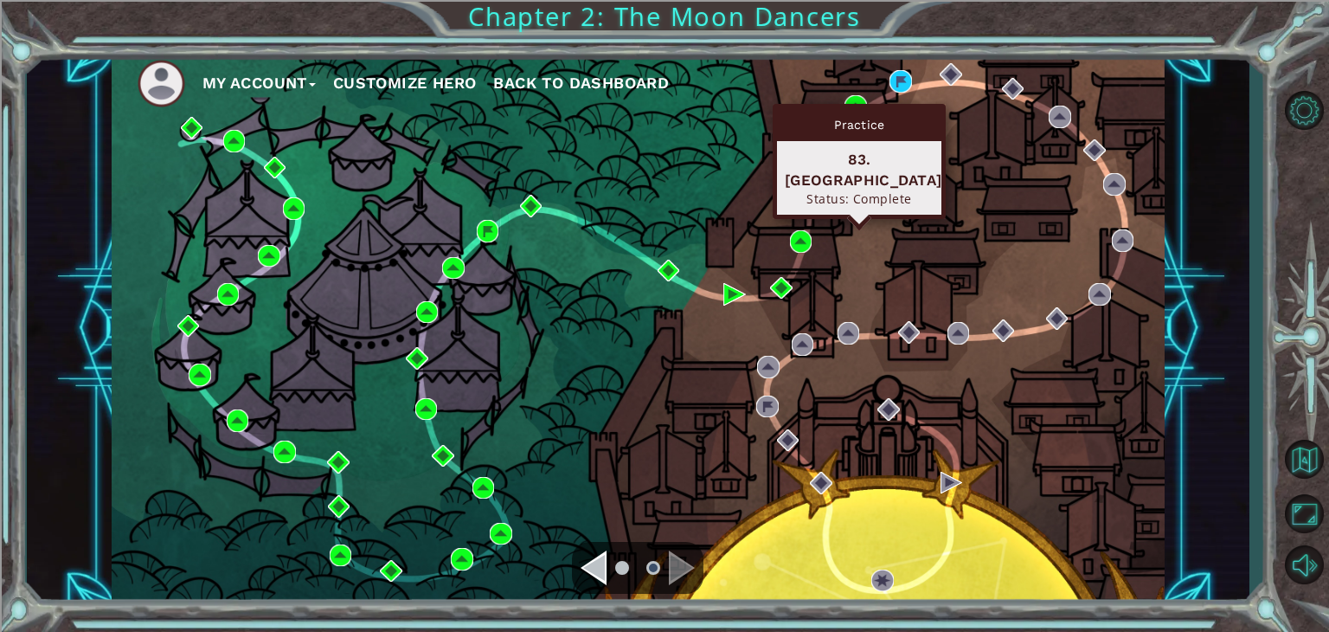
click at [859, 106] on div "Practice 83. [GEOGRAPHIC_DATA] Status: Complete" at bounding box center [859, 161] width 173 height 115
click at [851, 105] on div "Practice 83. [GEOGRAPHIC_DATA] Status: Complete" at bounding box center [859, 161] width 173 height 115
click at [852, 93] on ul "My Account Customize Hero Back to Dashboard" at bounding box center [651, 84] width 1027 height 48
click at [853, 96] on img at bounding box center [856, 106] width 23 height 23
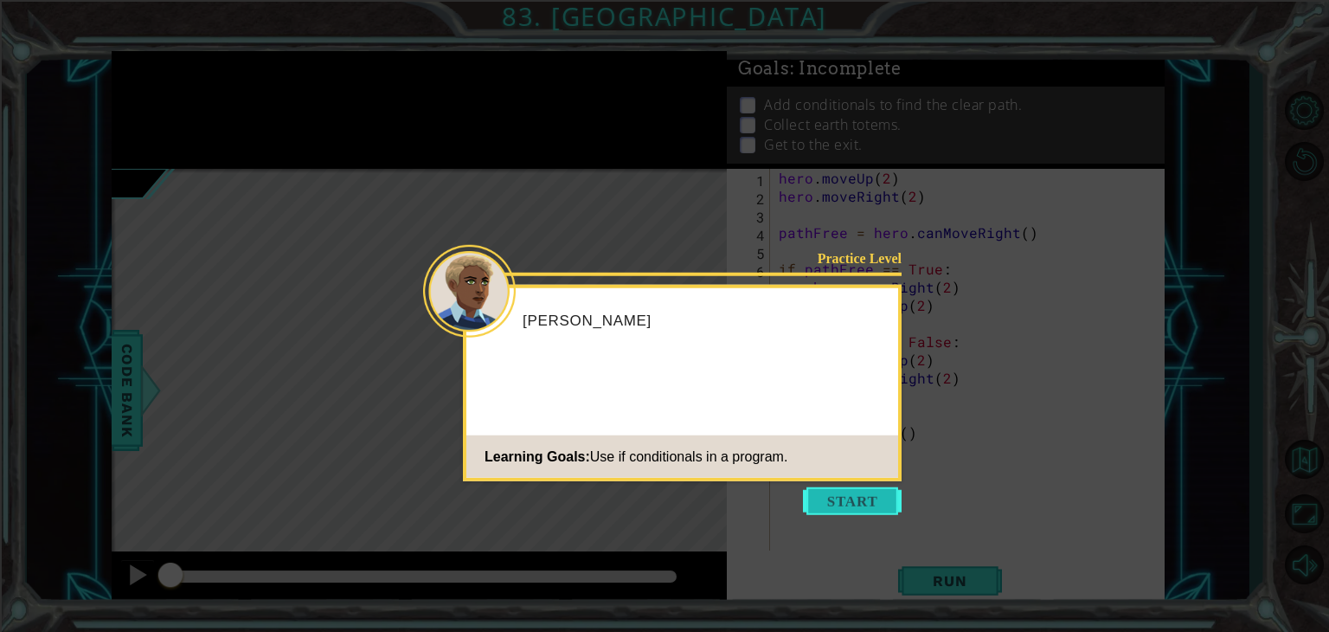
click at [857, 506] on button "Start" at bounding box center [852, 501] width 99 height 28
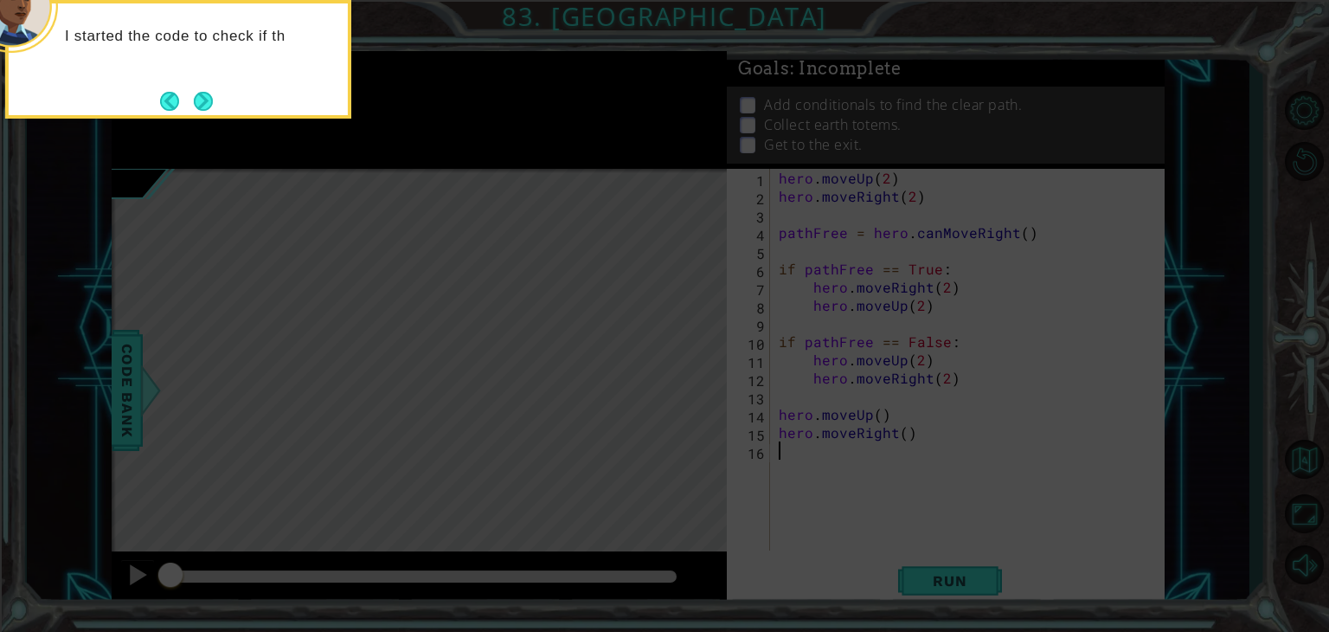
click at [194, 84] on div "I started the code to check if th" at bounding box center [178, 59] width 346 height 119
click at [199, 92] on button "Next" at bounding box center [203, 101] width 19 height 19
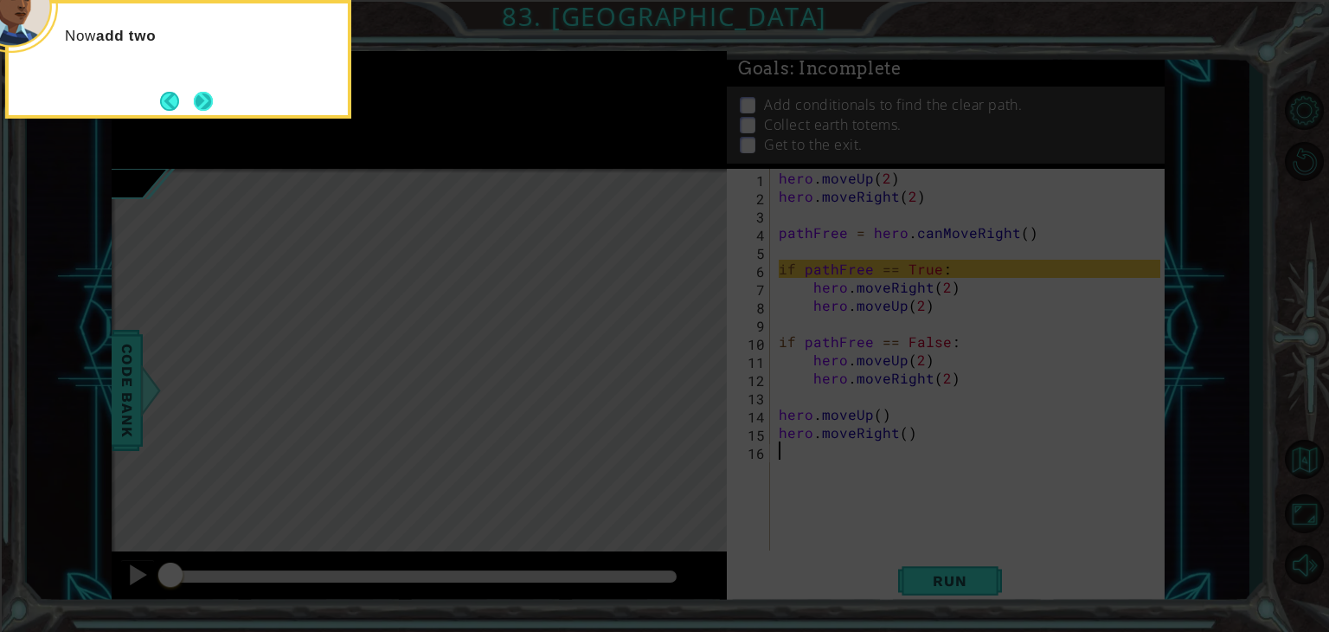
click at [205, 103] on button "Next" at bounding box center [203, 101] width 19 height 19
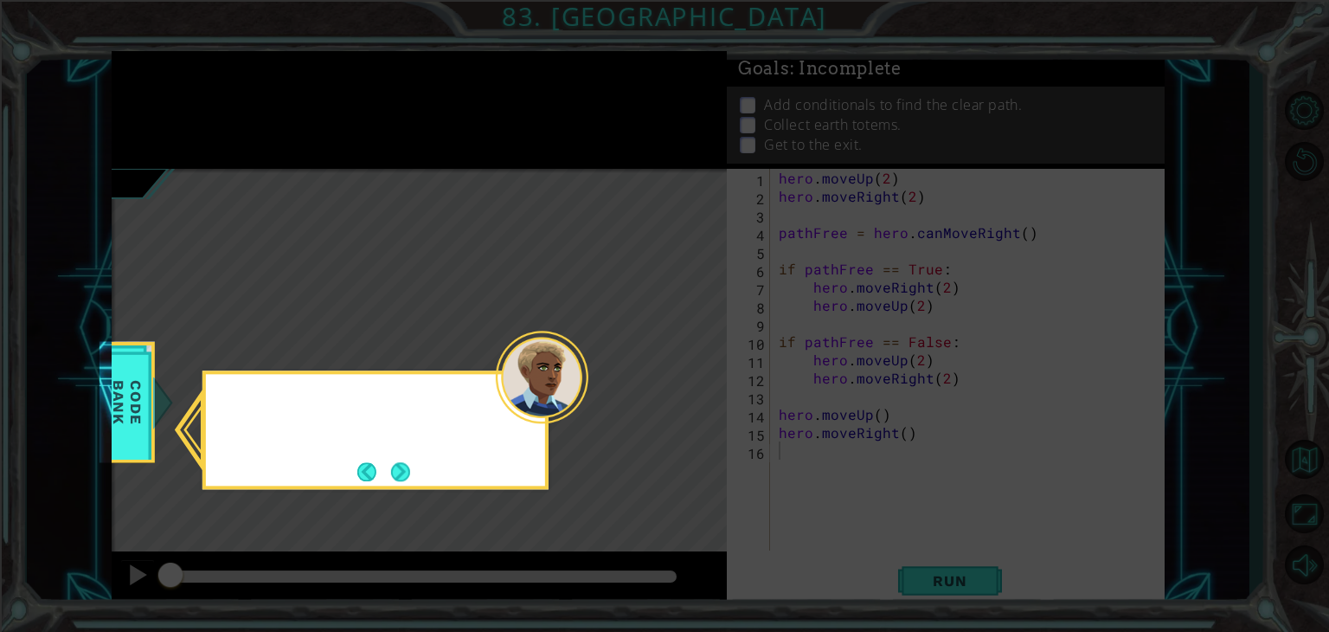
click at [207, 104] on icon at bounding box center [664, 316] width 1329 height 632
click at [391, 489] on div "You can check the Code Bank to find" at bounding box center [376, 429] width 346 height 119
click at [387, 472] on footer at bounding box center [383, 472] width 53 height 26
click at [388, 463] on button "Back" at bounding box center [374, 471] width 34 height 19
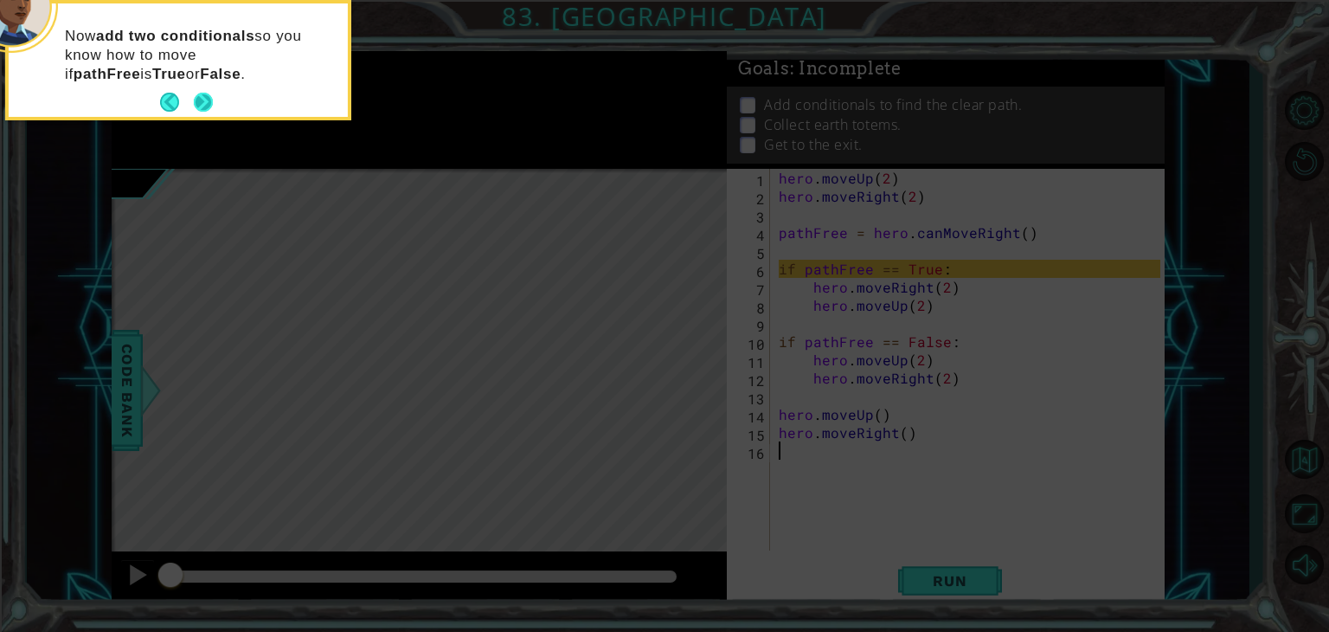
click at [212, 94] on button "Next" at bounding box center [203, 102] width 19 height 19
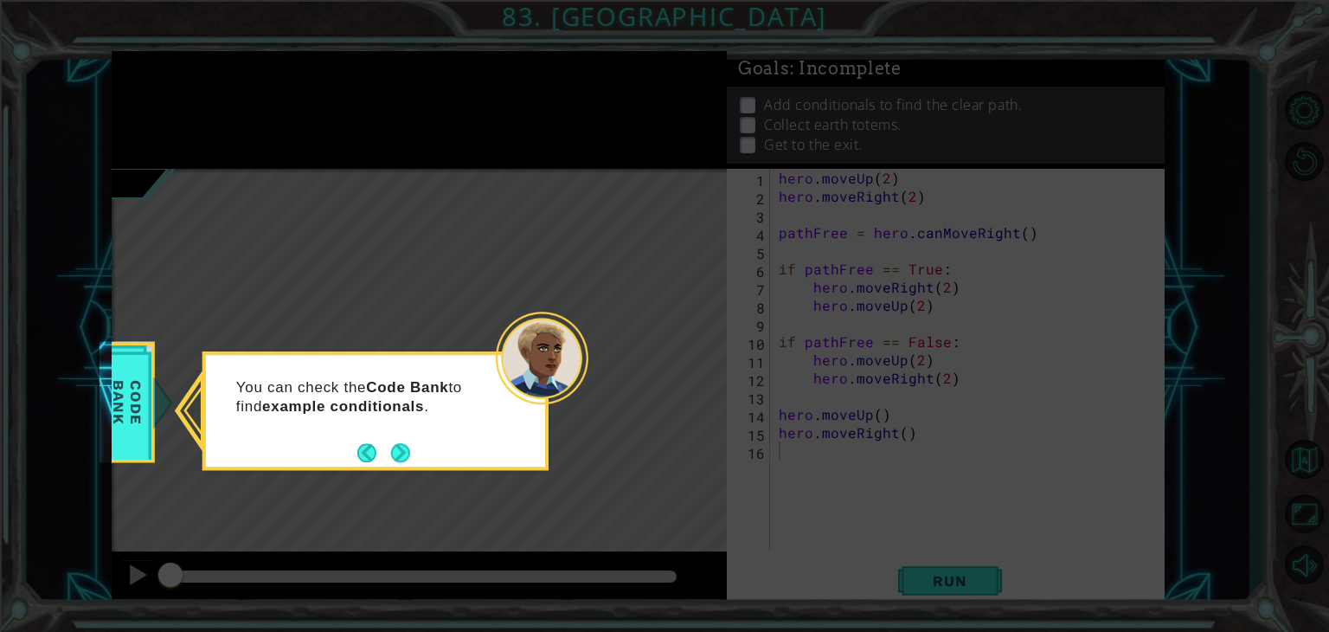
click at [387, 434] on div "You can check the Code Bank to find example conditionals ." at bounding box center [375, 405] width 339 height 87
click at [396, 454] on button "Next" at bounding box center [400, 452] width 19 height 19
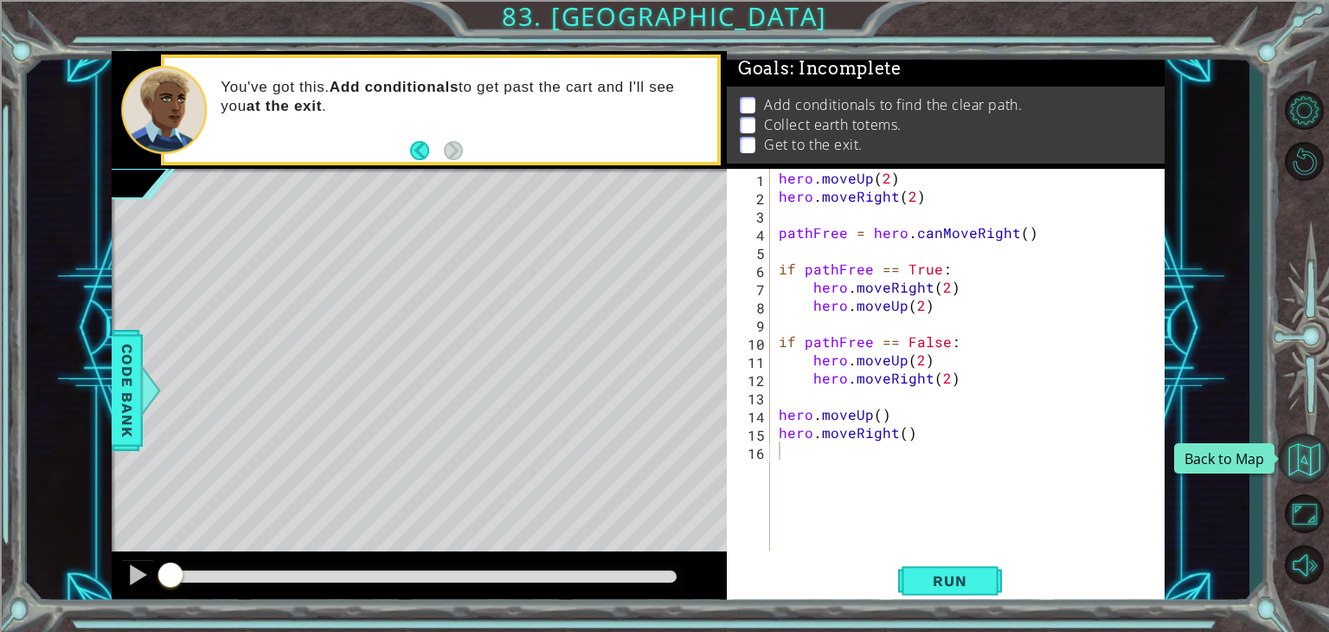
click at [1305, 451] on button "Back to Map" at bounding box center [1304, 459] width 50 height 50
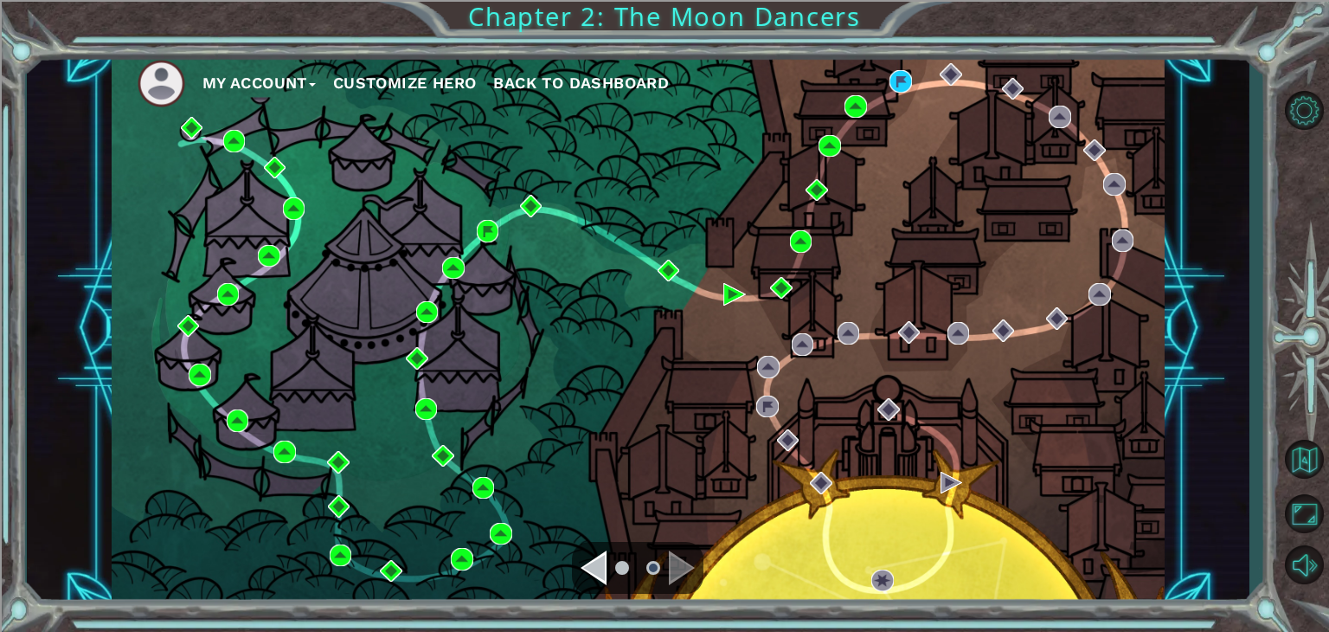
click at [916, 85] on ul "My Account Customize Hero Back to Dashboard" at bounding box center [651, 84] width 1027 height 48
click at [911, 83] on body "My Account Customize Hero Back to Dashboard Chapter 2: The Moon Dancers 1 2 3 4…" at bounding box center [664, 316] width 1329 height 632
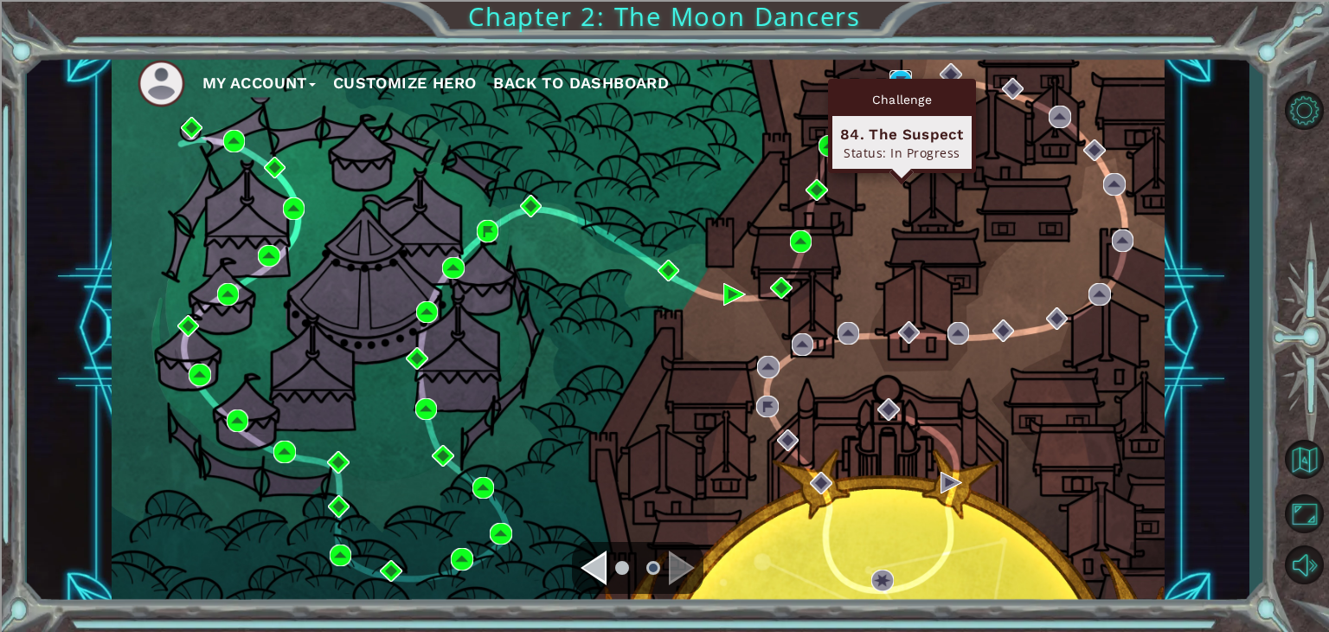
click at [898, 74] on img at bounding box center [901, 81] width 23 height 23
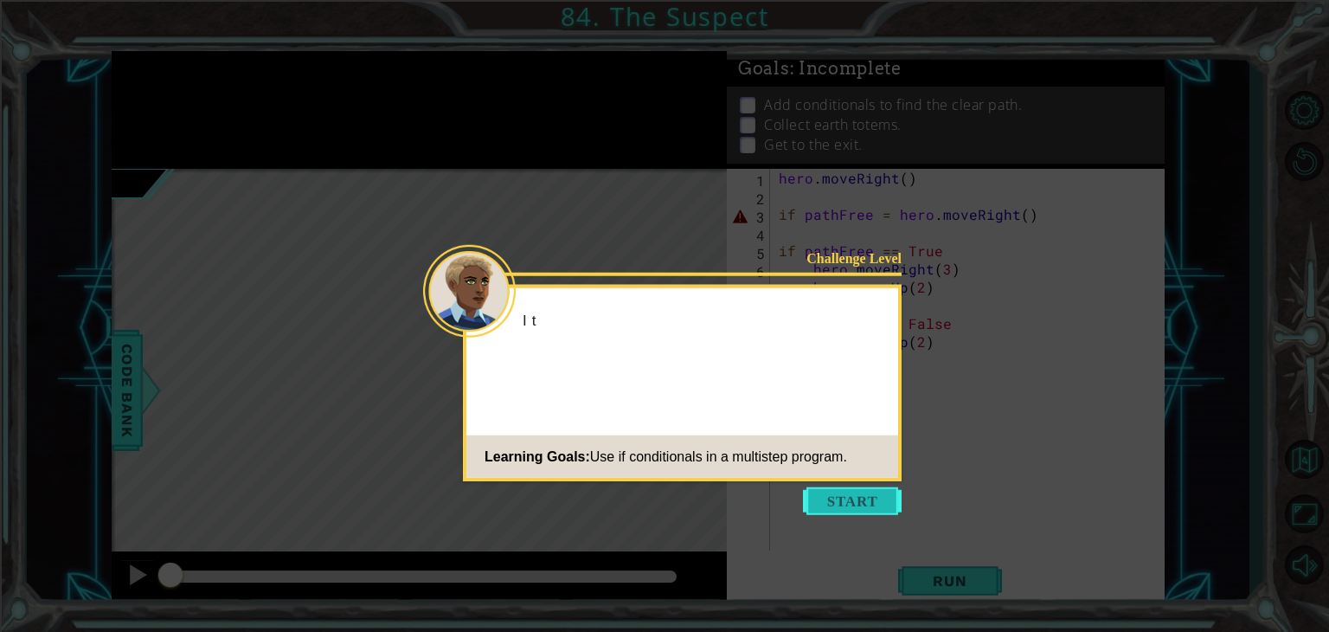
click at [834, 497] on button "Start" at bounding box center [852, 501] width 99 height 28
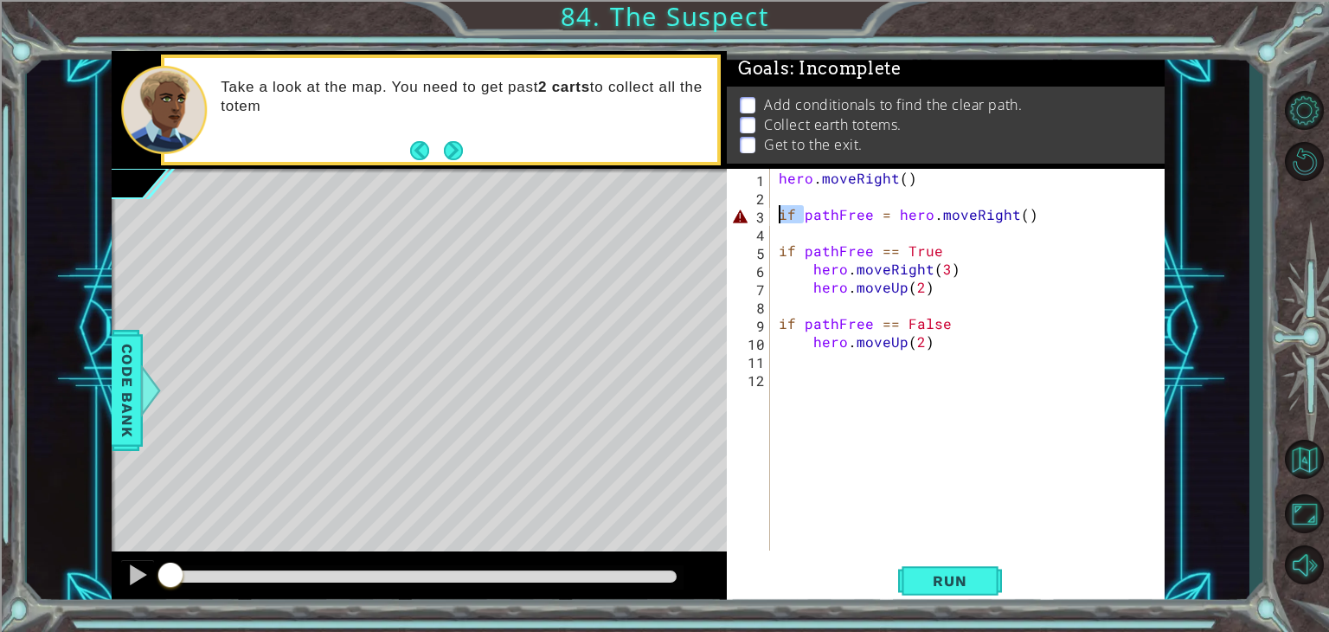
drag, startPoint x: 802, startPoint y: 213, endPoint x: 755, endPoint y: 216, distance: 47.7
click at [755, 216] on div "1 2 3 4 5 6 7 8 9 10 11 12 hero . moveRight ( ) if pathFree = hero . moveRight …" at bounding box center [944, 360] width 434 height 382
click at [456, 142] on button "Next" at bounding box center [453, 150] width 19 height 19
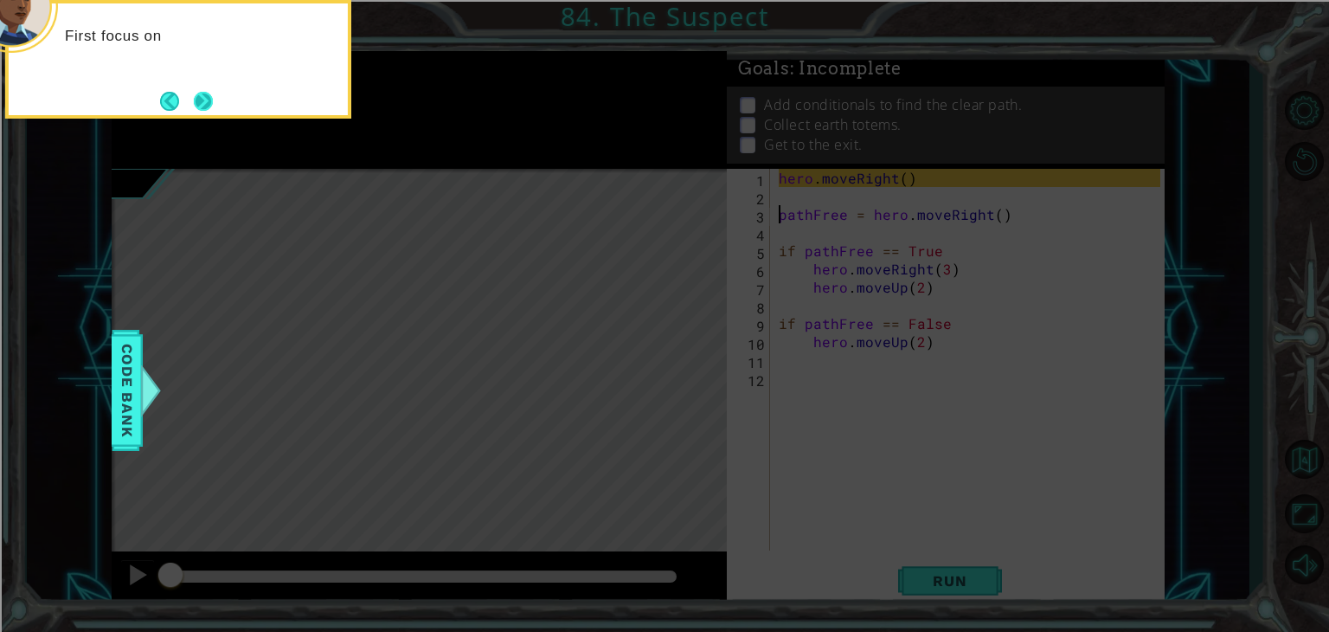
click at [196, 97] on button "Next" at bounding box center [203, 101] width 19 height 19
click at [209, 99] on button "Next" at bounding box center [203, 101] width 19 height 19
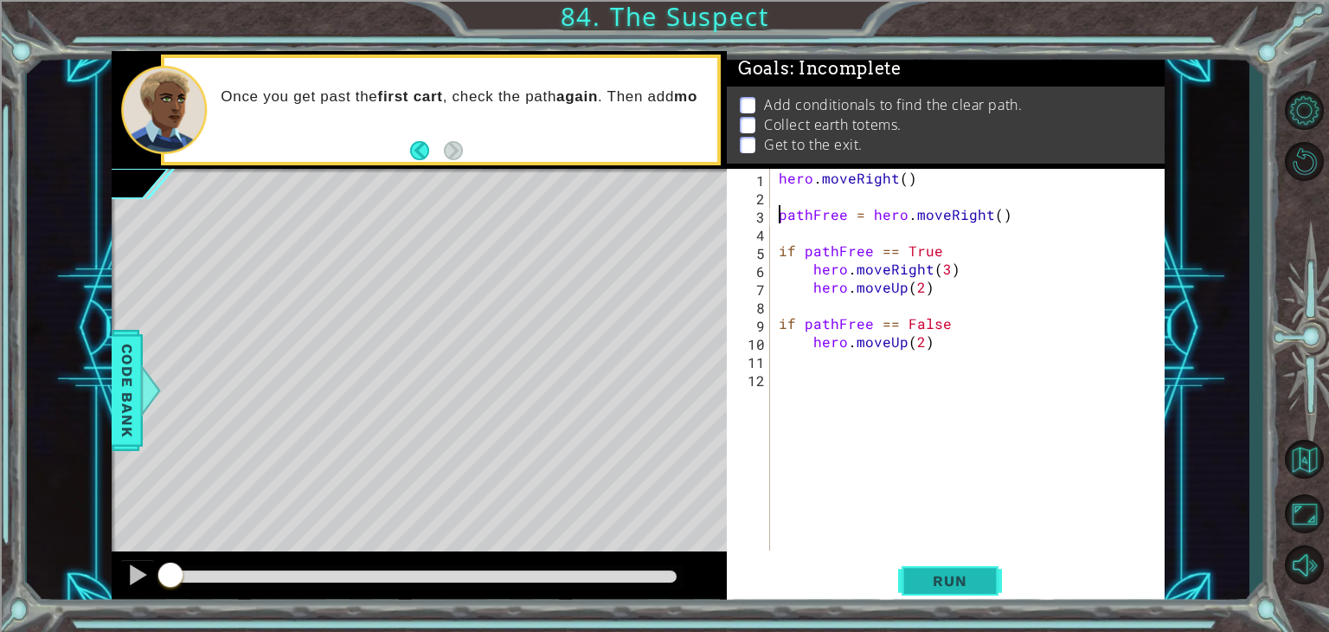
click at [973, 575] on span "Run" at bounding box center [950, 580] width 68 height 17
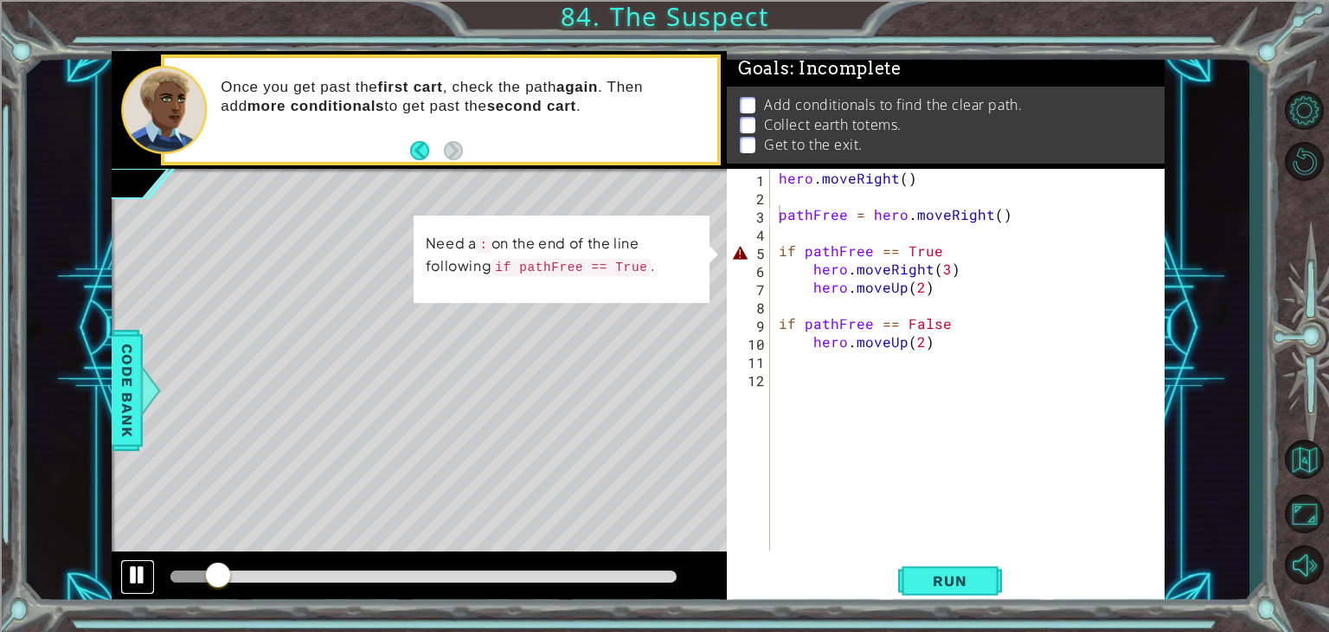
click at [138, 566] on div at bounding box center [137, 574] width 23 height 23
click at [999, 248] on div "hero . moveRight ( ) pathFree = hero . moveRight ( ) if pathFree == True hero .…" at bounding box center [973, 378] width 394 height 418
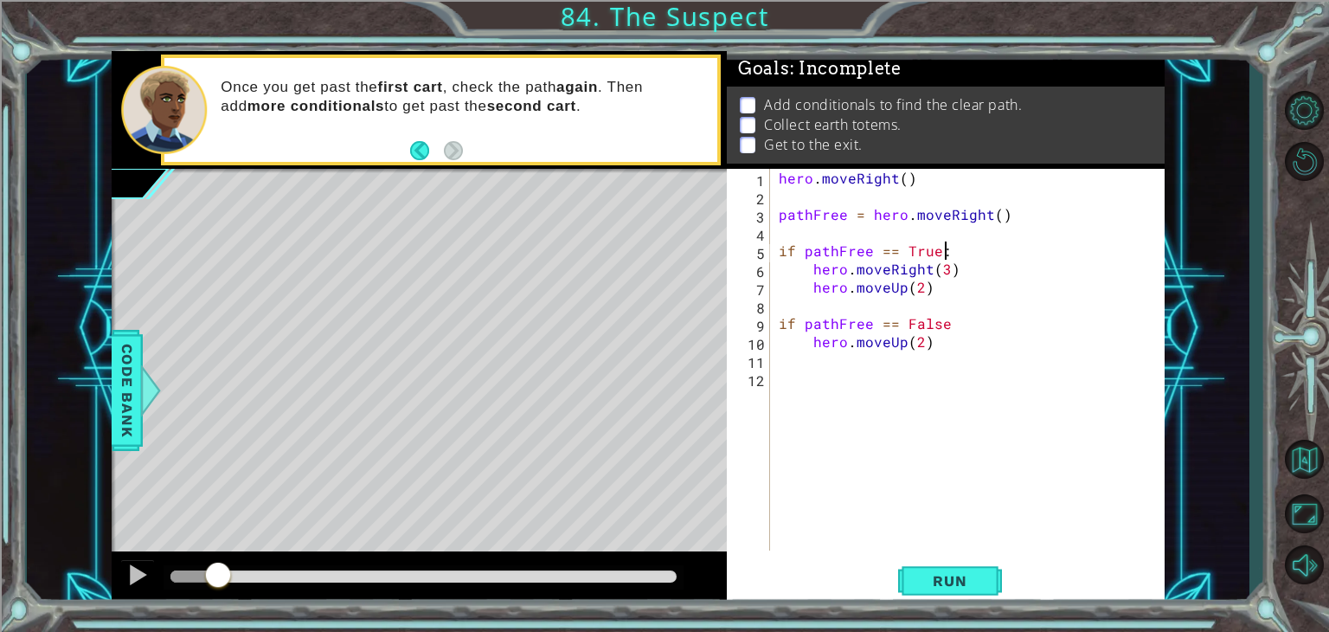
scroll to position [0, 9]
click at [970, 334] on div "hero . moveRight ( ) pathFree = hero . moveRight ( ) if pathFree == True : hero…" at bounding box center [973, 378] width 394 height 418
click at [963, 323] on div "hero . moveRight ( ) pathFree = hero . moveRight ( ) if pathFree == True : hero…" at bounding box center [973, 378] width 394 height 418
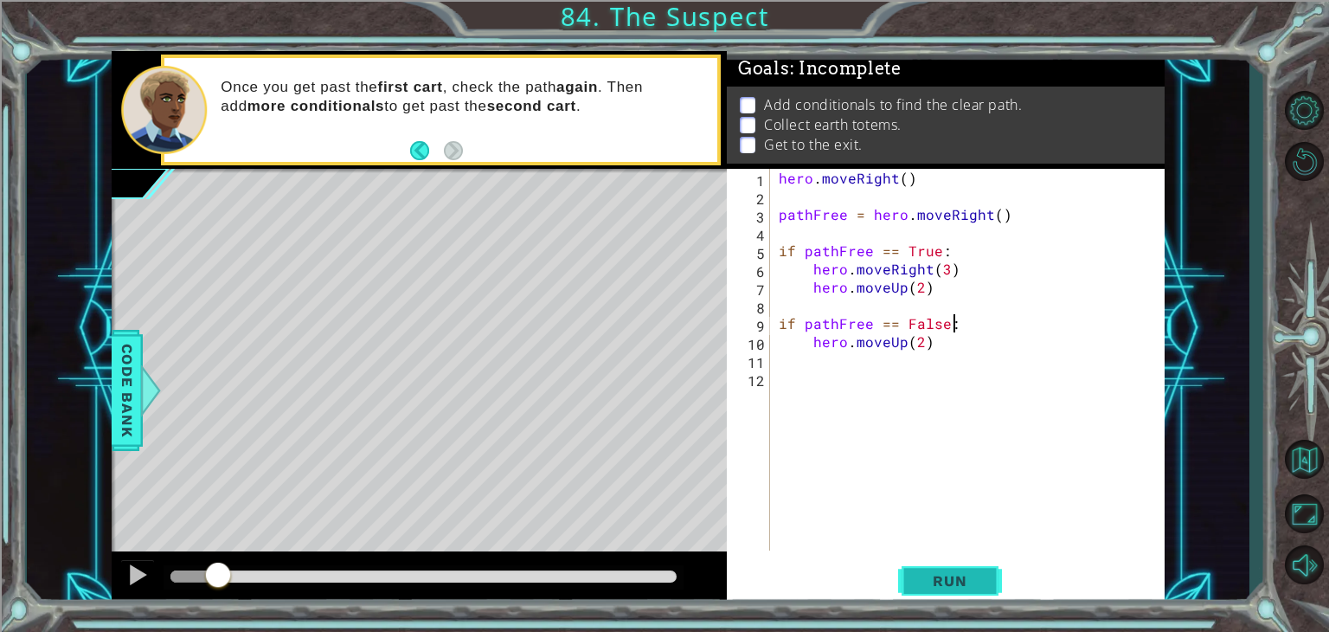
click at [924, 592] on button "Run" at bounding box center [950, 581] width 104 height 44
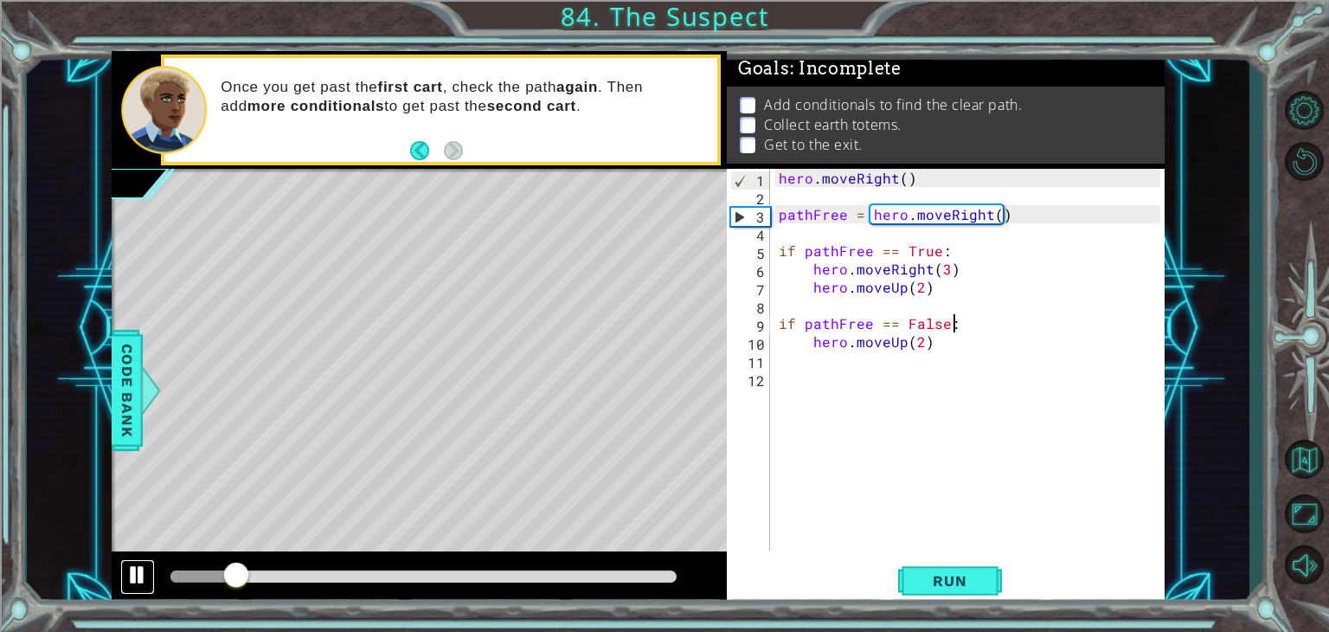
click at [132, 579] on div at bounding box center [137, 574] width 23 height 23
click at [138, 576] on div at bounding box center [137, 574] width 23 height 23
click at [1005, 584] on div "Run" at bounding box center [950, 581] width 438 height 44
click at [977, 576] on span "Run" at bounding box center [950, 580] width 68 height 17
click at [928, 571] on button "Run" at bounding box center [950, 581] width 104 height 44
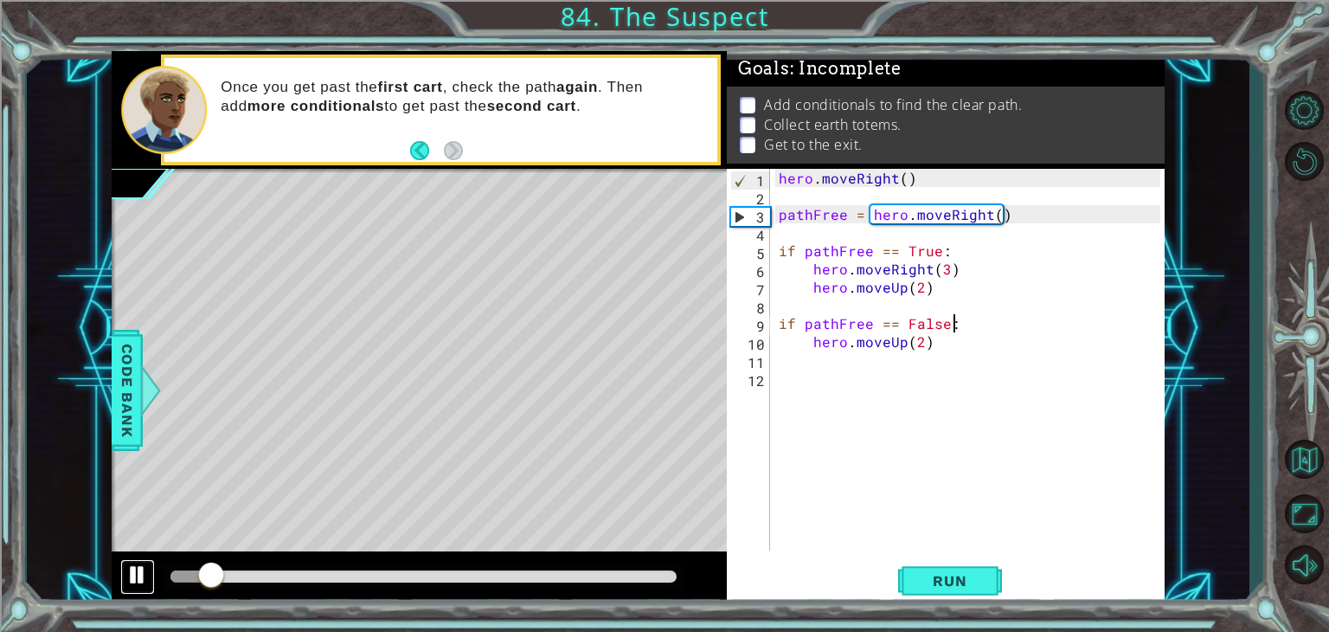
click at [123, 572] on button at bounding box center [137, 576] width 35 height 35
click at [127, 577] on div at bounding box center [137, 574] width 23 height 23
click at [126, 578] on div at bounding box center [137, 574] width 23 height 23
click at [958, 273] on div "hero . moveRight ( ) pathFree = hero . moveRight ( ) if pathFree == True : hero…" at bounding box center [973, 378] width 394 height 418
type textarea "hero.moveRight(3)"
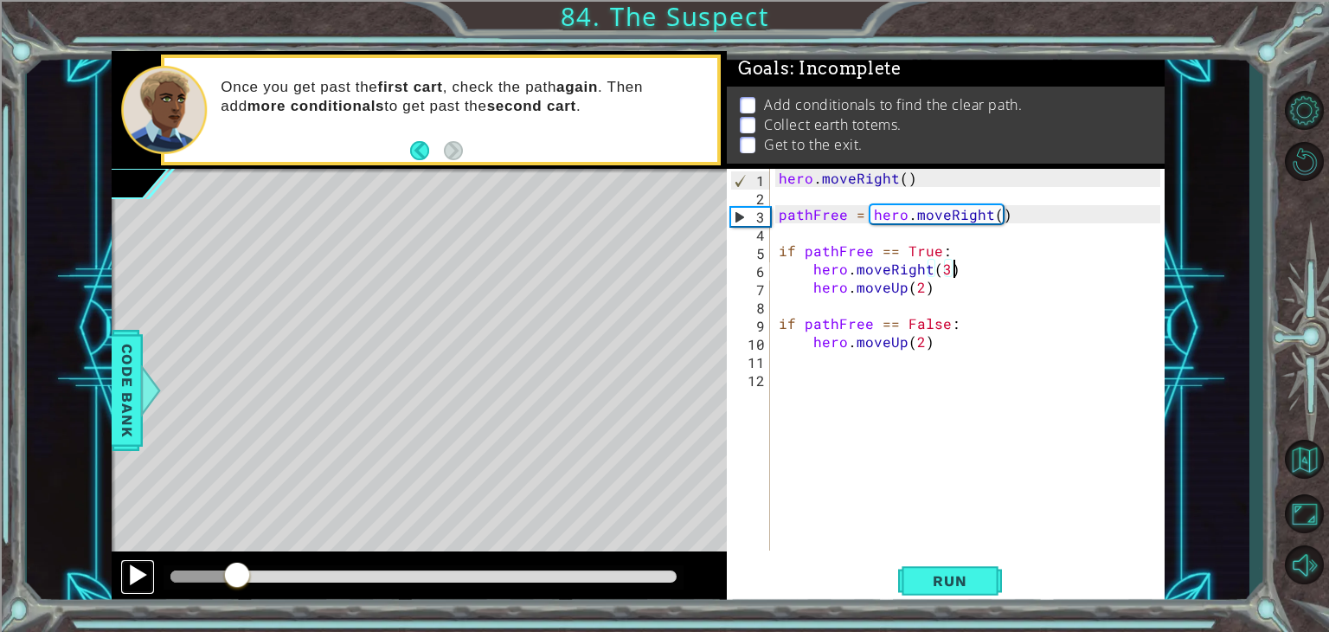
click at [138, 571] on div at bounding box center [137, 574] width 23 height 23
click at [940, 580] on span "Run" at bounding box center [950, 580] width 68 height 17
click at [940, 581] on span "Run" at bounding box center [950, 580] width 68 height 17
click at [124, 579] on button at bounding box center [137, 576] width 35 height 35
click at [1051, 241] on div "hero . moveRight ( ) pathFree = hero . moveRight ( ) if pathFree == True : hero…" at bounding box center [973, 378] width 394 height 418
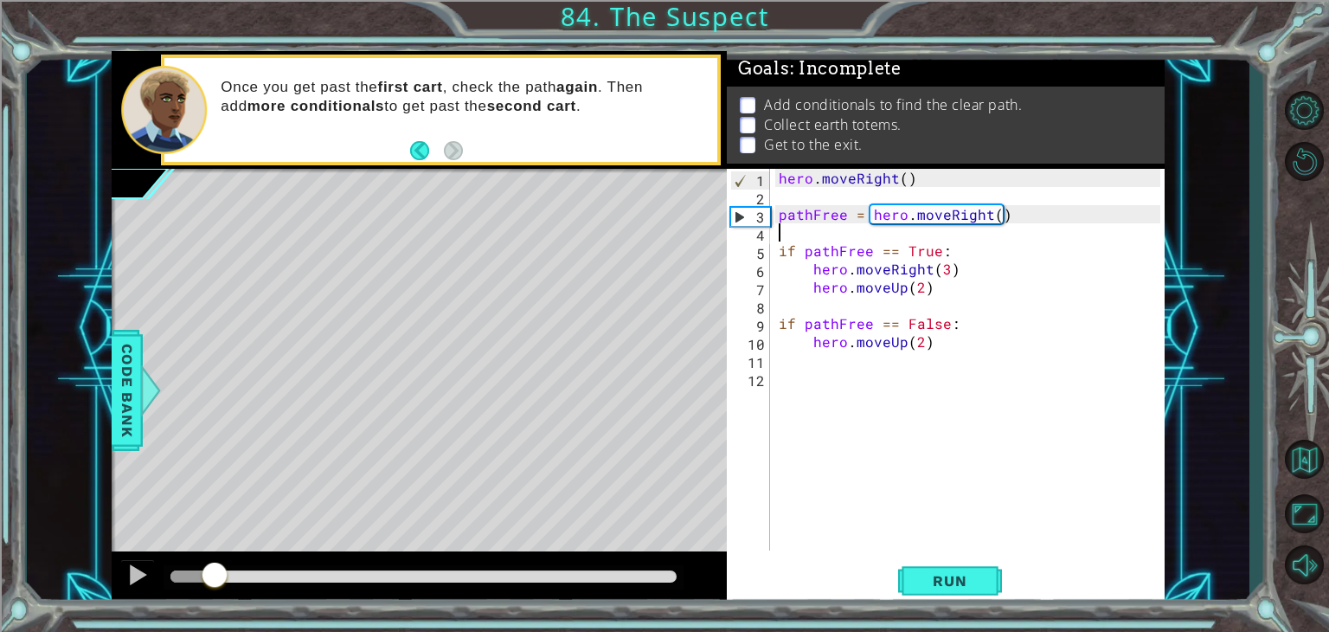
scroll to position [0, 0]
click at [1051, 241] on div "hero . moveRight ( ) pathFree = hero . moveRight ( ) if pathFree == True : hero…" at bounding box center [973, 378] width 394 height 418
click at [1059, 249] on div "hero . moveRight ( ) pathFree = hero . moveRight ( ) if pathFree == True : hero…" at bounding box center [973, 378] width 394 height 418
click at [970, 277] on div "hero . moveRight ( ) pathFree = hero . moveRight ( ) if pathFree == True : hero…" at bounding box center [973, 378] width 394 height 418
type textarea "hero.moveRight(3)"
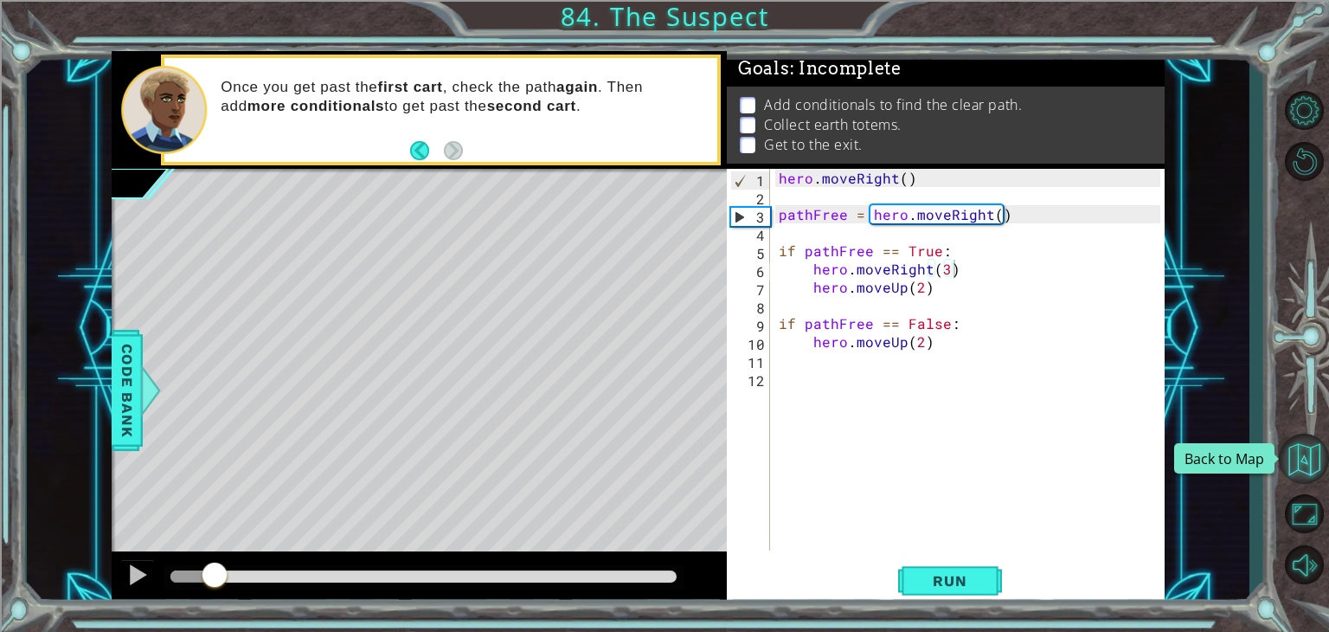
click at [1299, 446] on button "Back to Map" at bounding box center [1304, 459] width 50 height 50
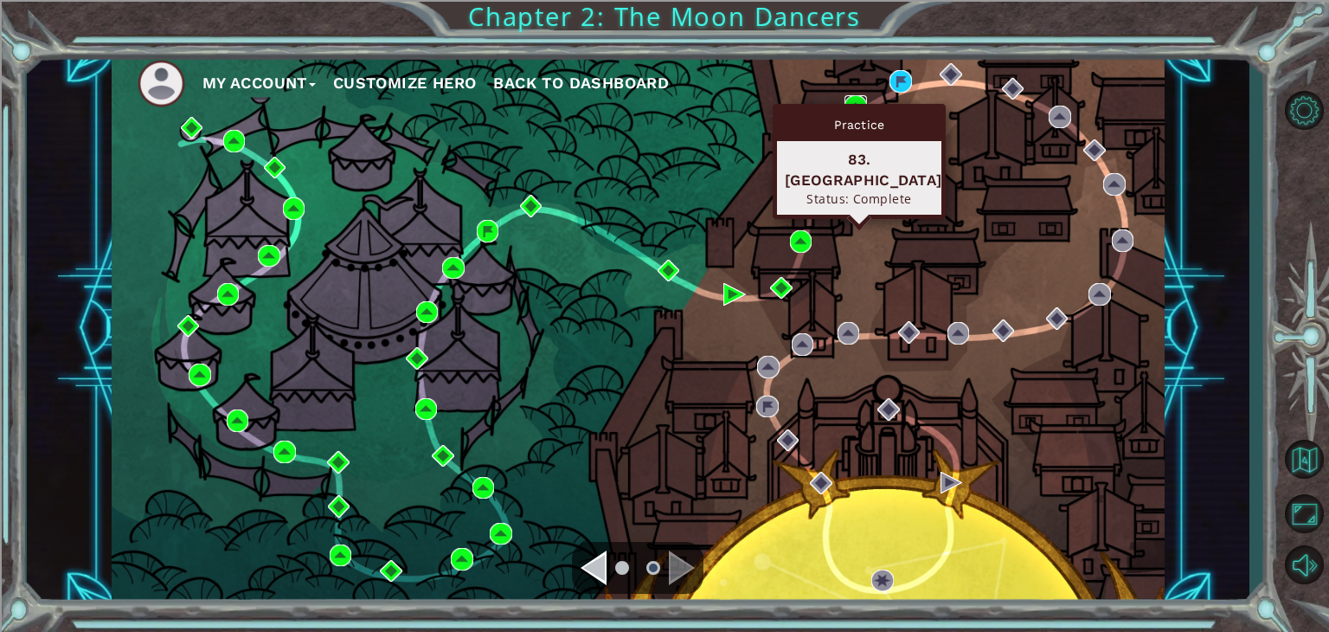
click at [863, 97] on img at bounding box center [856, 106] width 23 height 23
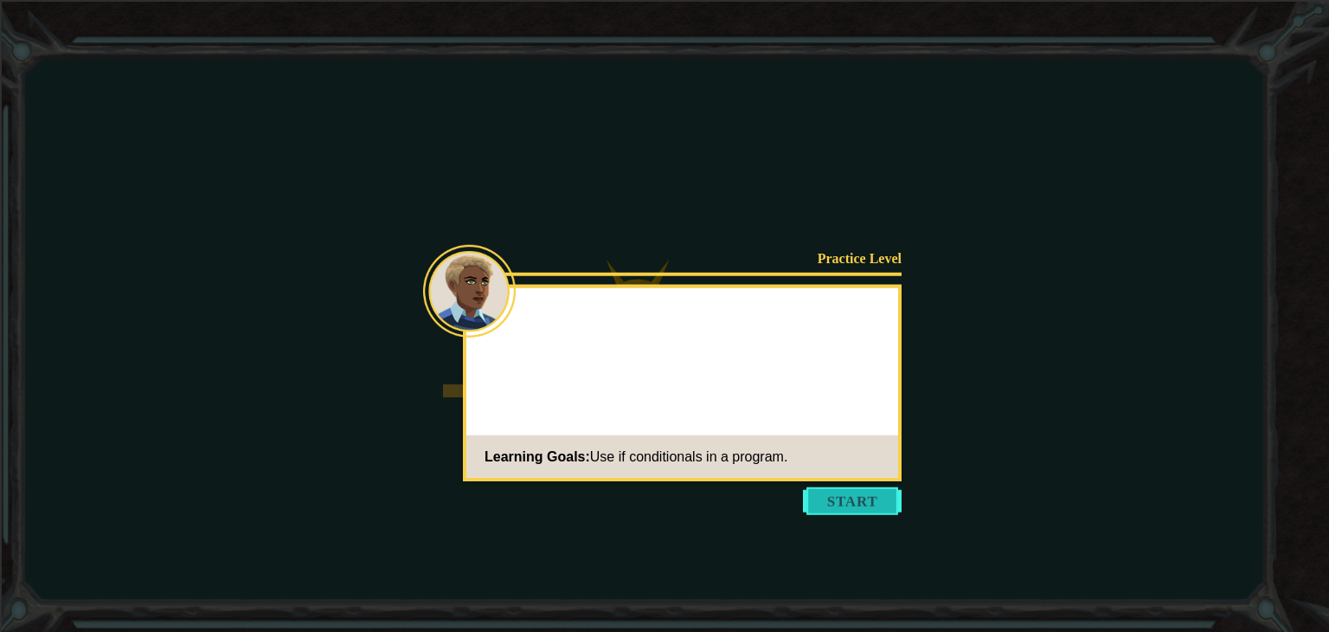
click at [843, 506] on button "Start" at bounding box center [852, 501] width 99 height 28
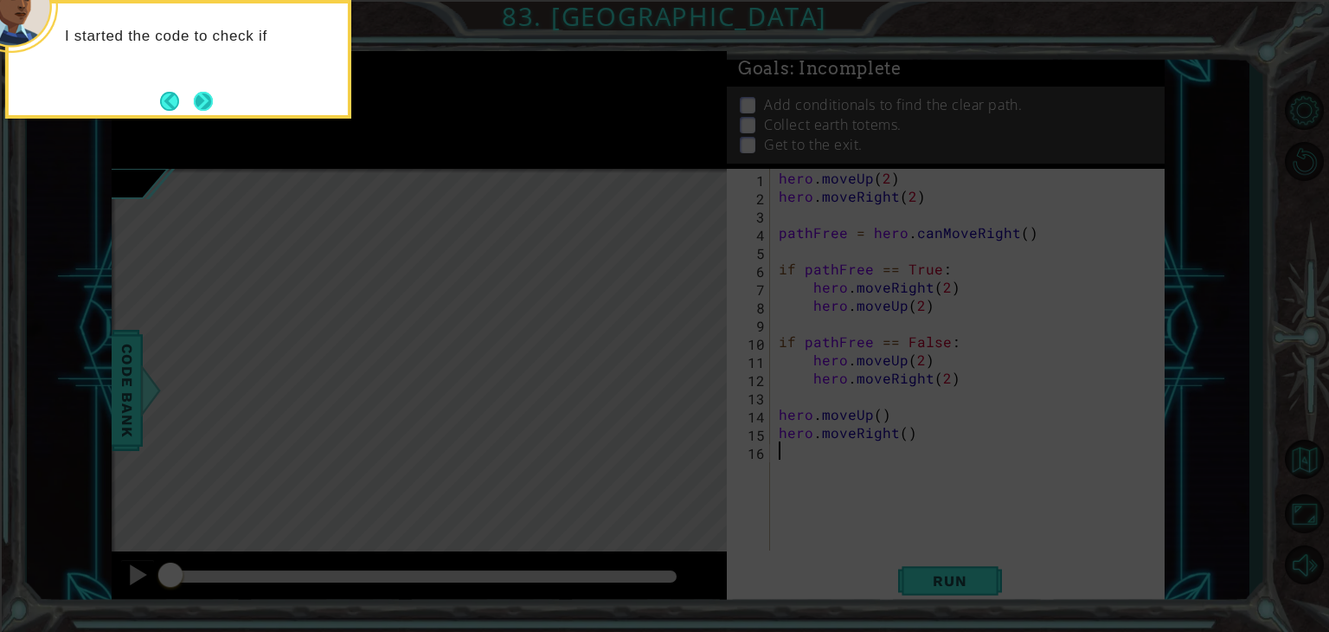
click at [194, 97] on button "Next" at bounding box center [203, 101] width 19 height 19
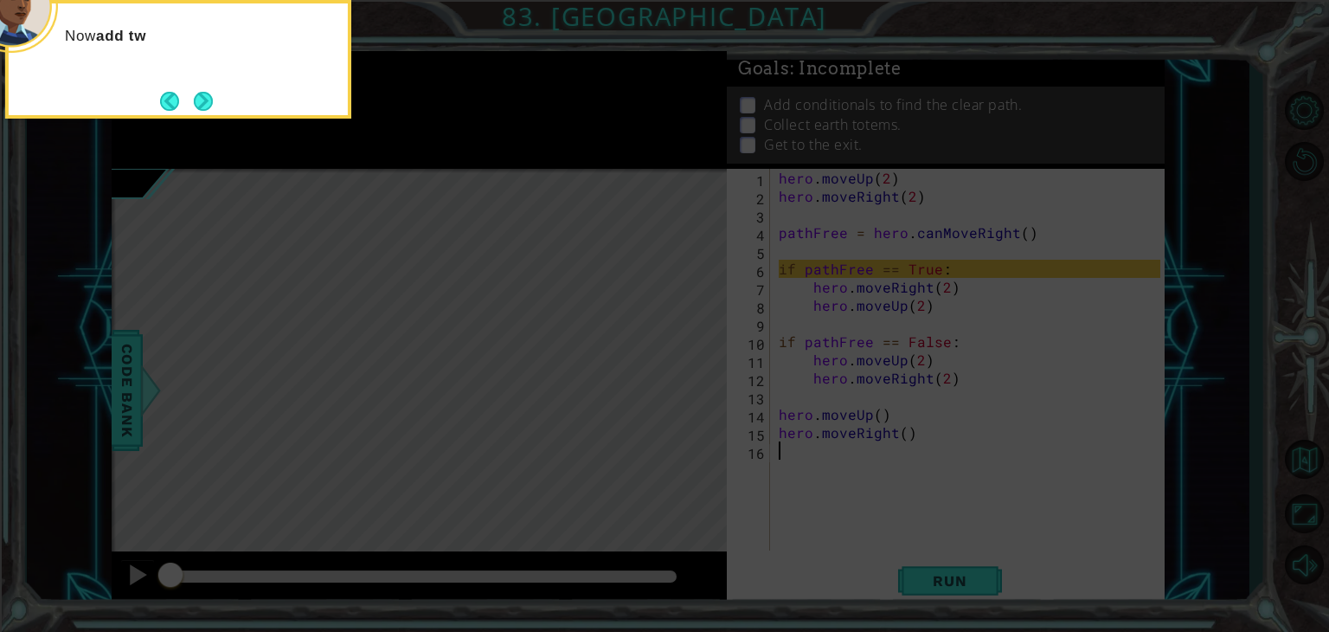
click at [185, 77] on div "Now add tw" at bounding box center [178, 44] width 339 height 68
click at [217, 106] on div "Now add two conditionals" at bounding box center [178, 59] width 346 height 119
click at [204, 98] on button "Next" at bounding box center [203, 101] width 19 height 19
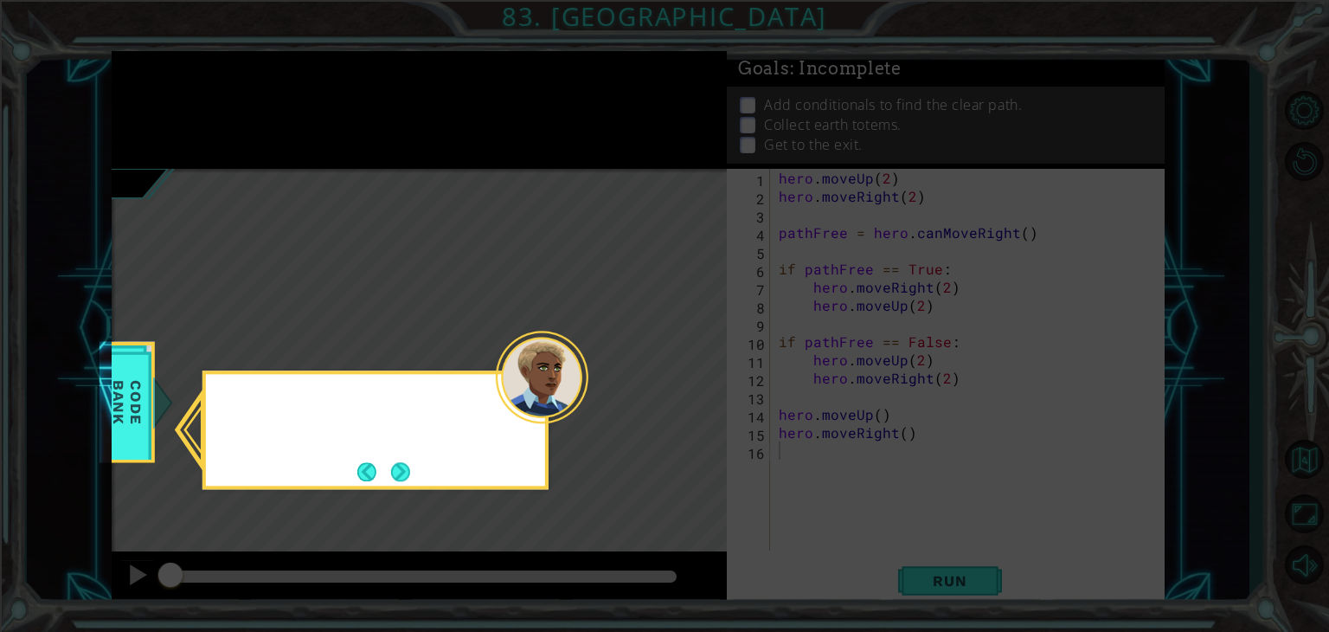
drag, startPoint x: 209, startPoint y: 98, endPoint x: 236, endPoint y: 138, distance: 48.5
click at [209, 96] on icon at bounding box center [664, 316] width 1329 height 632
click at [398, 462] on button "Next" at bounding box center [400, 471] width 19 height 19
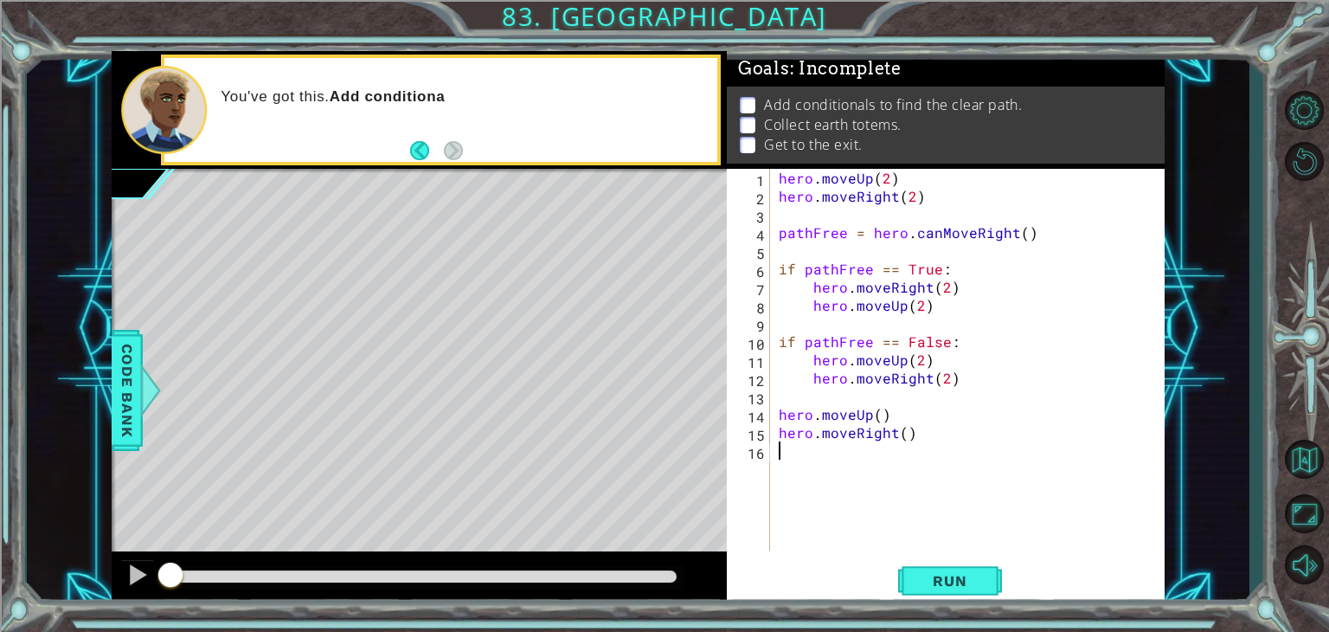
click at [930, 245] on div "hero . moveUp ( 2 ) hero . moveRight ( 2 ) pathFree = hero . canMoveRight ( ) i…" at bounding box center [973, 378] width 394 height 418
drag, startPoint x: 939, startPoint y: 241, endPoint x: 930, endPoint y: 237, distance: 9.7
click at [934, 239] on div "hero . moveUp ( 2 ) hero . moveRight ( 2 ) pathFree = hero . canMoveRight ( ) i…" at bounding box center [973, 378] width 394 height 418
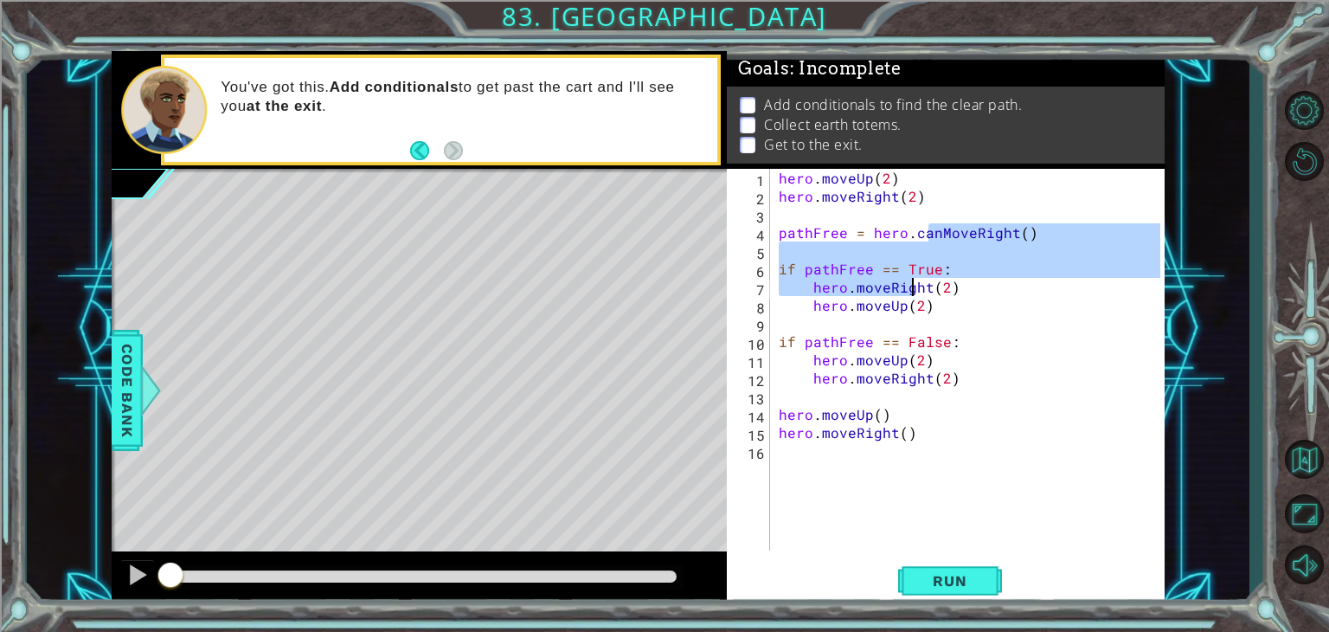
drag, startPoint x: 930, startPoint y: 237, endPoint x: 905, endPoint y: 277, distance: 47.1
click at [905, 277] on div "hero . moveUp ( 2 ) hero . moveRight ( 2 ) pathFree = hero . canMoveRight ( ) i…" at bounding box center [973, 378] width 394 height 418
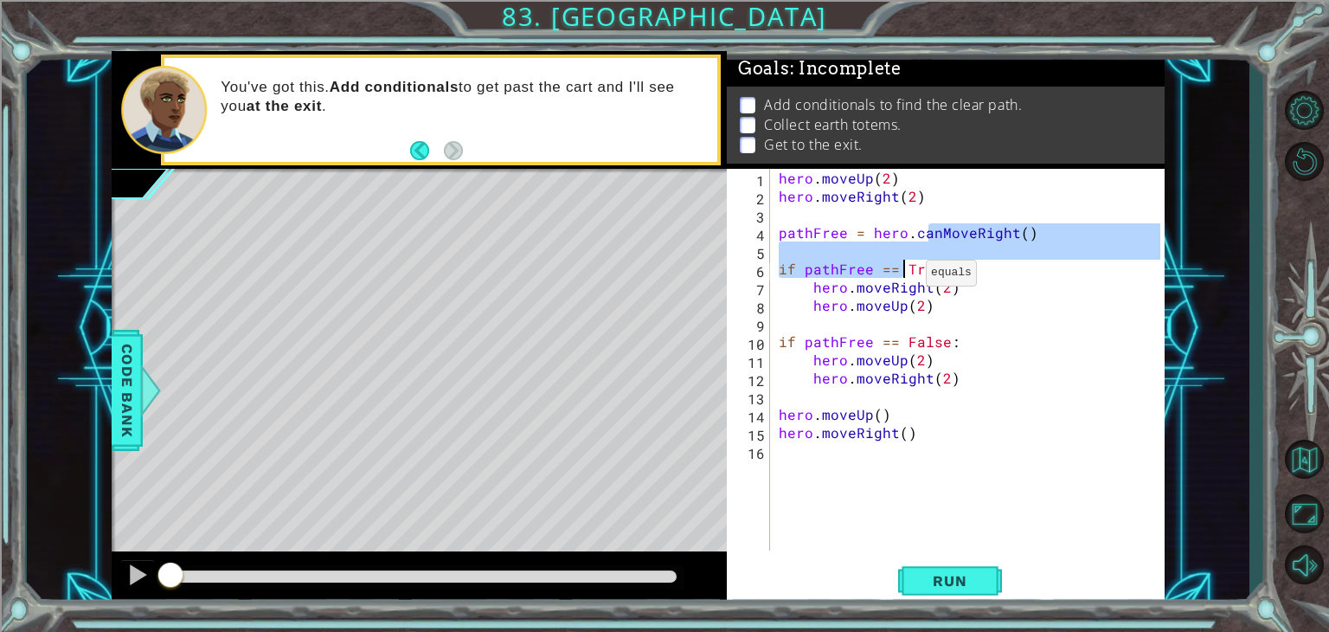
click at [905, 277] on div "hero . moveUp ( 2 ) hero . moveRight ( 2 ) pathFree = hero . canMoveRight ( ) i…" at bounding box center [968, 360] width 385 height 382
type textarea "if pathFree == True:"
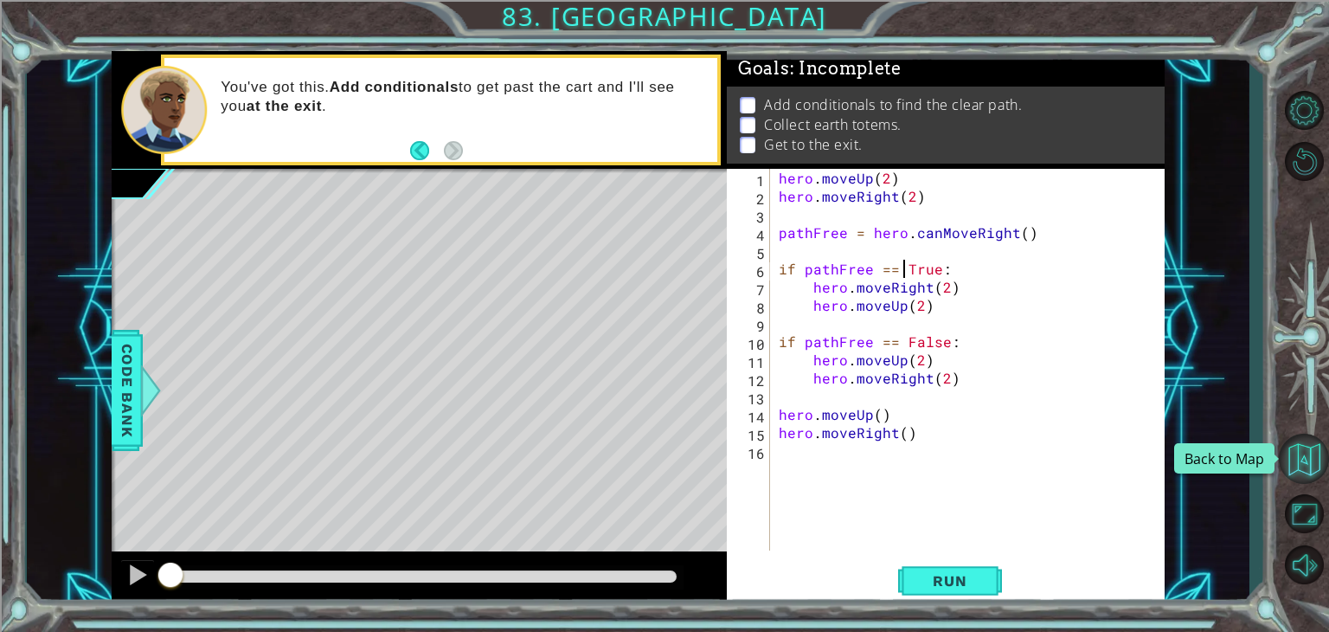
click at [1302, 469] on button "Back to Map" at bounding box center [1304, 459] width 50 height 50
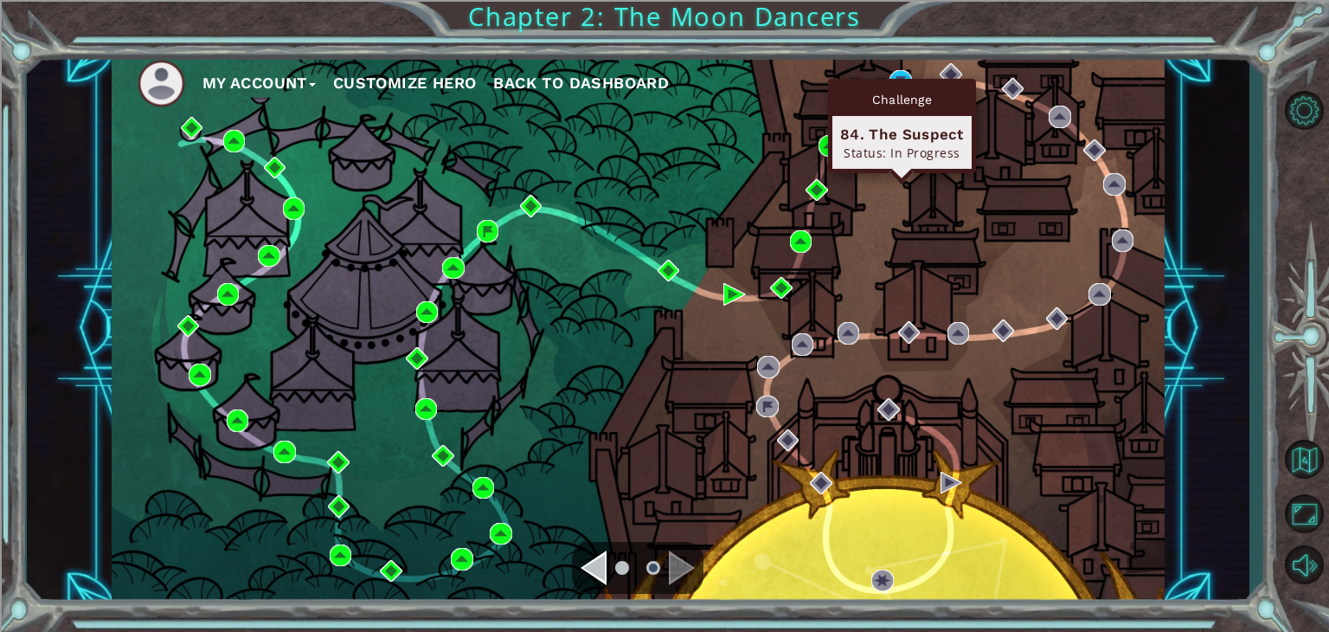
click at [905, 87] on div "Challenge" at bounding box center [902, 99] width 139 height 33
click at [904, 77] on img at bounding box center [901, 81] width 23 height 23
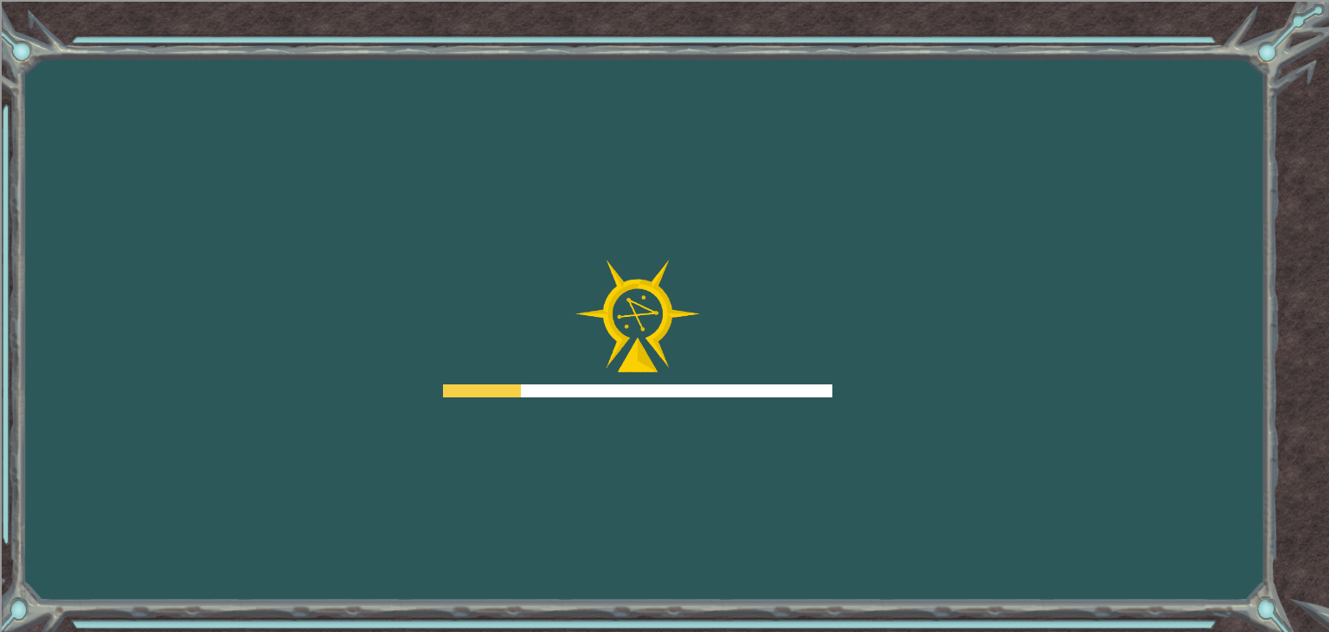
click at [886, 213] on div "Goals Error loading from server. Try refreshing the page. You'll need to join a…" at bounding box center [664, 316] width 1329 height 632
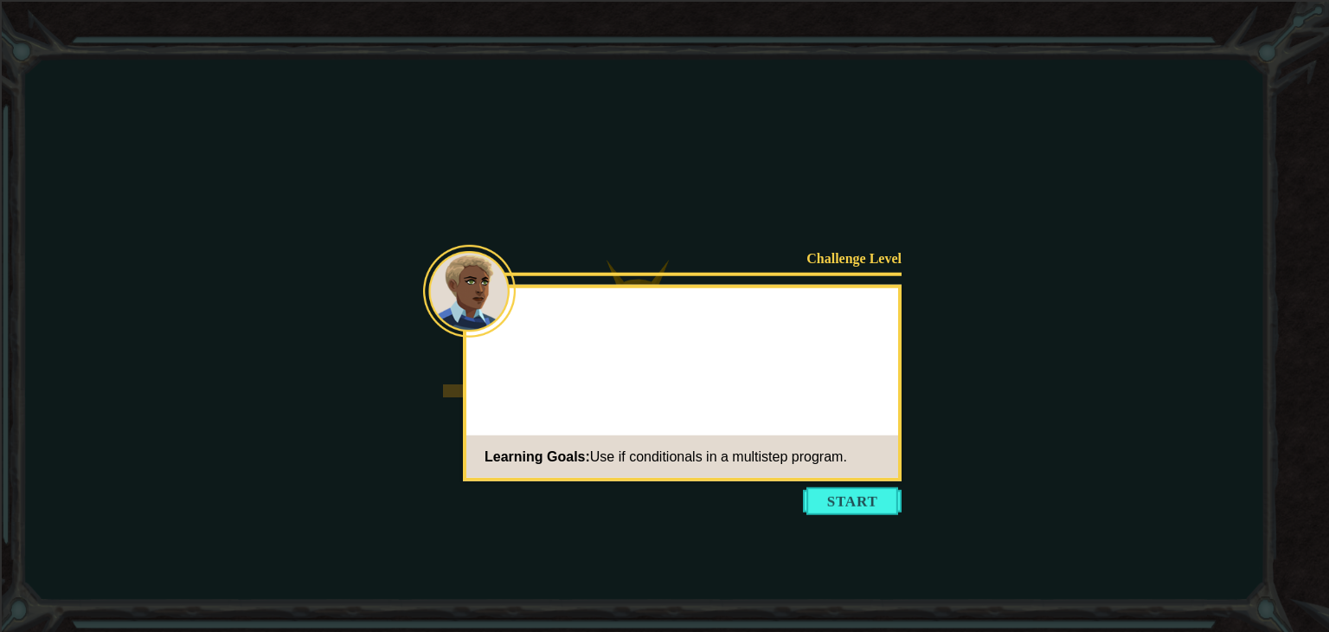
click at [859, 522] on icon at bounding box center [664, 316] width 1329 height 632
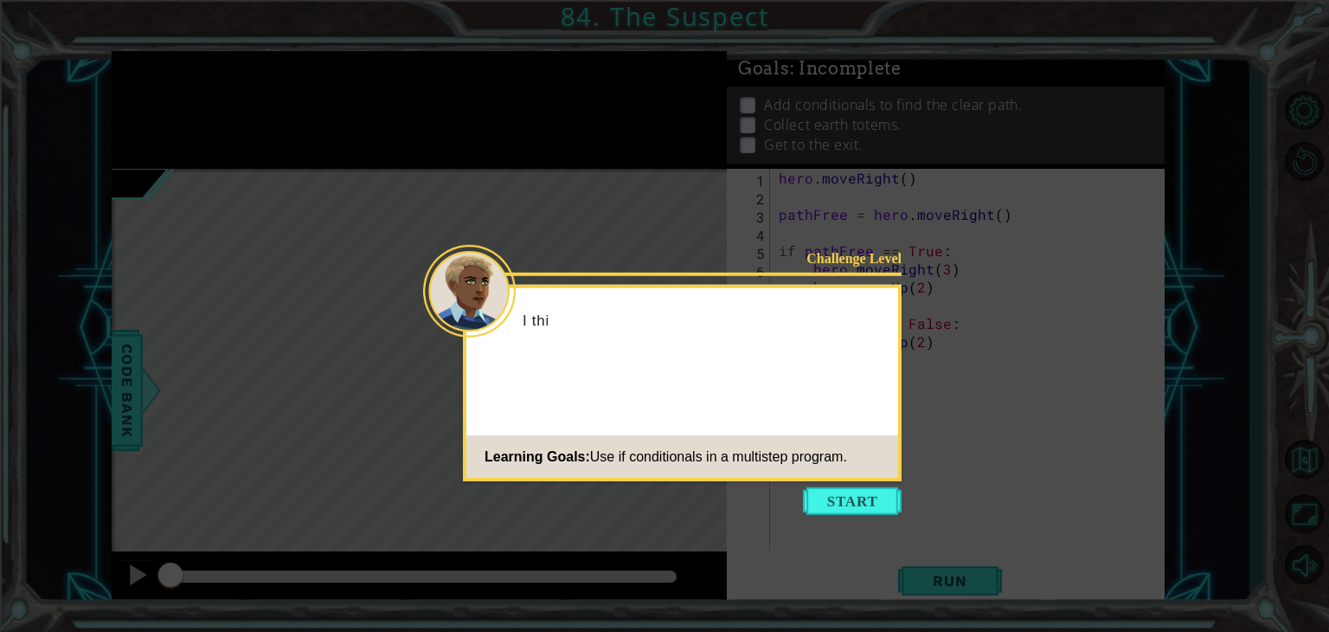
click at [852, 499] on button "Start" at bounding box center [852, 501] width 99 height 28
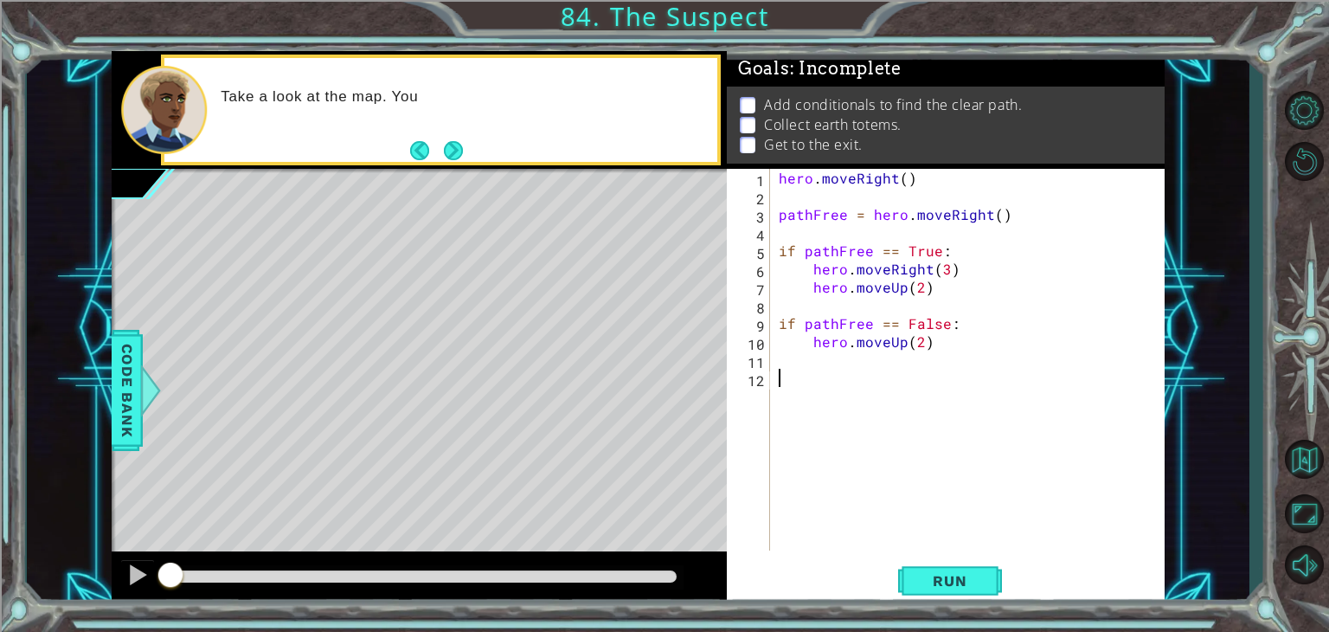
click at [1039, 216] on div "hero . moveRight ( ) pathFree = hero . moveRight ( ) if pathFree == True : hero…" at bounding box center [973, 378] width 394 height 418
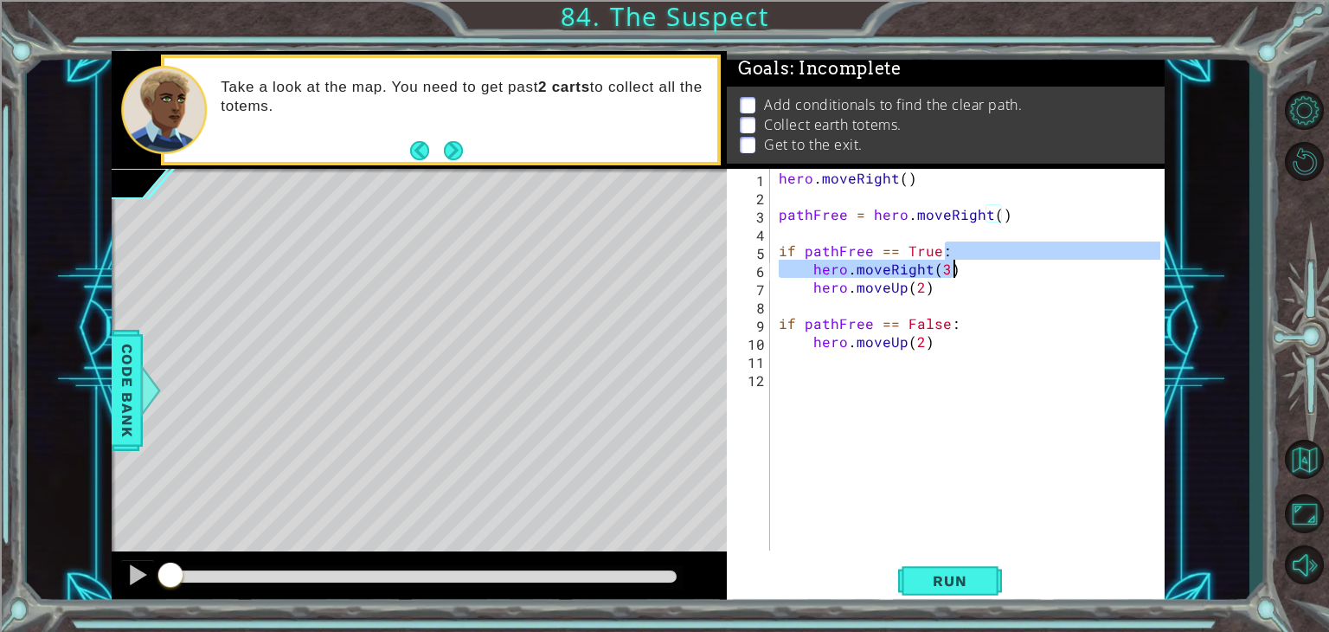
click at [950, 262] on div "hero . moveRight ( ) pathFree = hero . moveRight ( ) if pathFree == True : hero…" at bounding box center [973, 378] width 394 height 418
type textarea "if pathFree == True: hero.moveRight(3)"
click at [1033, 201] on div "hero . moveRight ( ) pathFree = hero . moveRight ( ) if pathFree == True : hero…" at bounding box center [973, 378] width 394 height 418
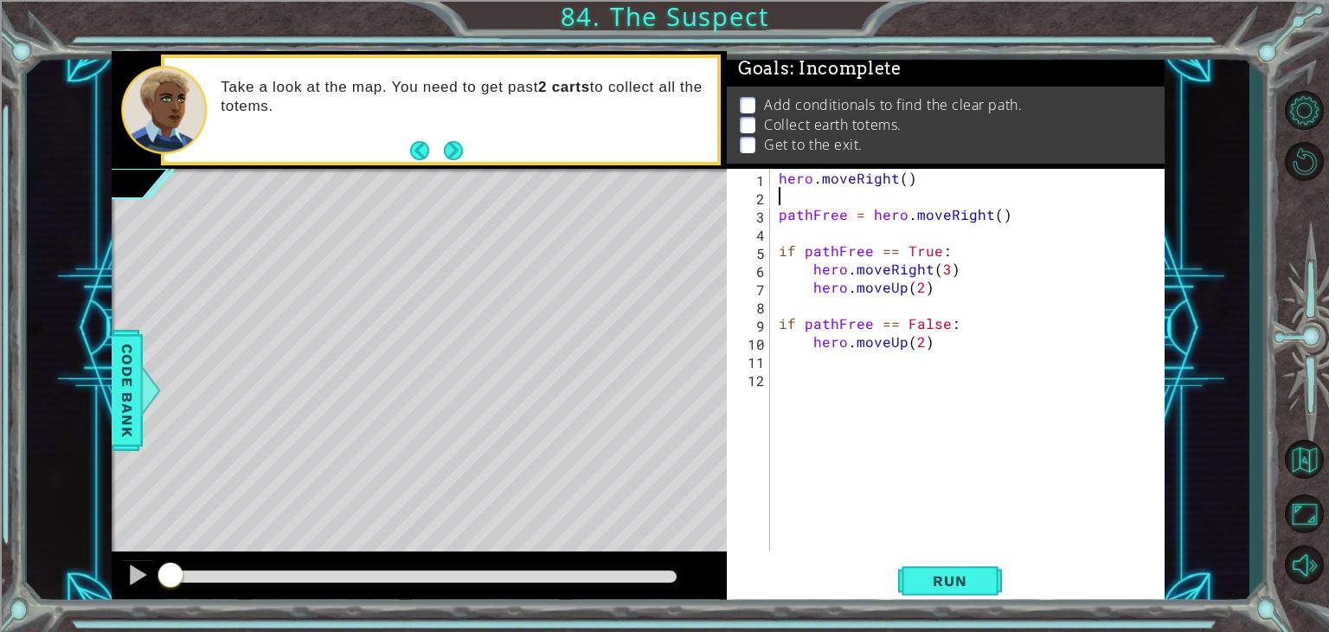
click at [1021, 212] on div "hero . moveRight ( ) pathFree = hero . moveRight ( ) if pathFree == True : hero…" at bounding box center [973, 378] width 394 height 418
click at [943, 559] on button "Run" at bounding box center [950, 581] width 104 height 44
click at [915, 587] on button "Run" at bounding box center [950, 581] width 104 height 44
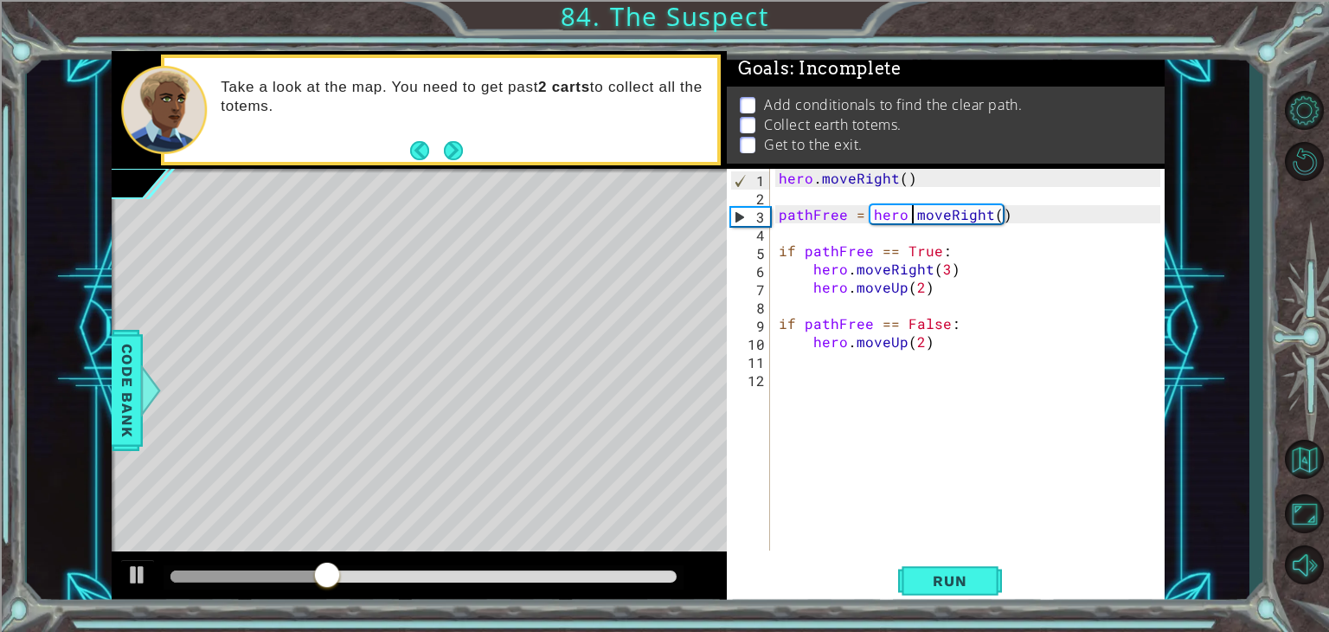
click at [909, 216] on div "hero . moveRight ( ) pathFree = hero . moveRight ( ) if pathFree == True : hero…" at bounding box center [973, 378] width 394 height 418
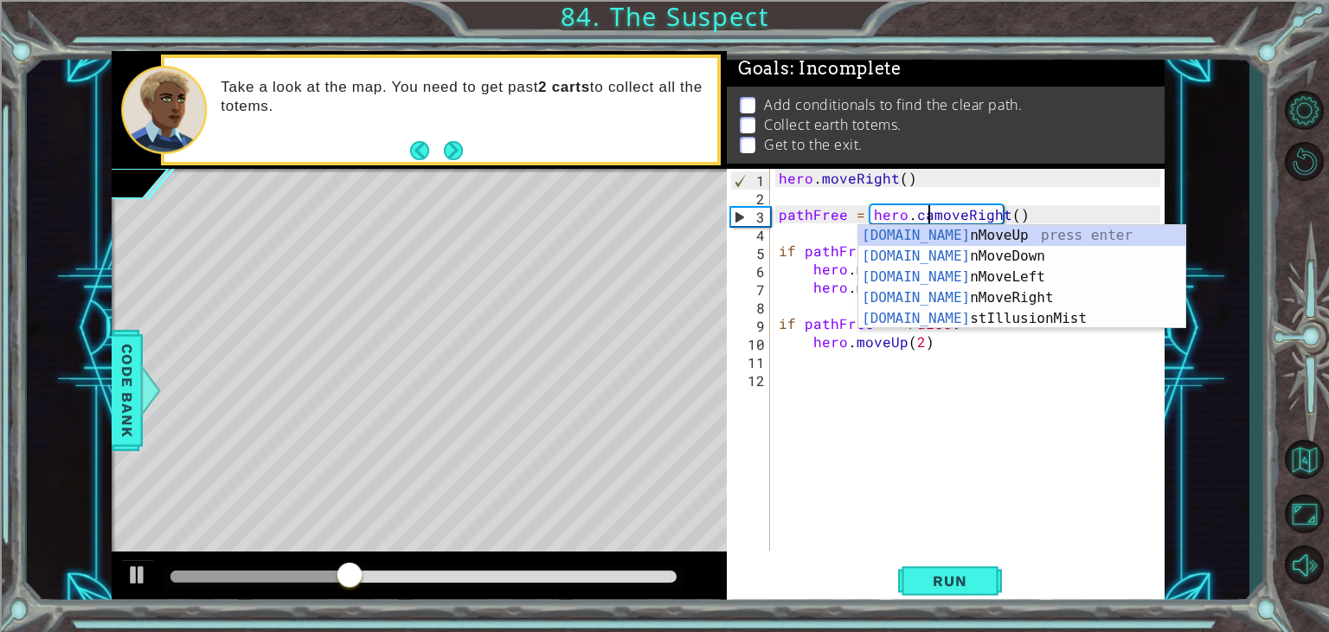
scroll to position [0, 10]
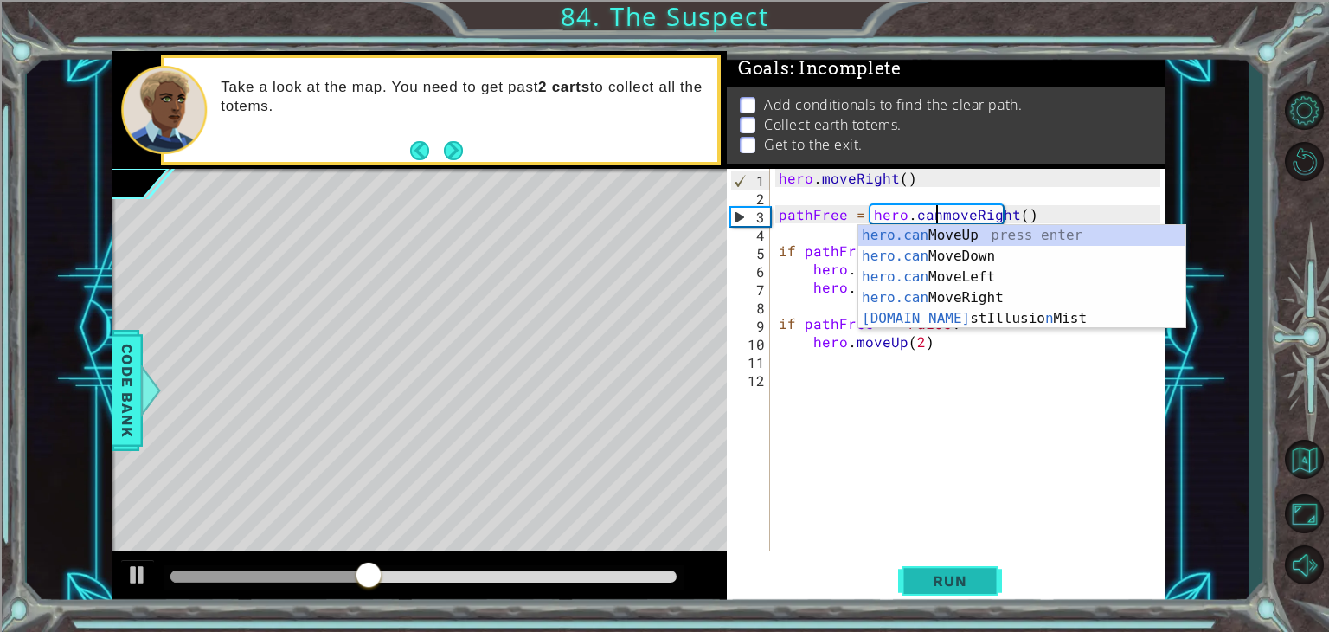
click at [922, 594] on button "Run" at bounding box center [950, 581] width 104 height 44
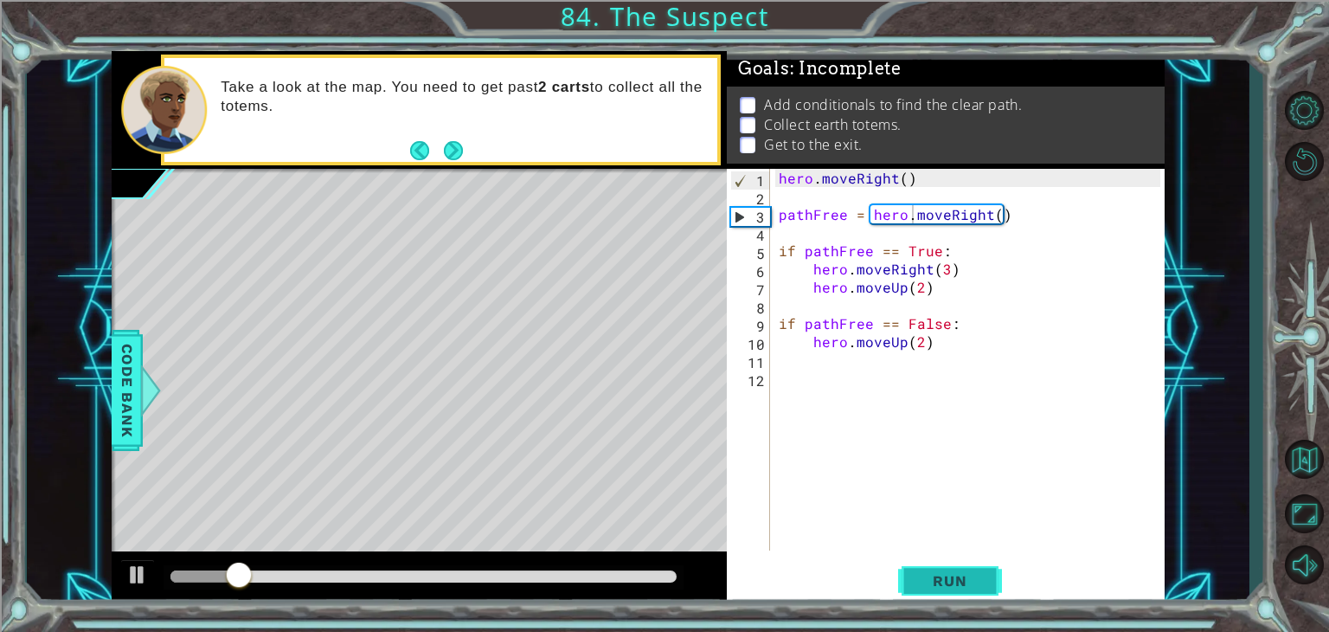
click at [939, 586] on span "Run" at bounding box center [950, 580] width 68 height 17
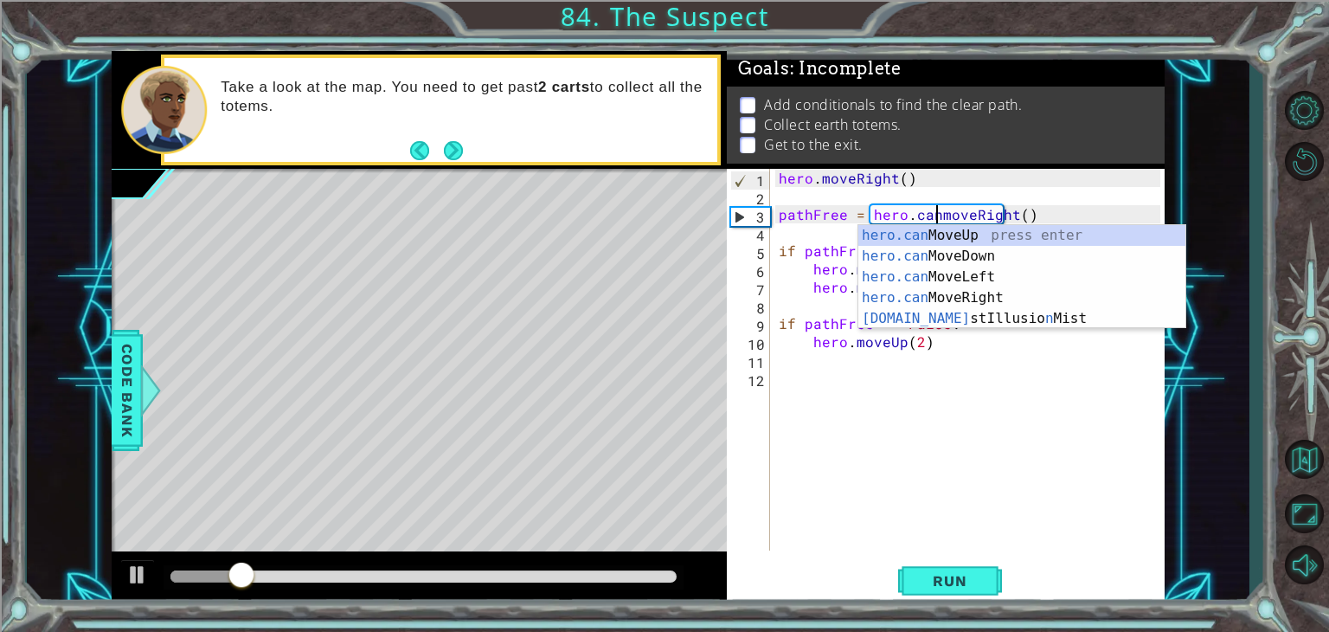
type textarea "pathFree = hero.canmoveRight()"
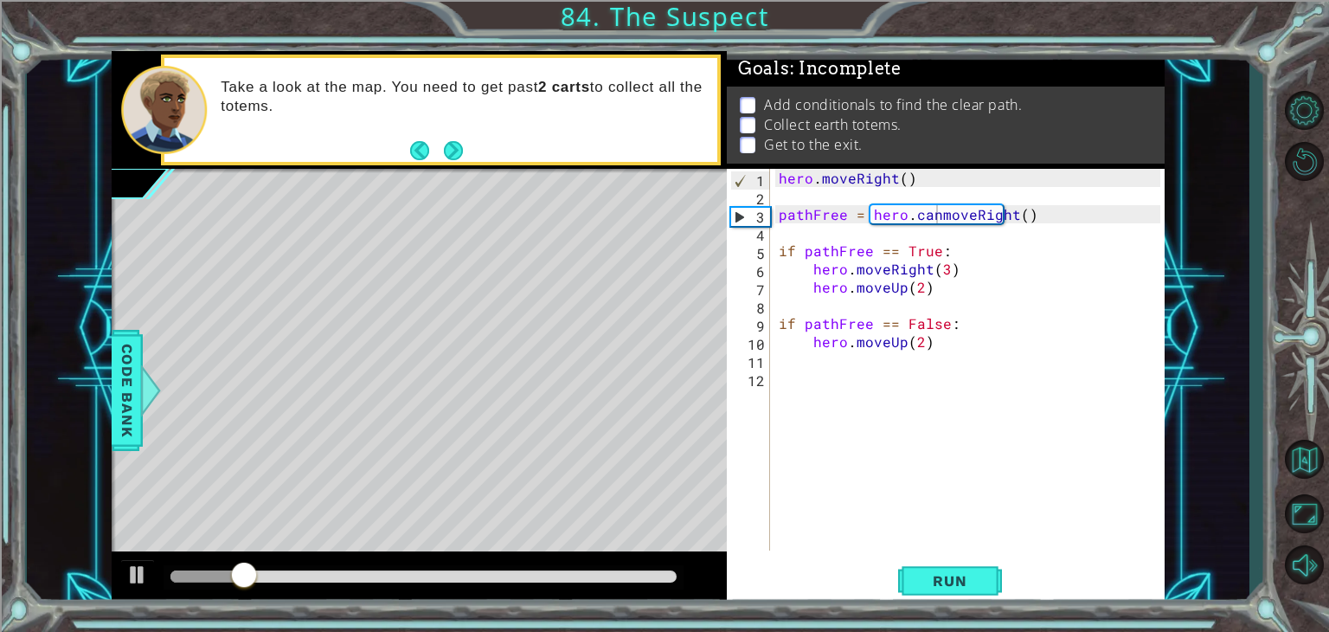
click at [933, 611] on div "1 ההההההההההההההההההההההההההההההההההההההההההההההההההההההההההההההההההההההההההההה…" at bounding box center [664, 316] width 1329 height 632
click at [931, 585] on span "Run" at bounding box center [950, 580] width 68 height 17
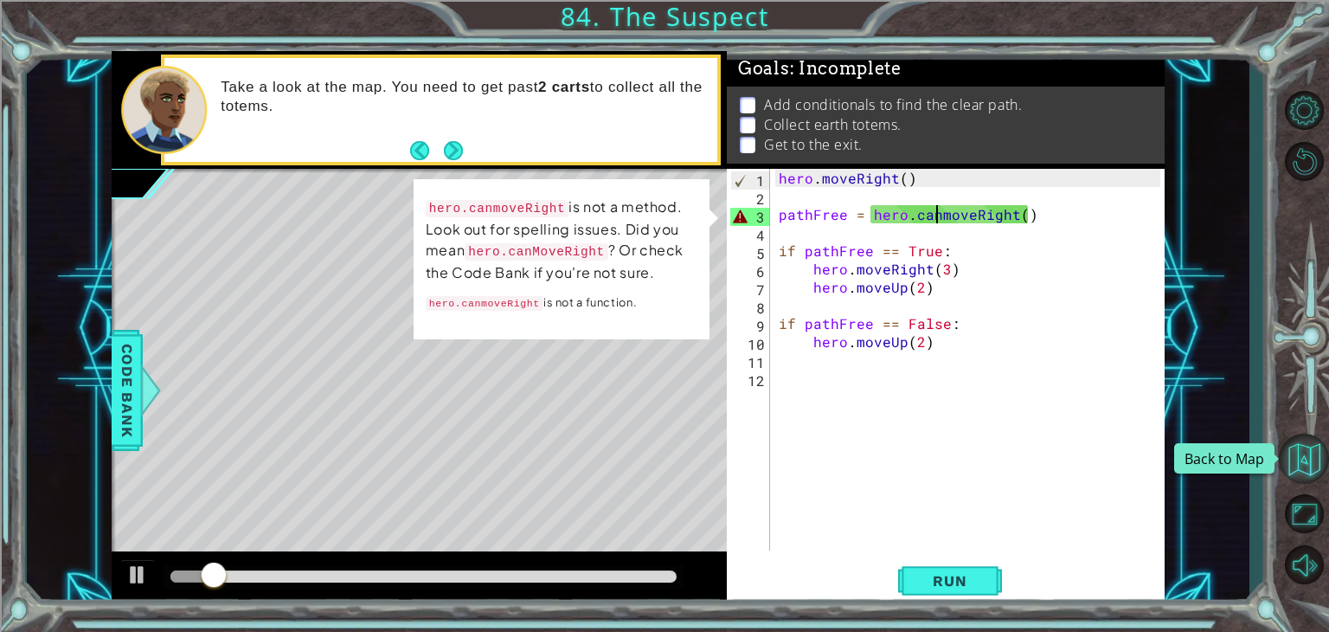
click at [1291, 453] on button "Back to Map" at bounding box center [1304, 459] width 50 height 50
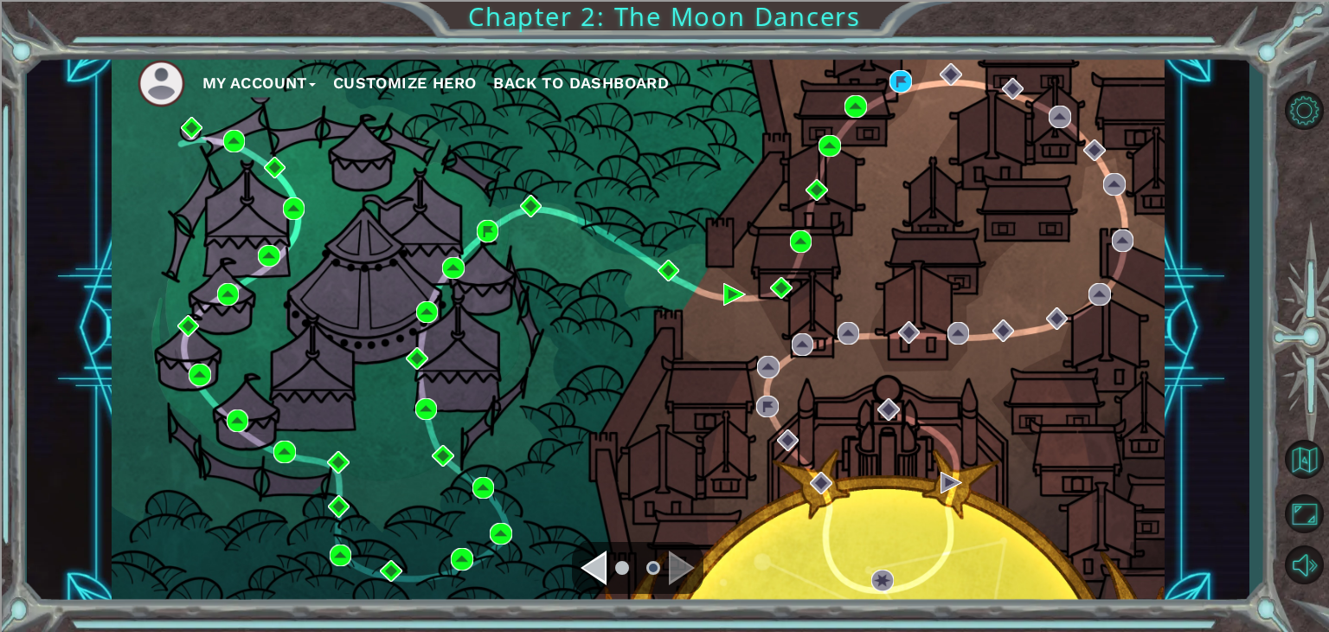
click at [842, 109] on div "My Account Customize Hero Back to Dashboard" at bounding box center [638, 329] width 1053 height 556
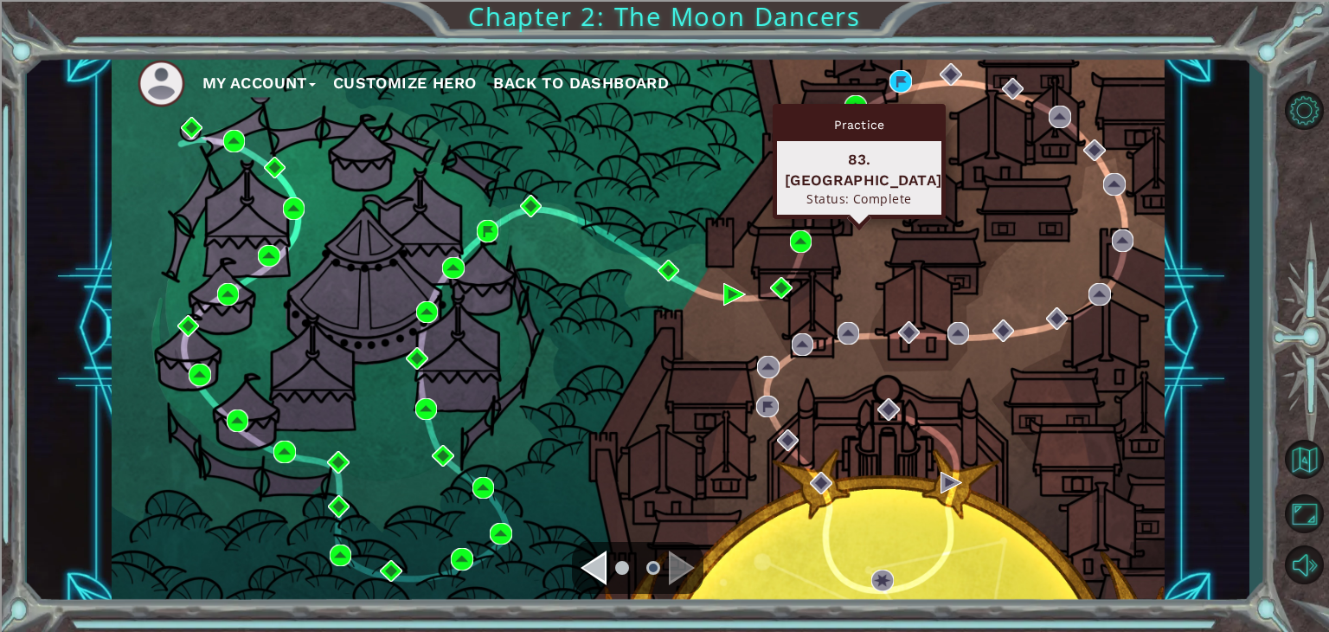
click at [848, 109] on div "Practice" at bounding box center [859, 124] width 164 height 33
click at [855, 100] on img at bounding box center [856, 106] width 23 height 23
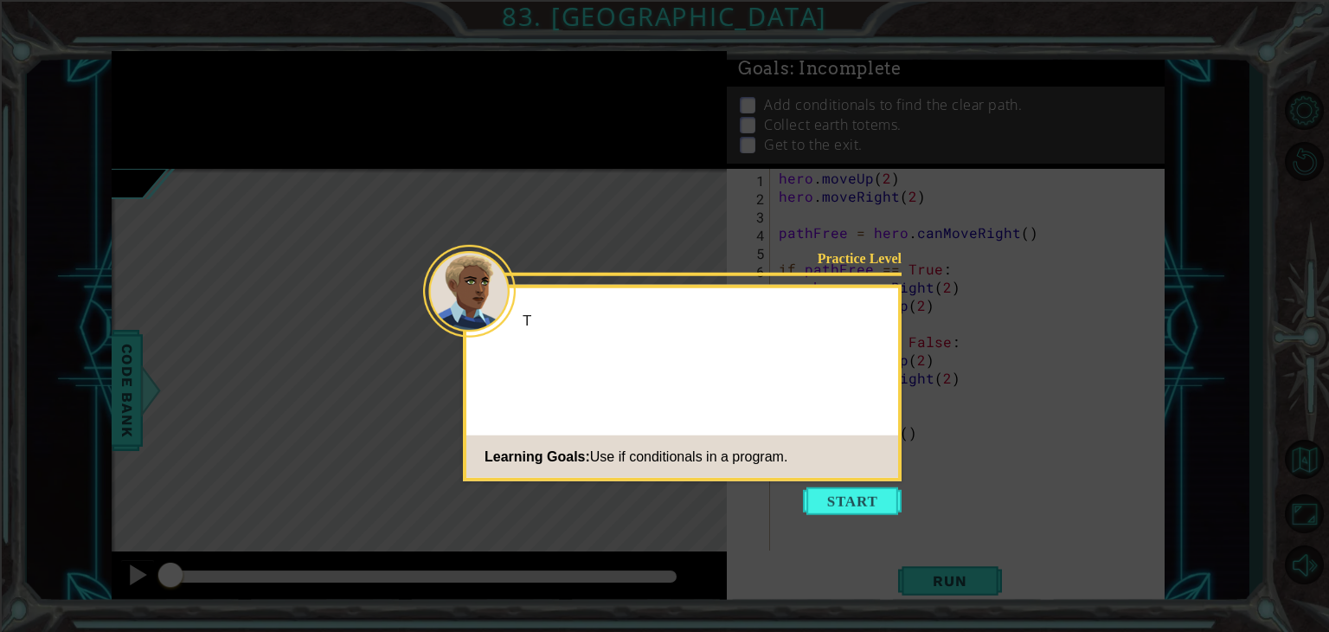
click at [846, 531] on icon at bounding box center [664, 316] width 1329 height 632
click at [834, 521] on icon at bounding box center [664, 316] width 1329 height 632
click at [830, 505] on button "Start" at bounding box center [852, 501] width 99 height 28
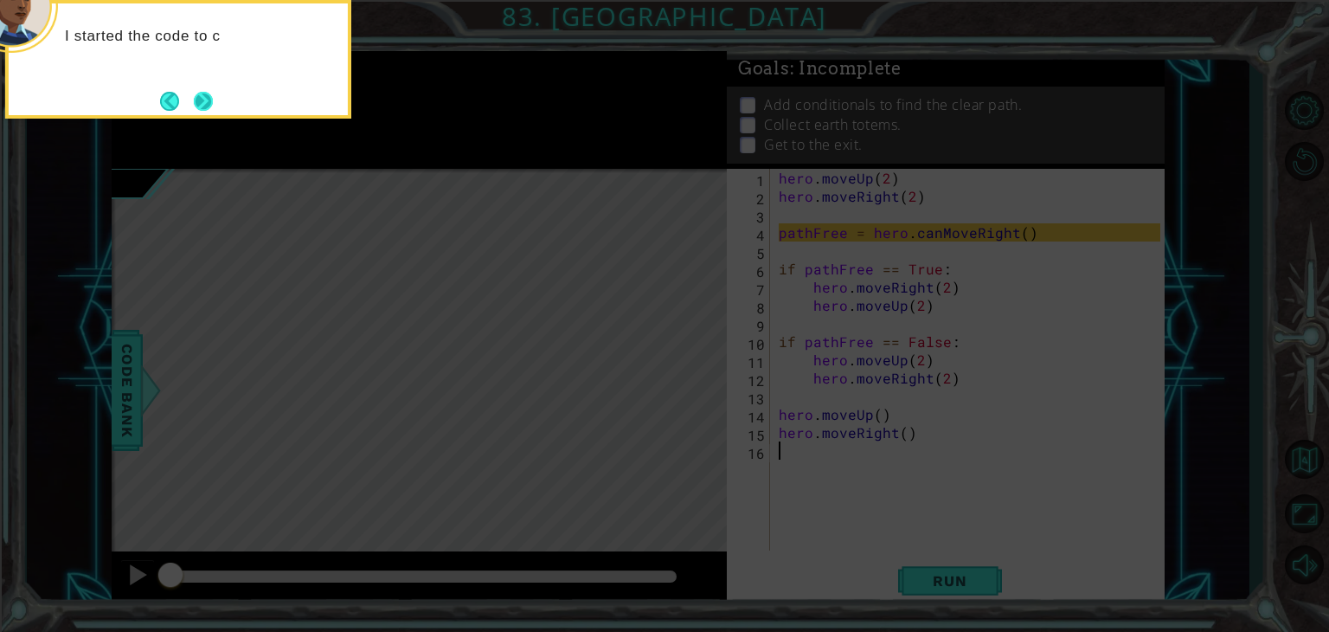
click at [213, 97] on button "Next" at bounding box center [203, 101] width 19 height 19
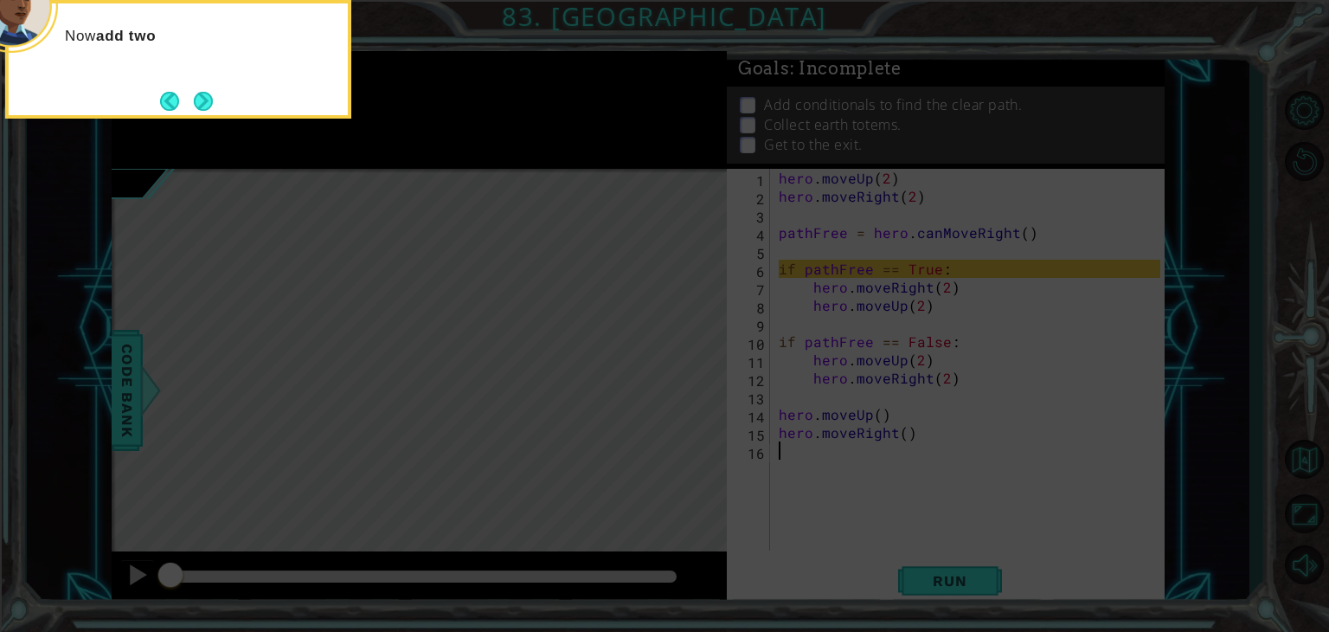
click at [203, 92] on button "Next" at bounding box center [203, 101] width 19 height 19
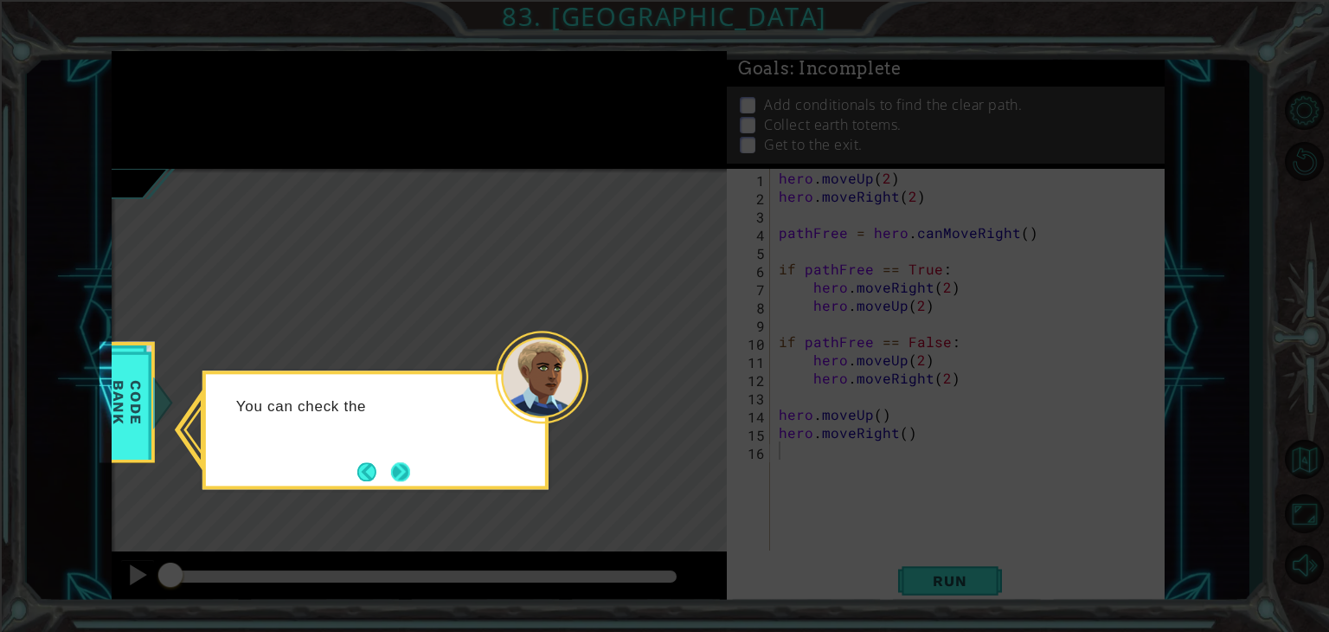
click at [400, 462] on button "Next" at bounding box center [400, 471] width 19 height 19
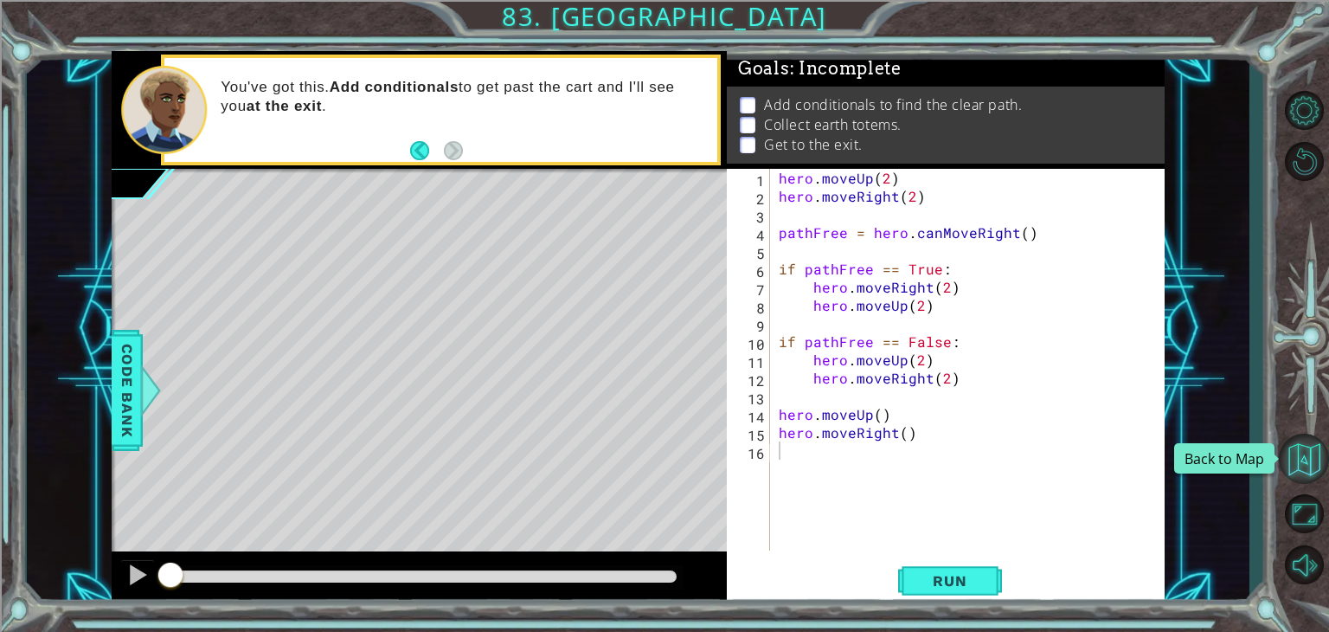
click at [1306, 460] on button "Back to Map" at bounding box center [1304, 459] width 50 height 50
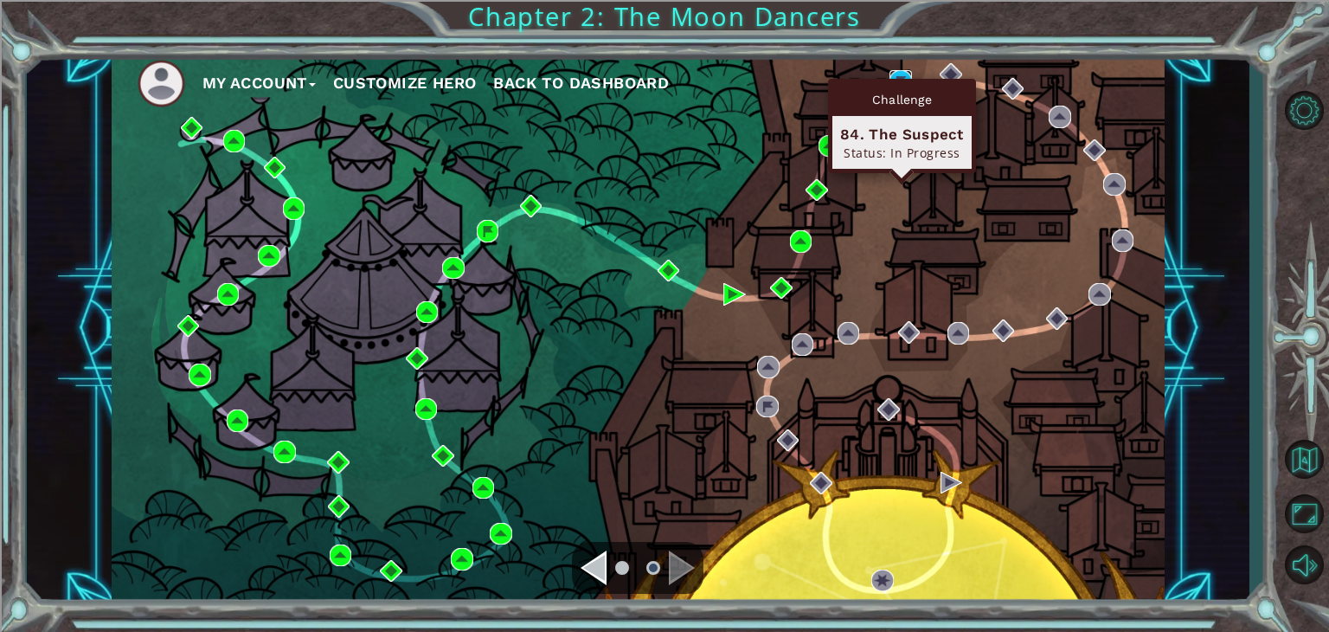
click at [893, 74] on img at bounding box center [901, 81] width 23 height 23
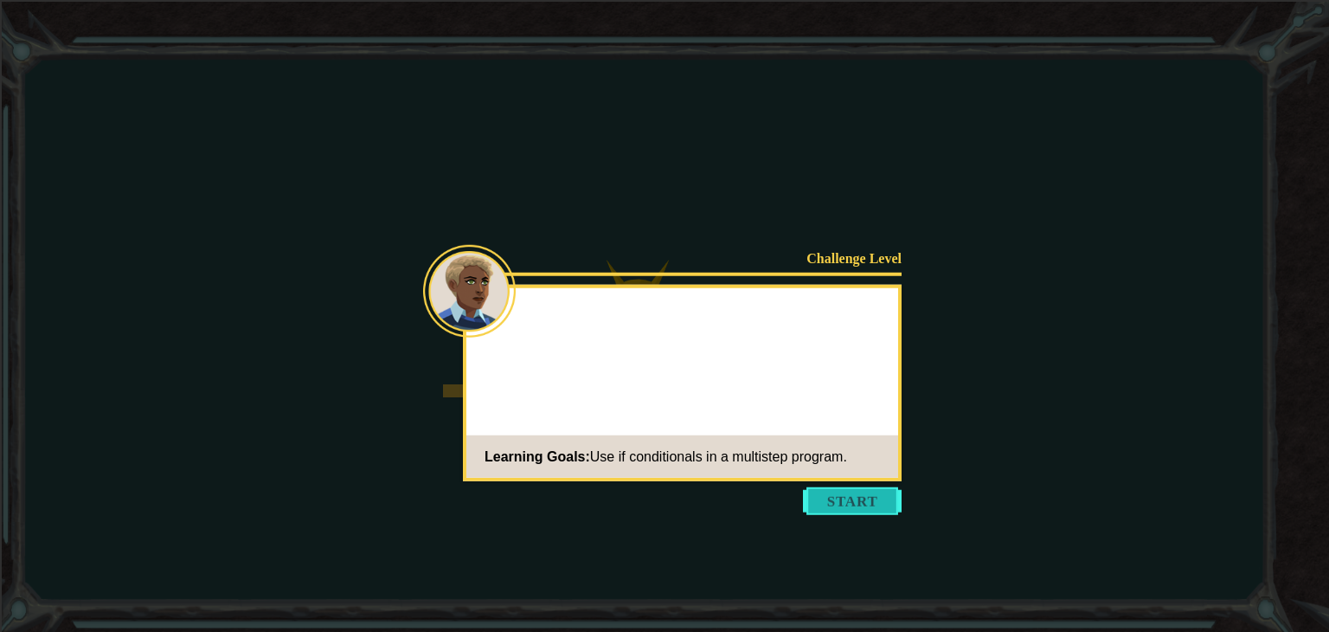
click at [831, 494] on button "Start" at bounding box center [852, 501] width 99 height 28
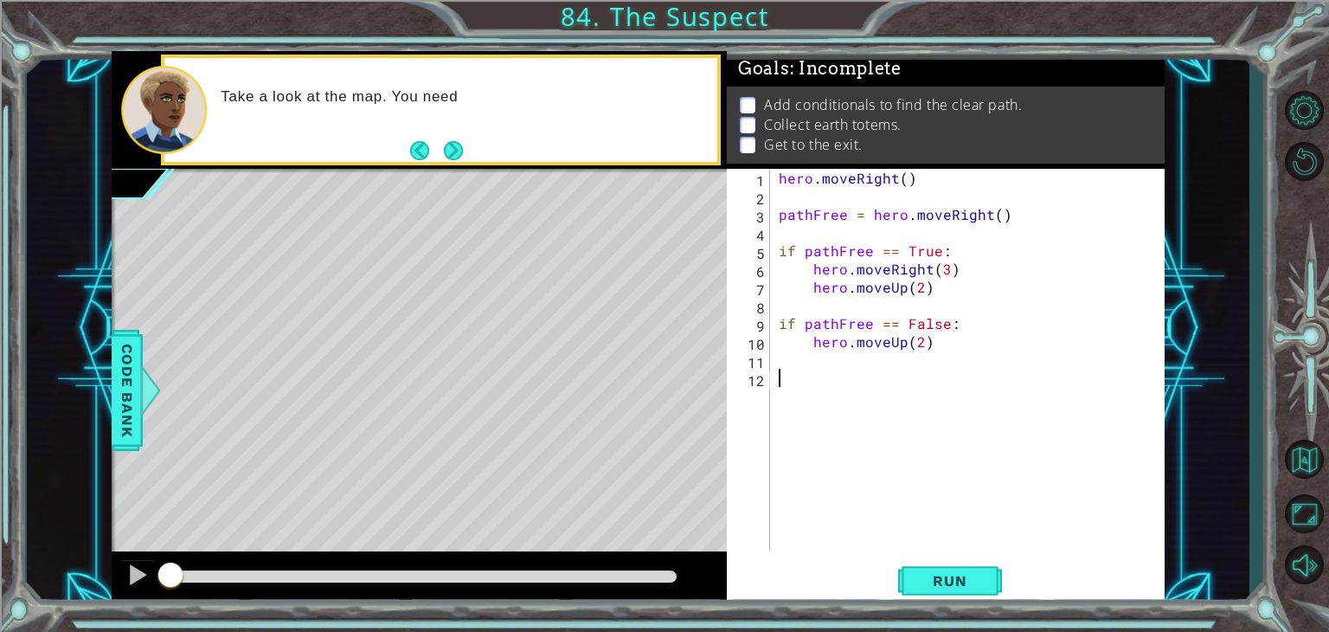
click at [917, 219] on div "hero . moveRight ( ) pathFree = hero . moveRight ( ) if pathFree == True : hero…" at bounding box center [973, 378] width 394 height 418
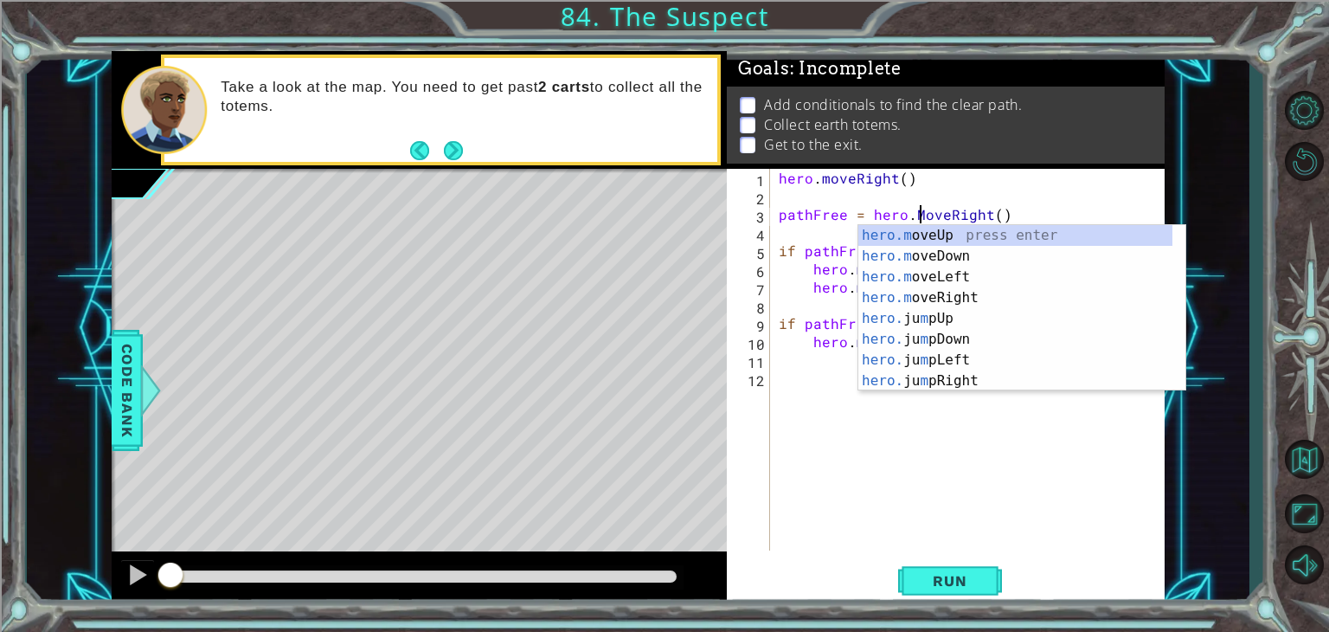
scroll to position [0, 9]
type textarea "pathFree = hero.MoveRight()"
click at [932, 579] on span "Run" at bounding box center [950, 580] width 68 height 17
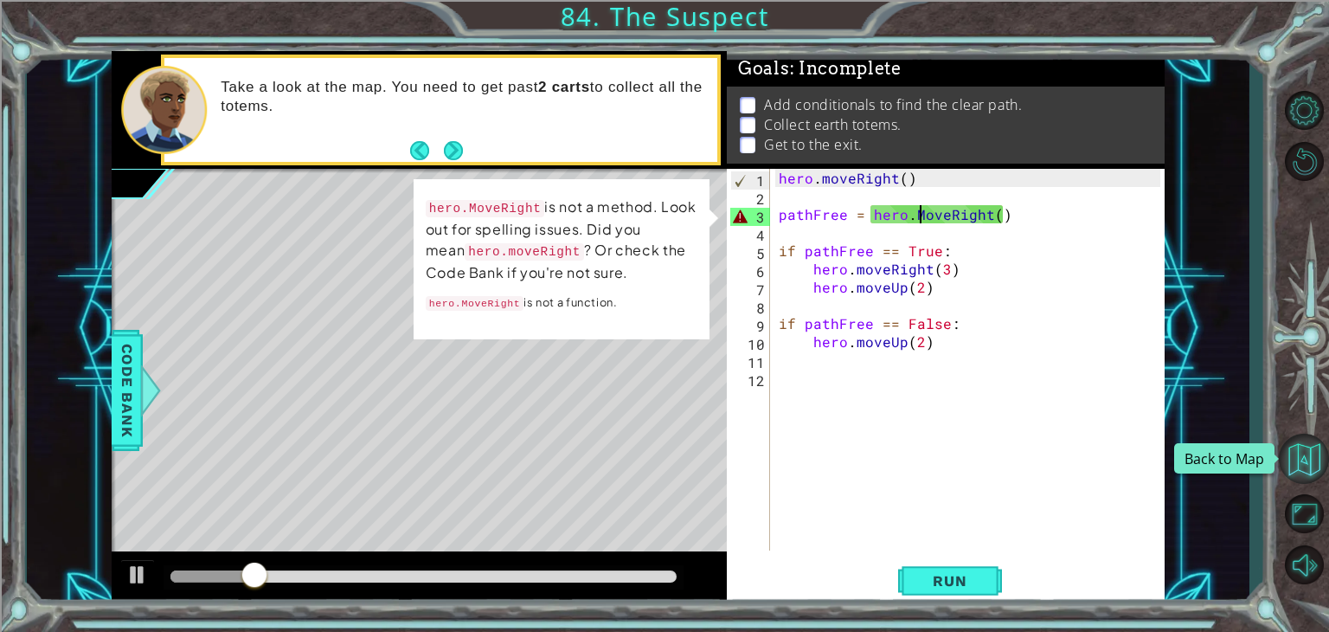
click at [1305, 478] on button "Back to Map" at bounding box center [1304, 459] width 50 height 50
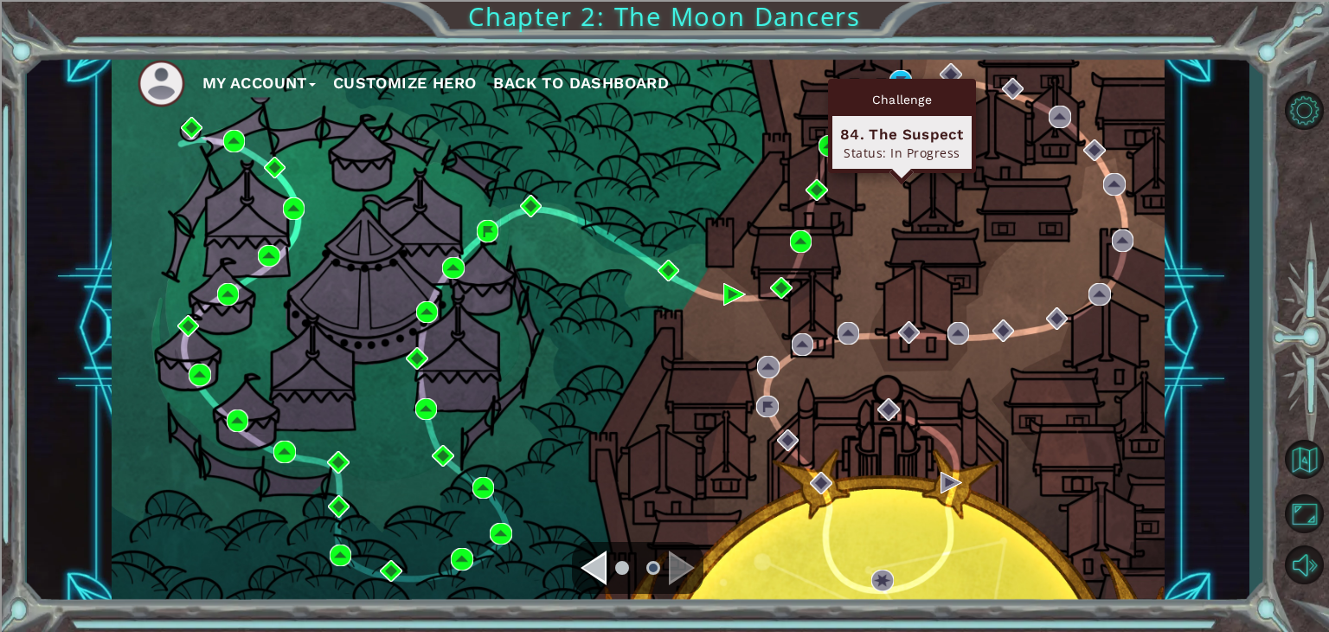
click at [899, 86] on div "Challenge" at bounding box center [902, 99] width 139 height 33
click at [899, 79] on div "Challenge 84. The Suspect Status: In Progress" at bounding box center [902, 126] width 148 height 94
click at [899, 72] on img at bounding box center [901, 81] width 23 height 23
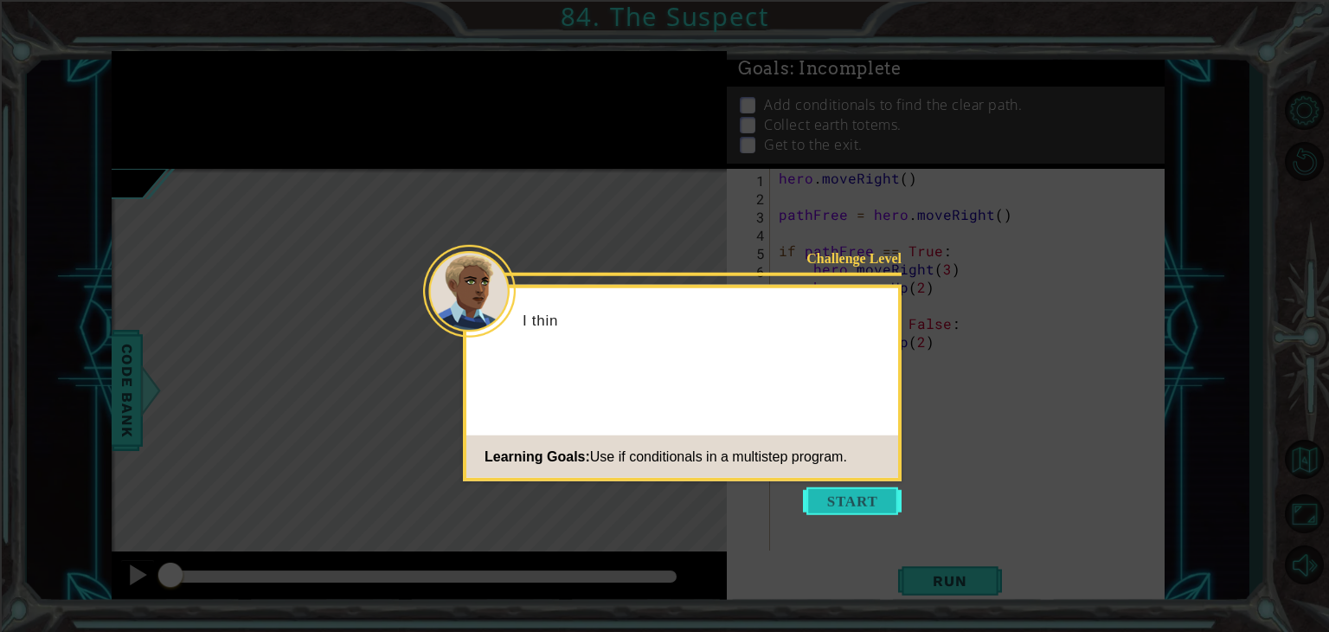
click at [871, 496] on button "Start" at bounding box center [852, 501] width 99 height 28
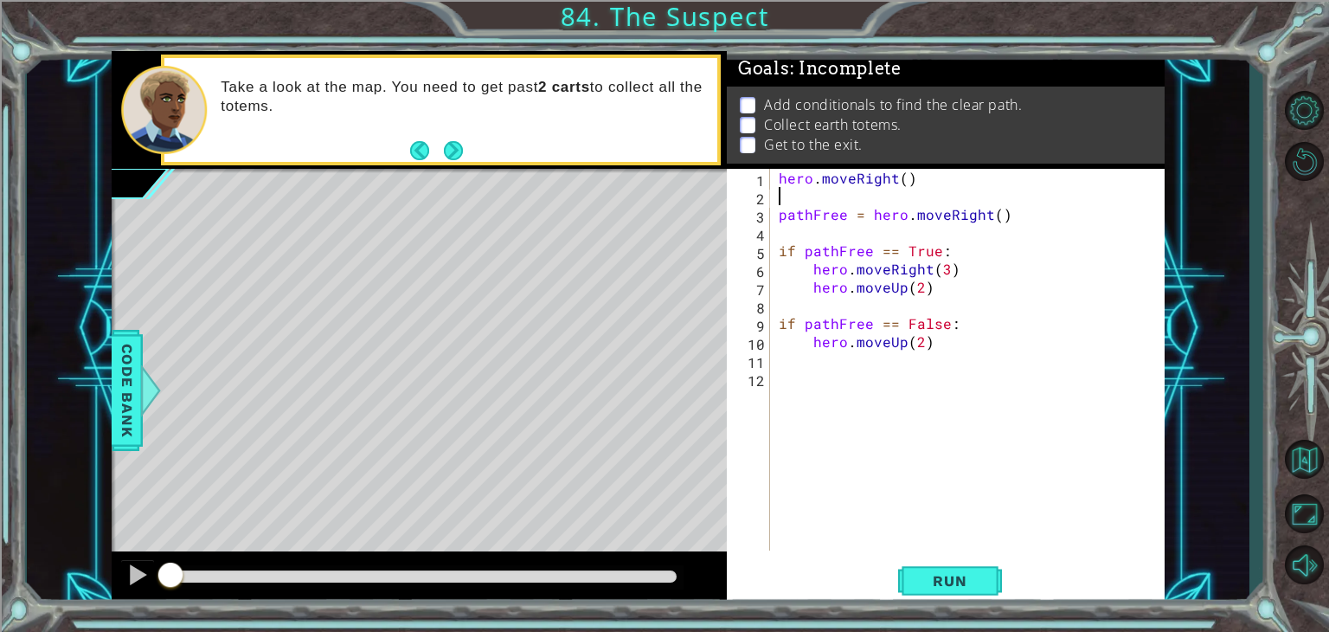
click at [1036, 191] on div "hero . moveRight ( ) pathFree = hero . moveRight ( ) if pathFree == True : hero…" at bounding box center [973, 378] width 394 height 418
click at [1027, 224] on div "hero . moveRight ( ) pathFree = hero . moveRight ( ) if pathFree == True : hero…" at bounding box center [973, 378] width 394 height 418
click at [1025, 212] on div "hero . moveRight ( ) pathFree = hero . moveRight ( ) if pathFree == True : hero…" at bounding box center [973, 378] width 394 height 418
type textarea "pathFree = hero.moveRight()"
drag, startPoint x: 1014, startPoint y: 222, endPoint x: 772, endPoint y: 219, distance: 241.5
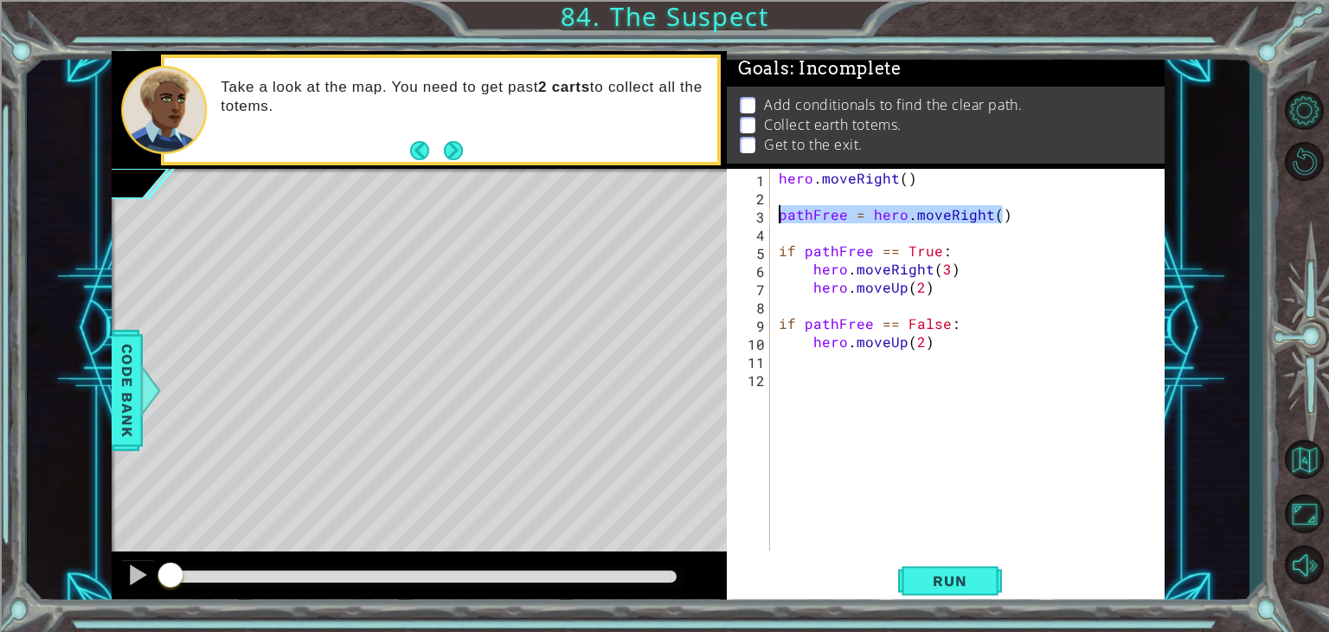
click at [772, 219] on div "pathFree = hero.moveRight() 1 2 3 4 5 6 7 8 9 10 11 12 hero . moveRight ( ) pat…" at bounding box center [944, 360] width 434 height 382
click at [1010, 314] on div "hero . moveRight ( ) pathFree = hero . moveRight ( ) if pathFree == True : hero…" at bounding box center [973, 378] width 394 height 418
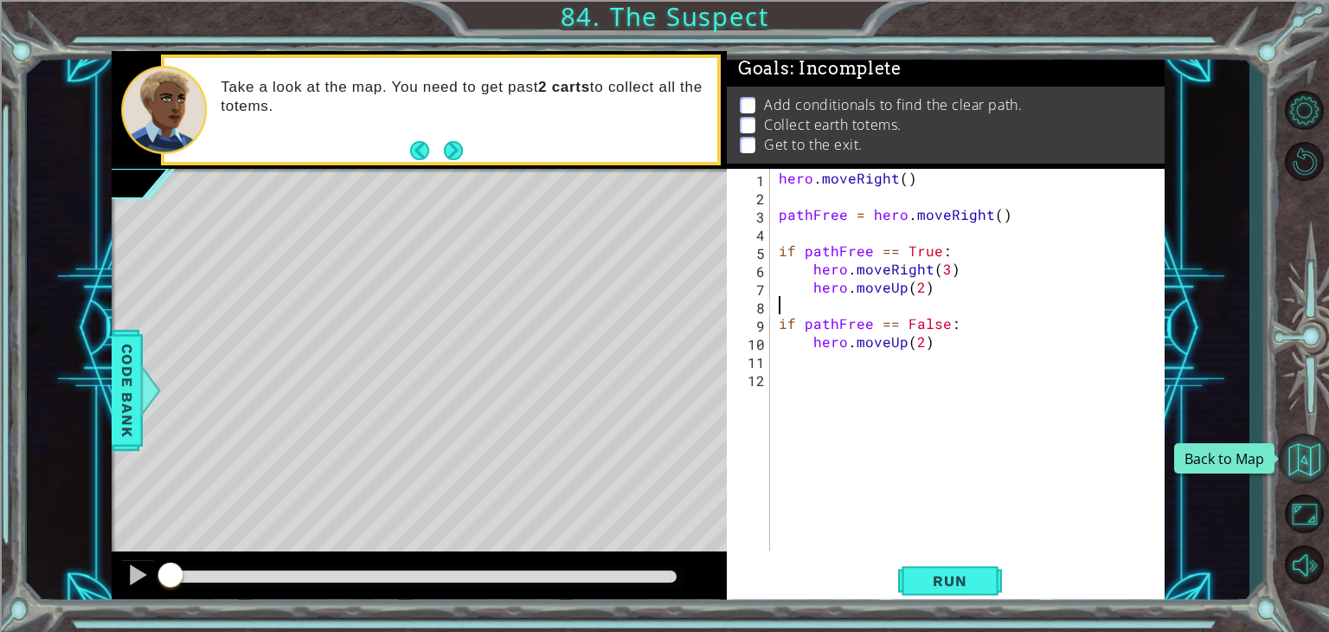
click at [1303, 451] on button "Back to Map" at bounding box center [1304, 459] width 50 height 50
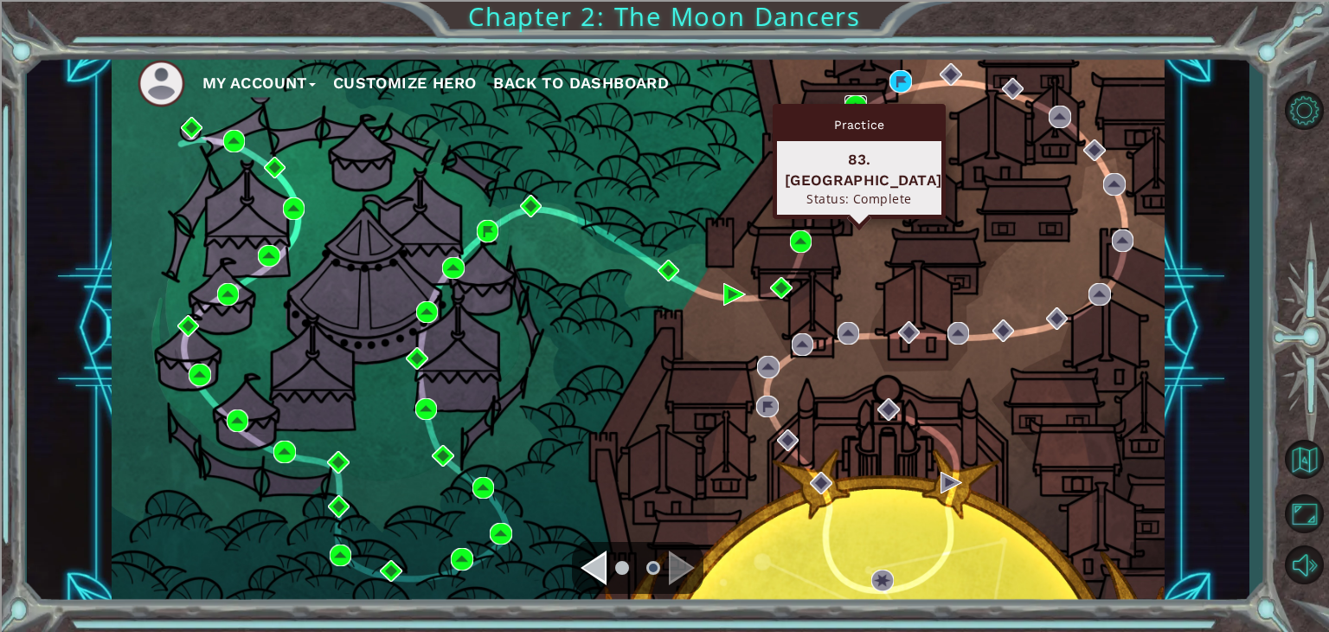
click at [858, 97] on img at bounding box center [856, 106] width 23 height 23
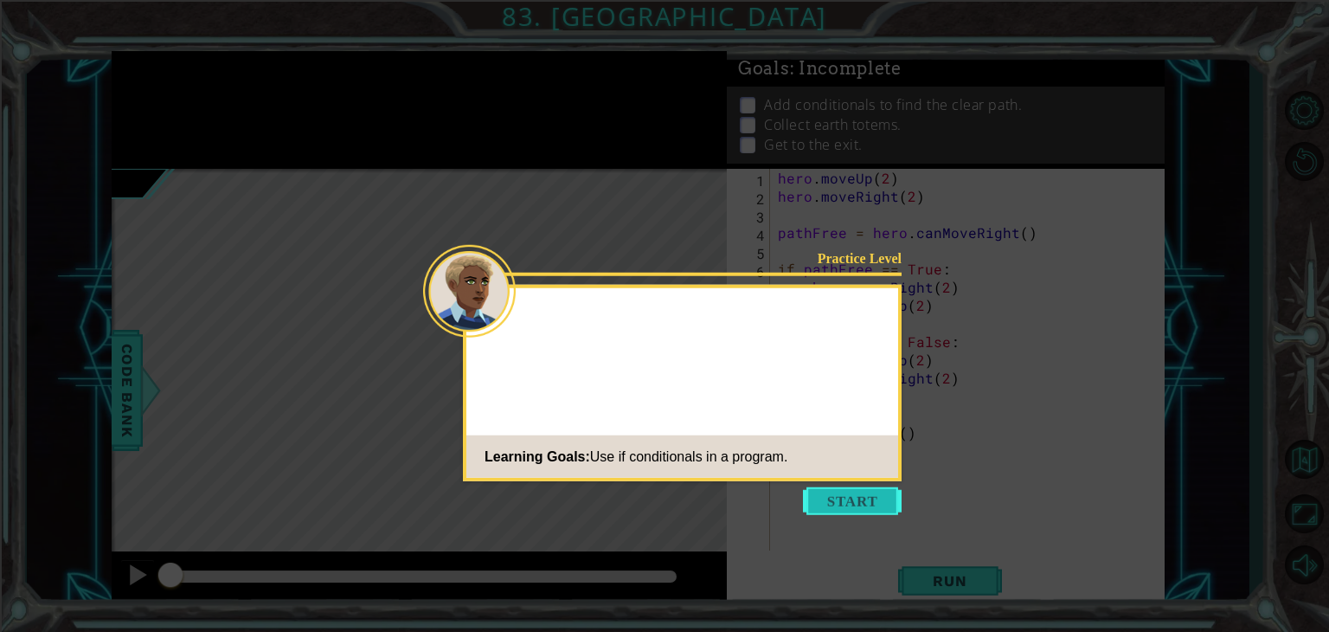
click at [816, 487] on button "Start" at bounding box center [852, 501] width 99 height 28
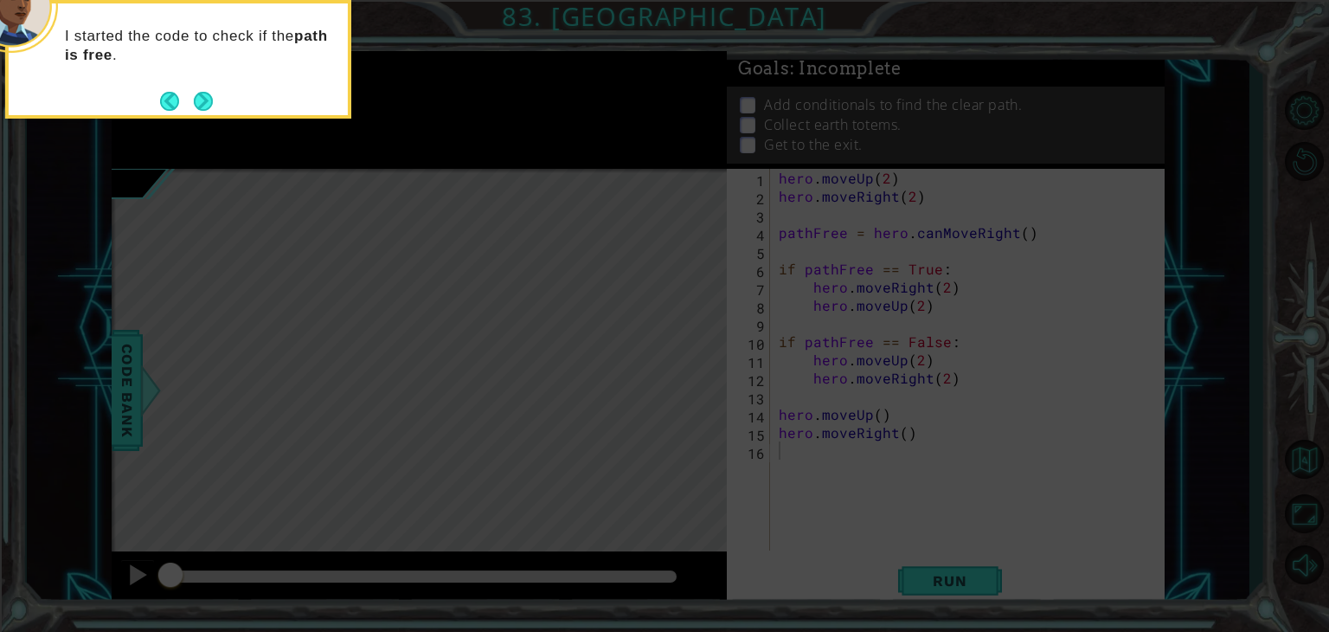
click at [209, 88] on footer at bounding box center [186, 101] width 53 height 26
click at [200, 81] on div "I started the code to check if the path is free ." at bounding box center [178, 50] width 339 height 94
click at [207, 100] on button "Next" at bounding box center [203, 101] width 19 height 19
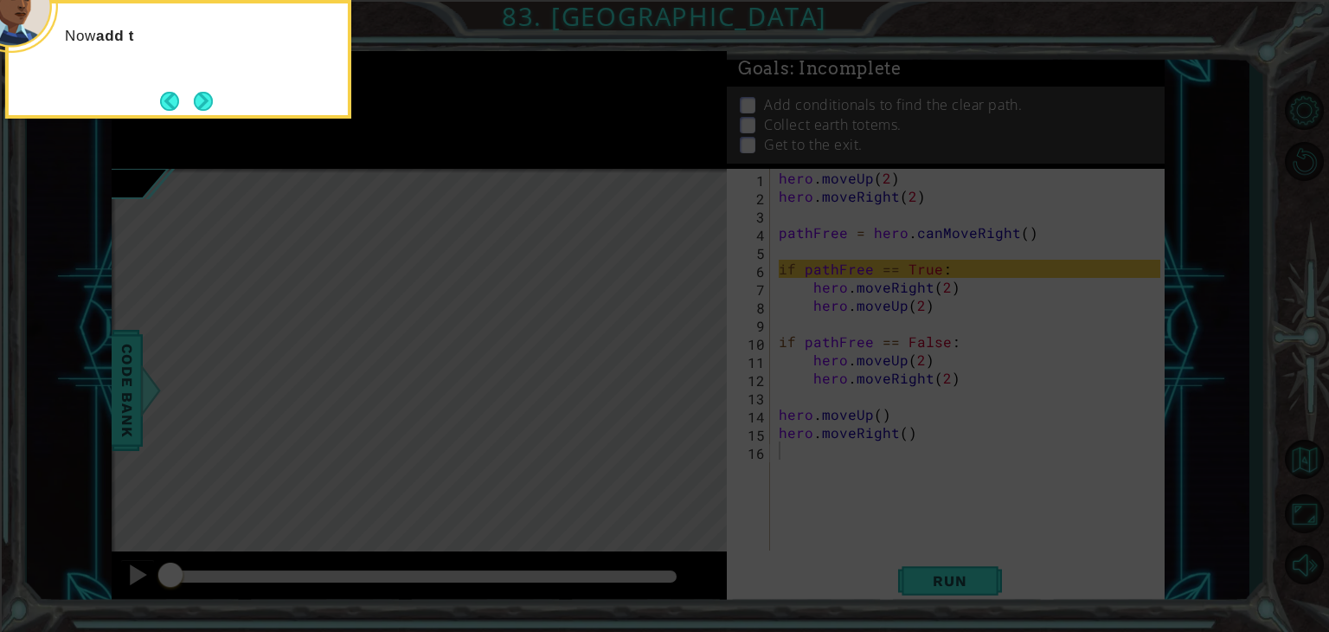
click at [213, 111] on button "Next" at bounding box center [203, 101] width 19 height 19
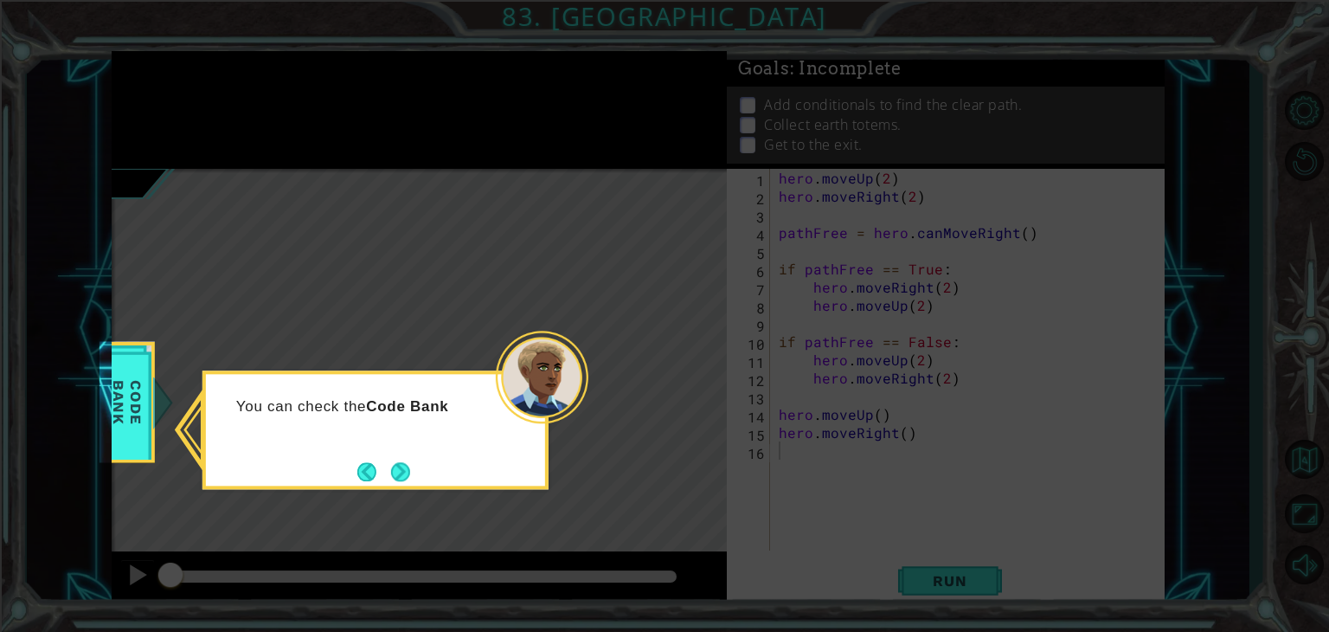
click at [404, 506] on icon at bounding box center [664, 316] width 1329 height 632
click at [398, 481] on button "Next" at bounding box center [400, 471] width 19 height 19
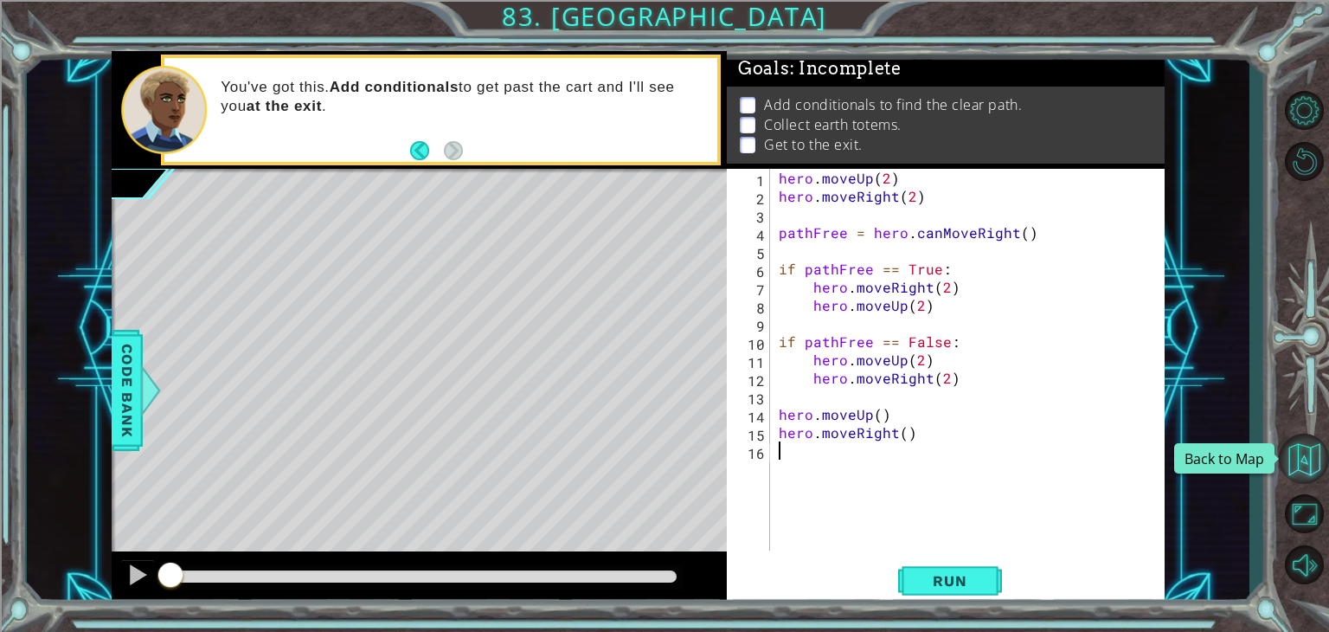
click at [1310, 454] on button "Back to Map" at bounding box center [1304, 459] width 50 height 50
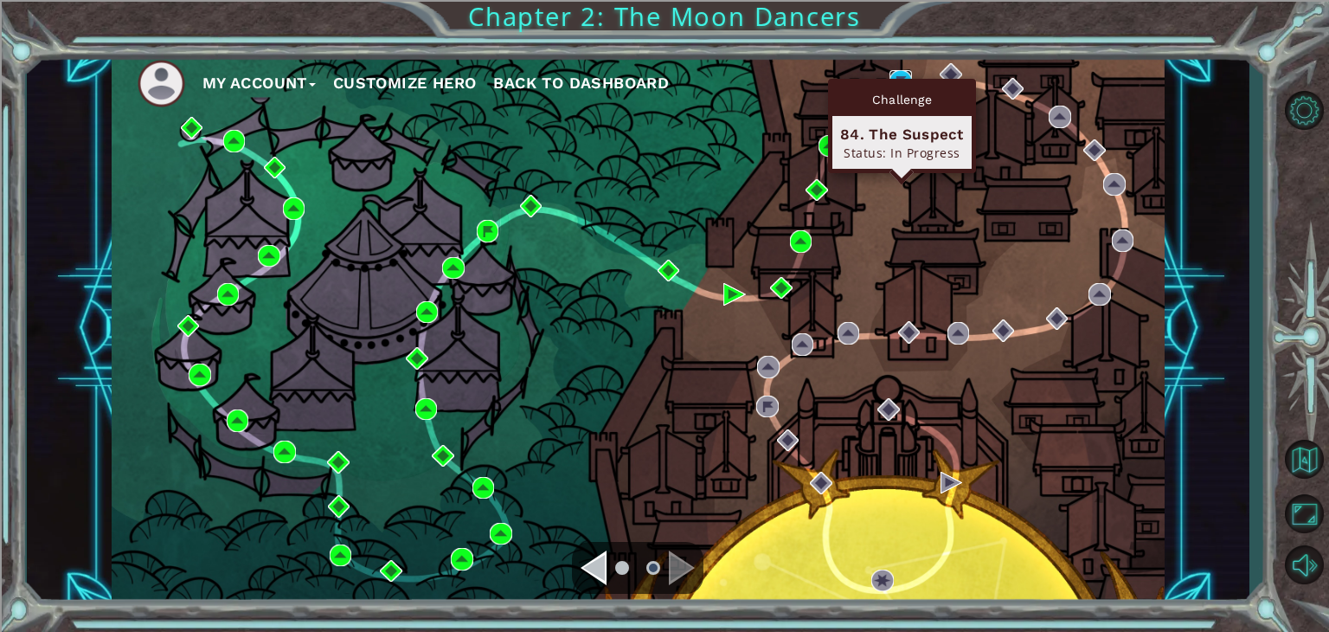
click at [901, 73] on img at bounding box center [901, 81] width 23 height 23
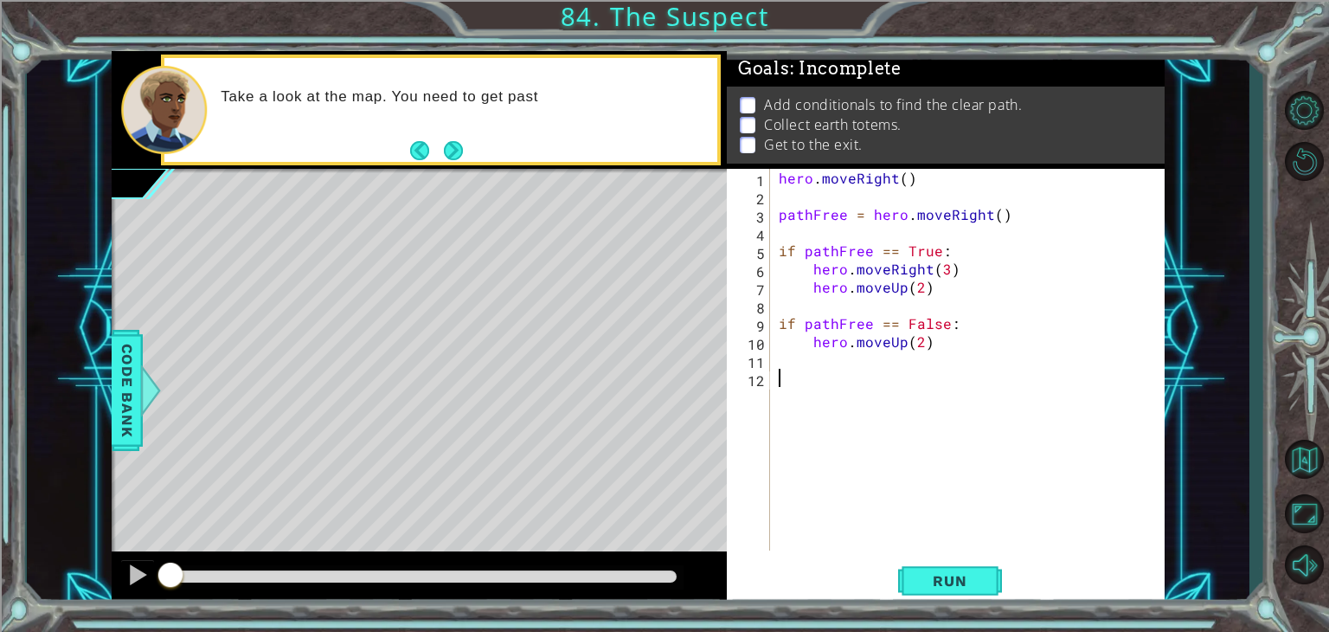
click at [911, 220] on div "hero . moveRight ( ) pathFree = hero . moveRight ( ) if pathFree == True : hero…" at bounding box center [973, 378] width 394 height 418
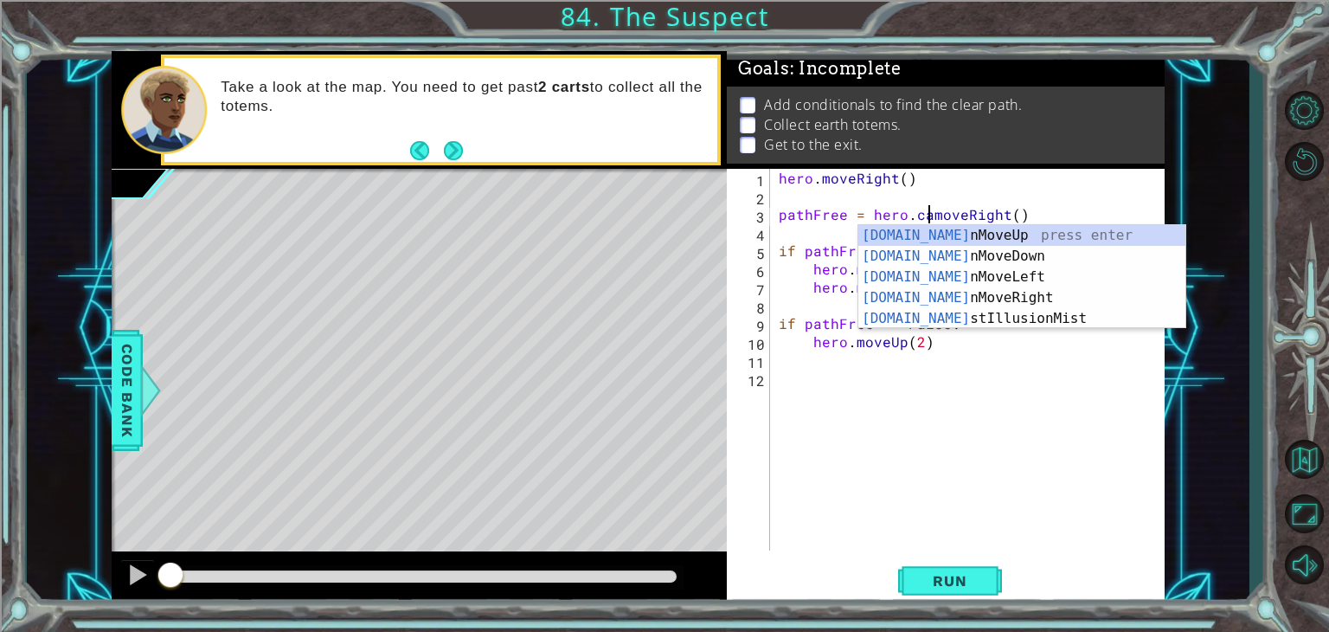
scroll to position [0, 10]
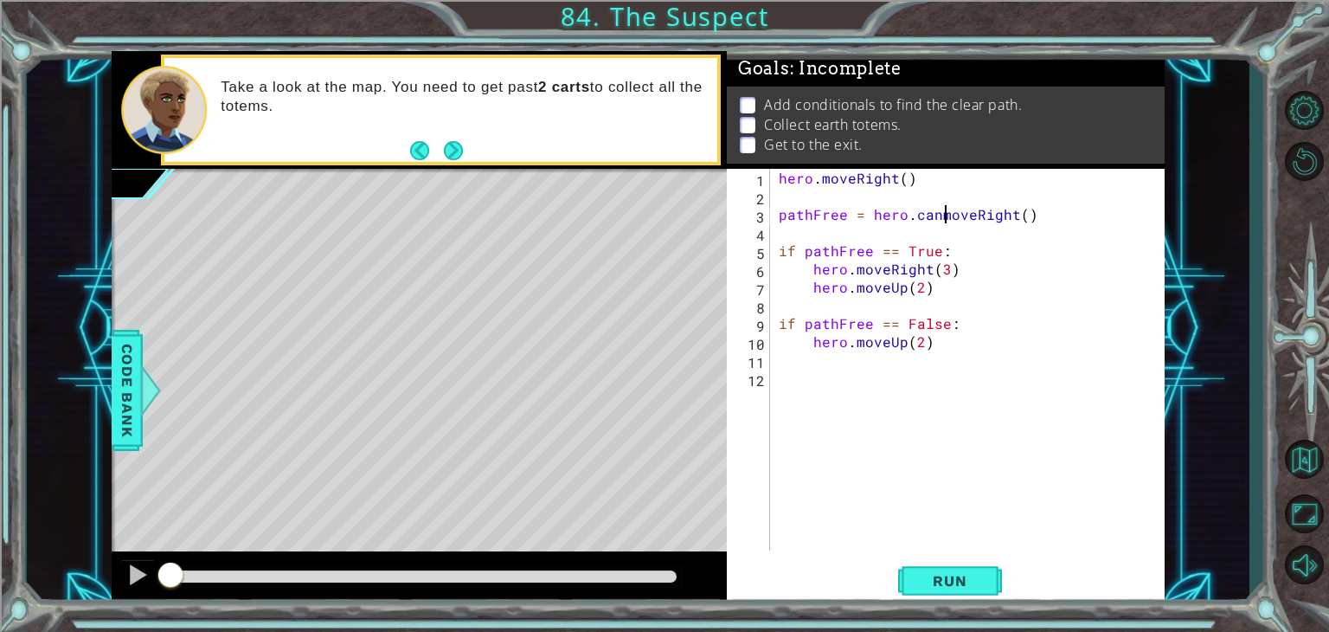
click at [944, 219] on div "hero . moveRight ( ) pathFree = hero . canmoveRight ( ) if pathFree == True : h…" at bounding box center [973, 378] width 394 height 418
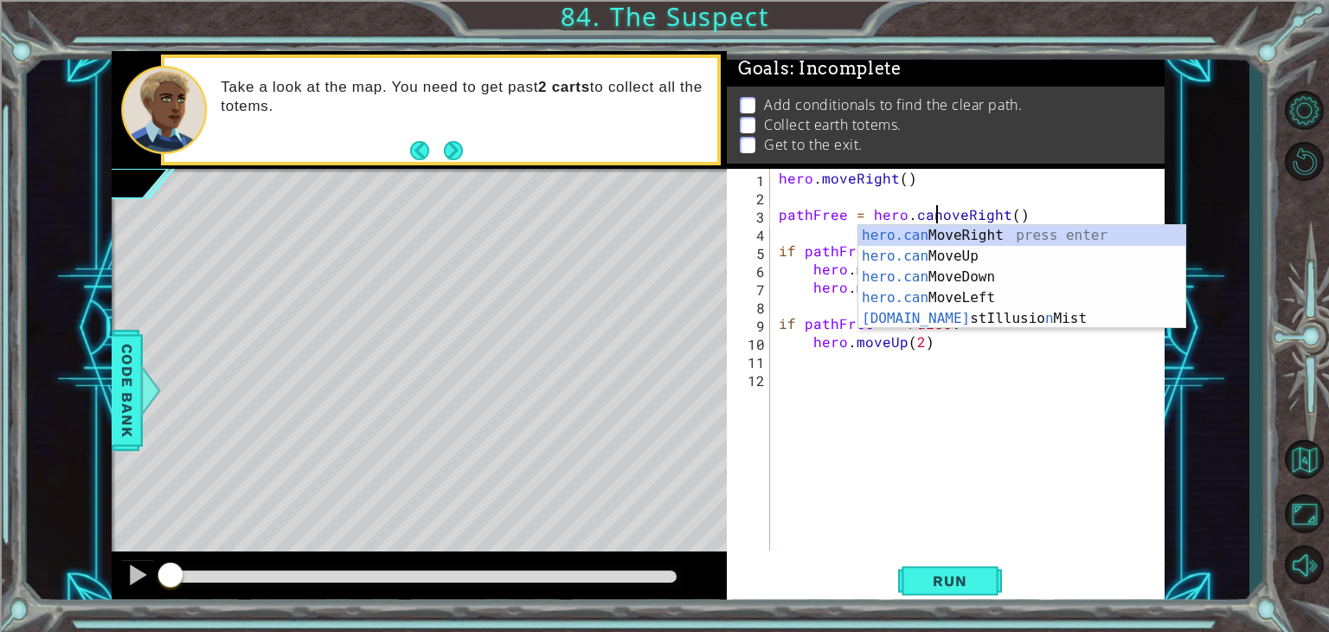
scroll to position [0, 10]
type textarea "pathFree = hero.canMoveRight()"
click at [919, 590] on button "Run" at bounding box center [950, 581] width 104 height 44
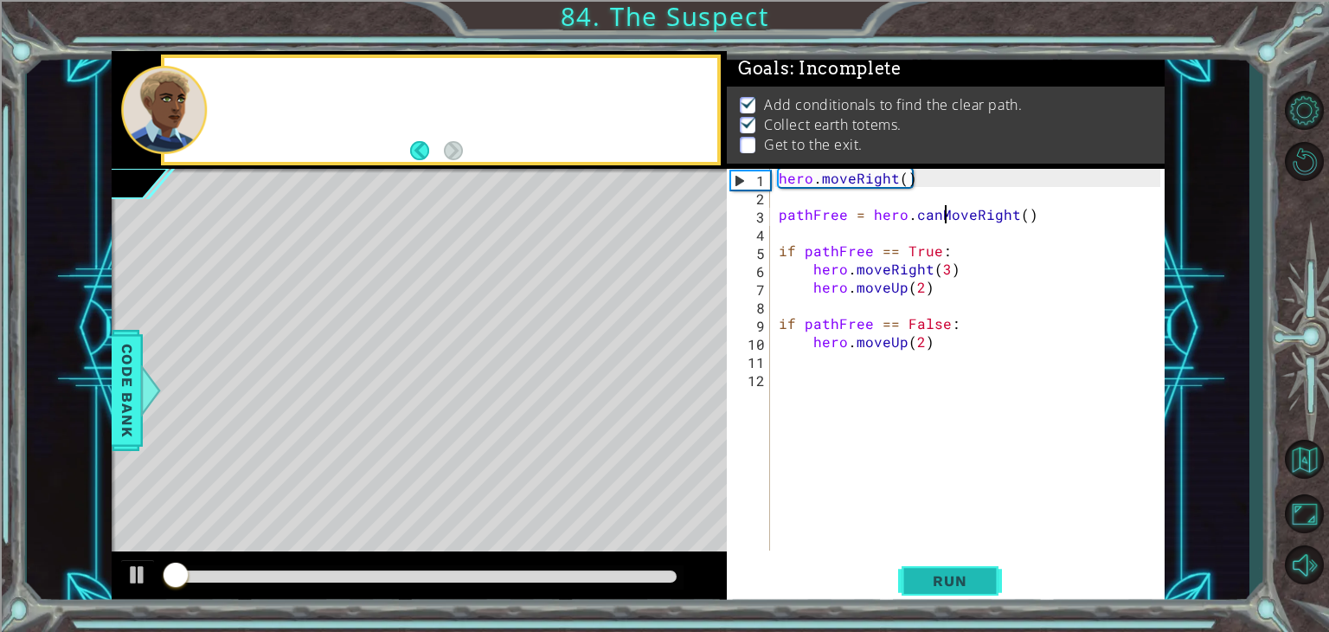
scroll to position [7, 0]
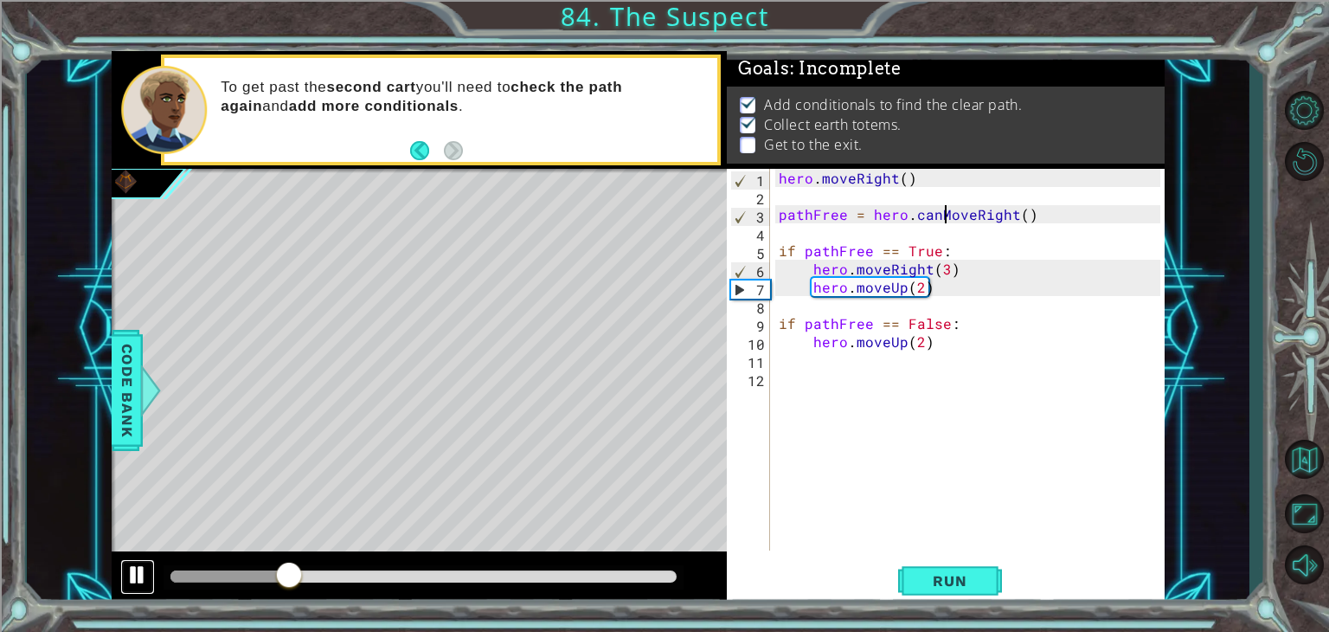
click at [125, 573] on button at bounding box center [137, 576] width 35 height 35
click at [914, 437] on div "hero . moveRight ( ) pathFree = hero . canMoveRight ( ) if pathFree == True : h…" at bounding box center [973, 378] width 394 height 418
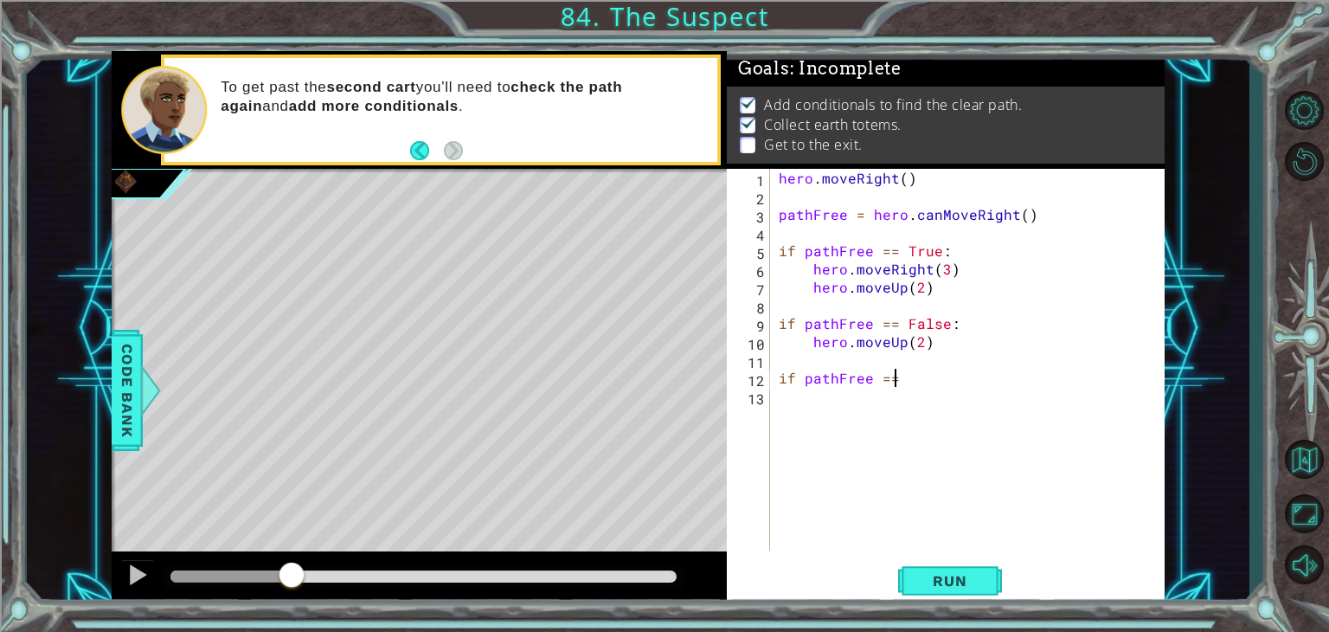
scroll to position [0, 5]
drag, startPoint x: 802, startPoint y: 381, endPoint x: 751, endPoint y: 383, distance: 51.1
click at [751, 383] on div "if pathFree = 1 2 3 4 5 6 7 8 9 10 11 12 13 hero . moveRight ( ) pathFree = her…" at bounding box center [944, 360] width 434 height 382
type textarea "pathFree ="
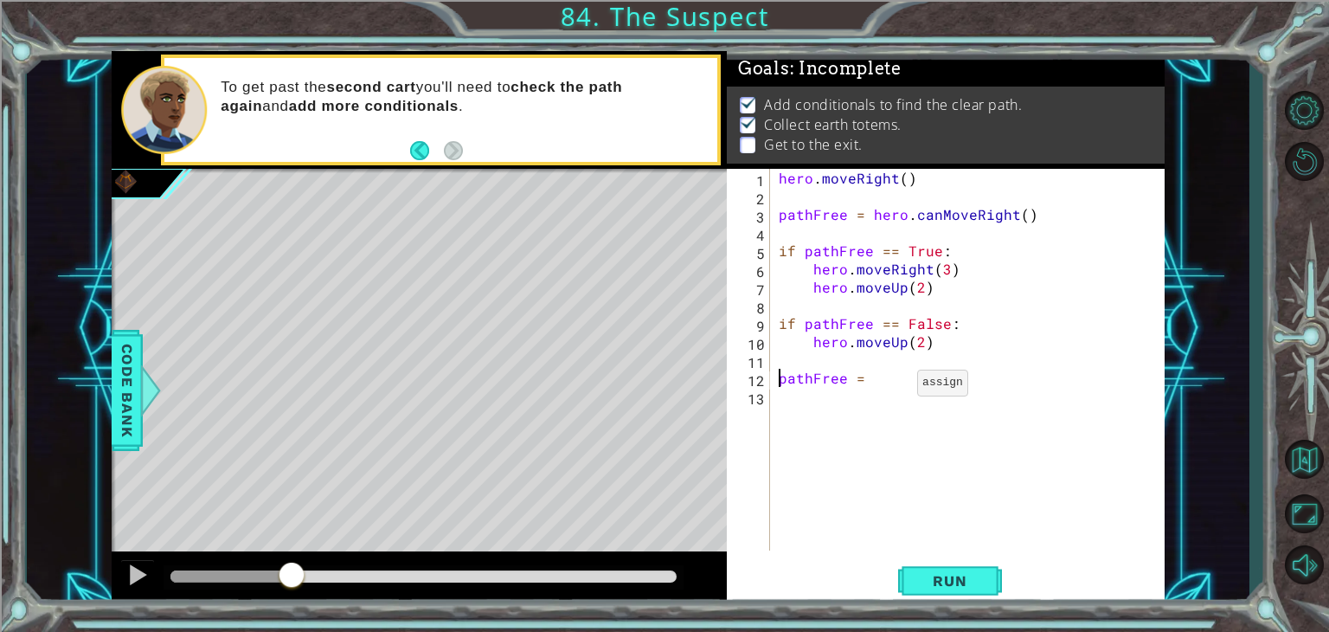
click at [897, 393] on div "hero . moveRight ( ) pathFree = hero . canMoveRight ( ) if pathFree == True : h…" at bounding box center [973, 378] width 394 height 418
click at [895, 385] on div "hero . moveRight ( ) pathFree = hero . canMoveRight ( ) if pathFree == True : h…" at bounding box center [973, 378] width 394 height 418
type textarea "pathFree = hero.canMoveUp()"
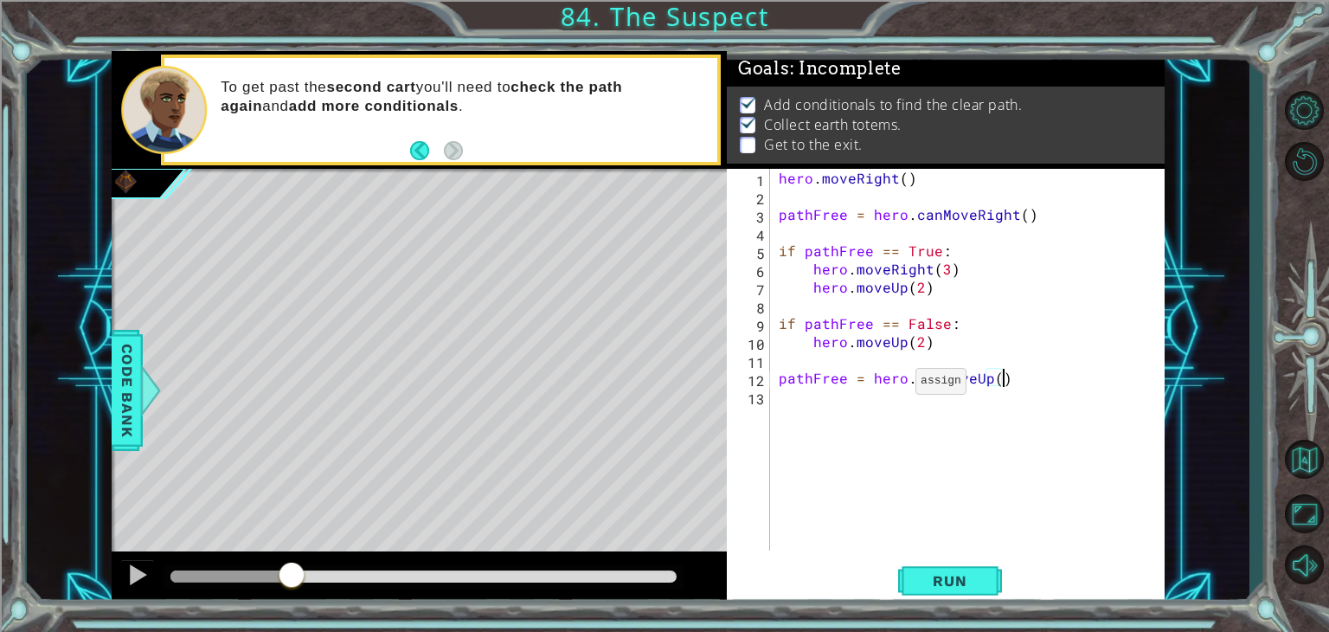
click at [895, 385] on div "hero . moveRight ( ) pathFree = hero . canMoveRight ( ) if pathFree == True : h…" at bounding box center [973, 378] width 394 height 418
click at [890, 405] on div "hero . moveRight ( ) pathFree = hero . canMoveRight ( ) if pathFree == True : h…" at bounding box center [973, 378] width 394 height 418
click at [1033, 416] on div "hero . moveRight ( ) pathFree = hero . canMoveRight ( ) if pathFree == True : h…" at bounding box center [973, 378] width 394 height 418
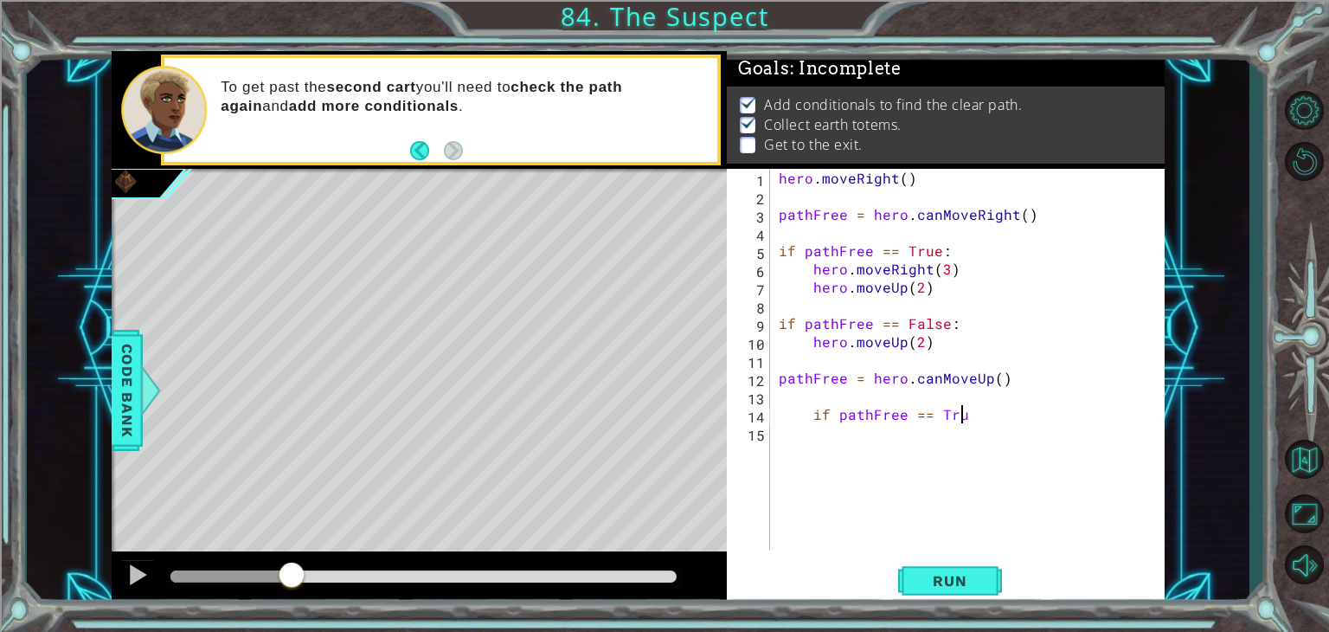
type textarea "if pathFree == True"
